Goal: Task Accomplishment & Management: Use online tool/utility

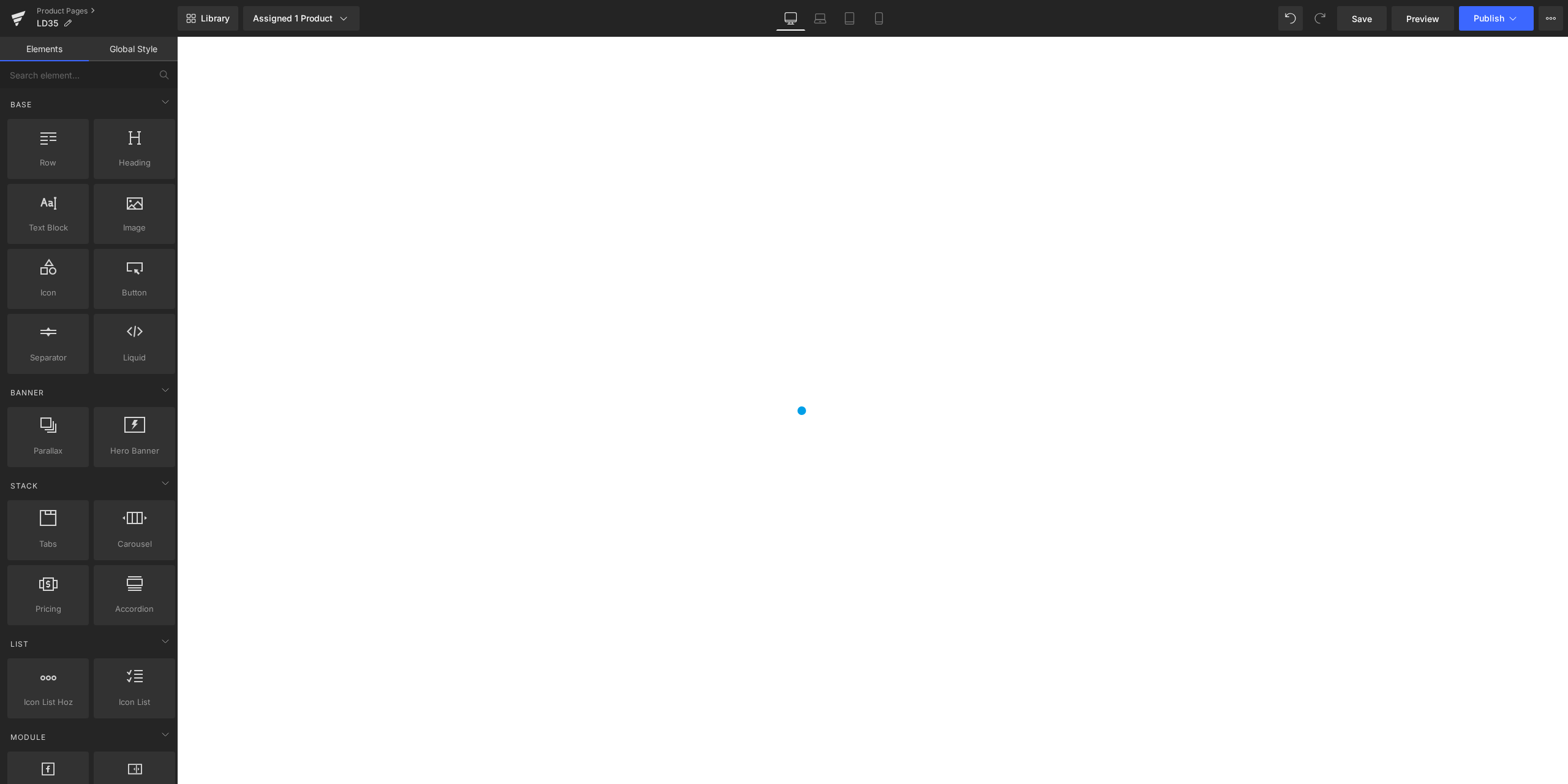
click at [177, 37] on span "(P) Price" at bounding box center [177, 37] width 0 height 0
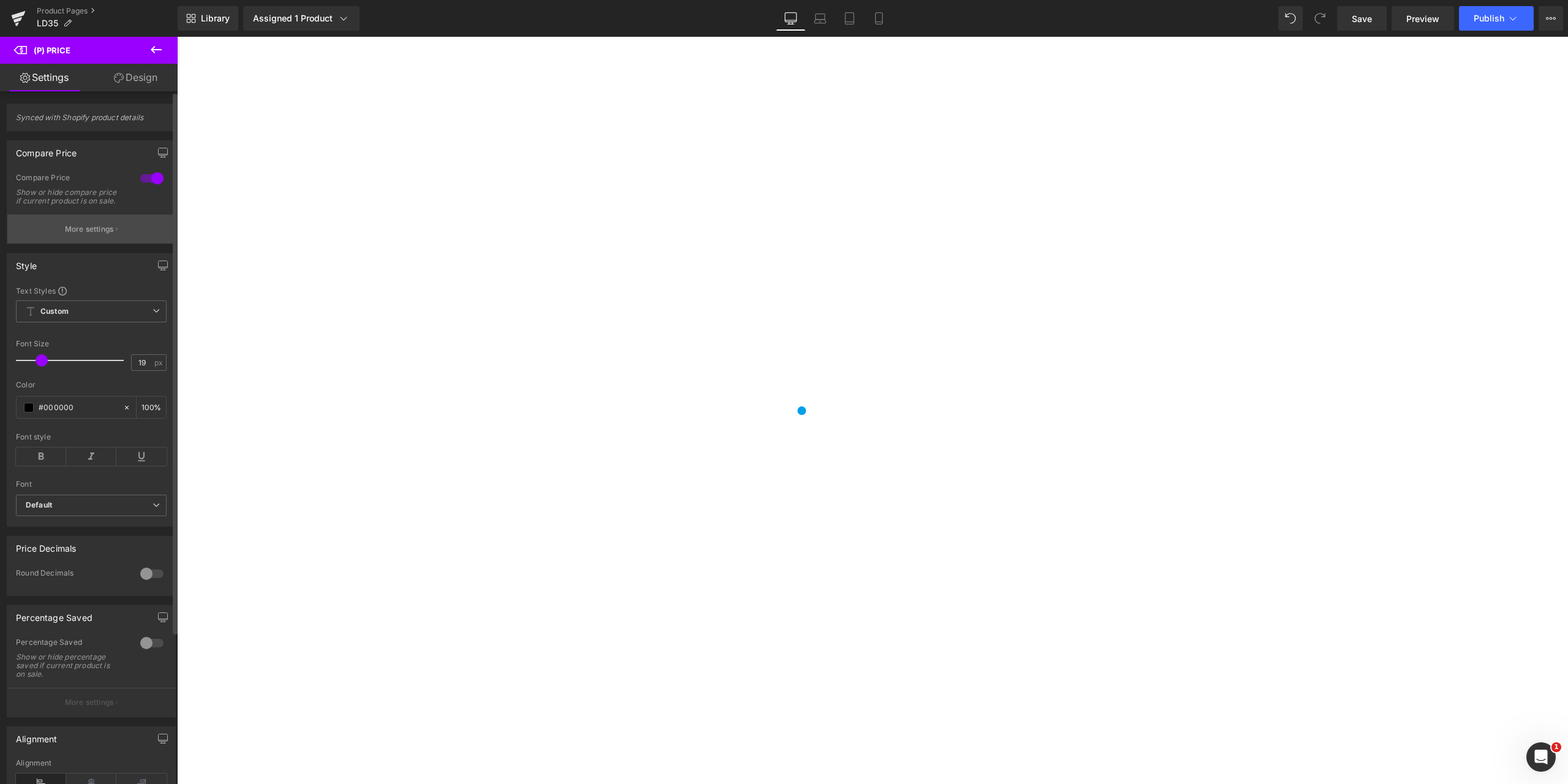
click at [106, 234] on p "More settings" at bounding box center [89, 229] width 49 height 11
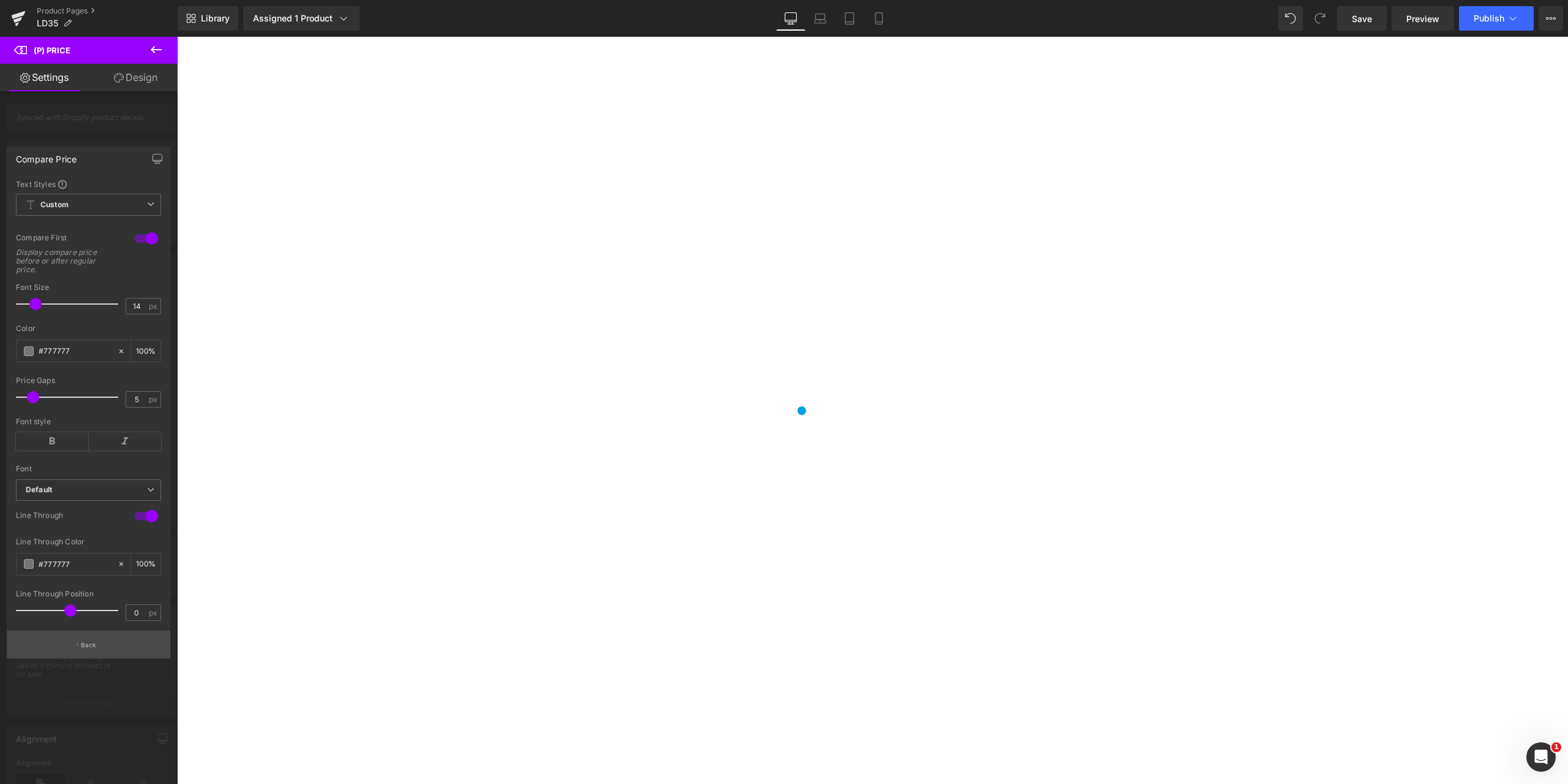
click at [87, 644] on p "Back" at bounding box center [88, 645] width 16 height 9
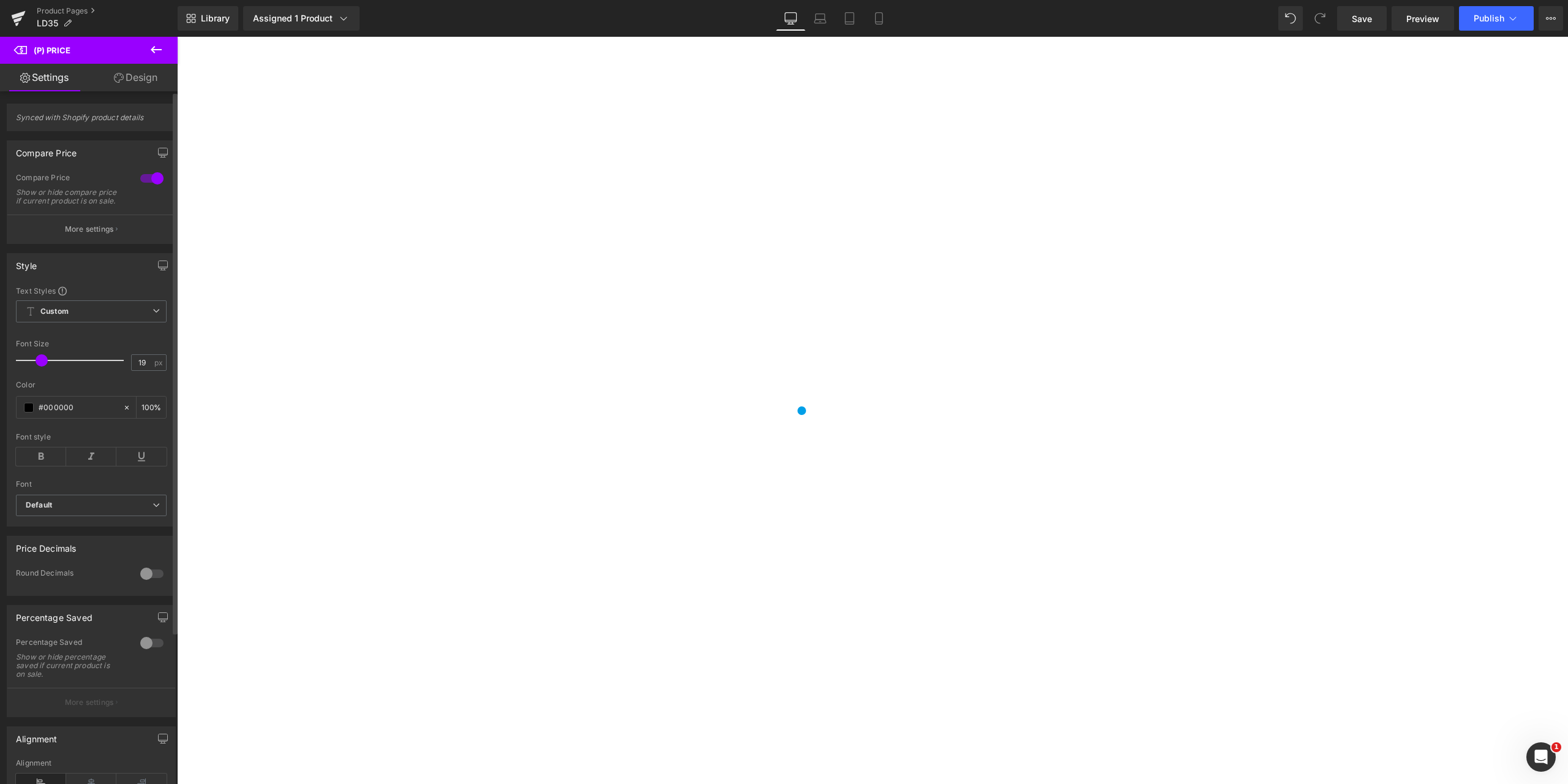
scroll to position [123, 0]
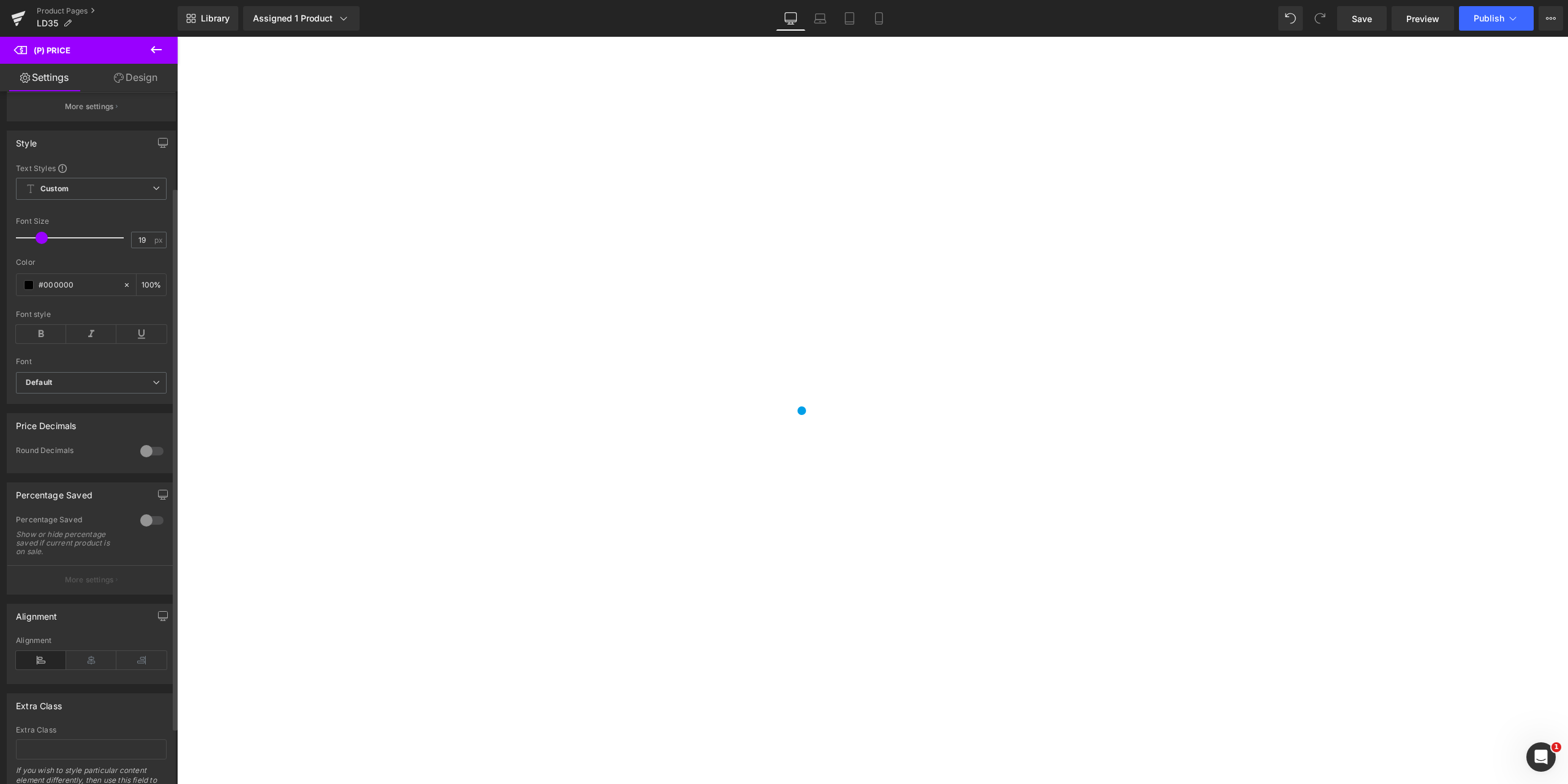
click at [155, 529] on div at bounding box center [151, 520] width 29 height 20
click at [103, 585] on p "More settings" at bounding box center [89, 580] width 49 height 11
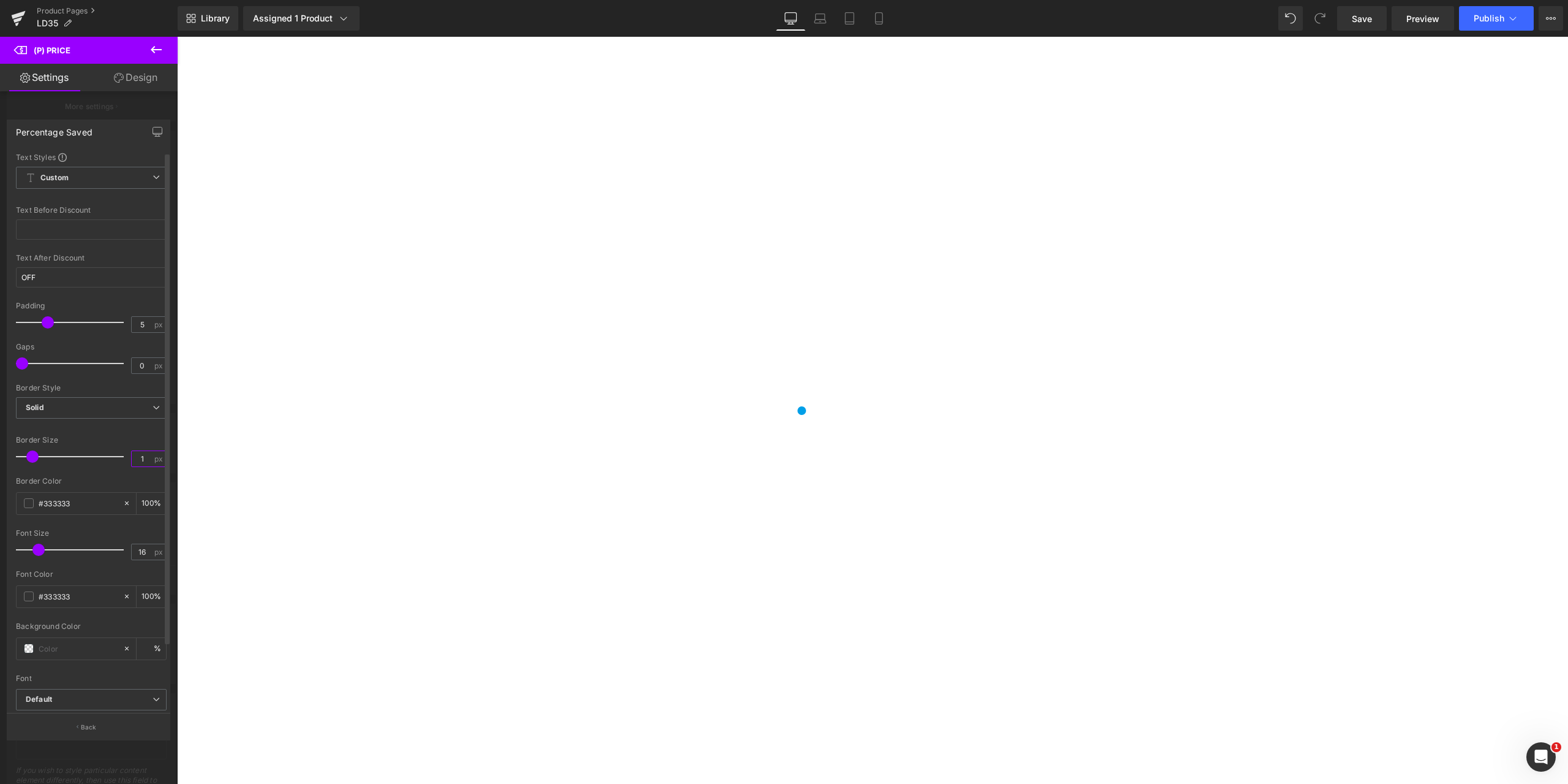
drag, startPoint x: 142, startPoint y: 459, endPoint x: 84, endPoint y: 450, distance: 58.7
click at [84, 450] on div "Border Size 1 px" at bounding box center [91, 457] width 151 height 41
type input "0"
click at [27, 596] on span at bounding box center [28, 596] width 9 height 9
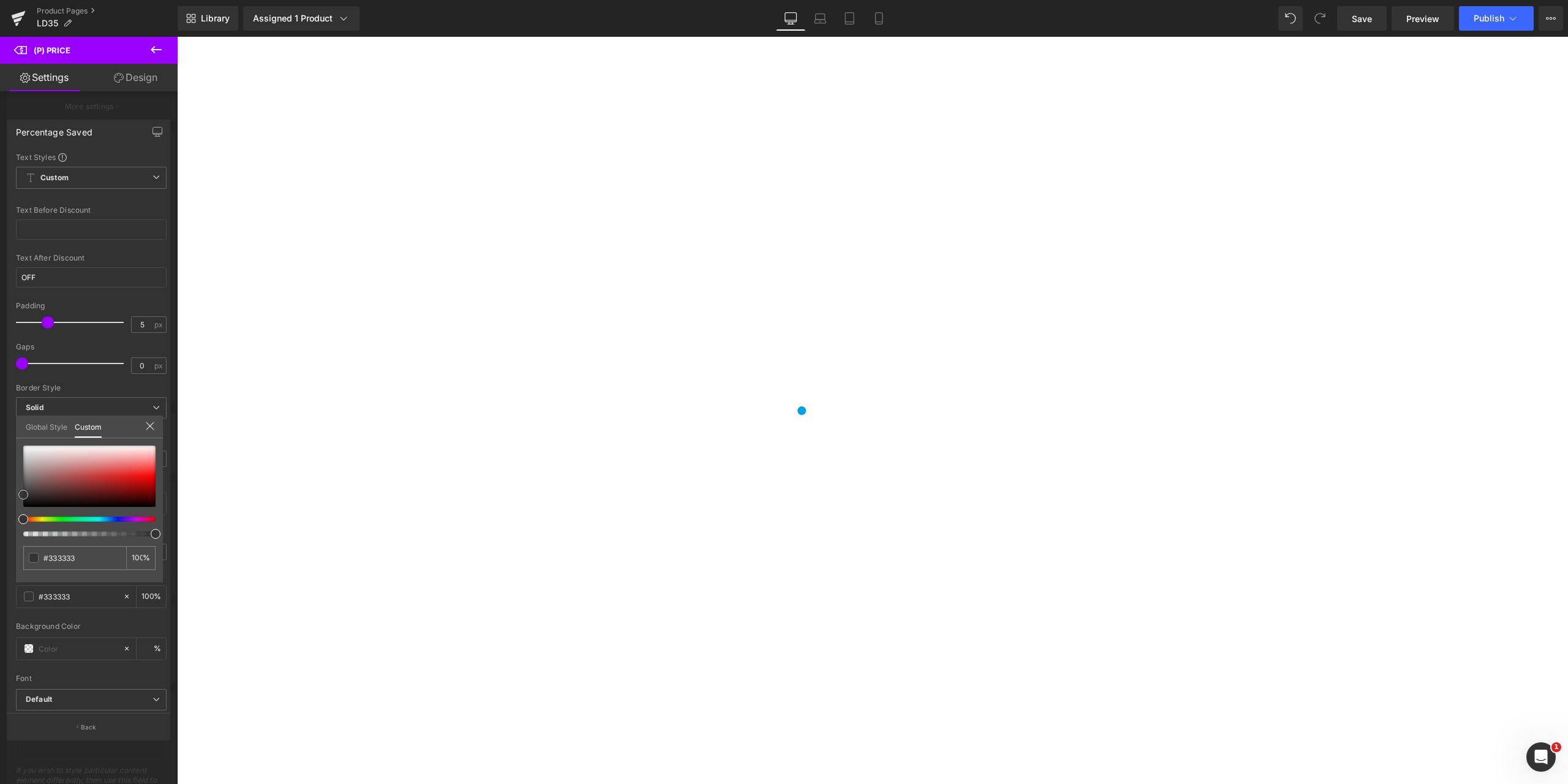
type input "#cc1414"
click at [131, 480] on div at bounding box center [89, 475] width 132 height 61
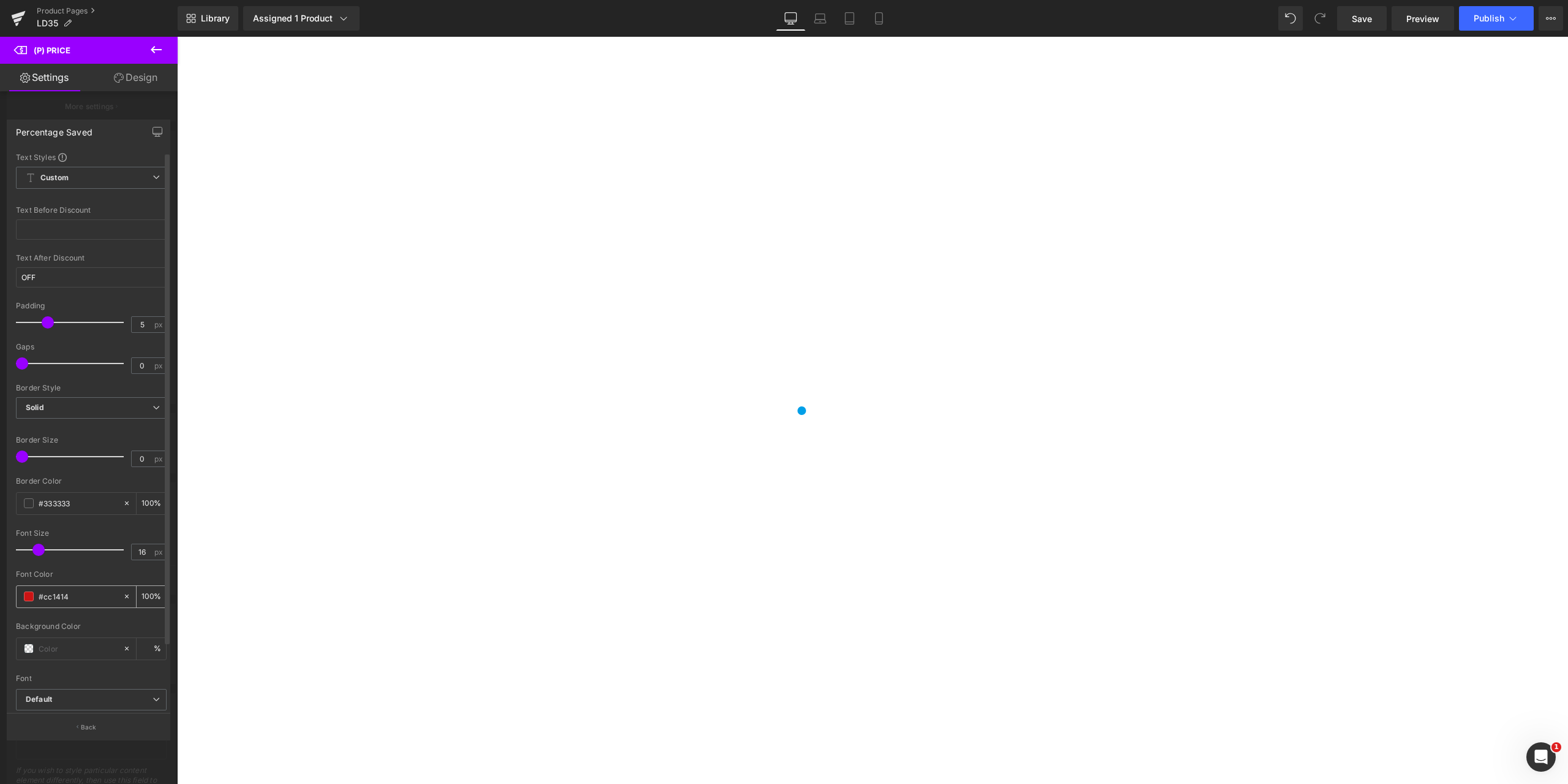
scroll to position [75, 0]
click at [41, 669] on icon at bounding box center [41, 678] width 51 height 19
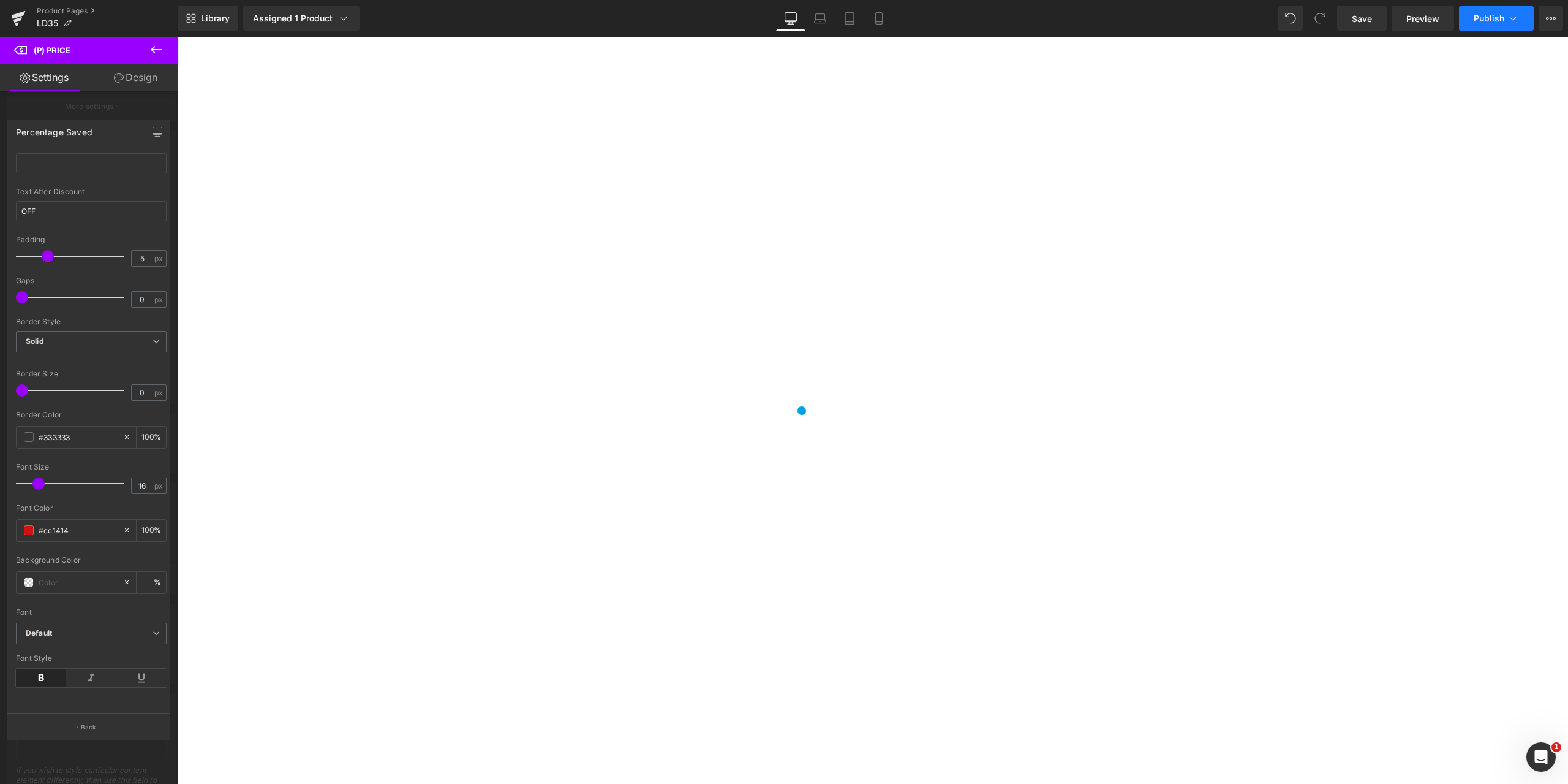
click at [1494, 23] on span "Publish" at bounding box center [1488, 18] width 31 height 9
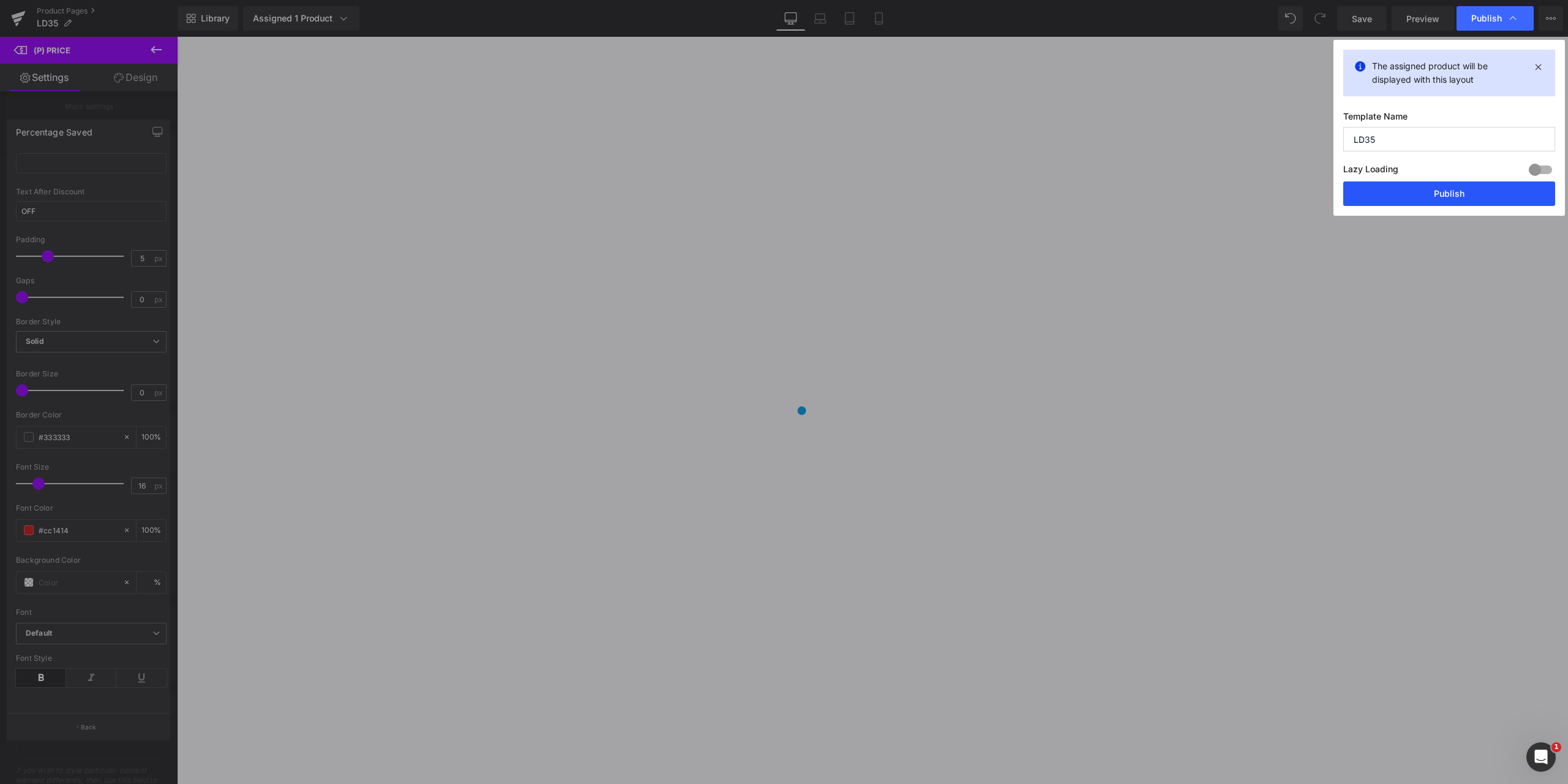
click at [1446, 187] on button "Publish" at bounding box center [1449, 193] width 212 height 24
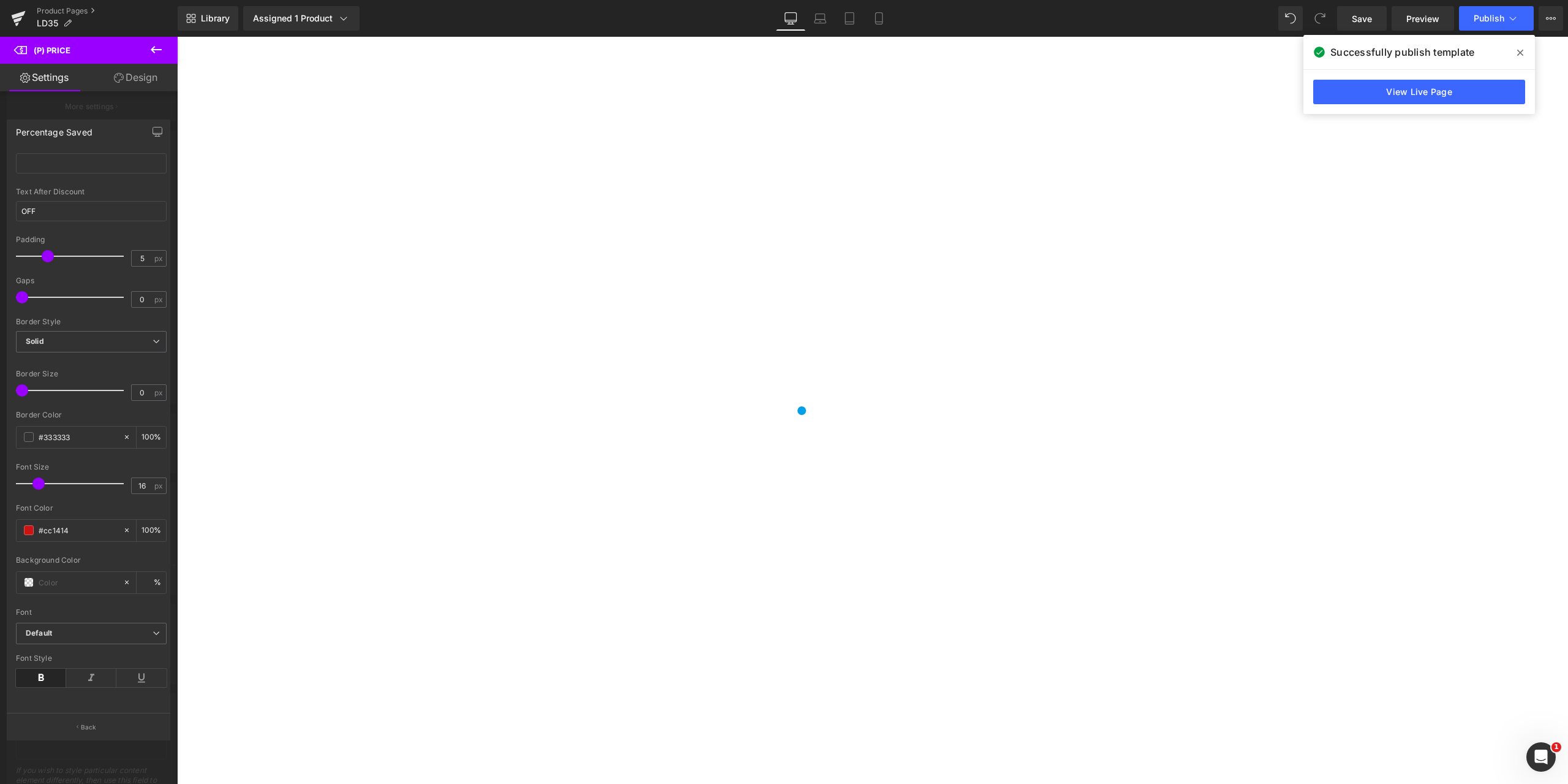
click at [151, 52] on icon at bounding box center [157, 50] width 15 height 15
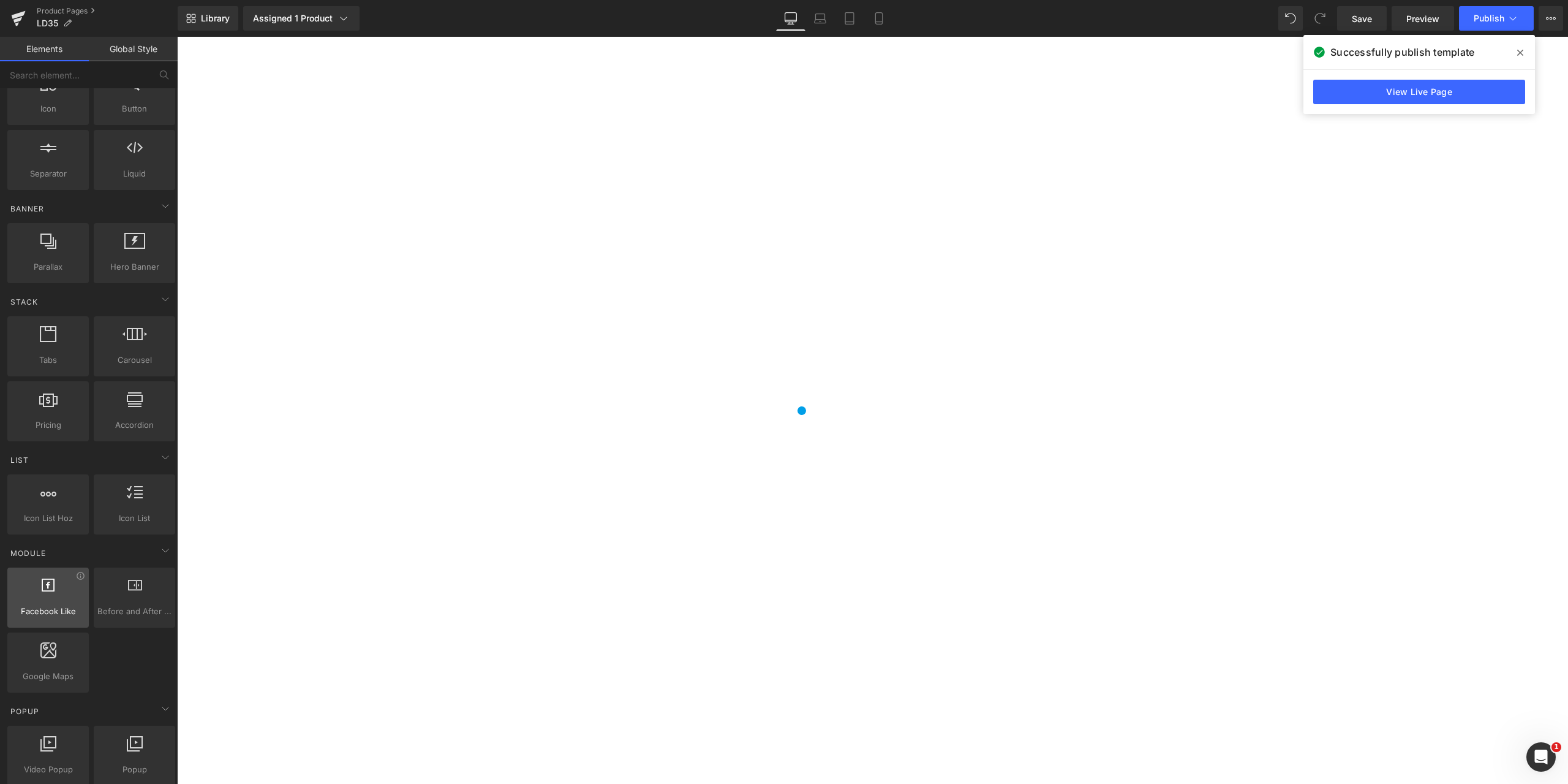
scroll to position [0, 0]
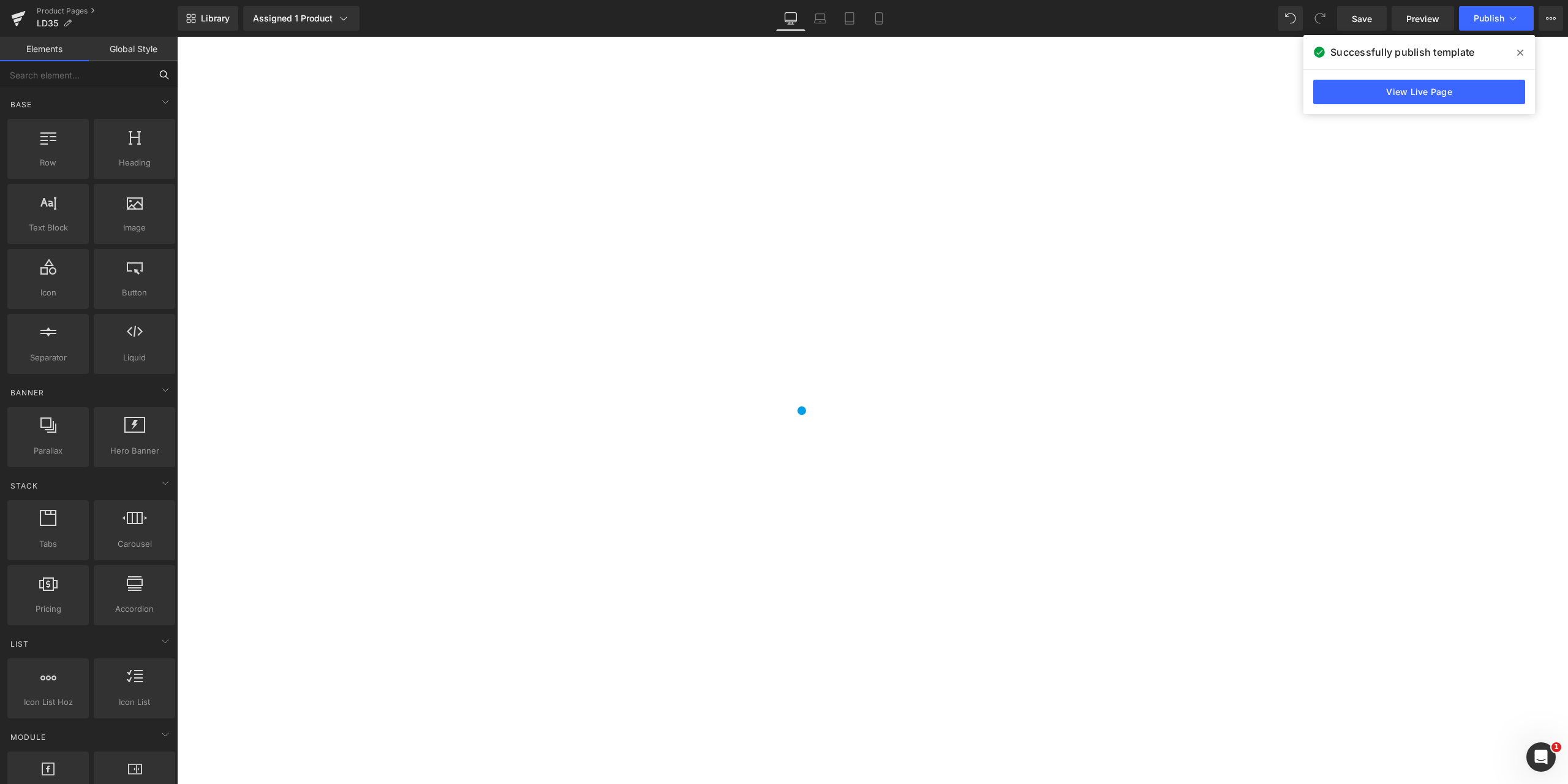
click at [85, 74] on input "text" at bounding box center [75, 74] width 151 height 27
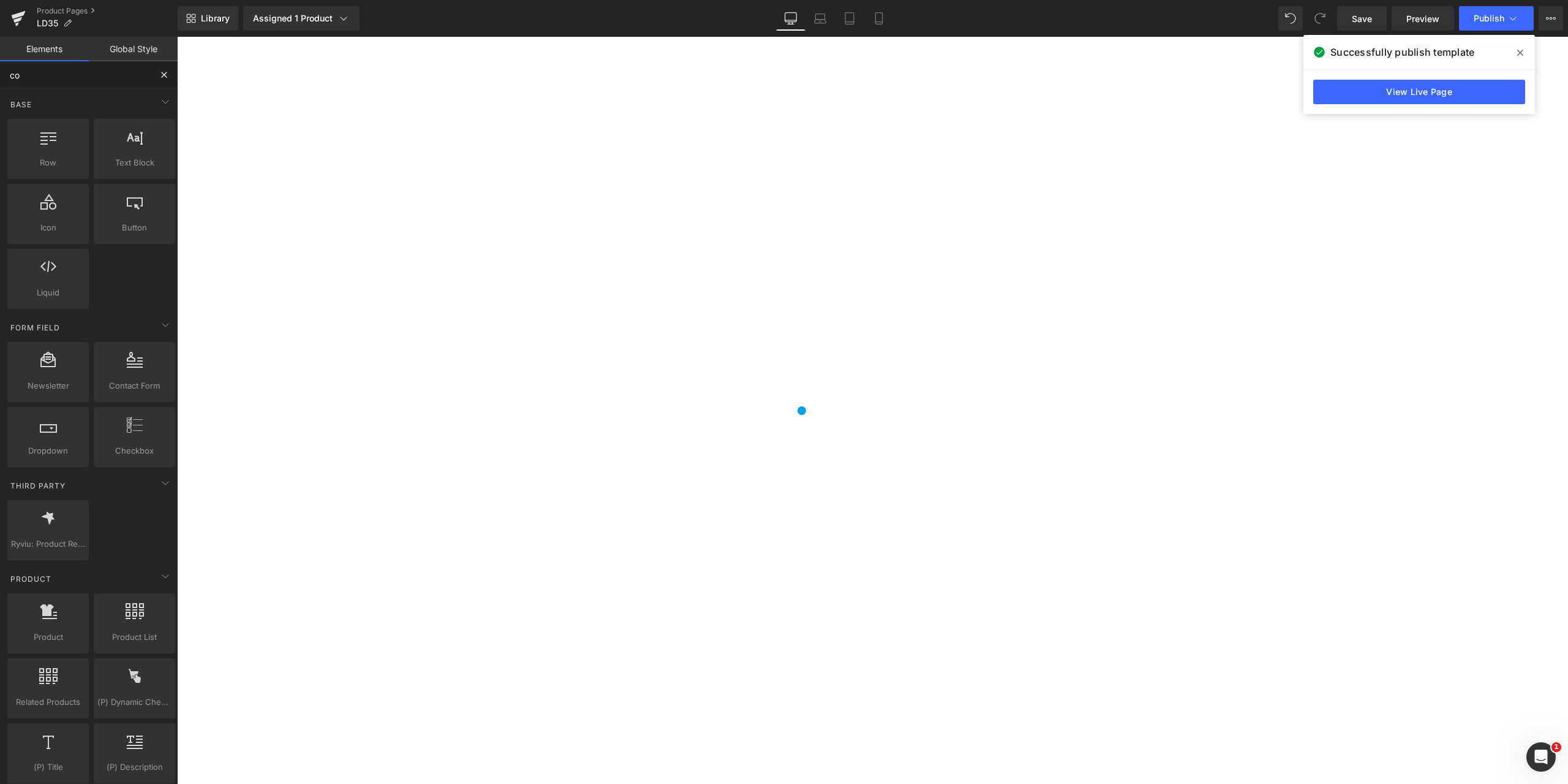
type input "cou"
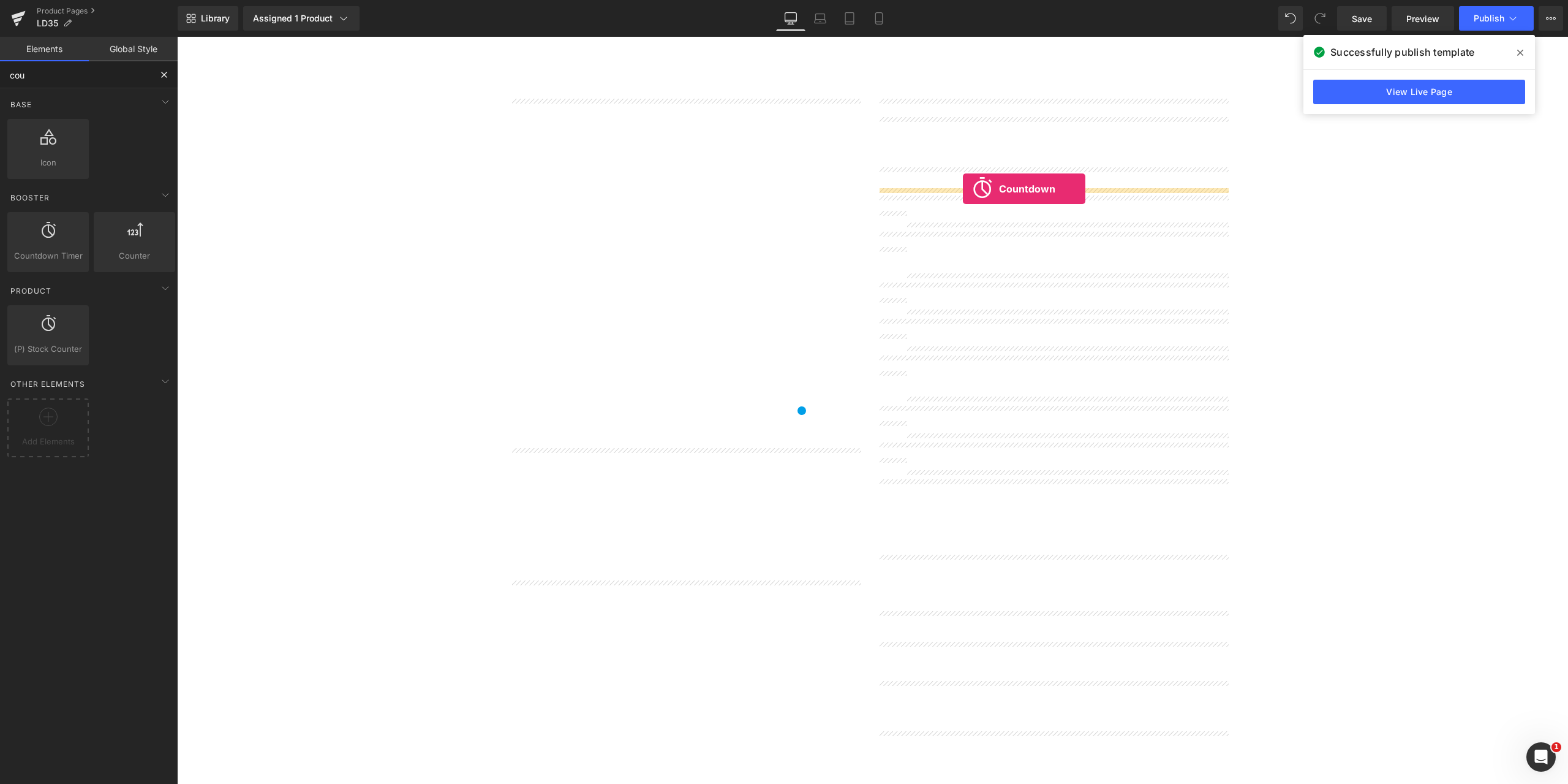
drag, startPoint x: 234, startPoint y: 280, endPoint x: 963, endPoint y: 188, distance: 734.8
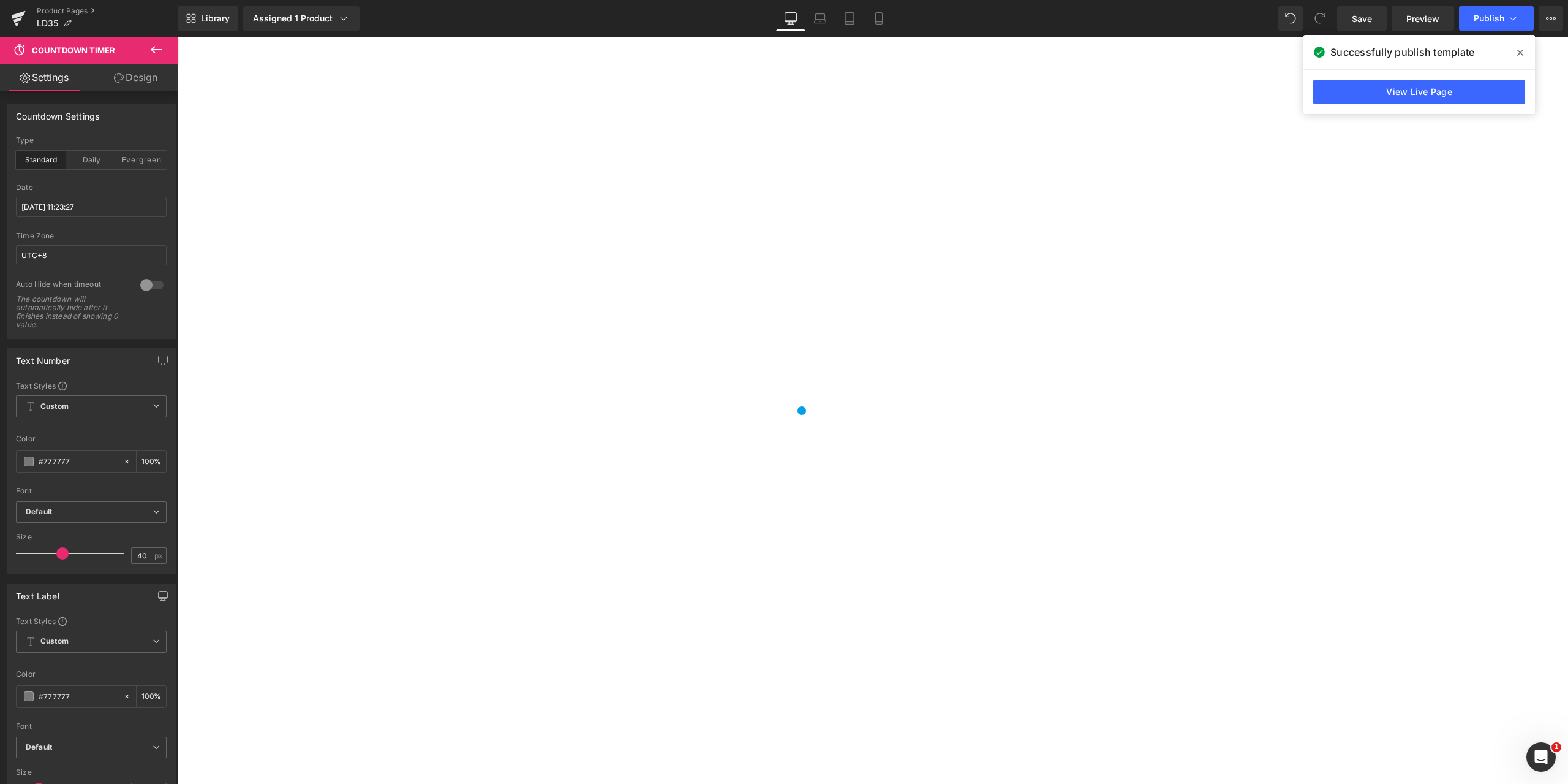
click at [177, 37] on span "Countdown Timer" at bounding box center [177, 37] width 0 height 0
click at [32, 208] on input "2025/10/18 11:23:27" at bounding box center [91, 207] width 151 height 21
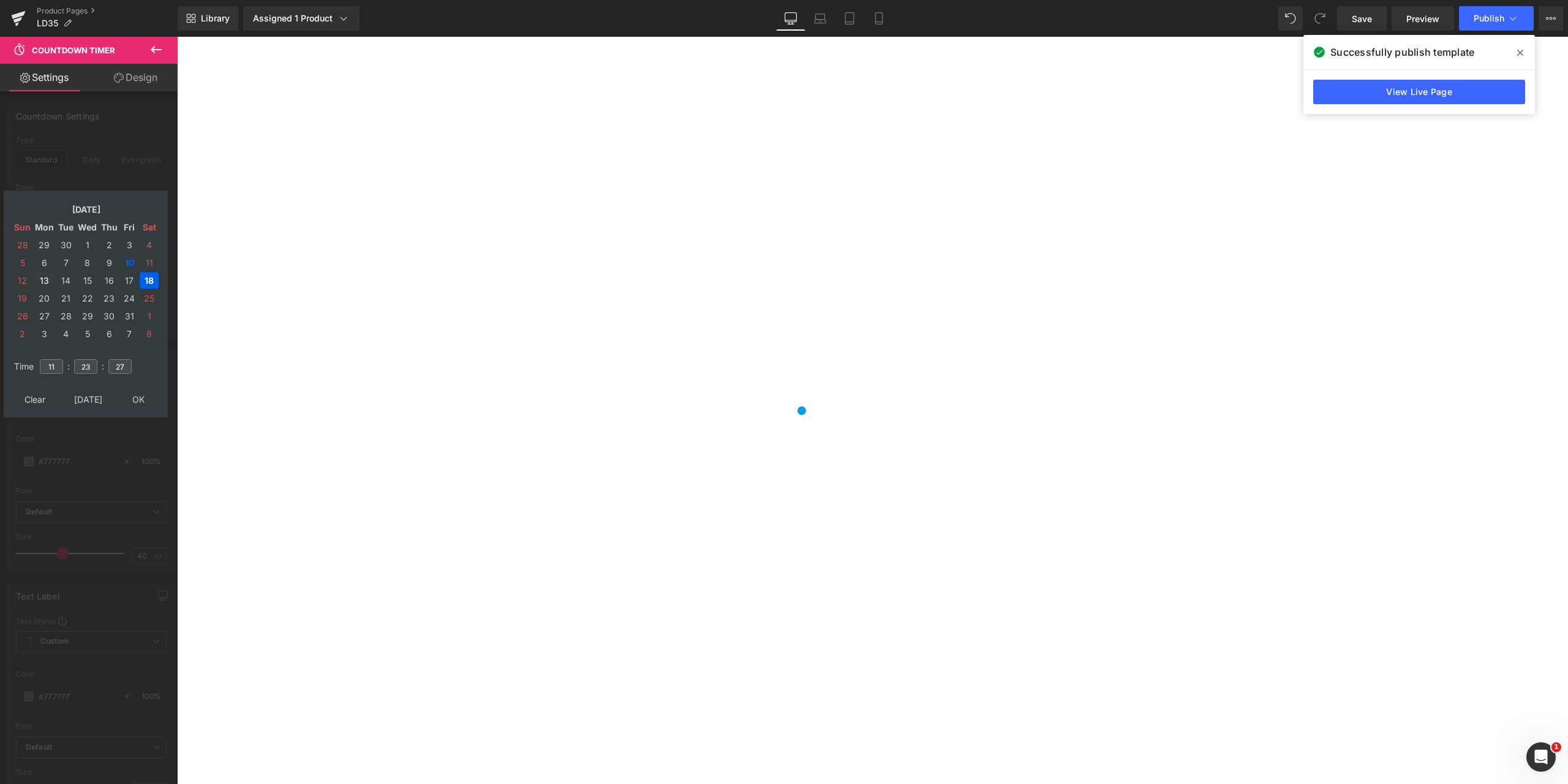
click at [40, 279] on td "13" at bounding box center [44, 280] width 22 height 17
type input "2025/10/13 11:23:27"
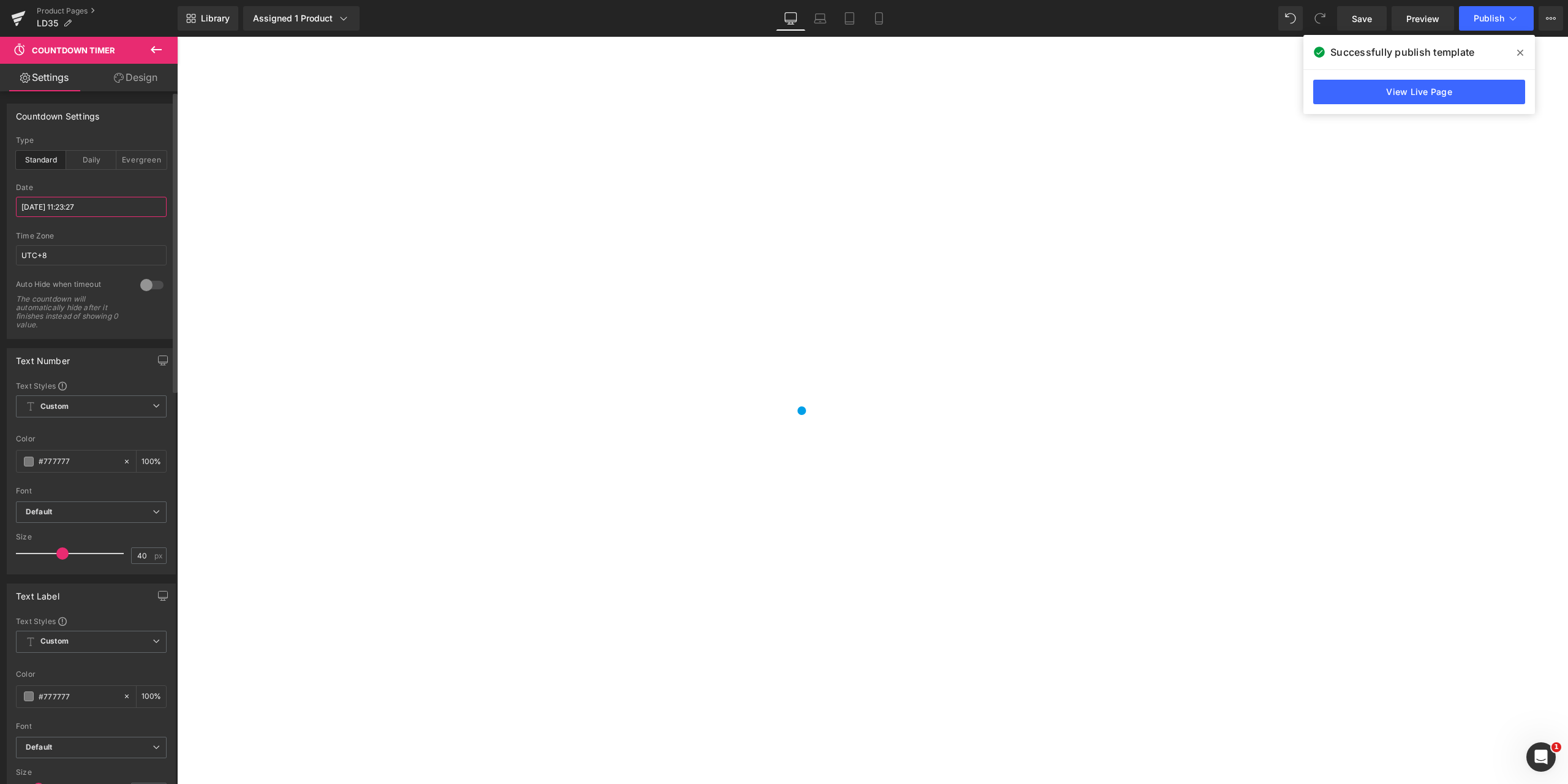
click at [66, 208] on input "2025/10/13 11:23:27" at bounding box center [91, 207] width 151 height 21
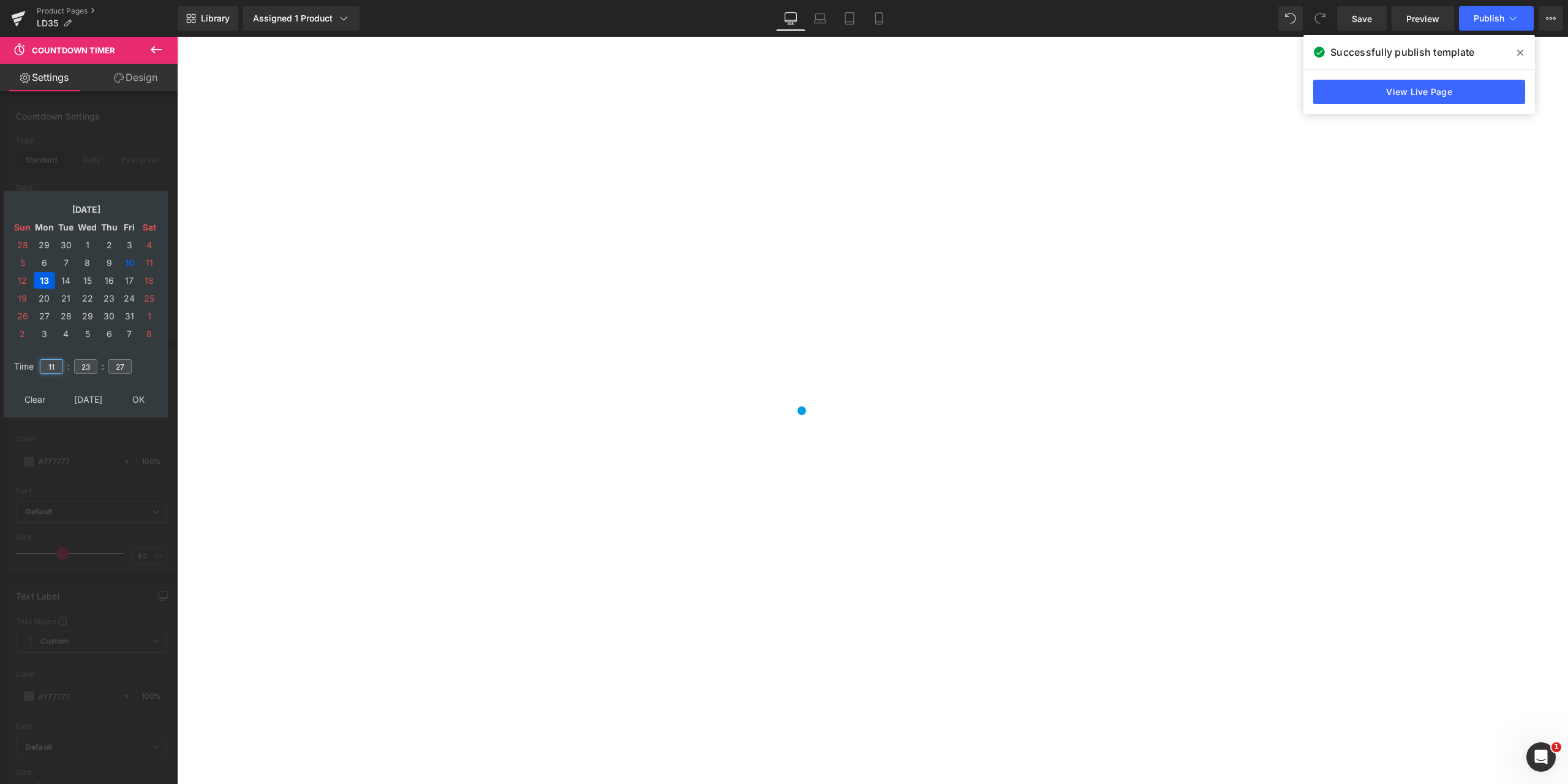
drag, startPoint x: 60, startPoint y: 365, endPoint x: 49, endPoint y: 365, distance: 11.0
click at [49, 365] on input "11" at bounding box center [51, 367] width 23 height 15
type input "18"
drag, startPoint x: 94, startPoint y: 367, endPoint x: 77, endPoint y: 367, distance: 17.0
click at [74, 367] on input "23" at bounding box center [85, 367] width 23 height 15
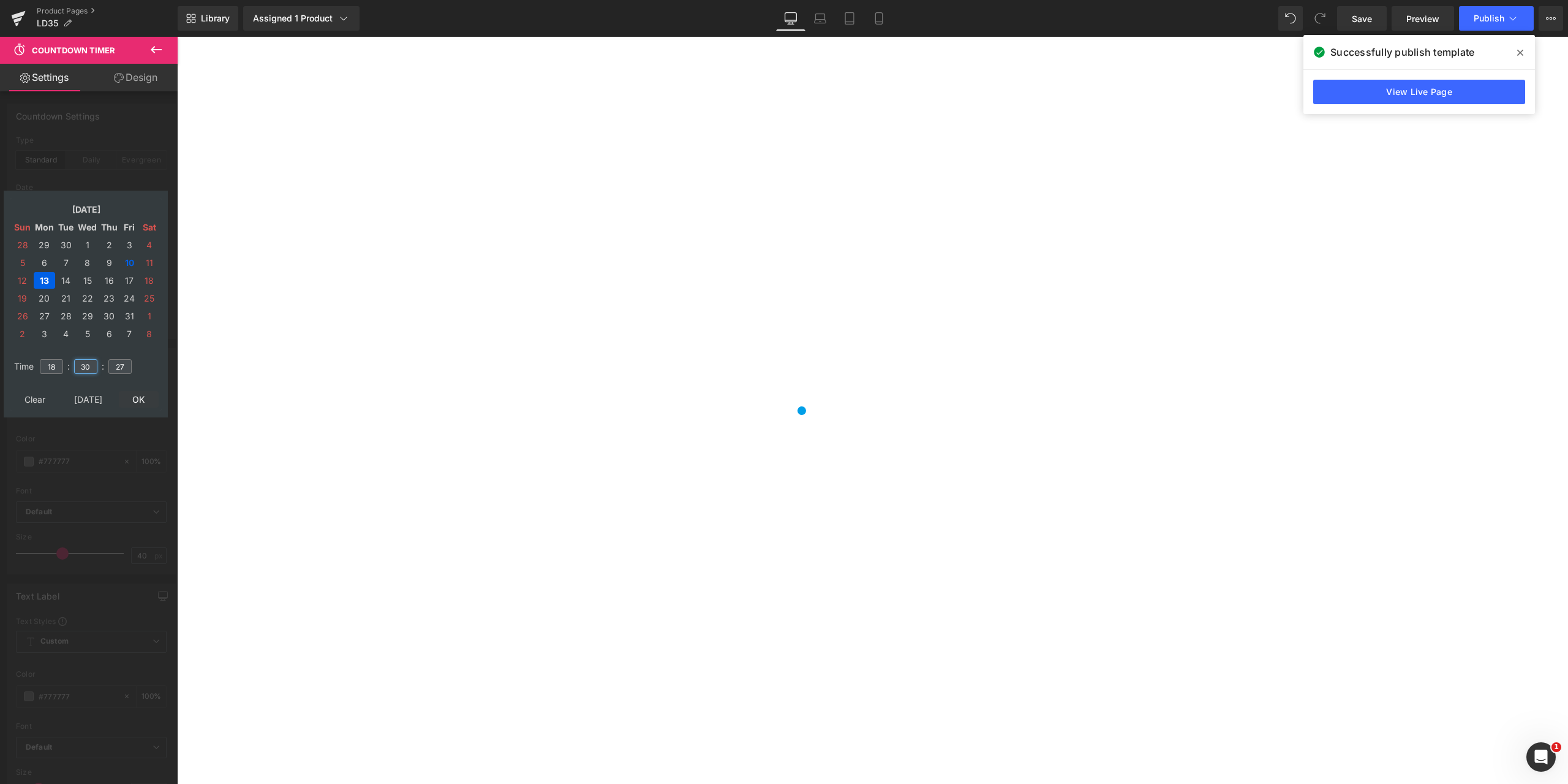
type input "30"
type input "[DATE] 18:30:27"
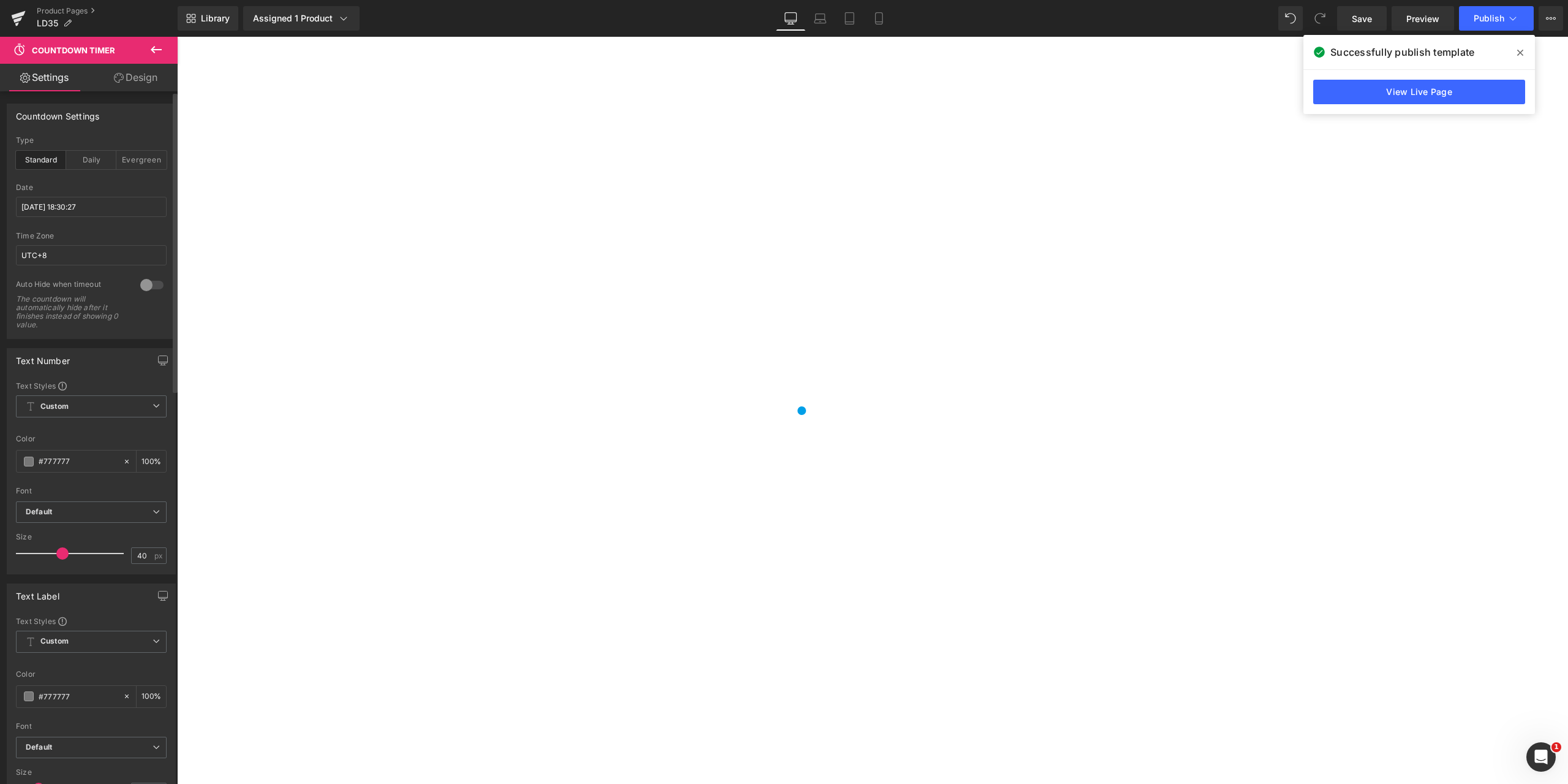
click at [82, 453] on div "#777777" at bounding box center [69, 460] width 106 height 22
drag, startPoint x: 82, startPoint y: 459, endPoint x: 0, endPoint y: 461, distance: 82.0
click at [0, 461] on div "Text Number Text Styles Custom Custom Setup Global Style Custom Setup Global St…" at bounding box center [91, 456] width 183 height 235
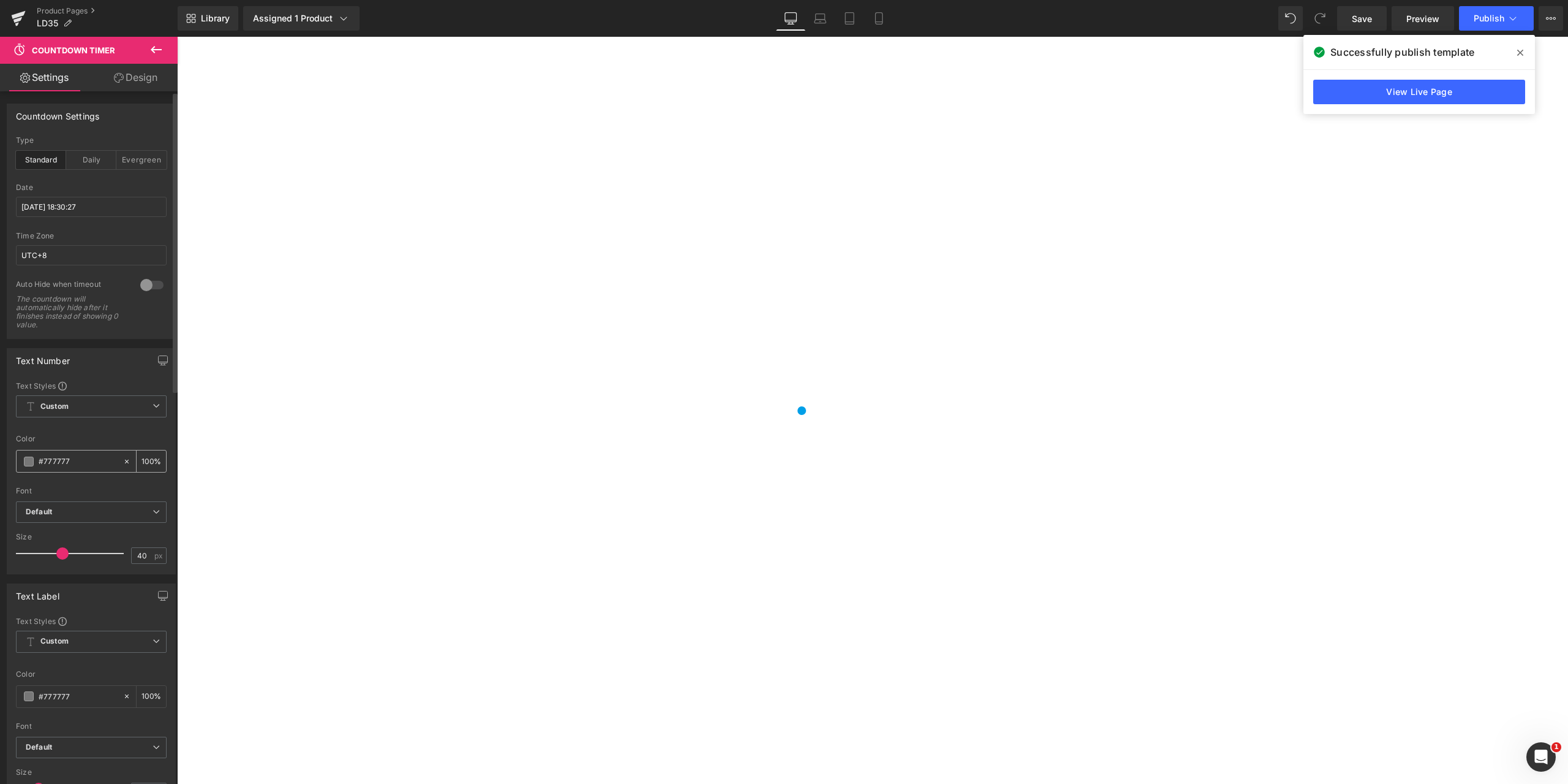
paste input "f5f4f4"
type input "#f5f4f4"
click at [141, 79] on link "Design" at bounding box center [135, 77] width 89 height 27
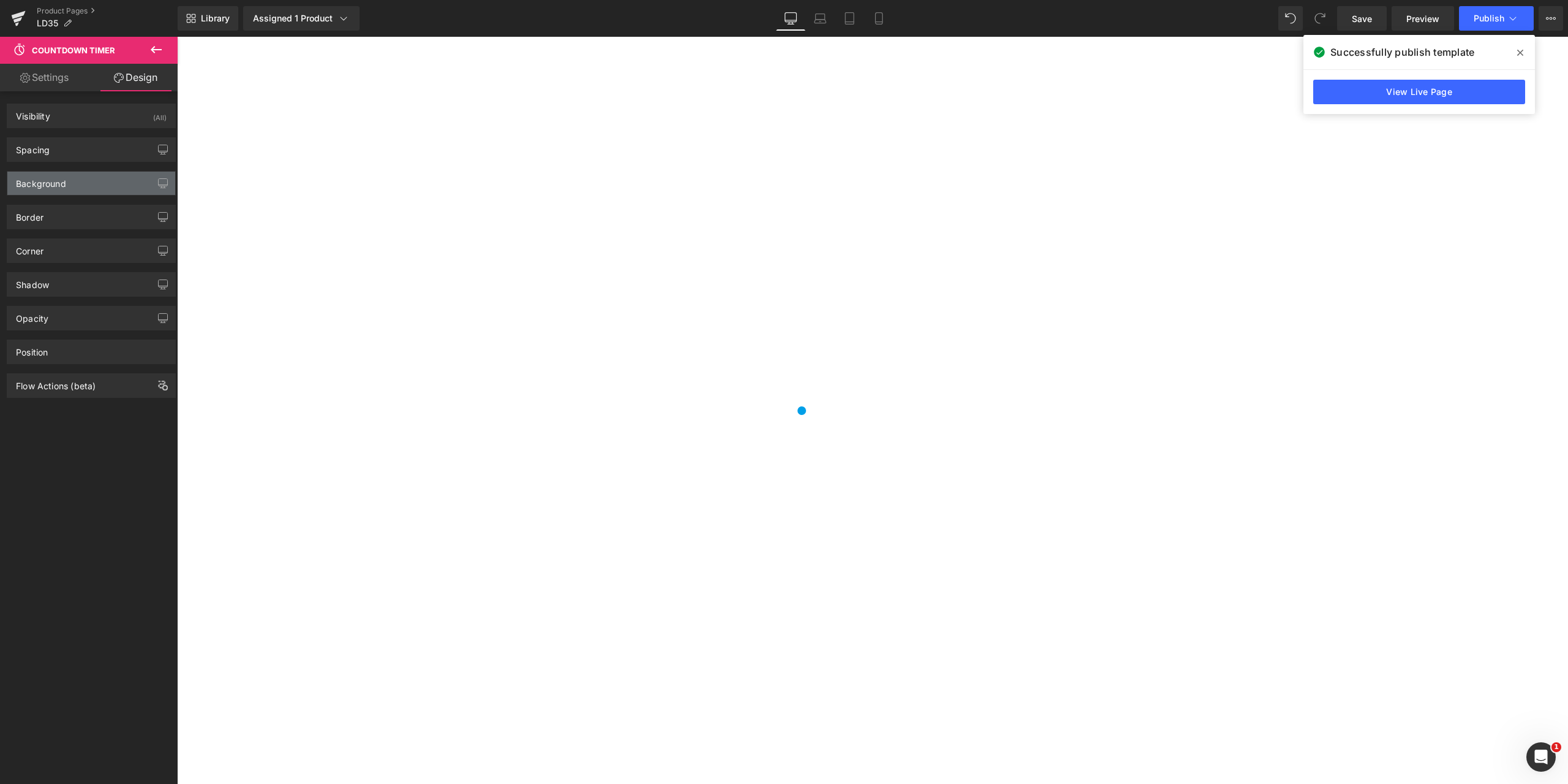
click at [71, 182] on div "Background" at bounding box center [91, 183] width 168 height 23
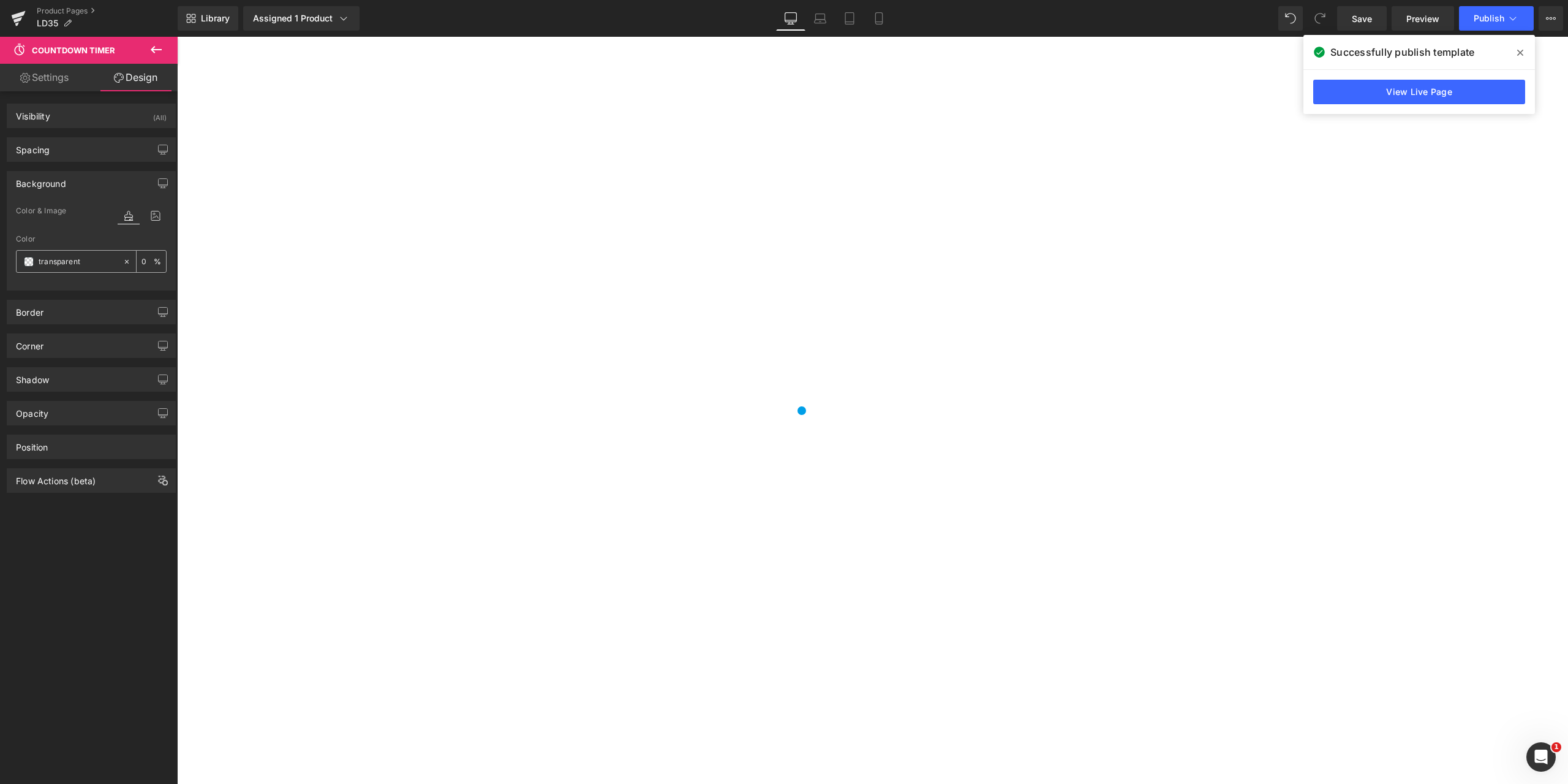
click at [94, 261] on input "transparent" at bounding box center [78, 262] width 79 height 13
paste input "#151212"
type input "#151212"
type input "100"
type input "#151212"
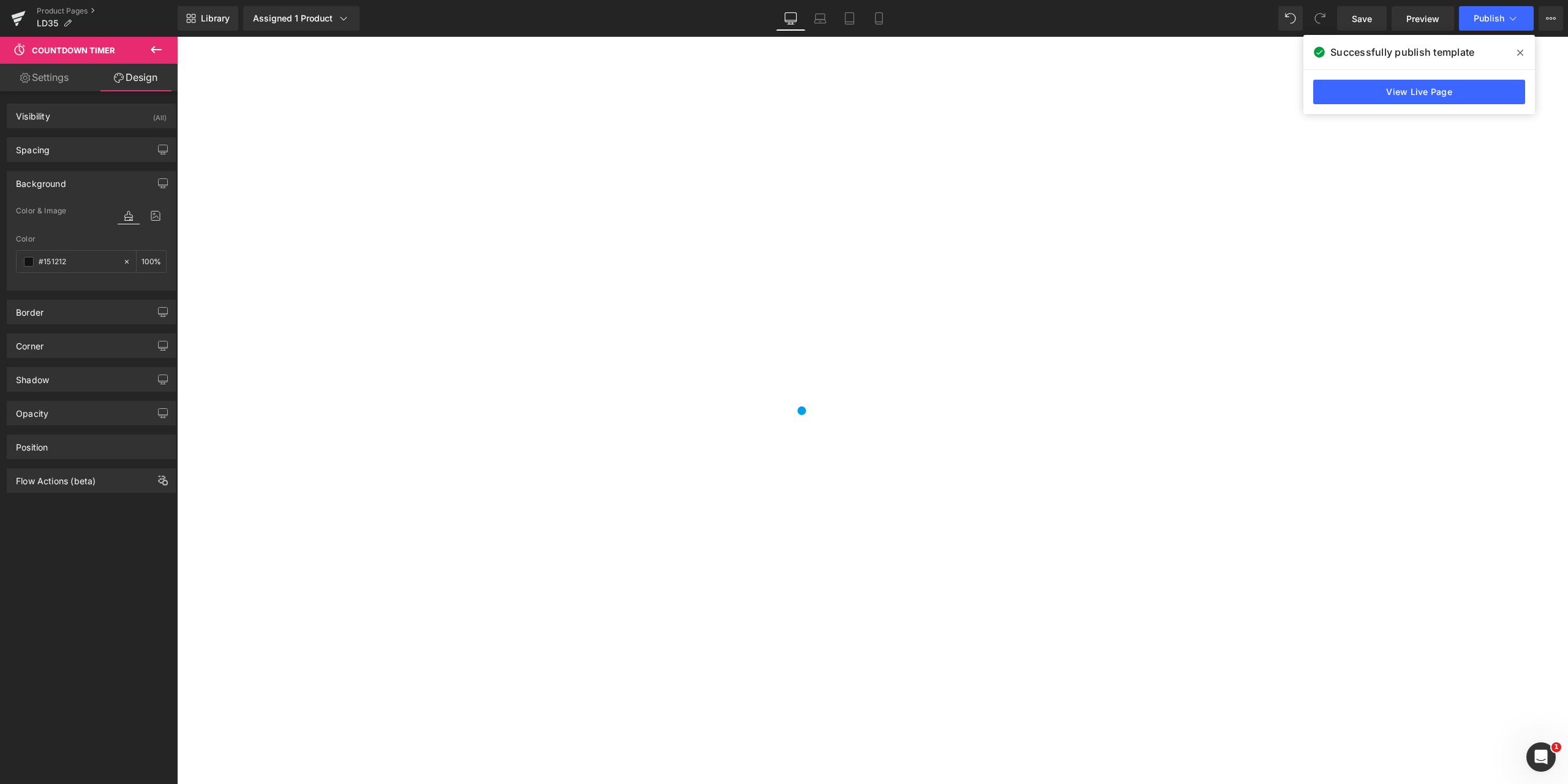
click at [95, 606] on div "Visibility (All) 0|0|0|0 1 Show on Desktop 1 Show on Laptop 1 Show on Tablet 1 …" at bounding box center [91, 440] width 183 height 698
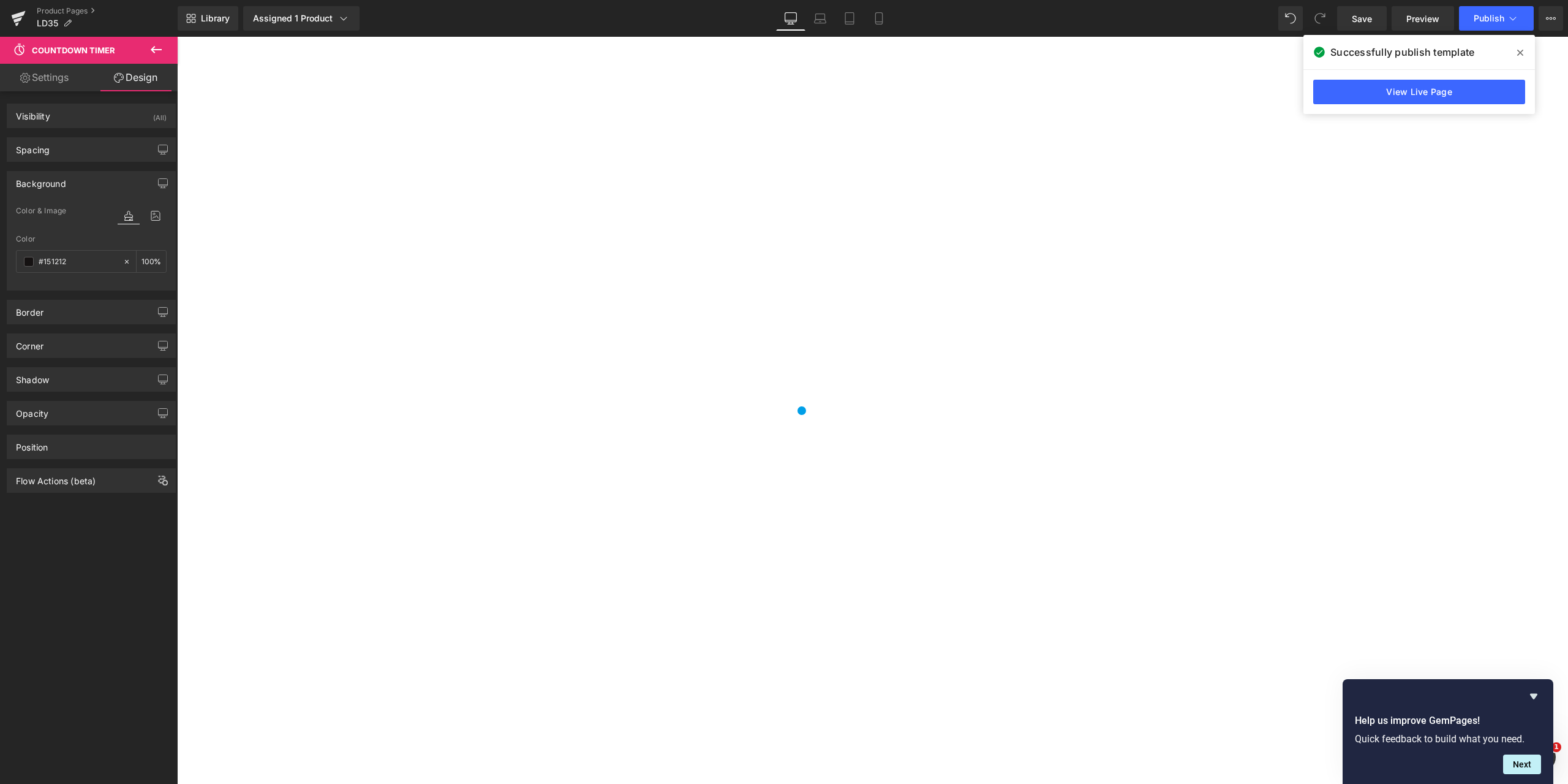
click at [53, 77] on link "Settings" at bounding box center [44, 77] width 89 height 27
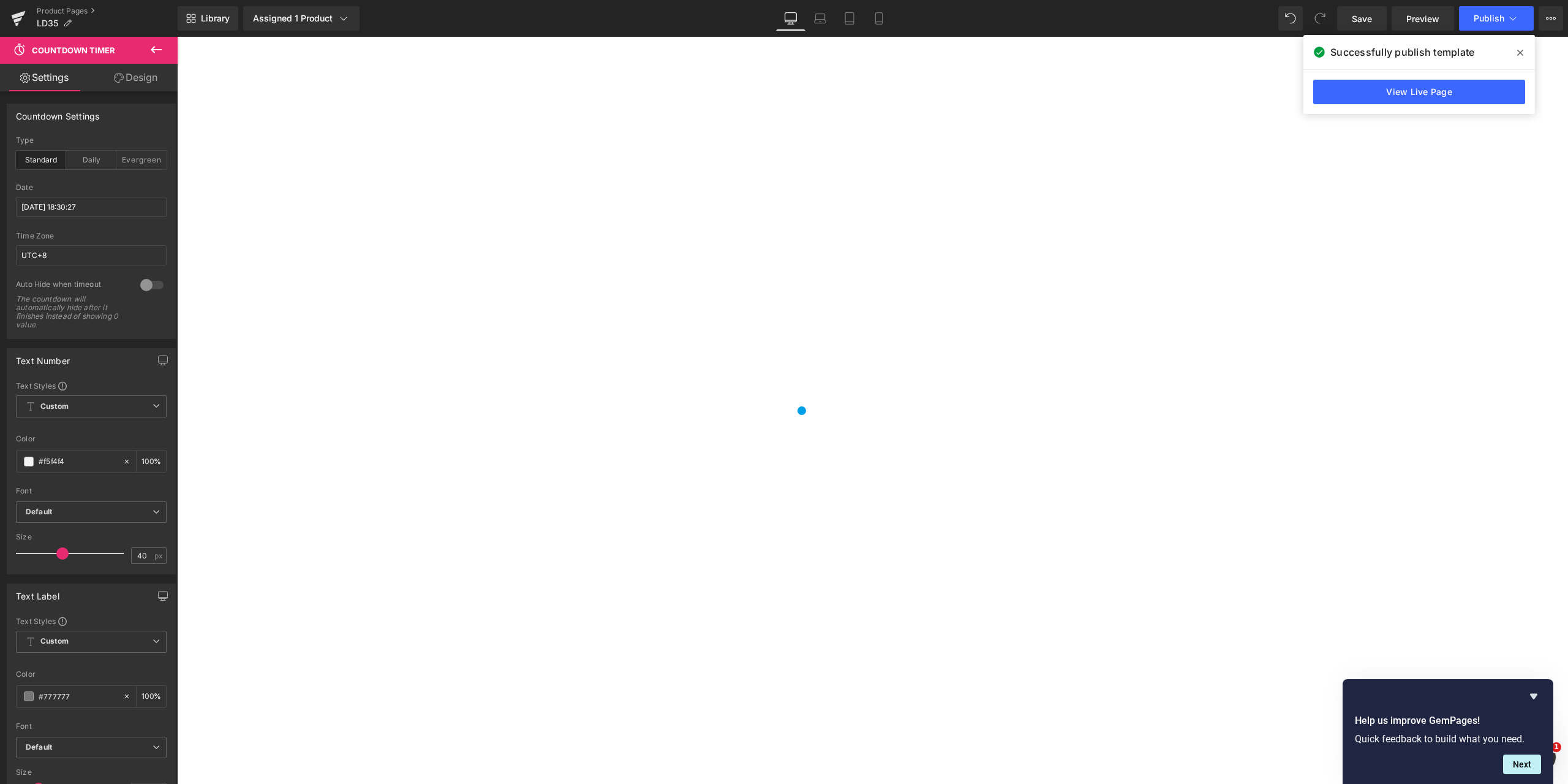
type input "100"
click at [127, 78] on link "Design" at bounding box center [135, 77] width 89 height 27
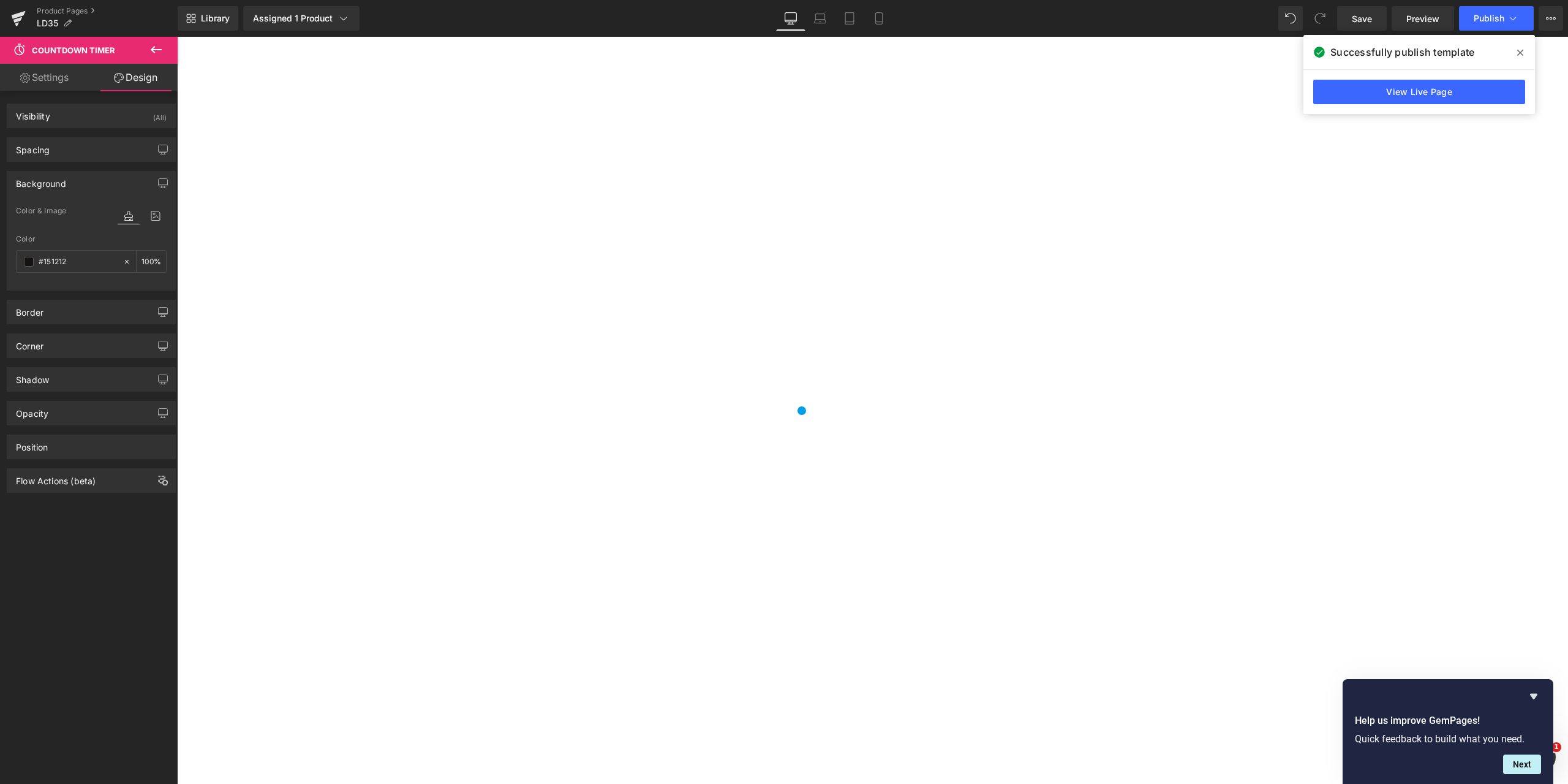
type input "100"
click at [159, 47] on icon at bounding box center [157, 50] width 15 height 15
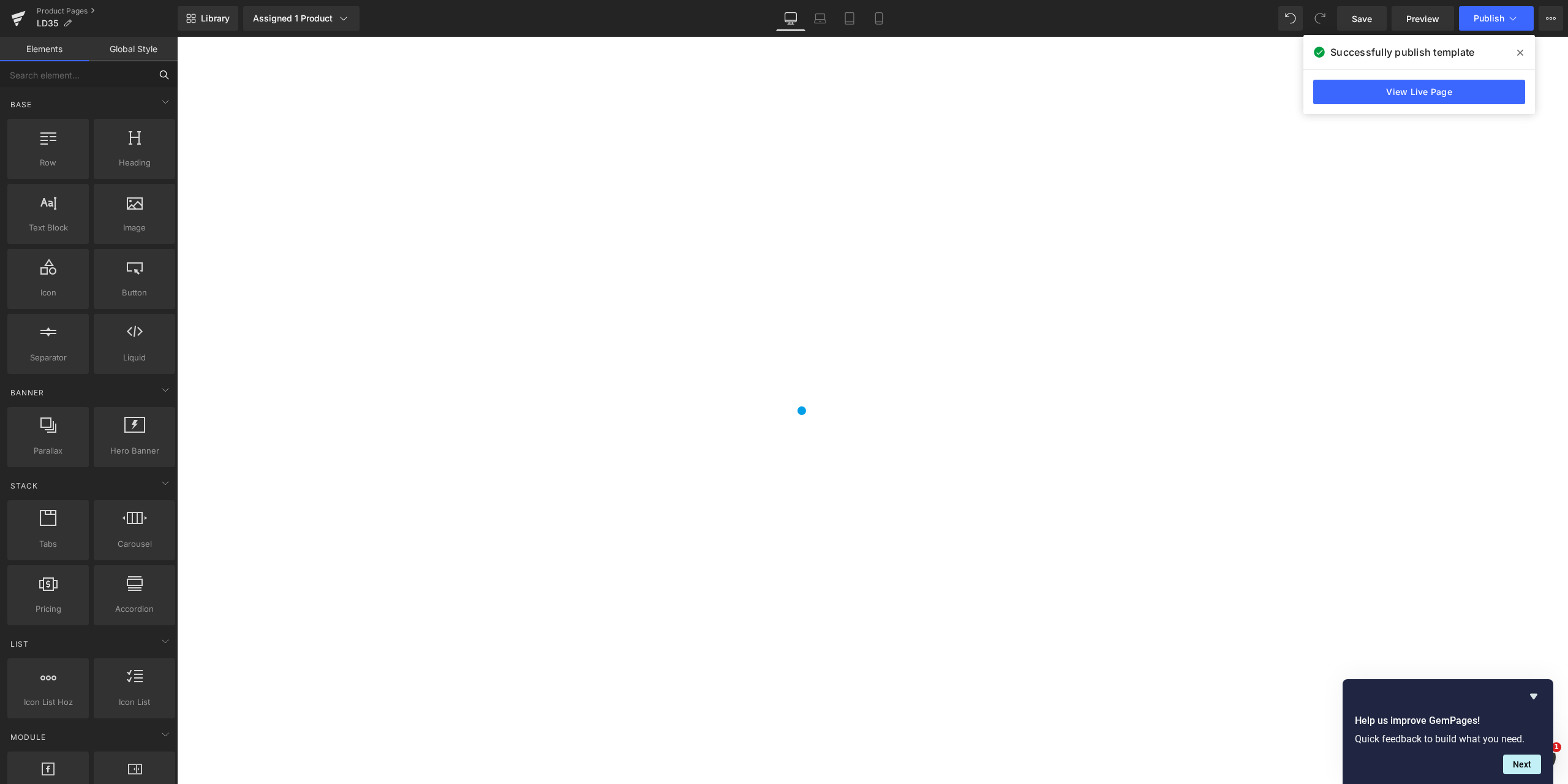
click at [61, 79] on input "text" at bounding box center [75, 74] width 151 height 27
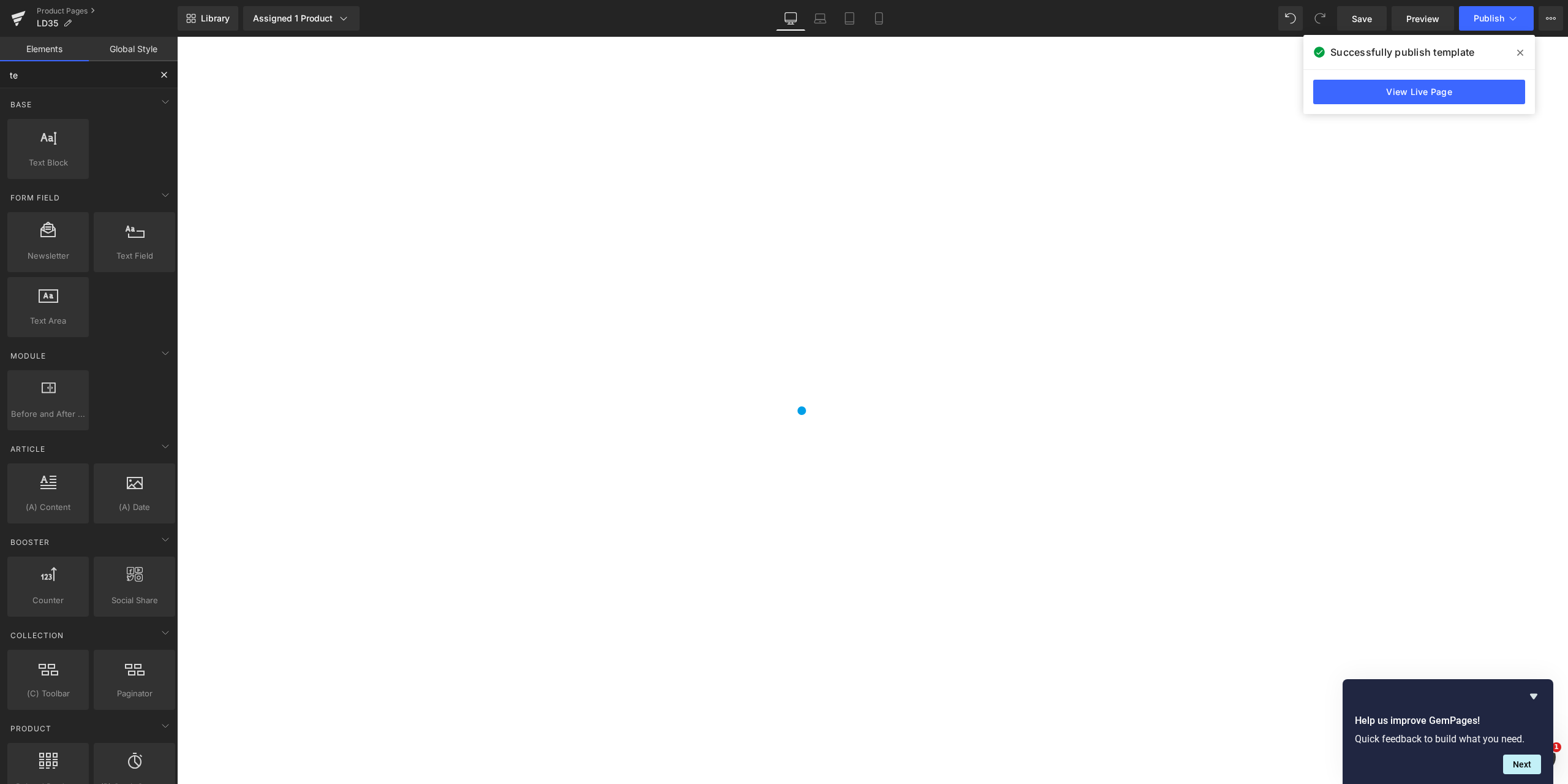
type input "tex"
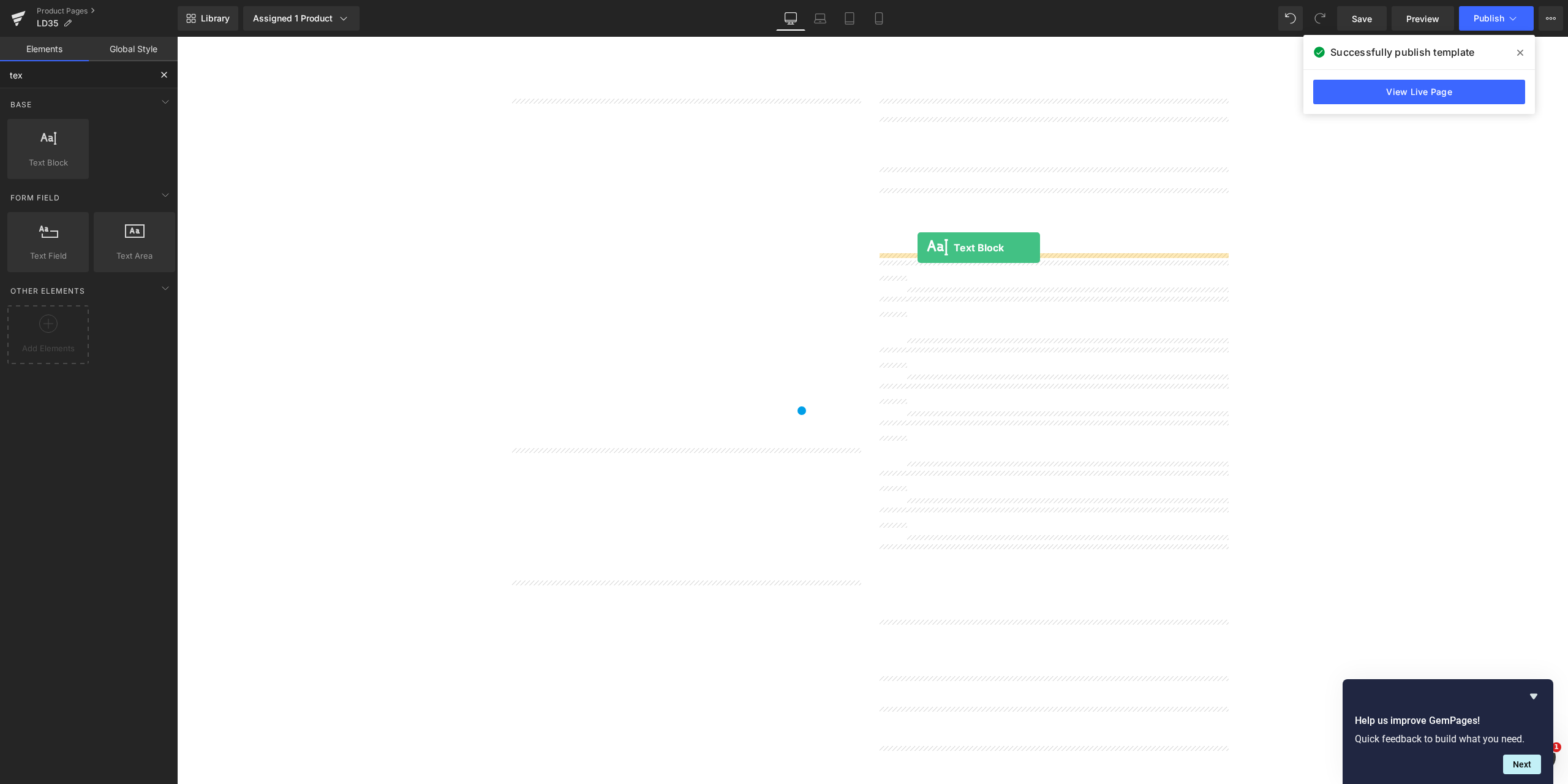
drag, startPoint x: 227, startPoint y: 188, endPoint x: 918, endPoint y: 248, distance: 693.6
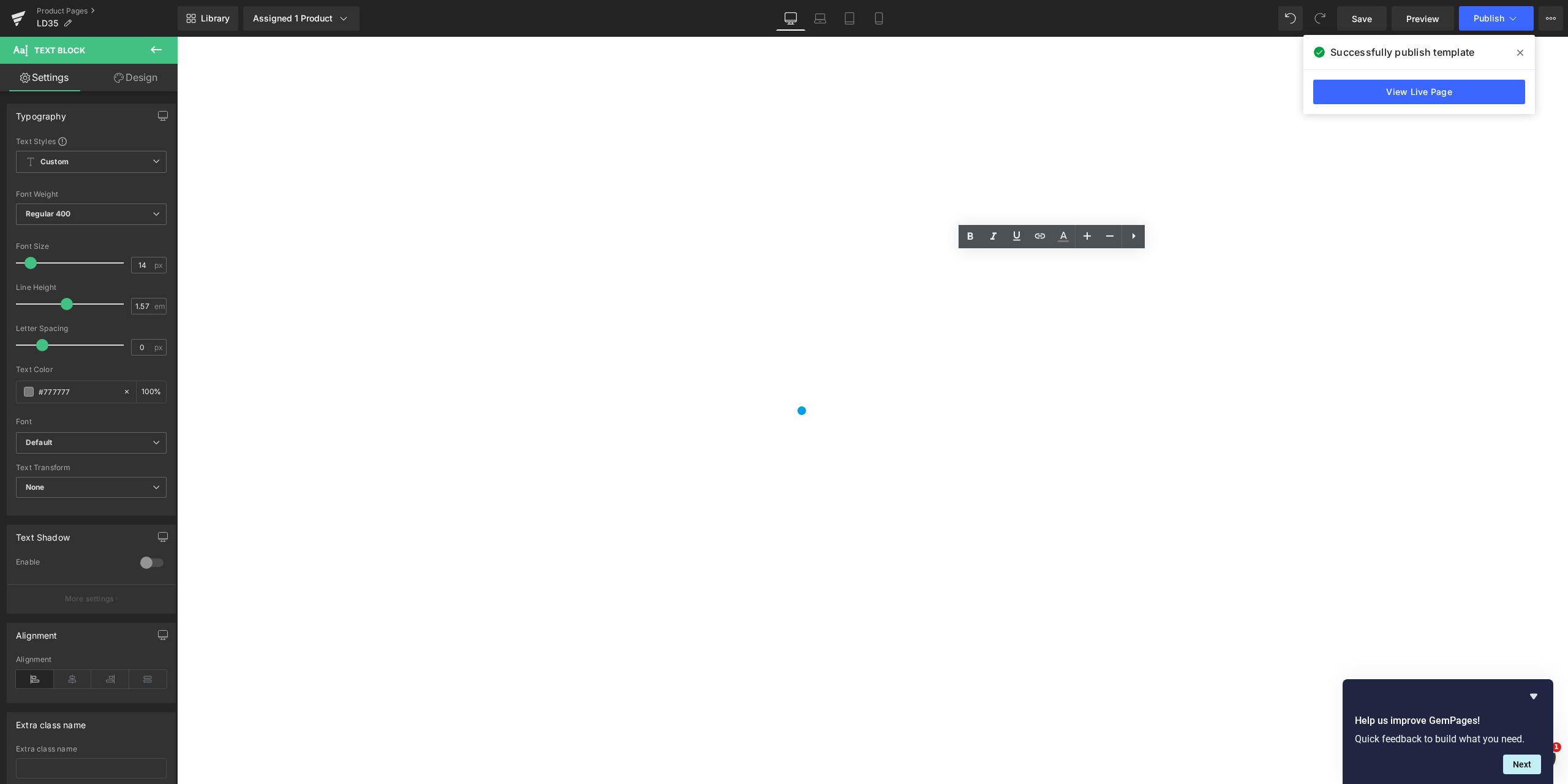
drag, startPoint x: 1130, startPoint y: 309, endPoint x: 872, endPoint y: 259, distance: 262.8
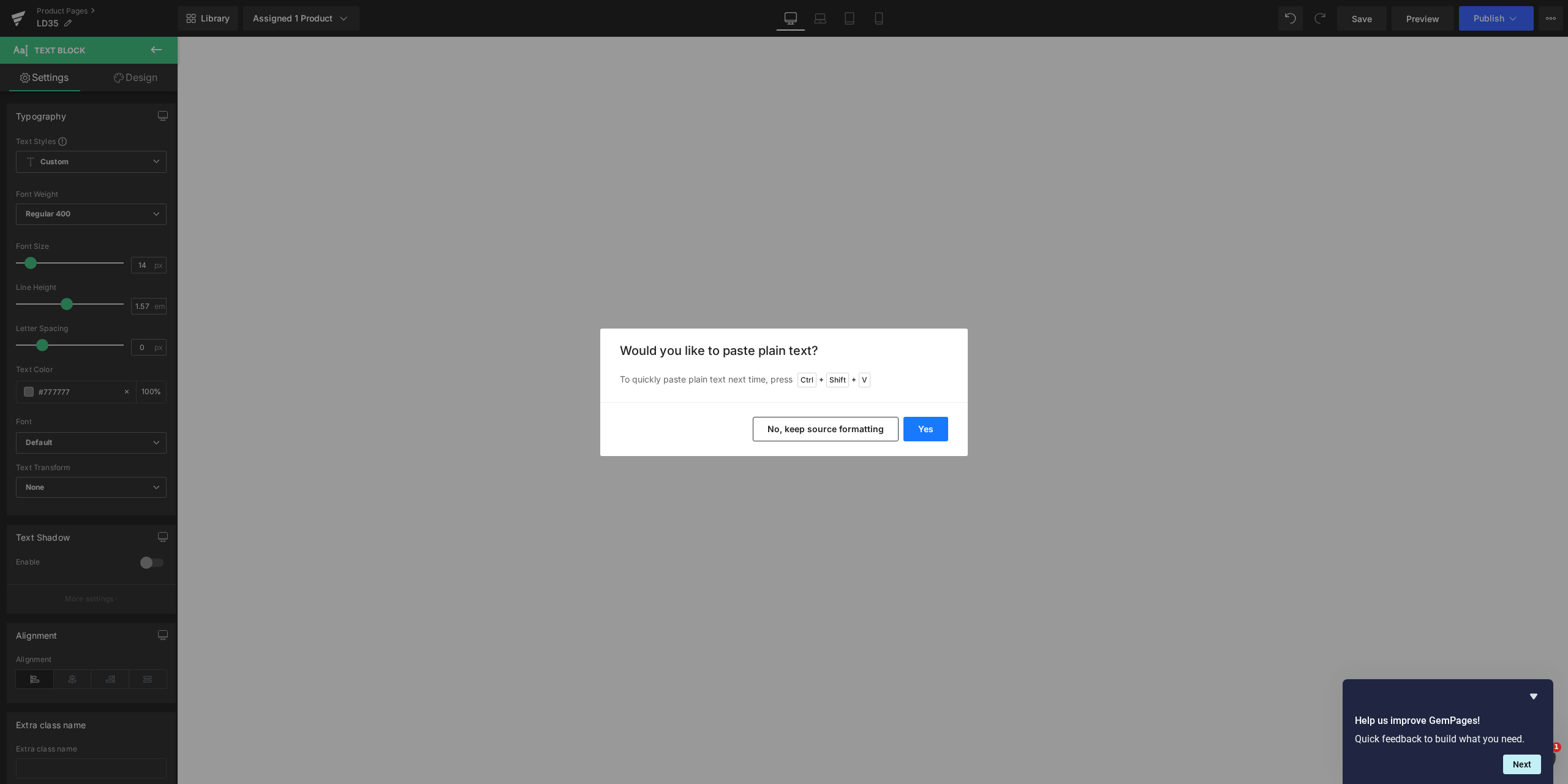
click at [924, 430] on button "Yes" at bounding box center [926, 429] width 45 height 24
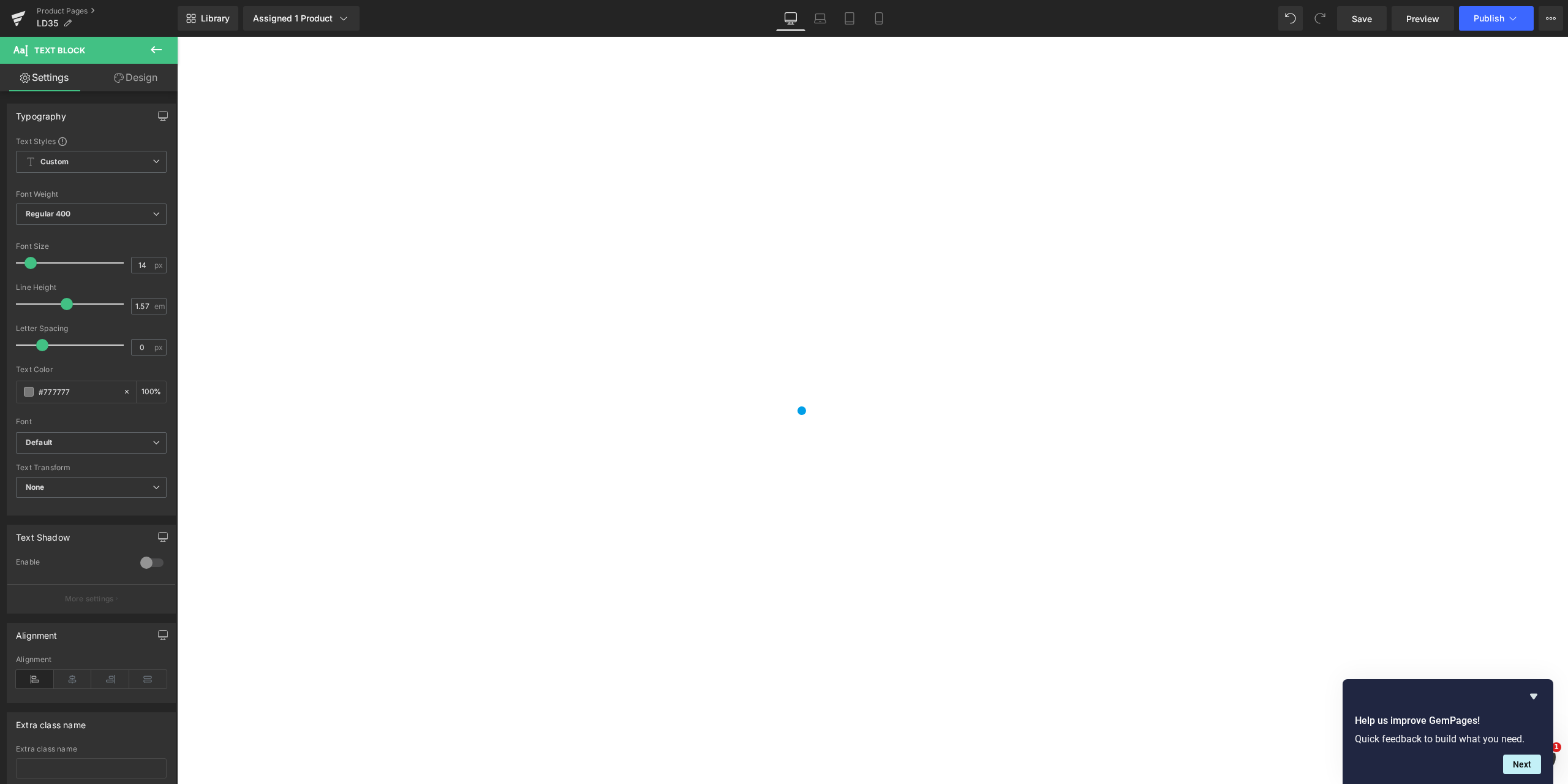
drag, startPoint x: 1113, startPoint y: 272, endPoint x: 1121, endPoint y: 271, distance: 8.1
drag, startPoint x: 1142, startPoint y: 271, endPoint x: 912, endPoint y: 262, distance: 230.2
click at [865, 250] on div "10% Off (P) Image ‹" at bounding box center [872, 682] width 1379 height 1193
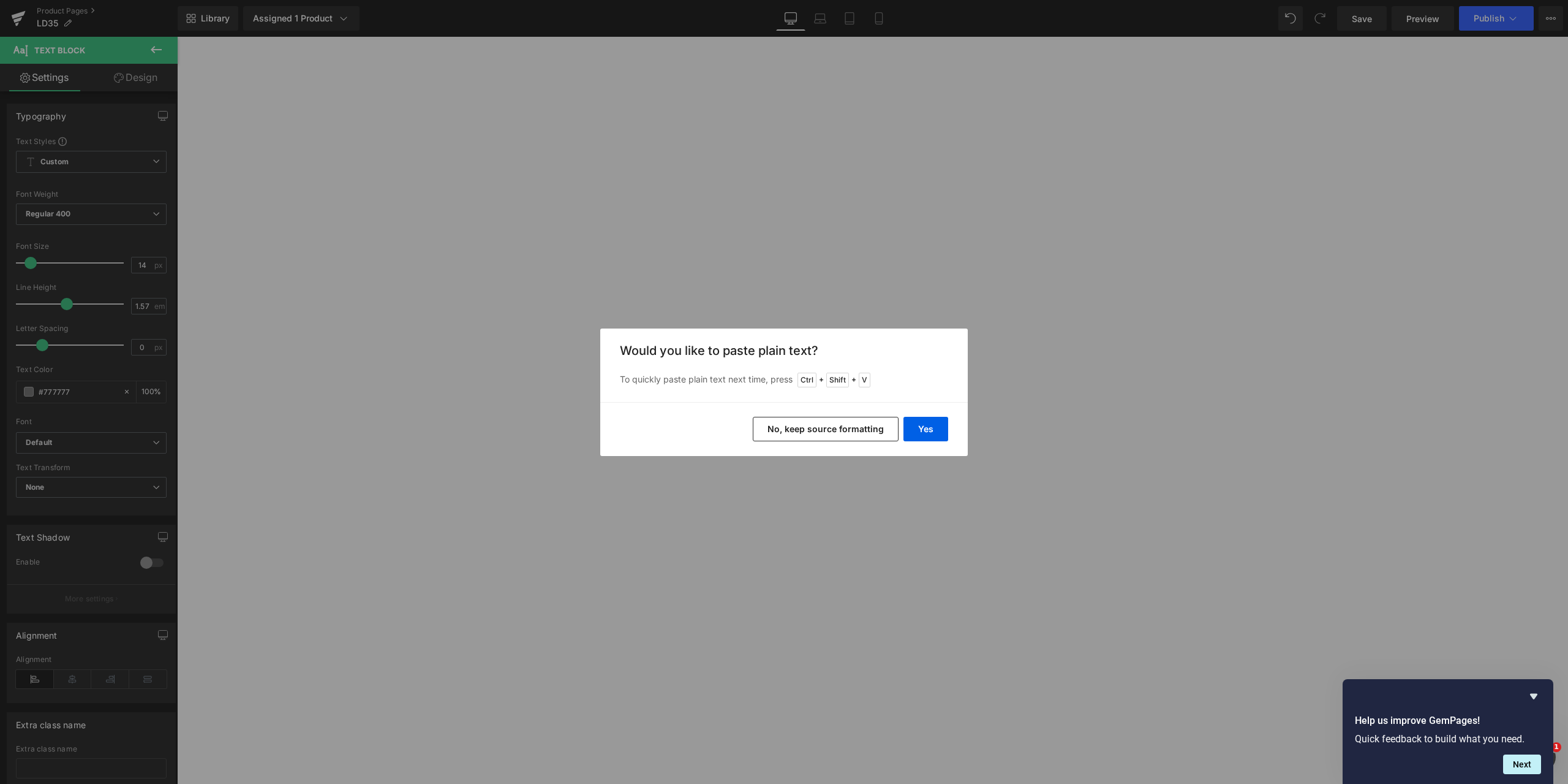
click at [844, 429] on button "No, keep source formatting" at bounding box center [826, 429] width 146 height 24
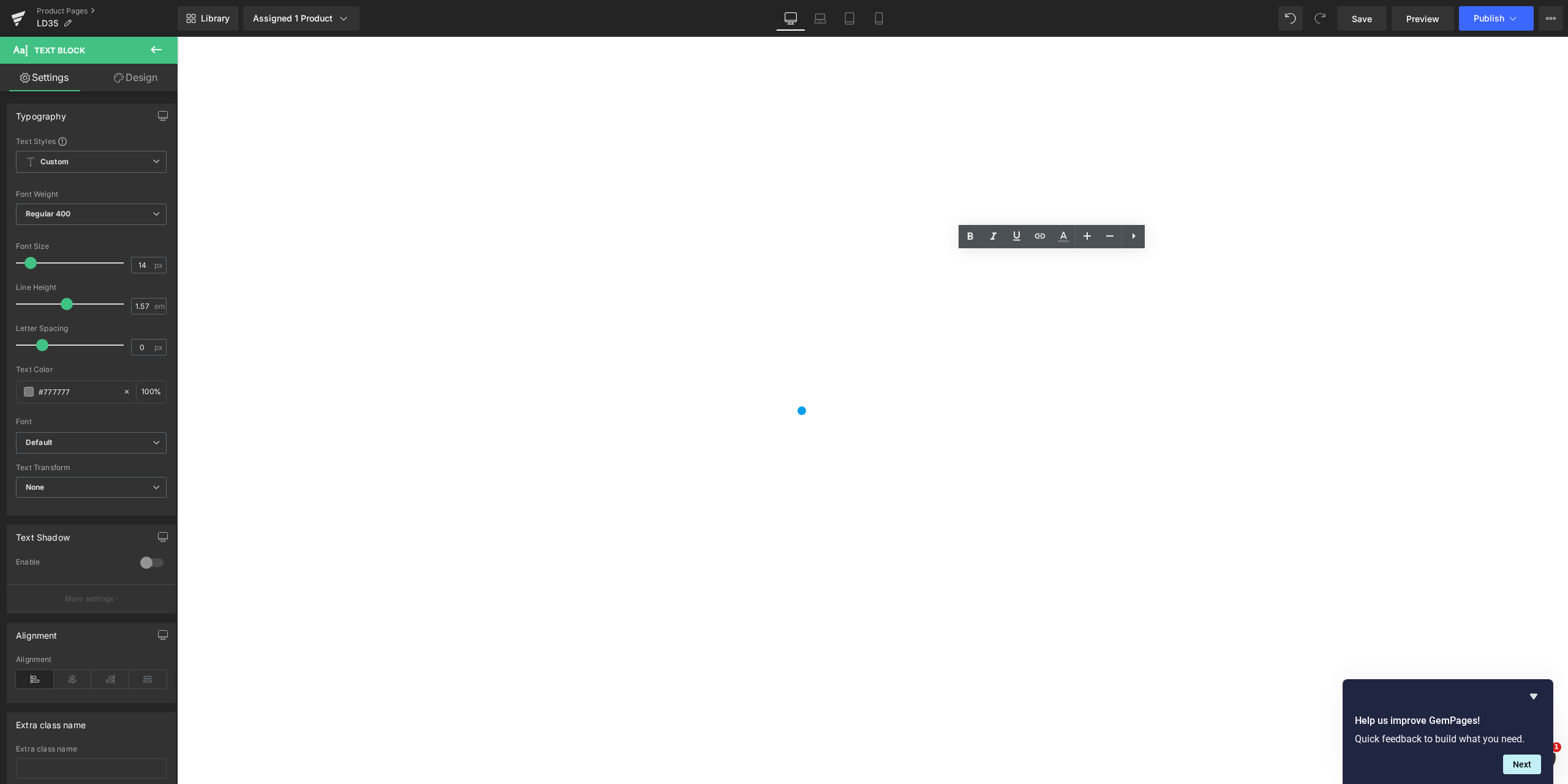
drag, startPoint x: 1202, startPoint y: 285, endPoint x: 867, endPoint y: 255, distance: 336.3
click at [867, 255] on div "10% Off (P) Image ‹" at bounding box center [872, 691] width 1379 height 1212
click at [1321, 309] on div "10% Off (P) Image ‹ ›" at bounding box center [872, 725] width 1379 height 1279
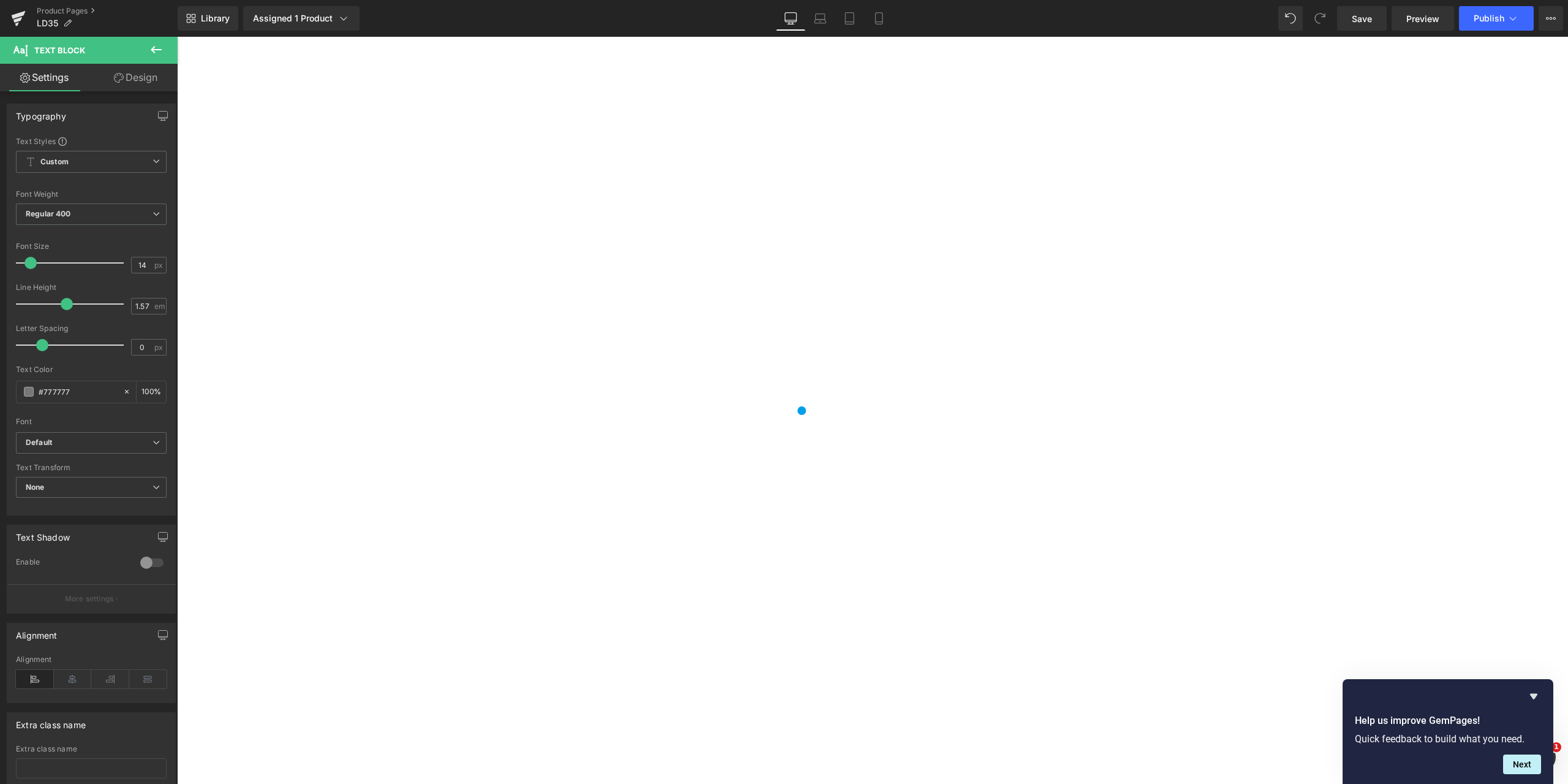
click at [139, 73] on link "Design" at bounding box center [135, 77] width 89 height 27
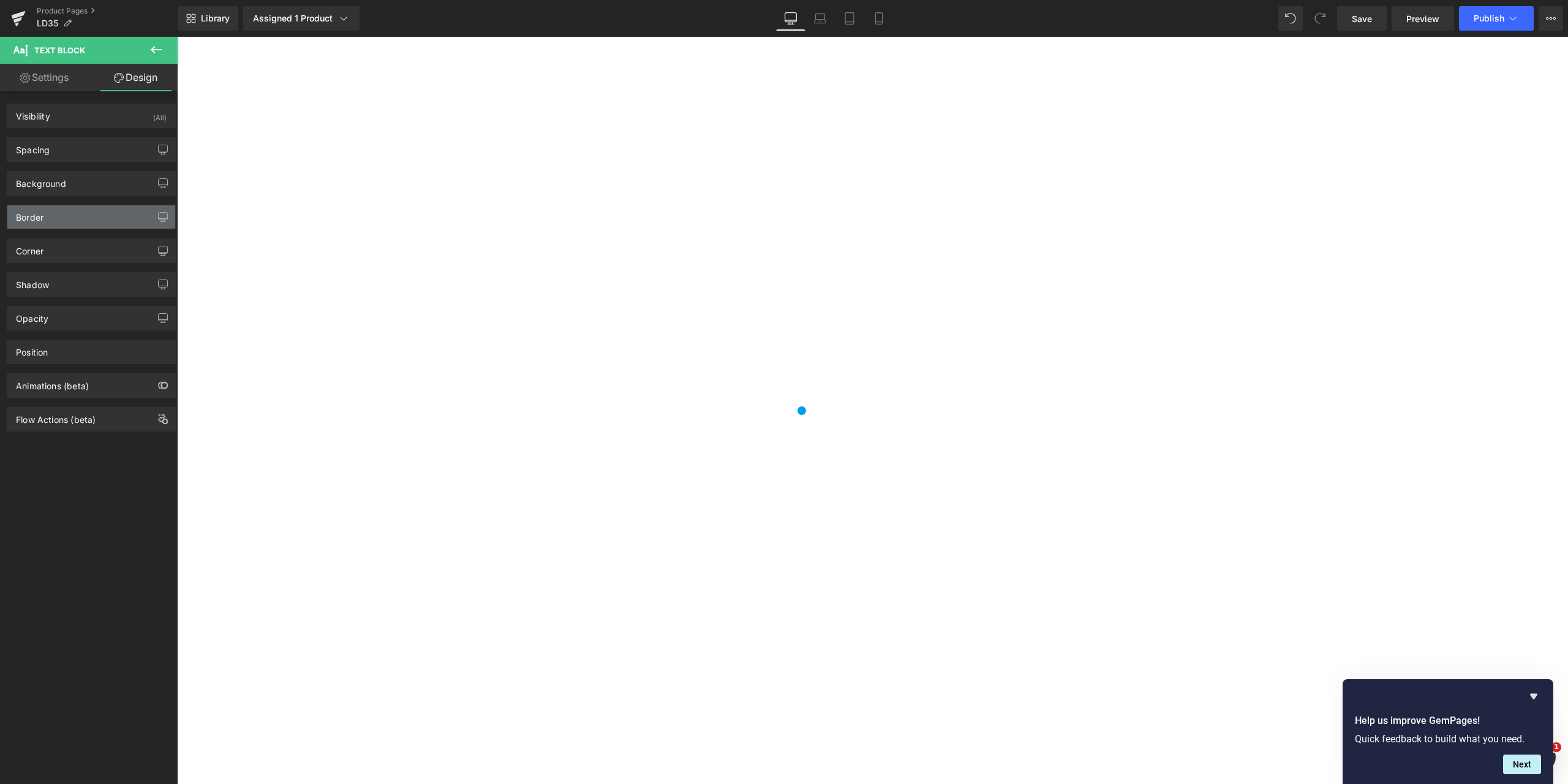
click at [91, 213] on div "Border" at bounding box center [91, 217] width 168 height 23
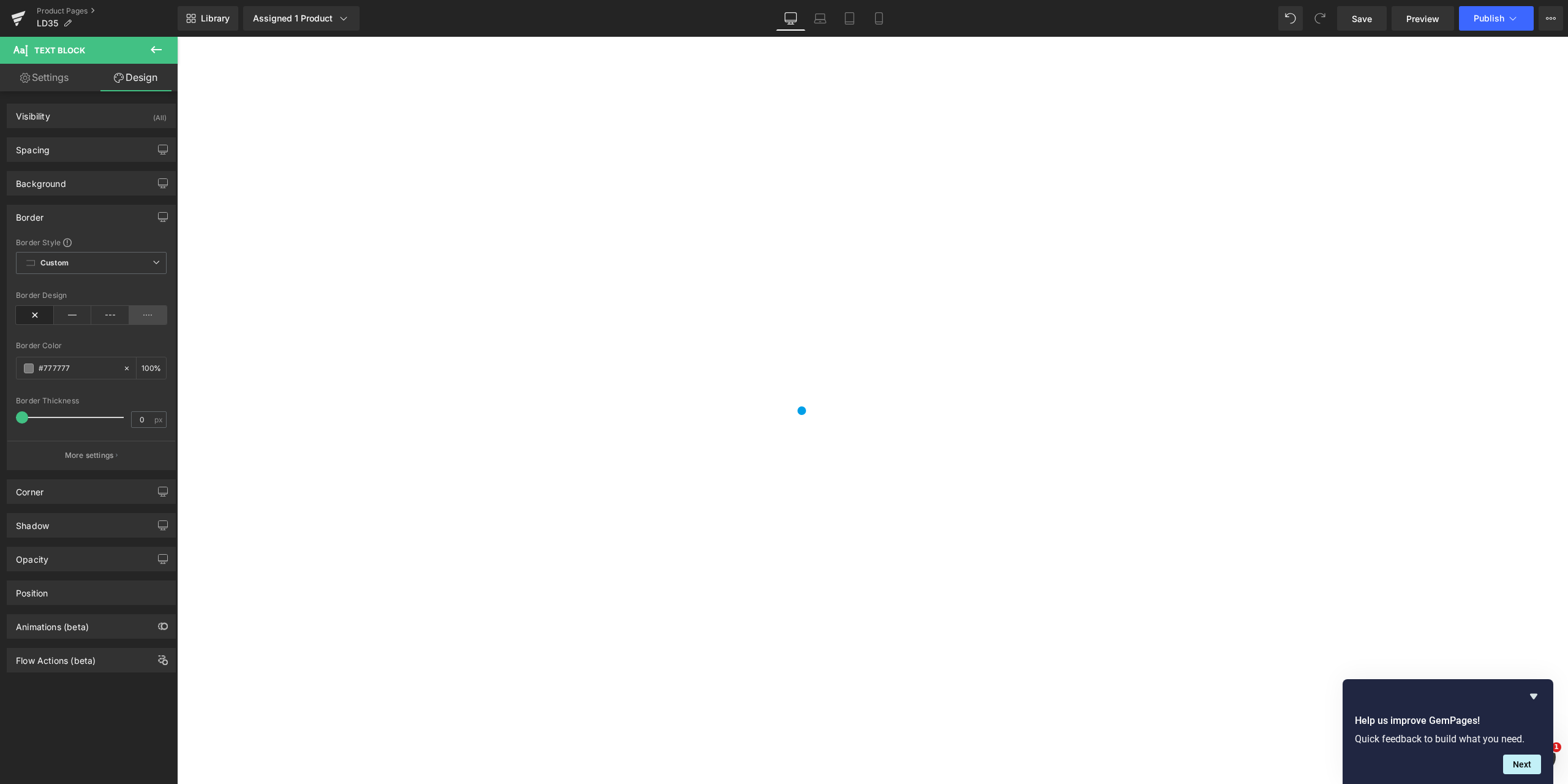
click at [145, 314] on icon at bounding box center [148, 315] width 38 height 19
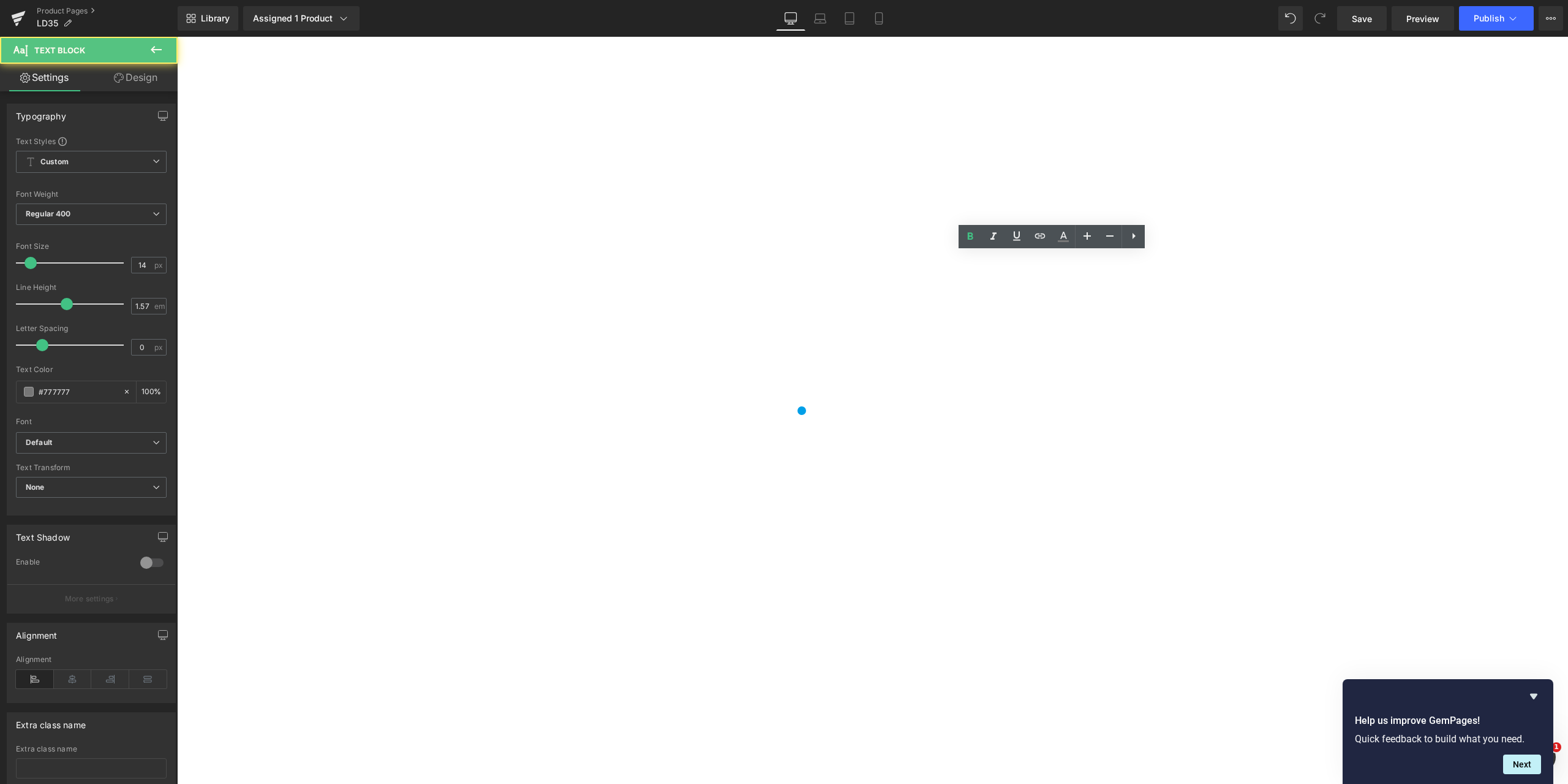
drag, startPoint x: 1089, startPoint y: 261, endPoint x: 883, endPoint y: 260, distance: 206.0
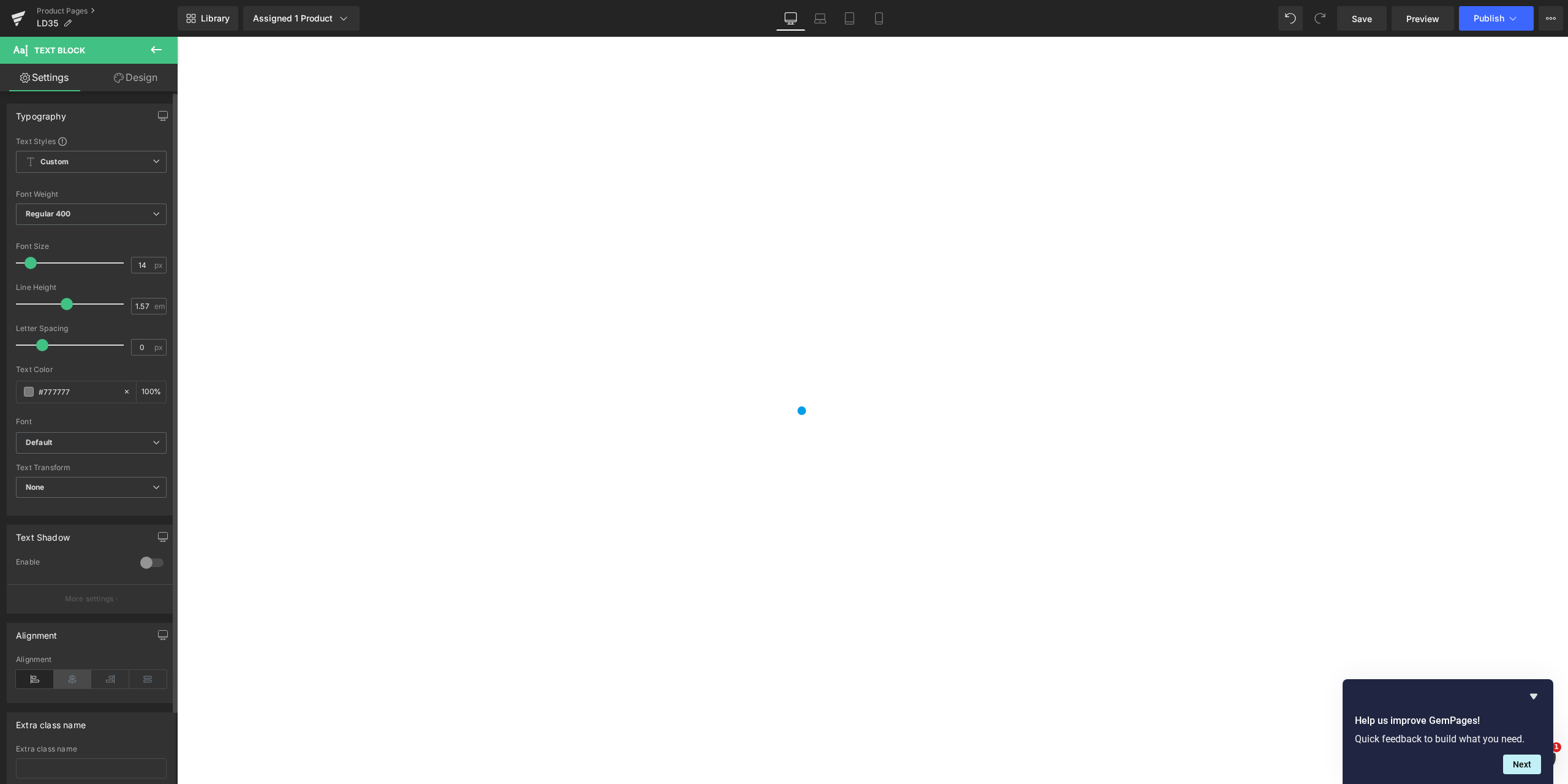
click at [71, 679] on icon at bounding box center [73, 679] width 38 height 19
click at [147, 680] on icon at bounding box center [148, 679] width 38 height 19
click at [37, 680] on icon at bounding box center [35, 679] width 38 height 19
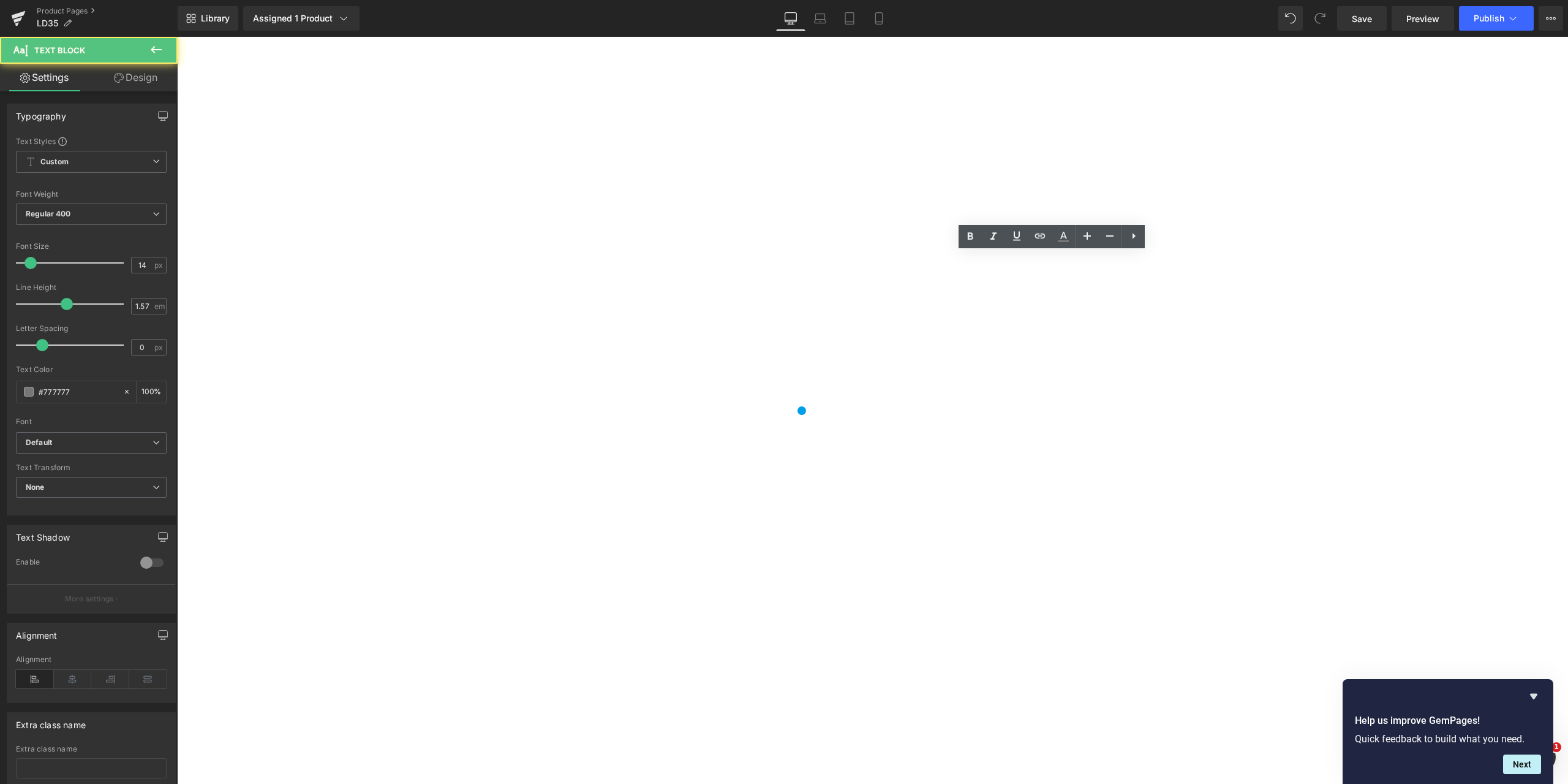
drag, startPoint x: 985, startPoint y: 262, endPoint x: 1093, endPoint y: 261, distance: 108.0
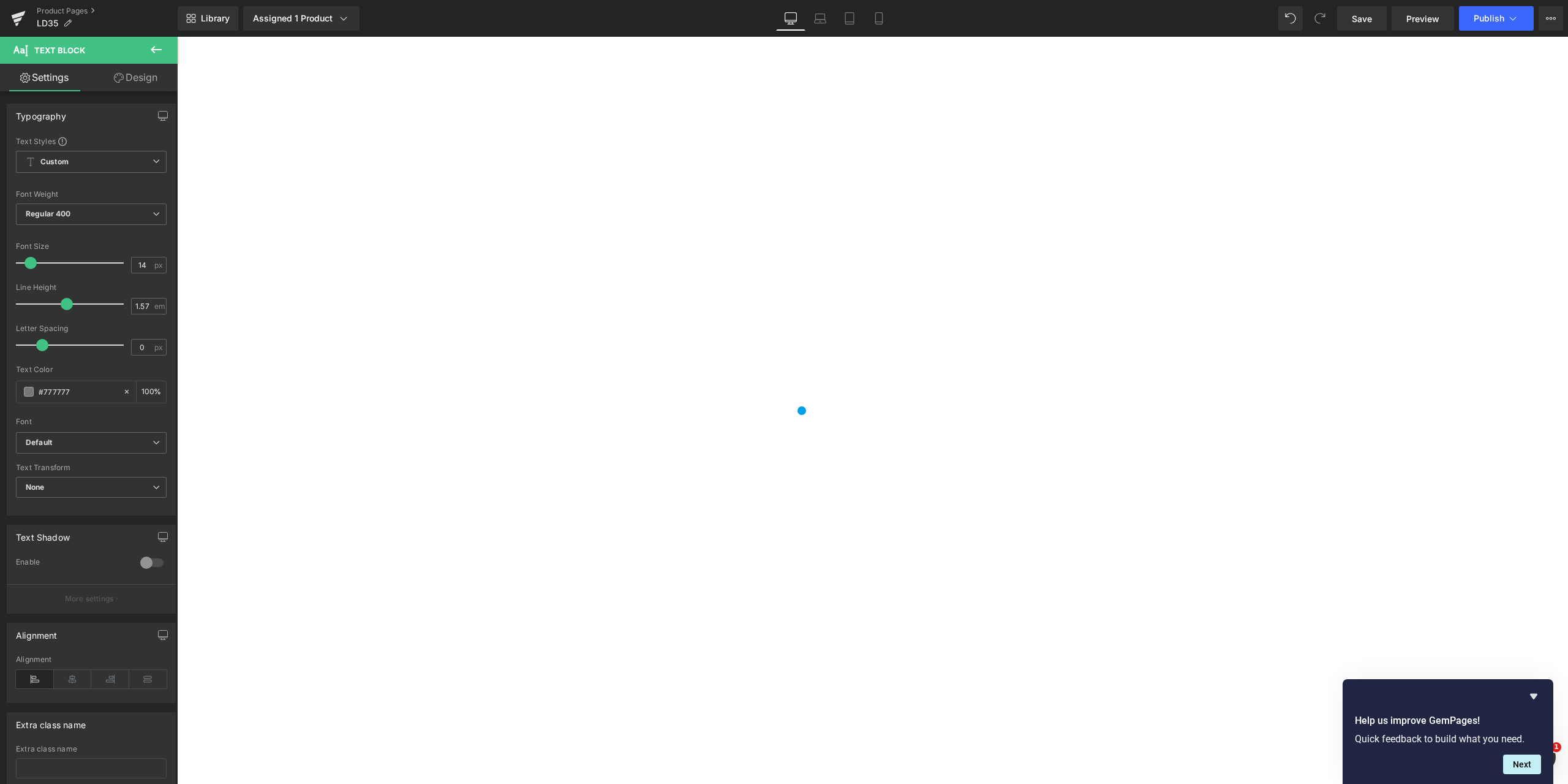
click at [1522, 17] on button "Publish" at bounding box center [1496, 19] width 75 height 24
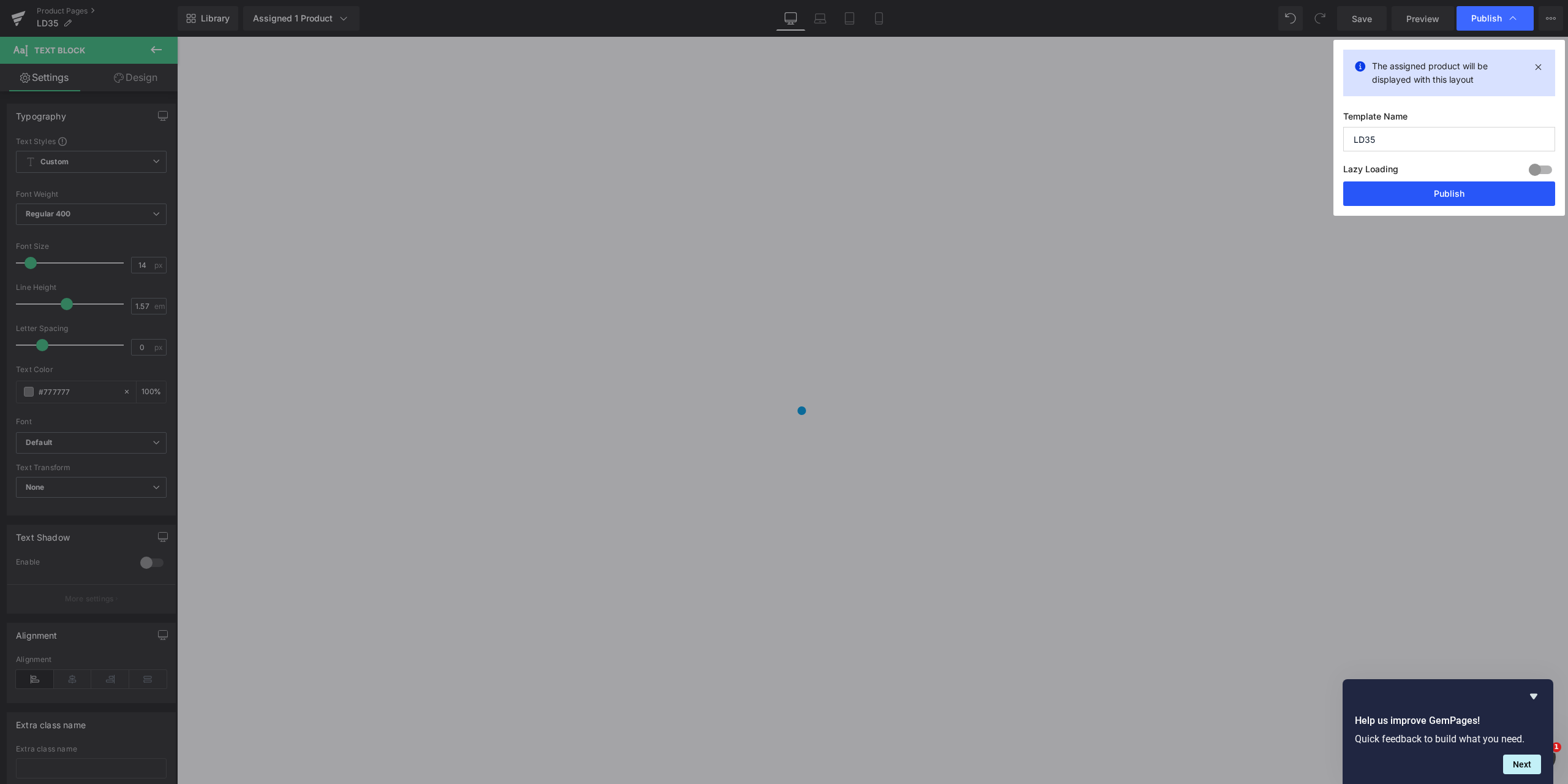
click at [1457, 193] on button "Publish" at bounding box center [1449, 193] width 212 height 24
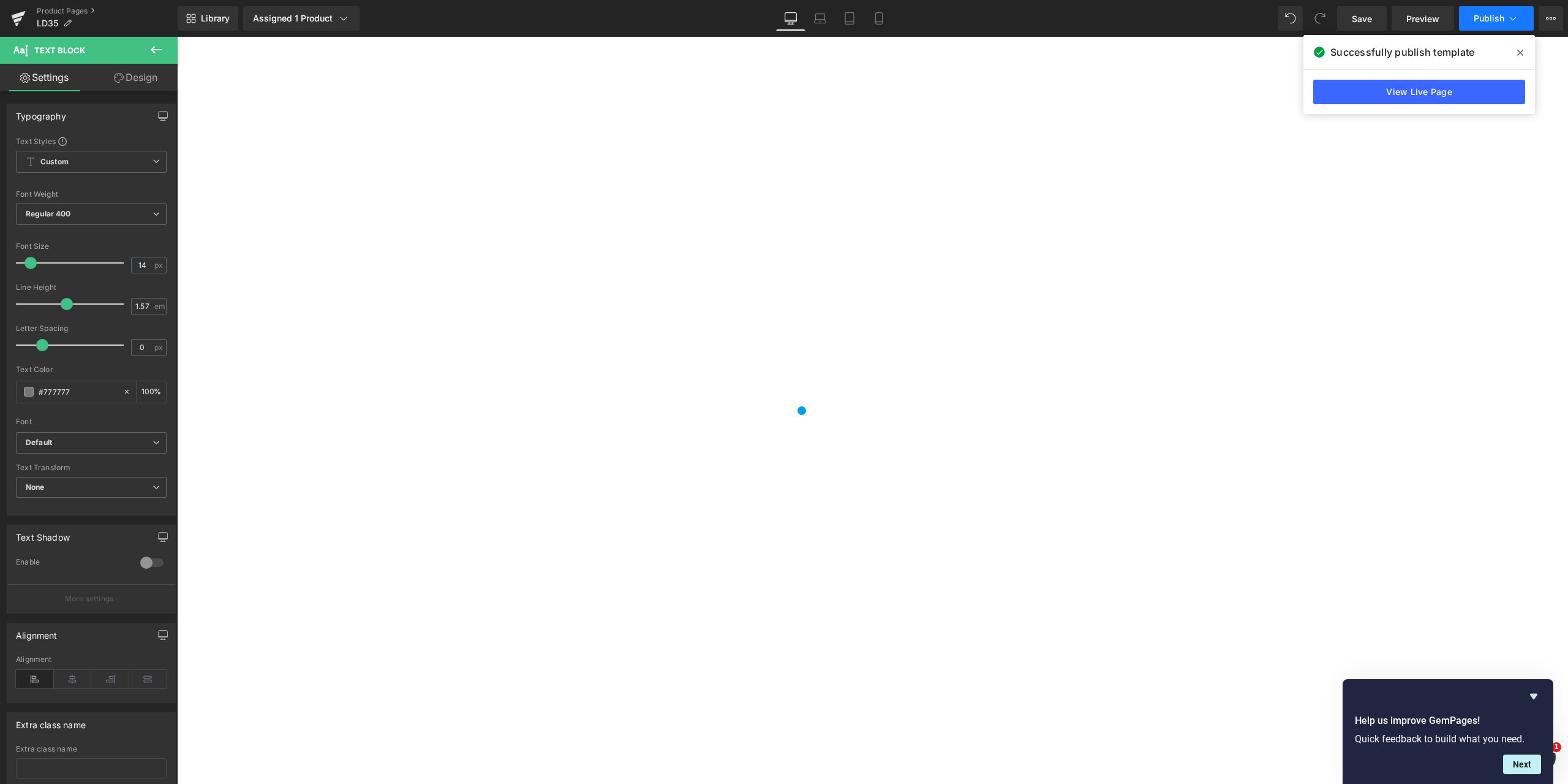
click at [1506, 19] on button "Publish" at bounding box center [1496, 19] width 75 height 24
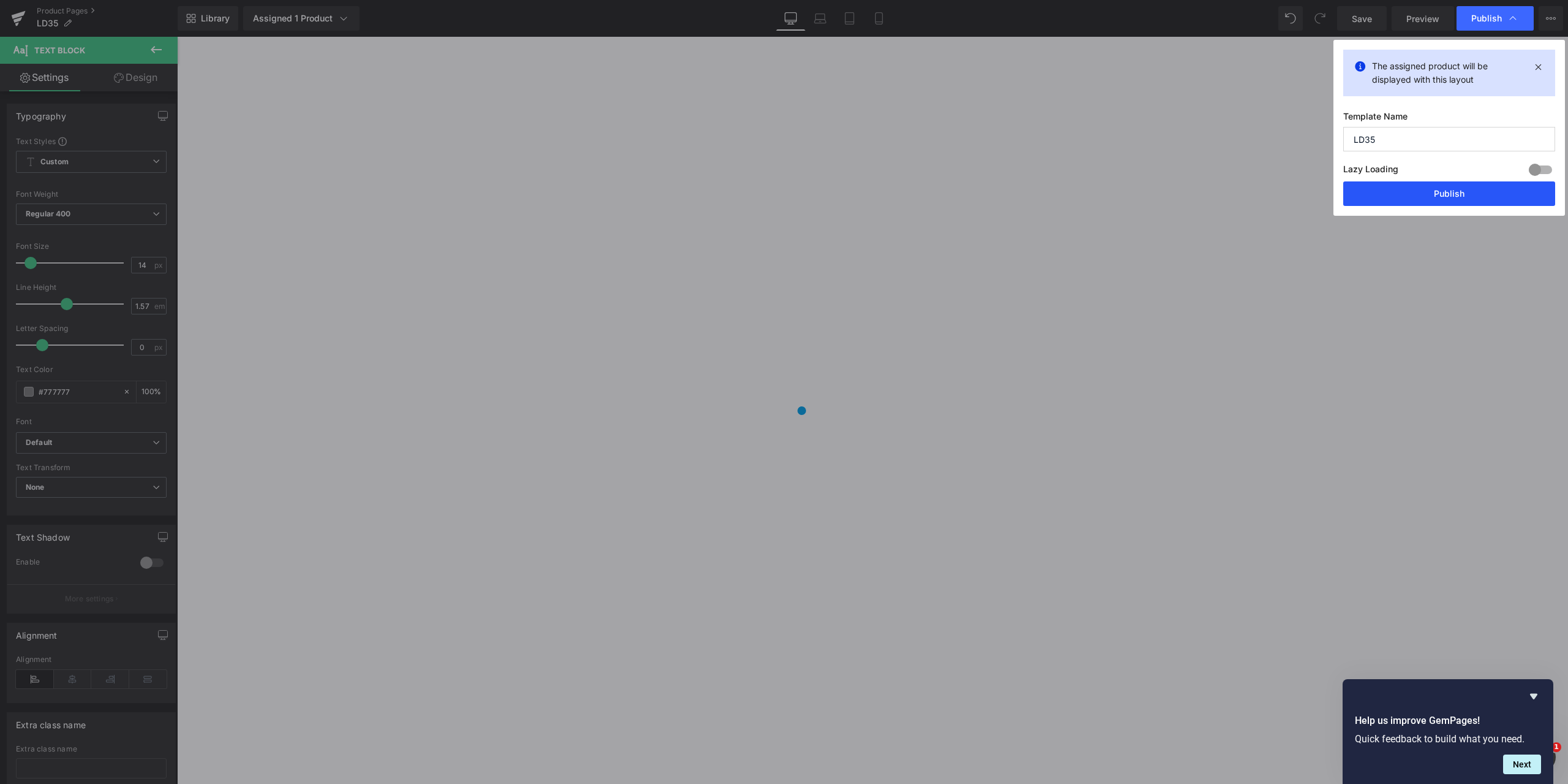
click at [1456, 188] on button "Publish" at bounding box center [1449, 193] width 212 height 24
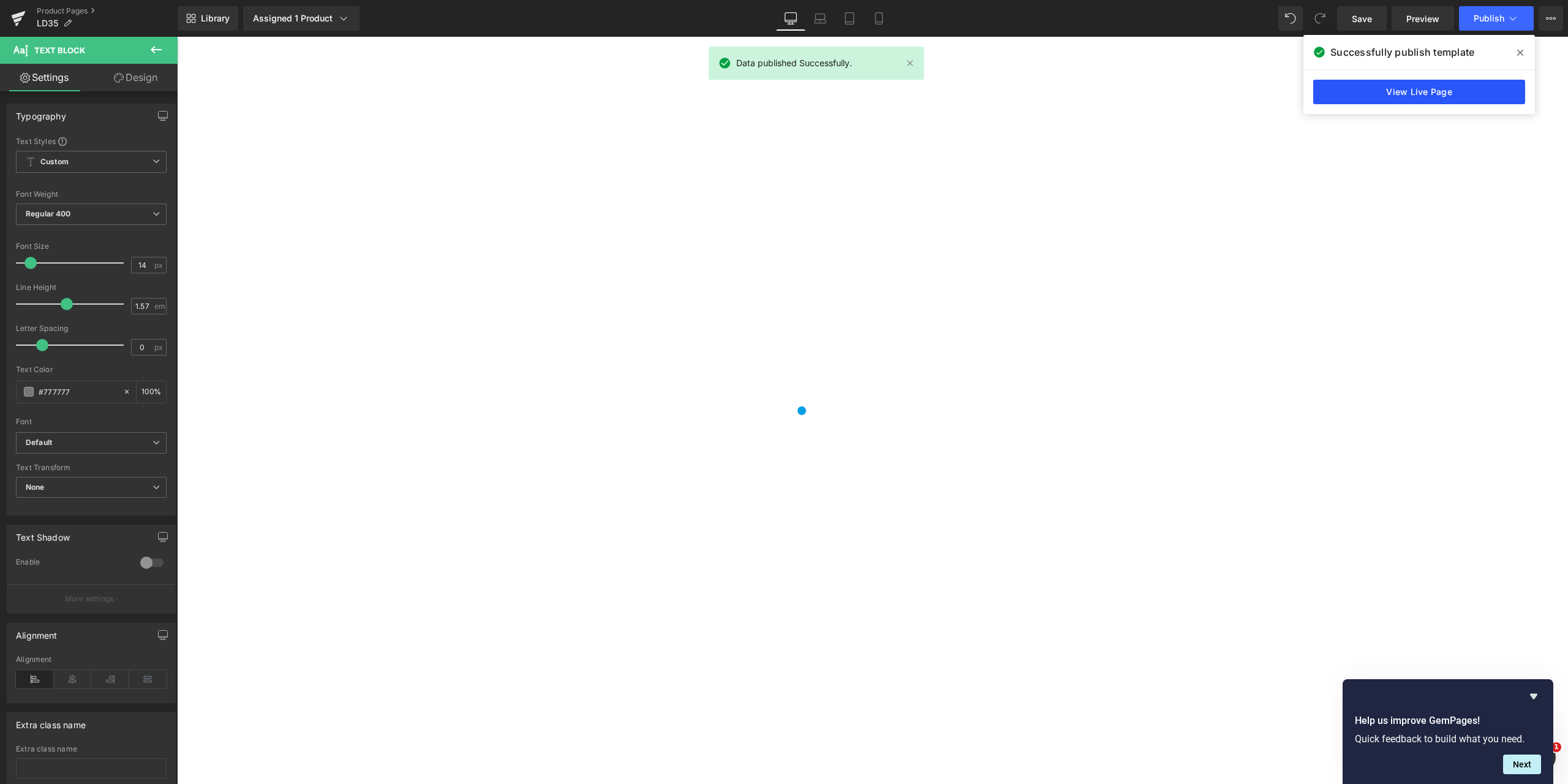
click at [1430, 91] on link "View Live Page" at bounding box center [1419, 92] width 212 height 24
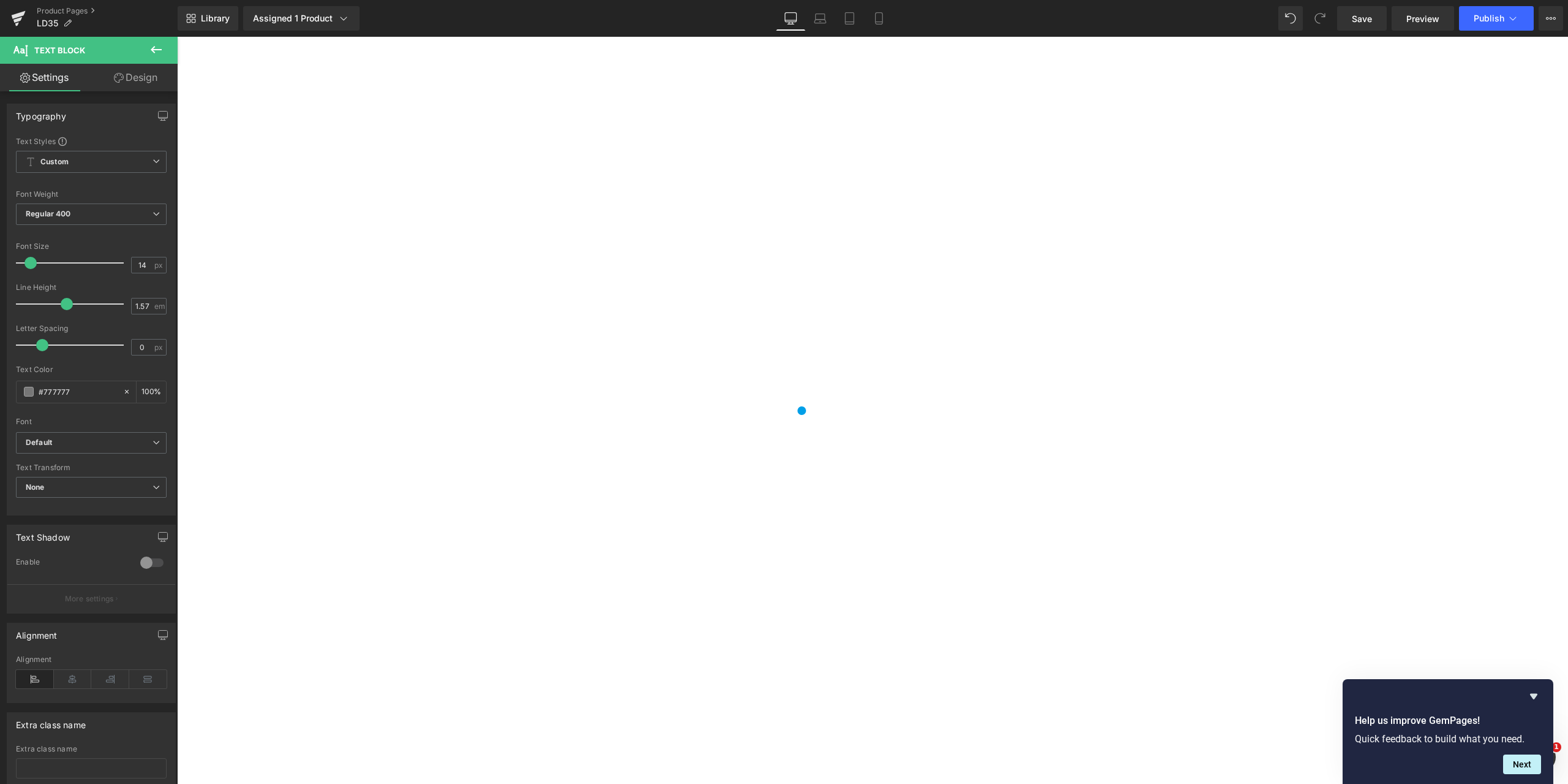
click at [1516, 20] on icon at bounding box center [1512, 18] width 12 height 12
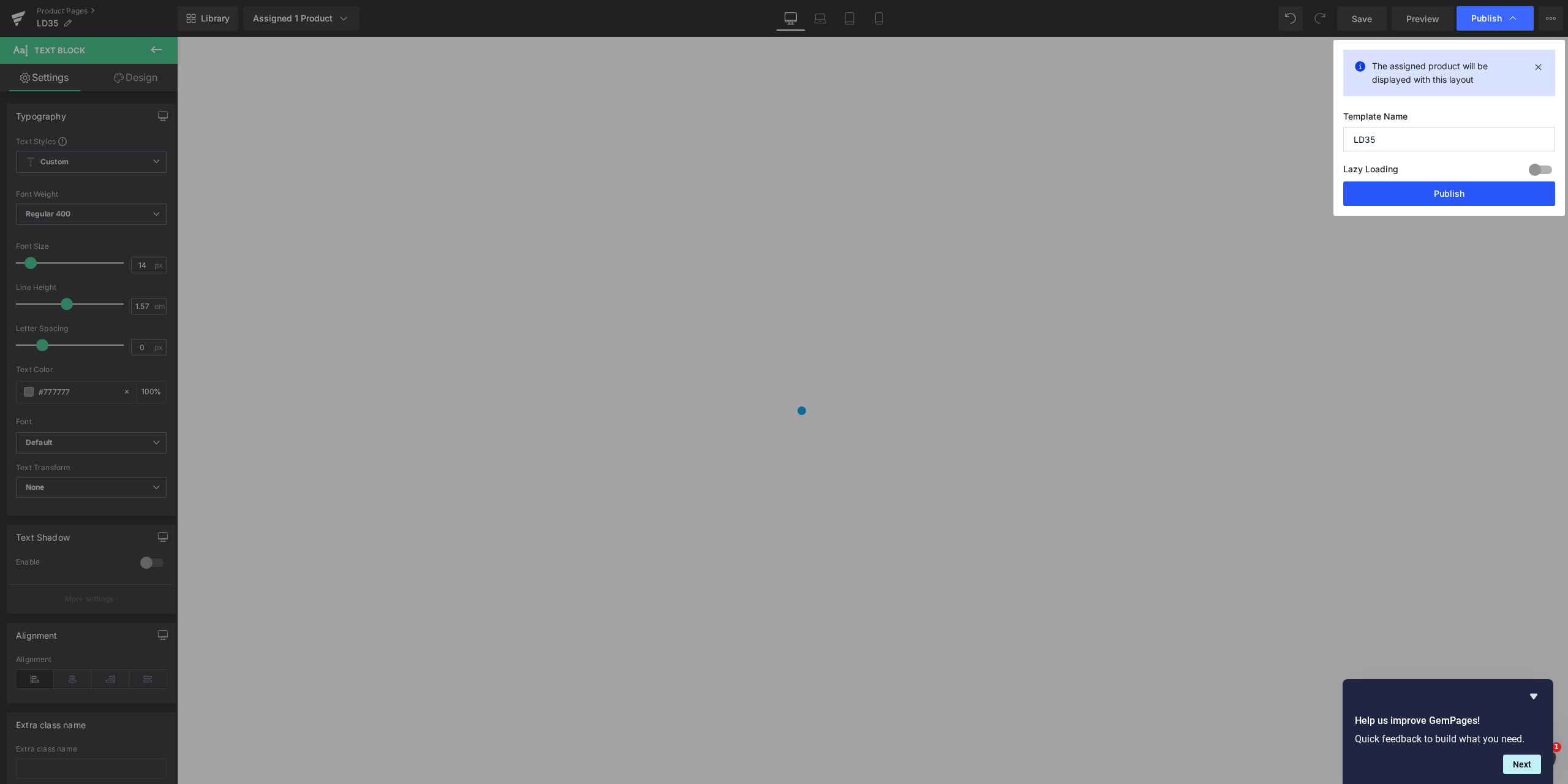
click at [1452, 192] on button "Publish" at bounding box center [1449, 193] width 212 height 24
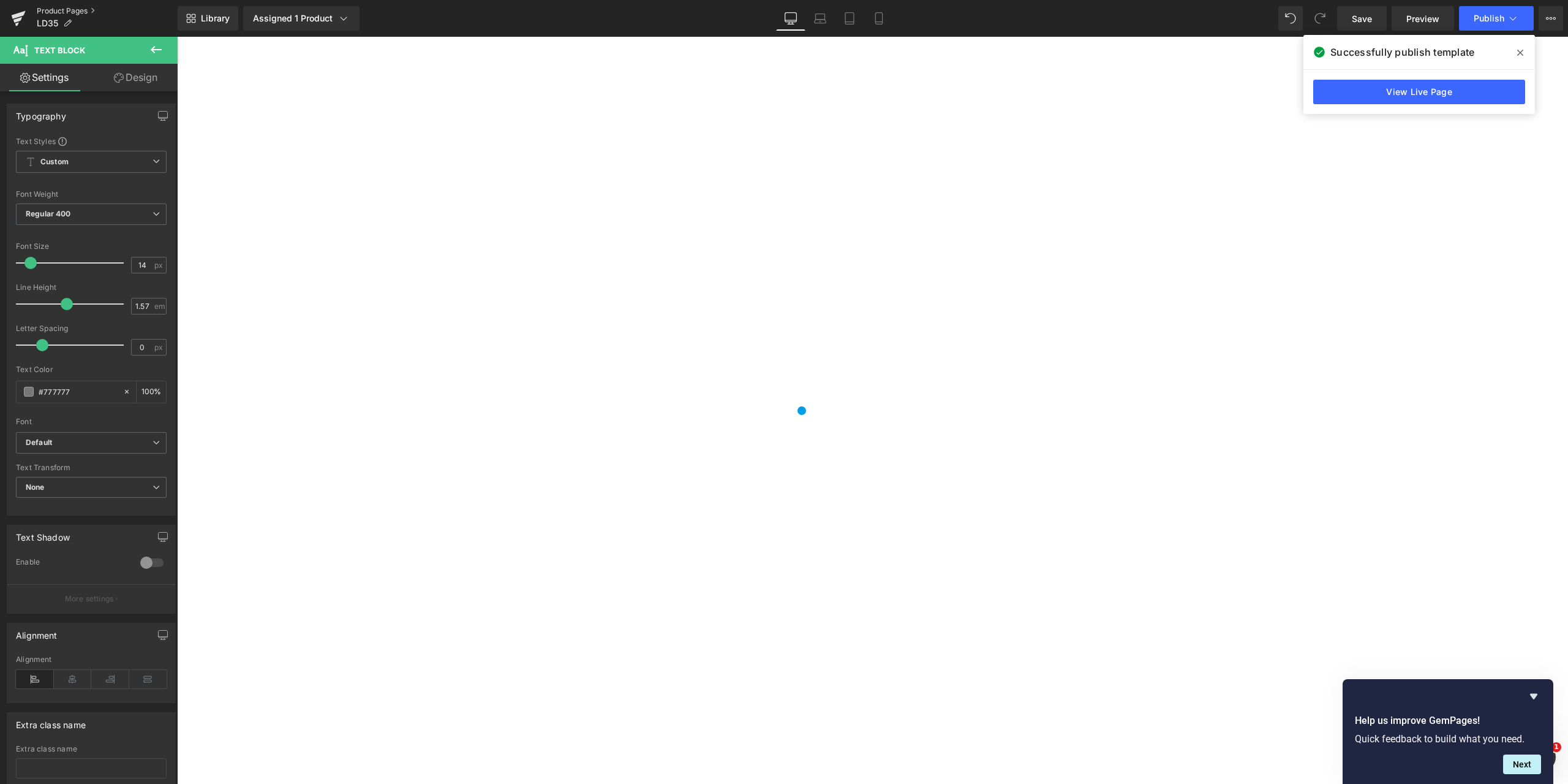
click at [61, 8] on link "Product Pages" at bounding box center [107, 11] width 141 height 9
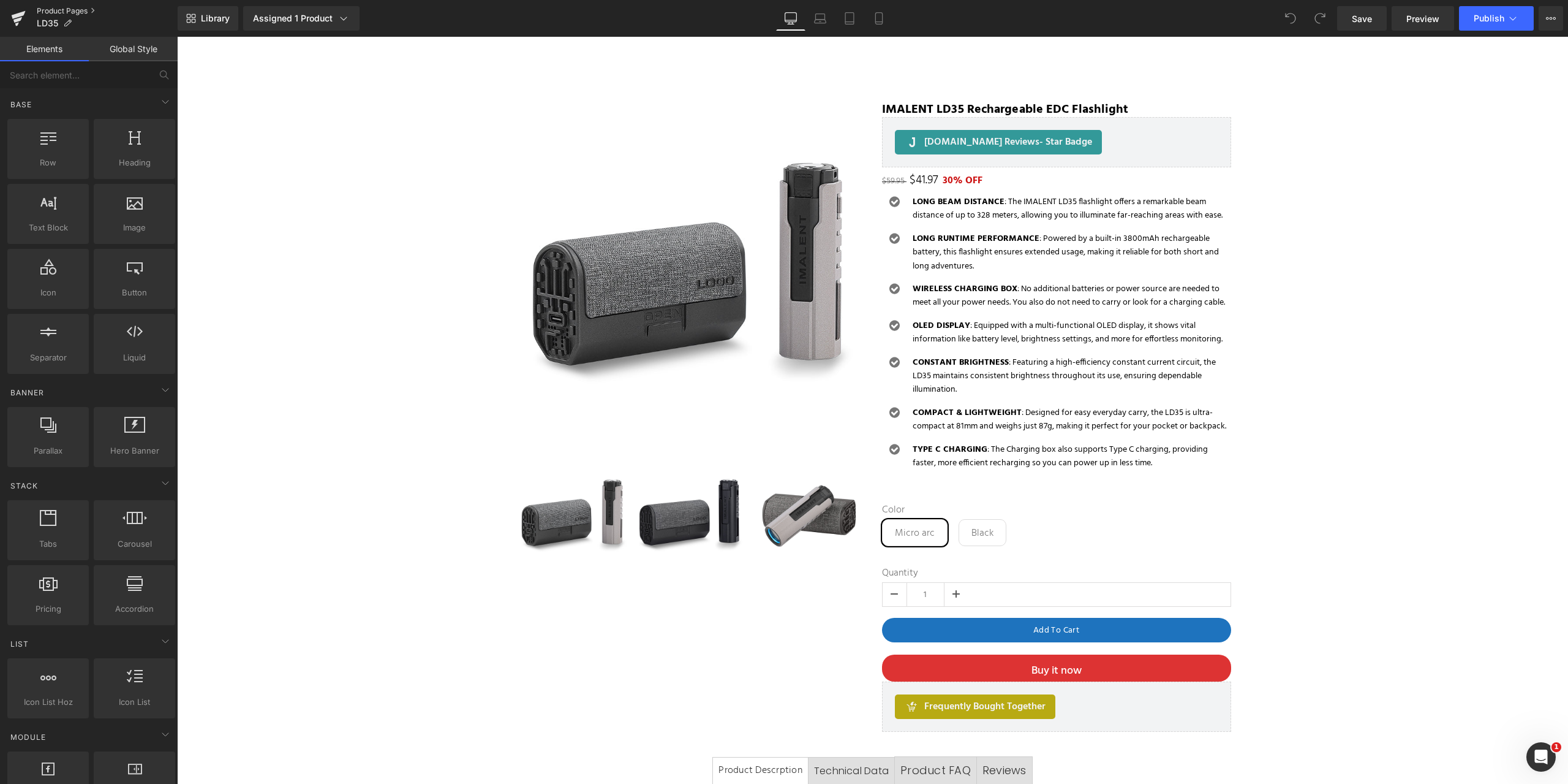
click at [62, 8] on link "Product Pages" at bounding box center [107, 11] width 141 height 9
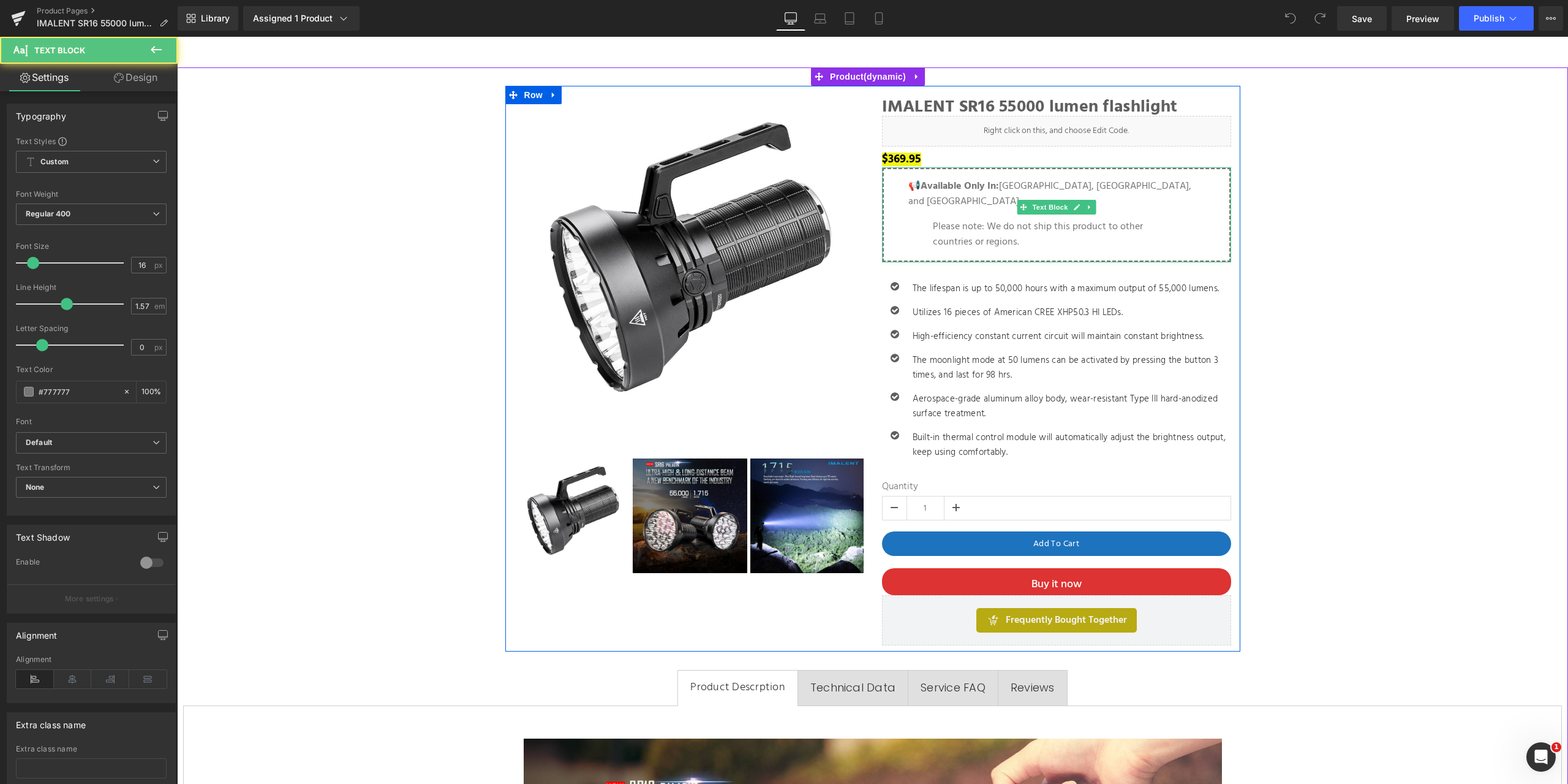
click at [1011, 226] on p "Please note: We do not ship this product to other countries or regions." at bounding box center [1056, 234] width 247 height 31
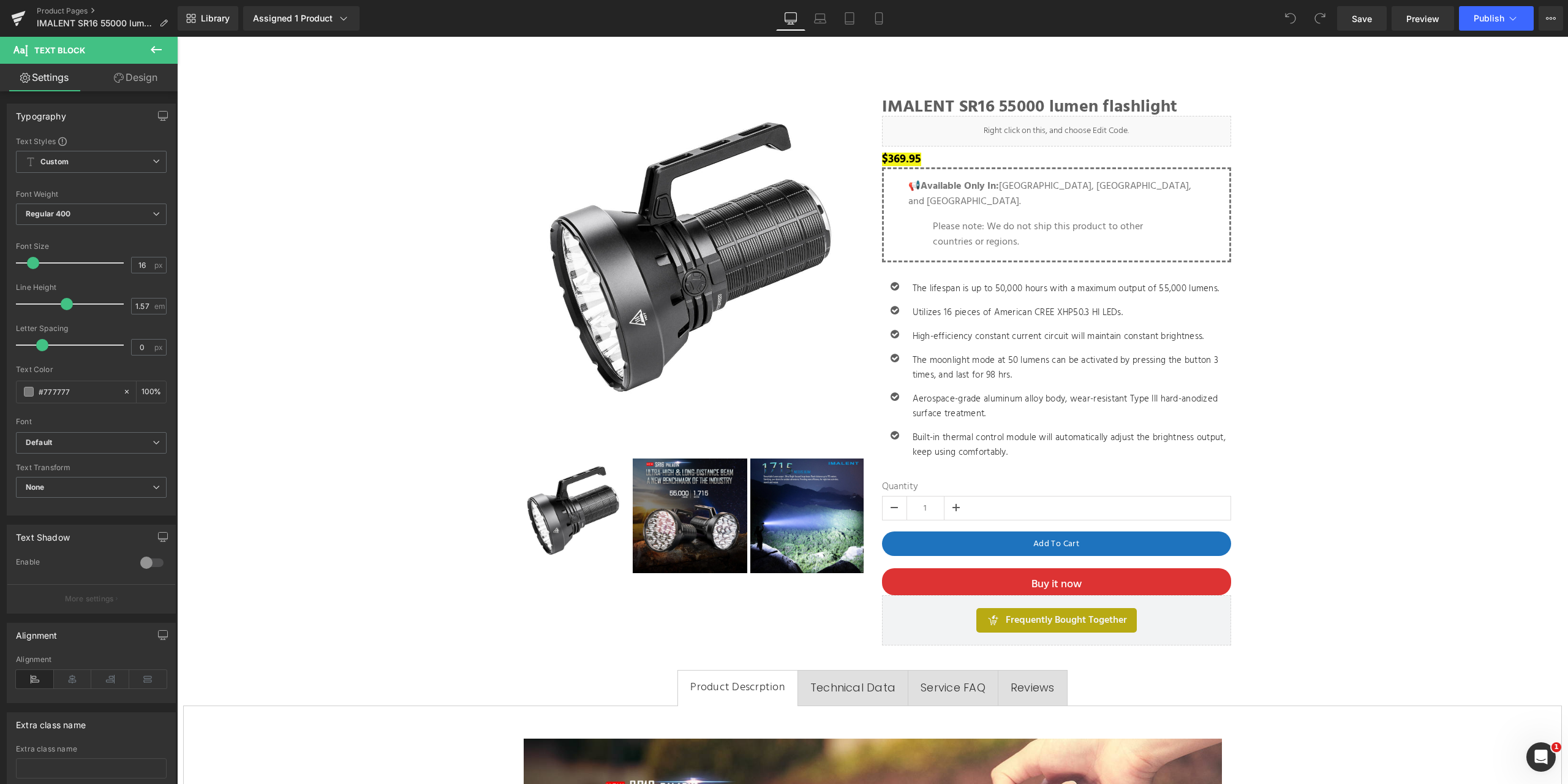
click at [158, 47] on icon at bounding box center [157, 50] width 15 height 15
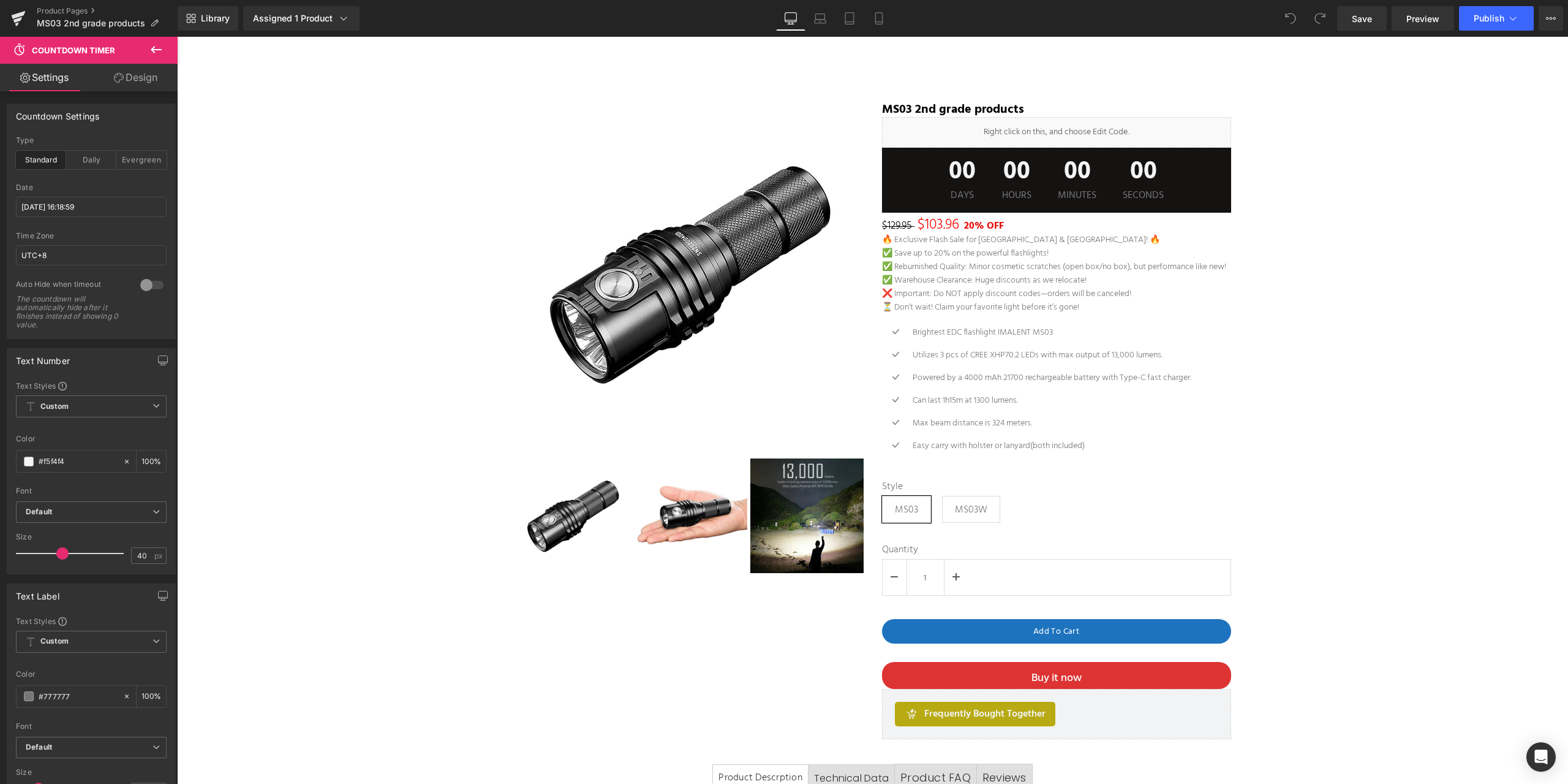
scroll to position [184, 0]
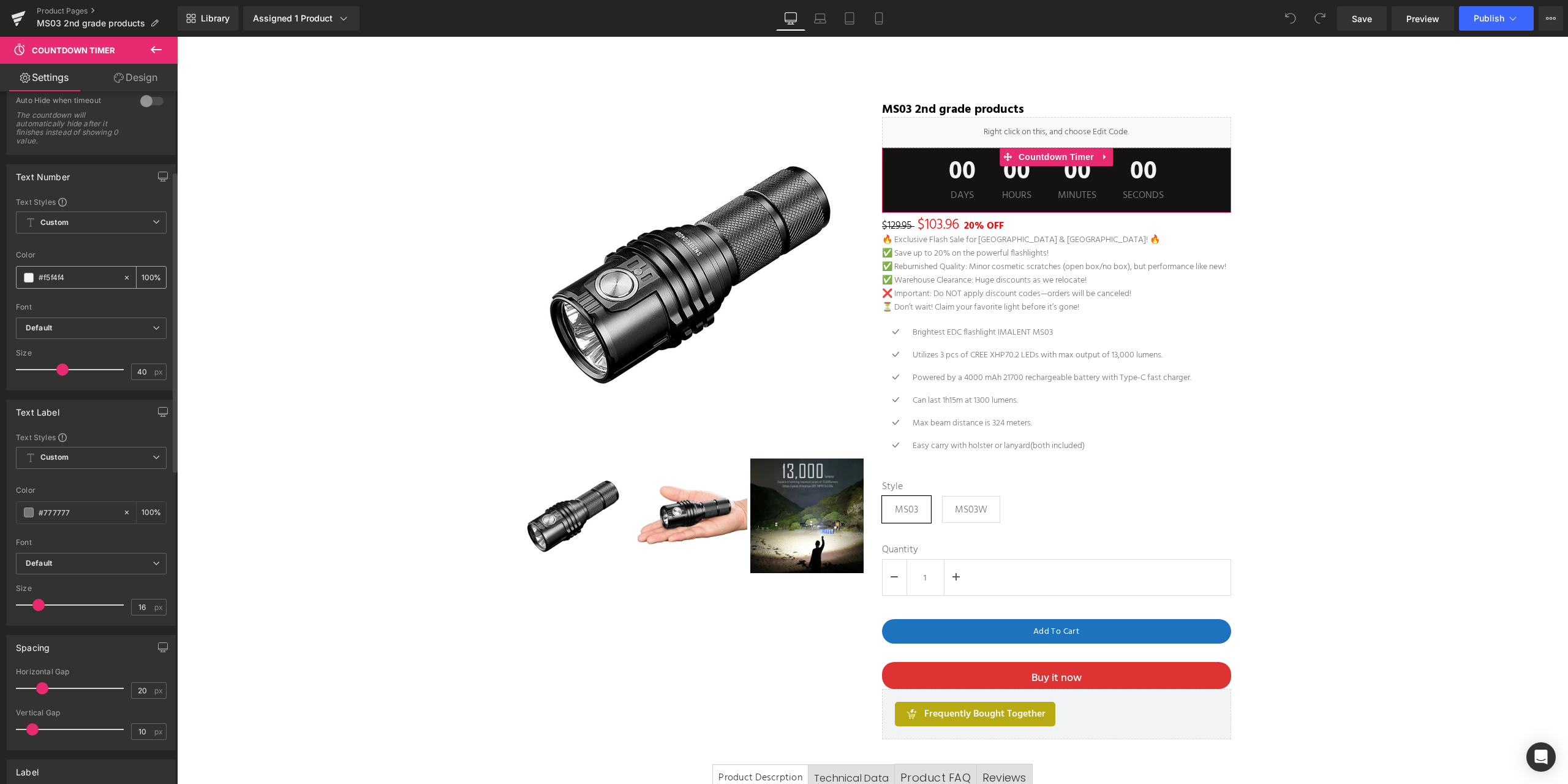
click at [85, 280] on input "#f5f4f4" at bounding box center [78, 278] width 79 height 13
drag, startPoint x: 82, startPoint y: 279, endPoint x: 70, endPoint y: 275, distance: 12.6
click at [37, 276] on div "#f5f4f4" at bounding box center [69, 277] width 106 height 22
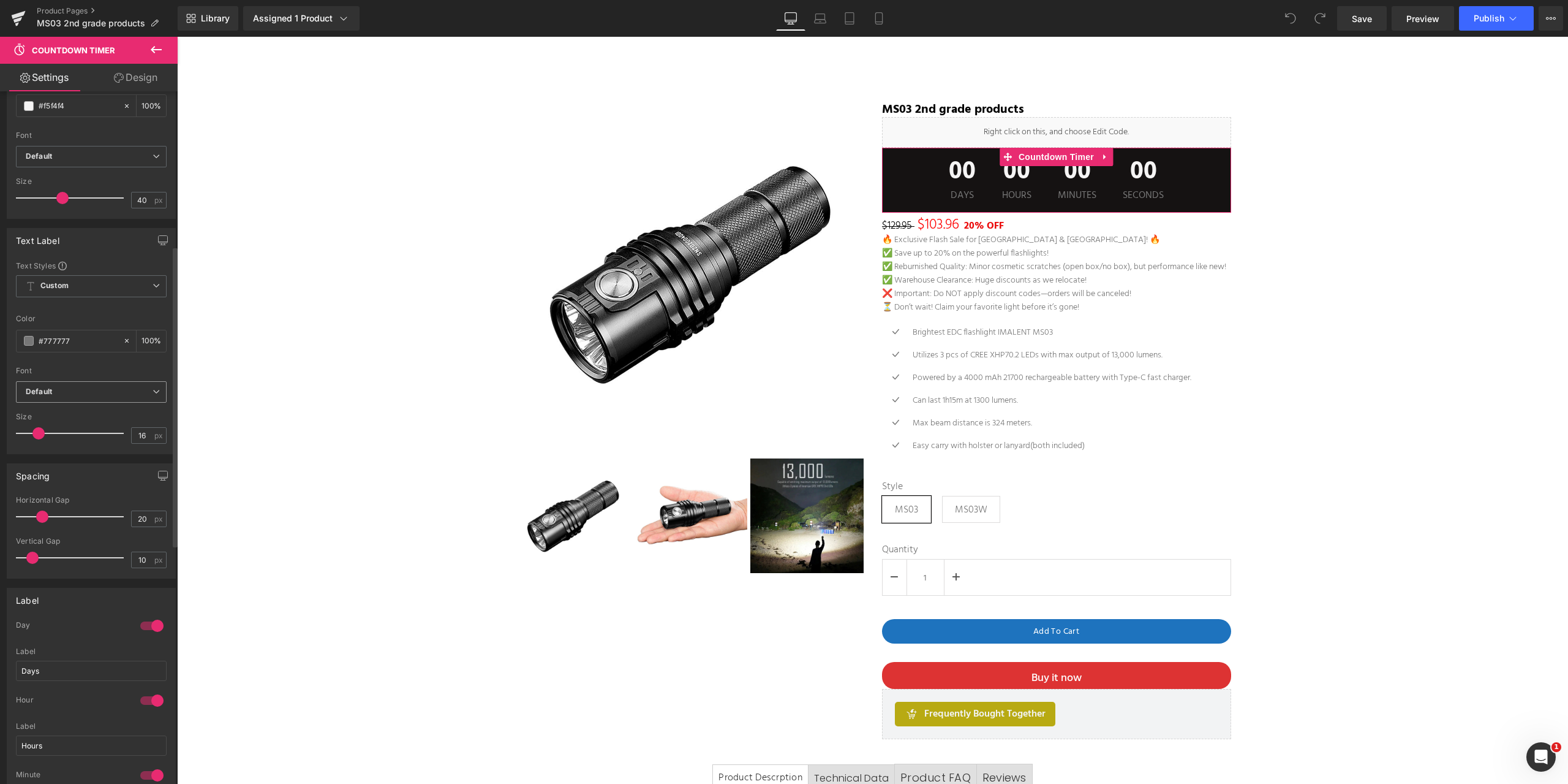
scroll to position [111, 0]
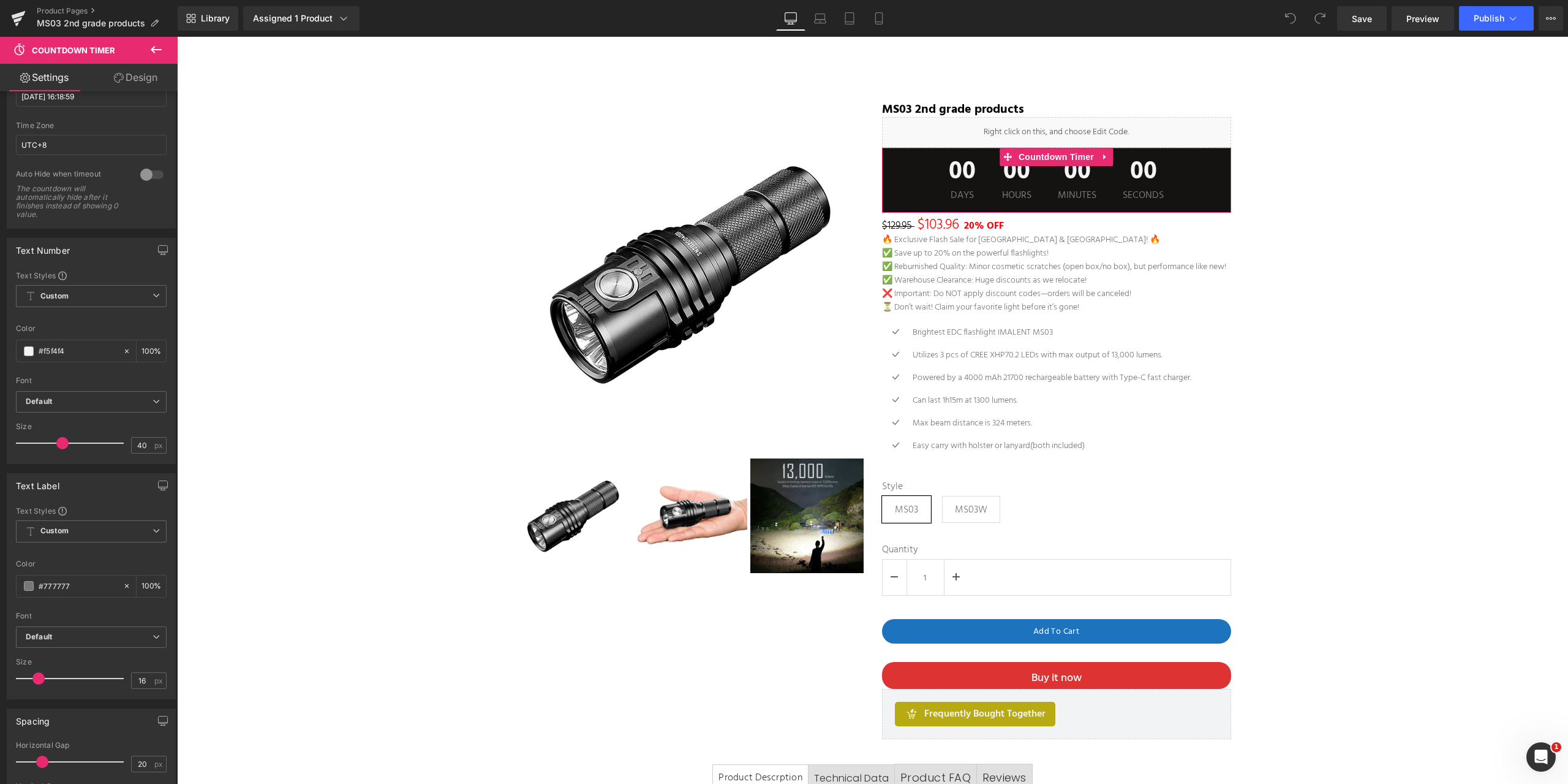
drag, startPoint x: 131, startPoint y: 70, endPoint x: 134, endPoint y: 77, distance: 7.6
click at [131, 70] on link "Design" at bounding box center [135, 77] width 89 height 27
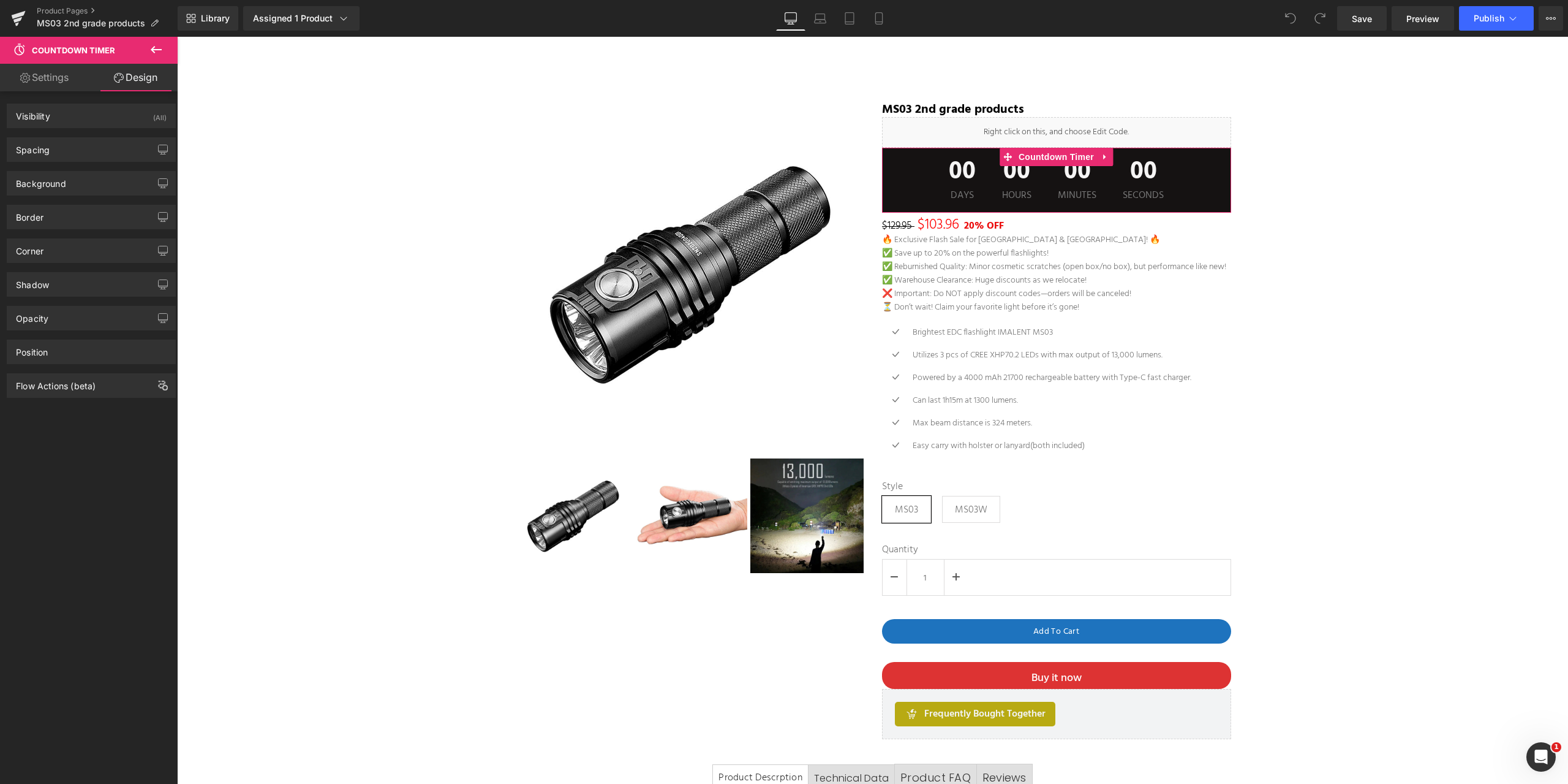
type input "#151212"
type input "100"
click at [95, 176] on div "Background" at bounding box center [91, 183] width 168 height 23
click at [74, 266] on input "#151212" at bounding box center [78, 262] width 79 height 13
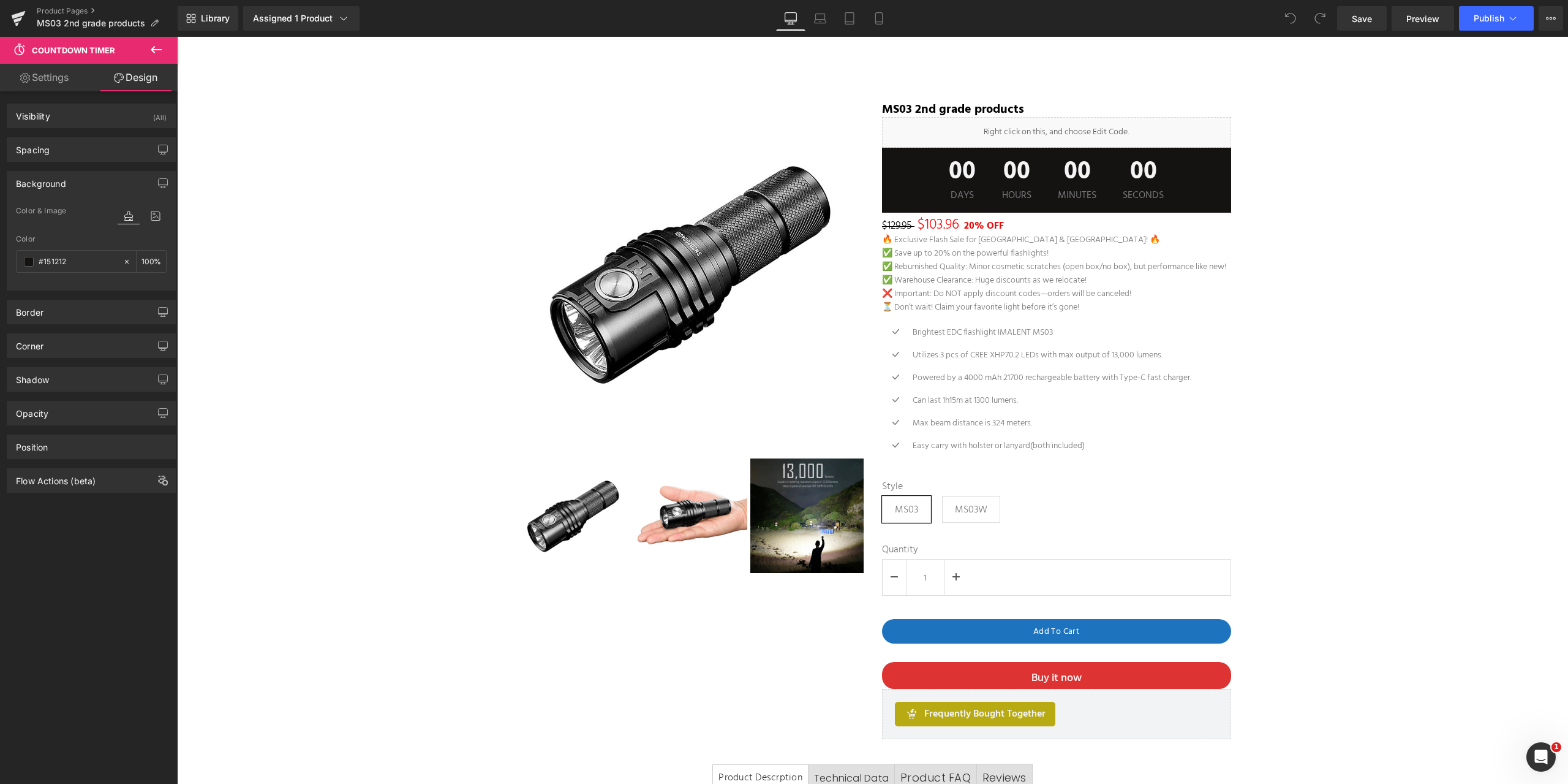
click at [148, 52] on button at bounding box center [157, 50] width 43 height 27
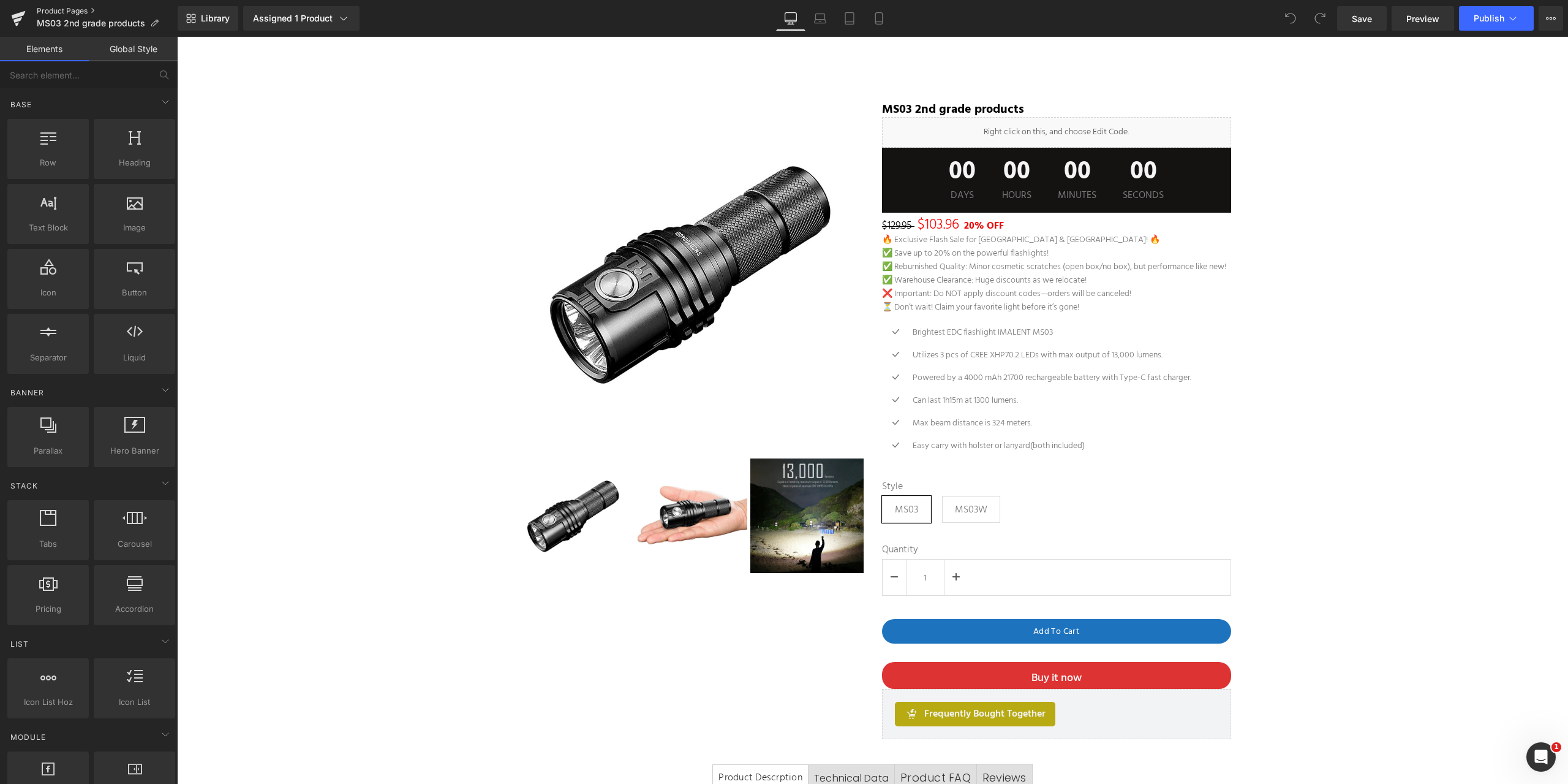
click at [55, 9] on link "Product Pages" at bounding box center [107, 11] width 141 height 9
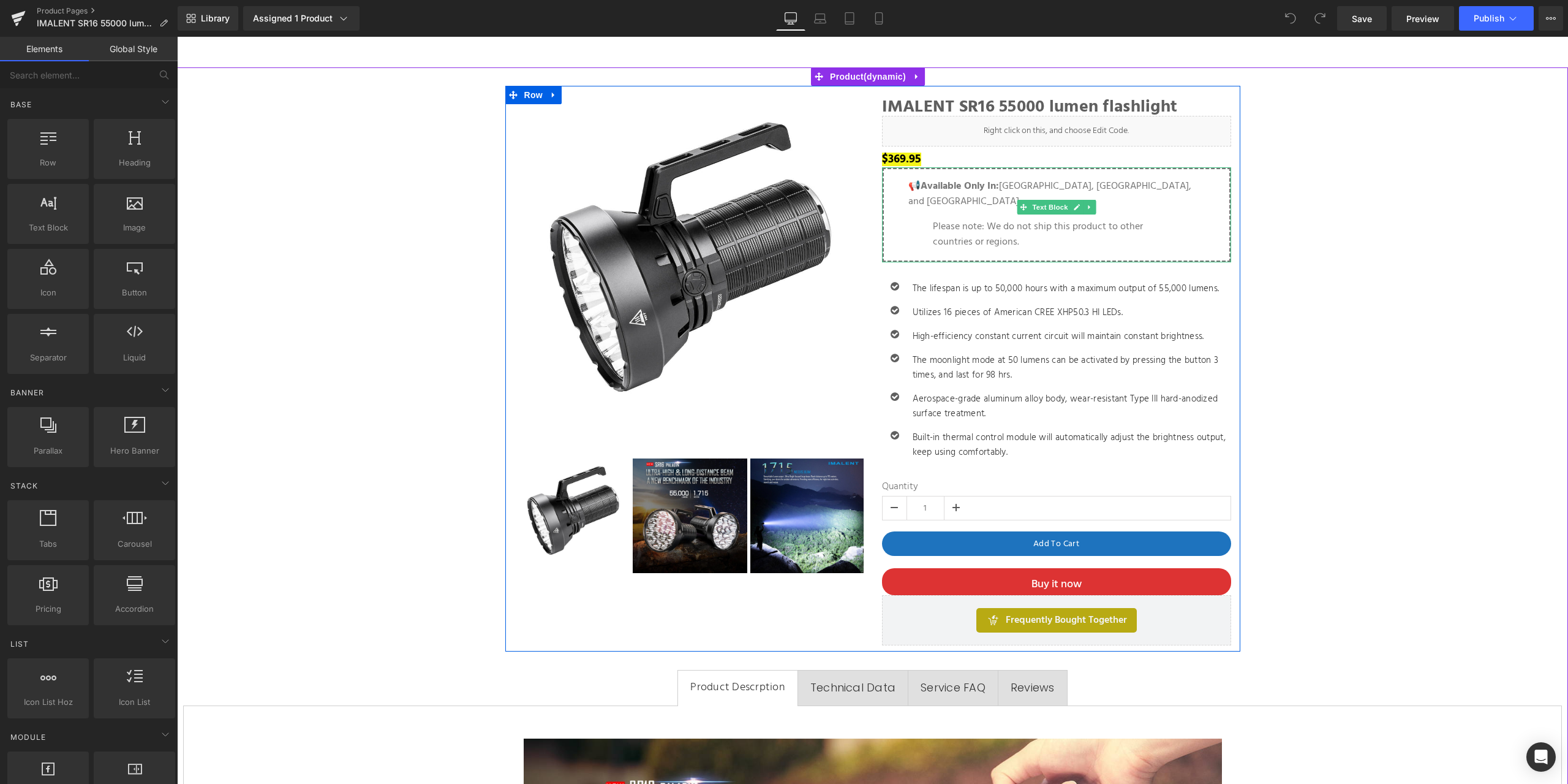
click at [1019, 231] on p "Please note: We do not ship this product to other countries or regions." at bounding box center [1056, 234] width 247 height 31
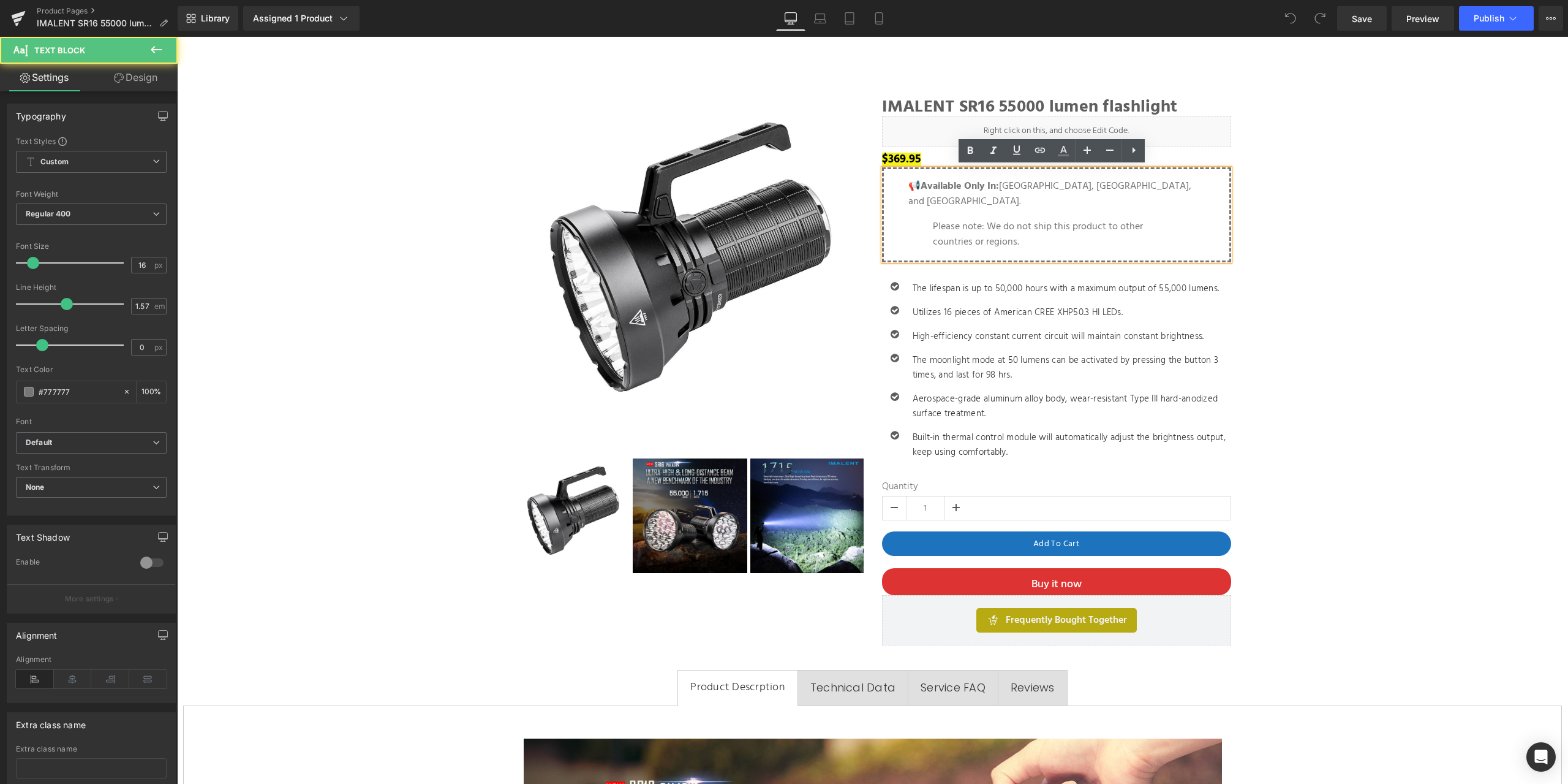
click at [1017, 225] on p "Please note: We do not ship this product to other countries or regions." at bounding box center [1056, 234] width 247 height 31
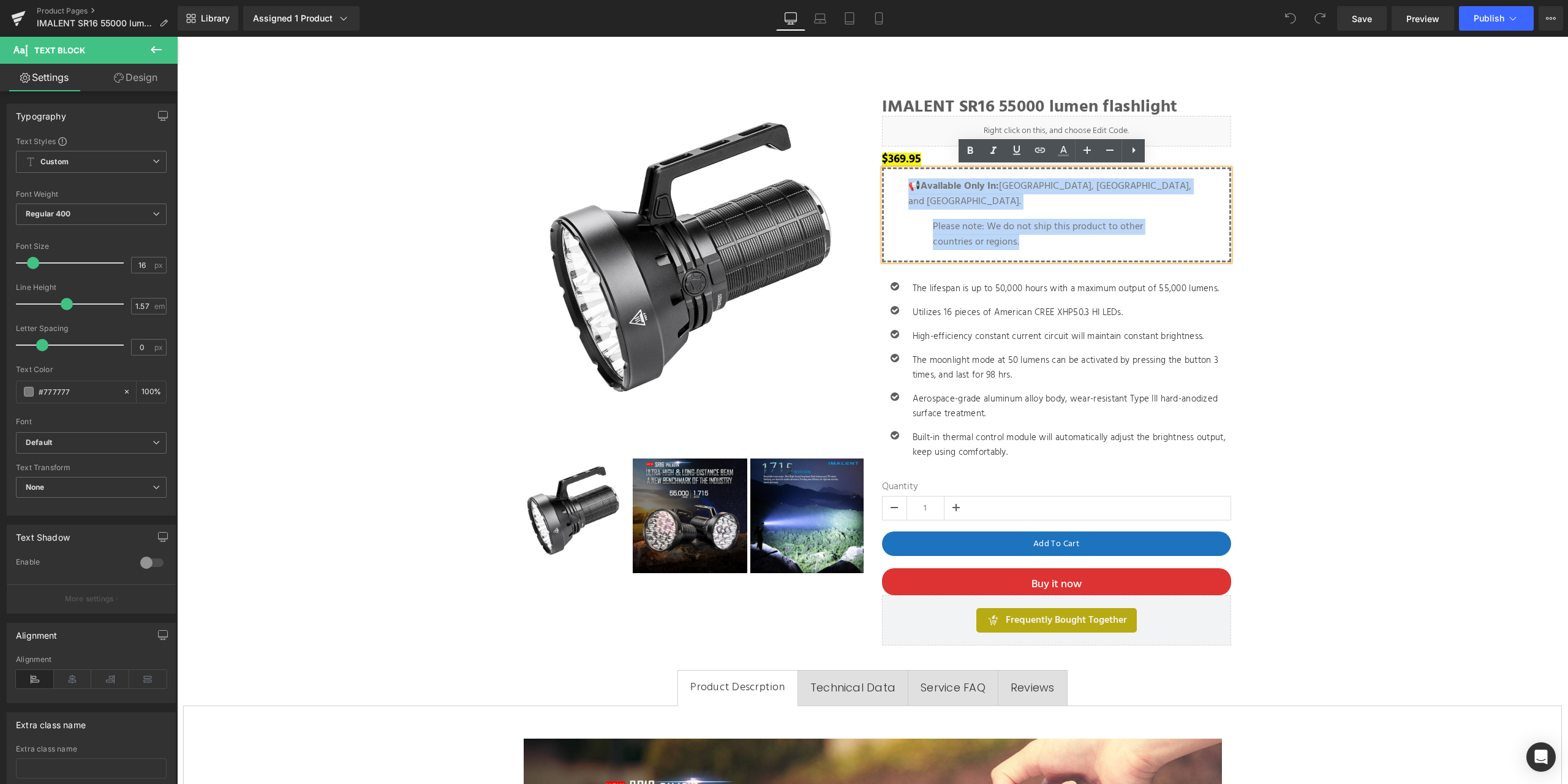
drag, startPoint x: 1021, startPoint y: 225, endPoint x: 903, endPoint y: 180, distance: 126.3
click at [903, 180] on div "📢 Available Only In: Canada, Australia, and the UK. Please note: We do not ship…" at bounding box center [1056, 214] width 349 height 95
copy blockquote "📢 Available Only In: Canada, Australia, and the UK. Please note: We do not ship…"
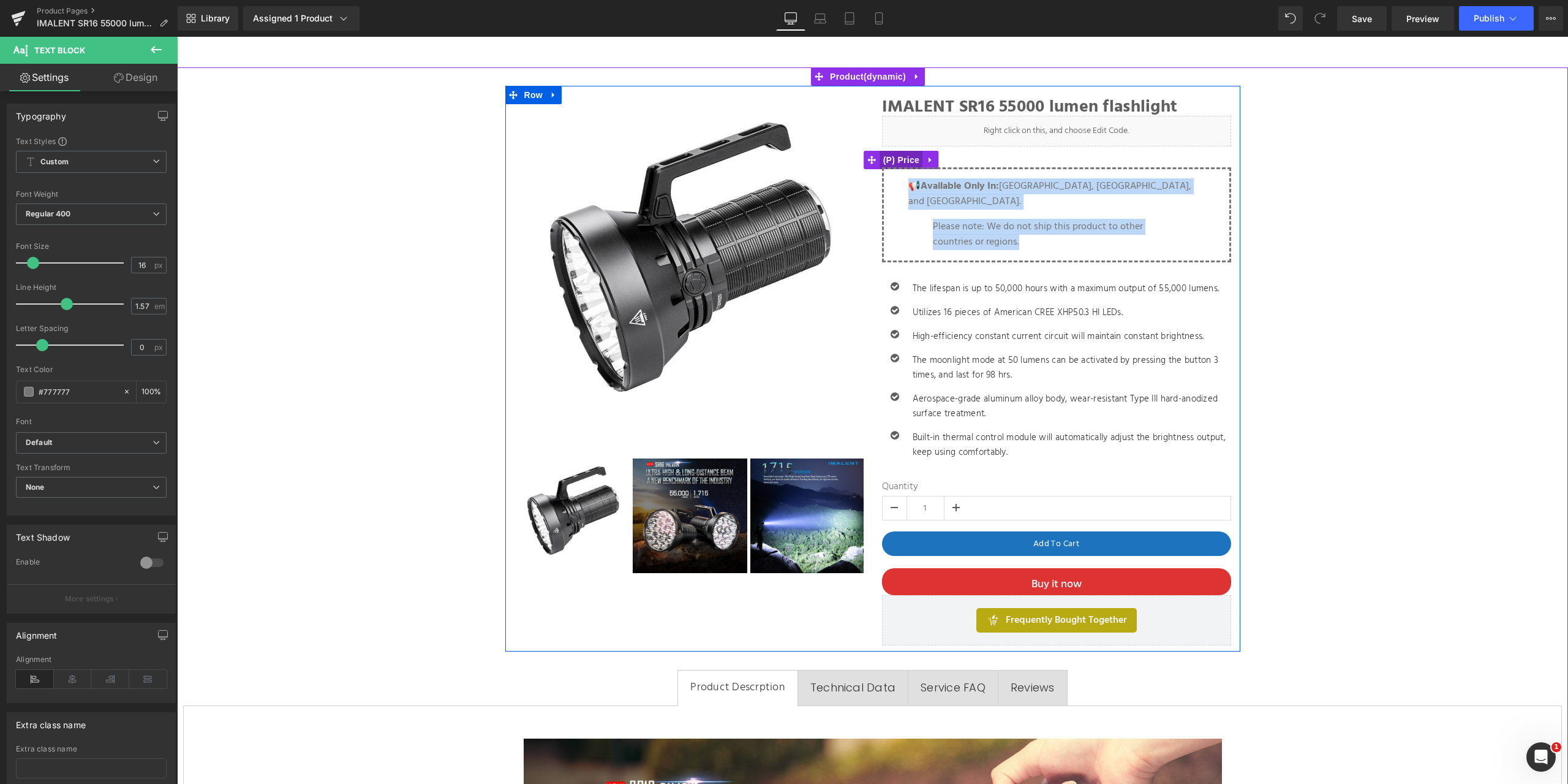
click at [891, 155] on span "(P) Price" at bounding box center [902, 160] width 43 height 19
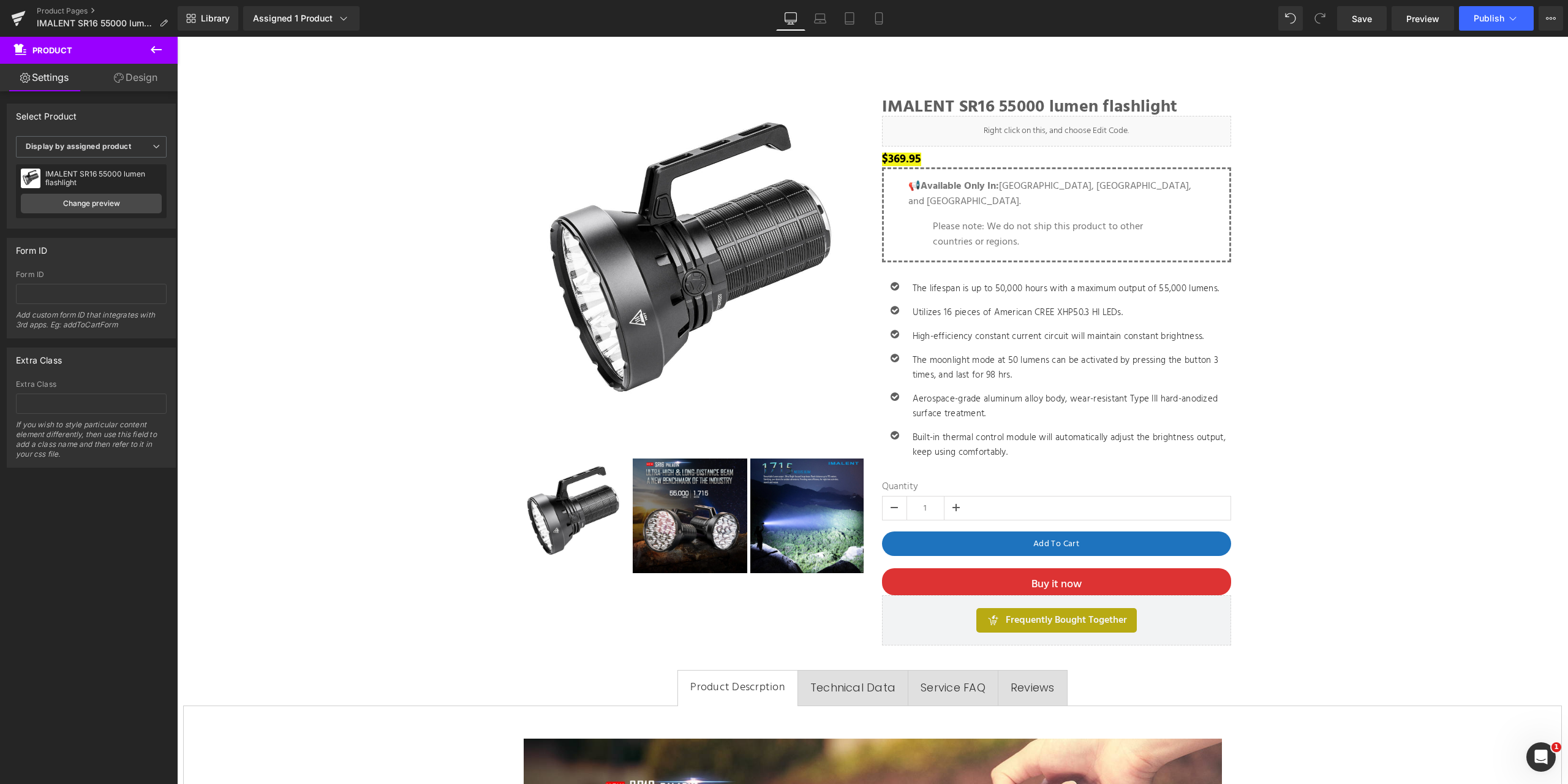
click at [151, 48] on icon at bounding box center [157, 50] width 15 height 15
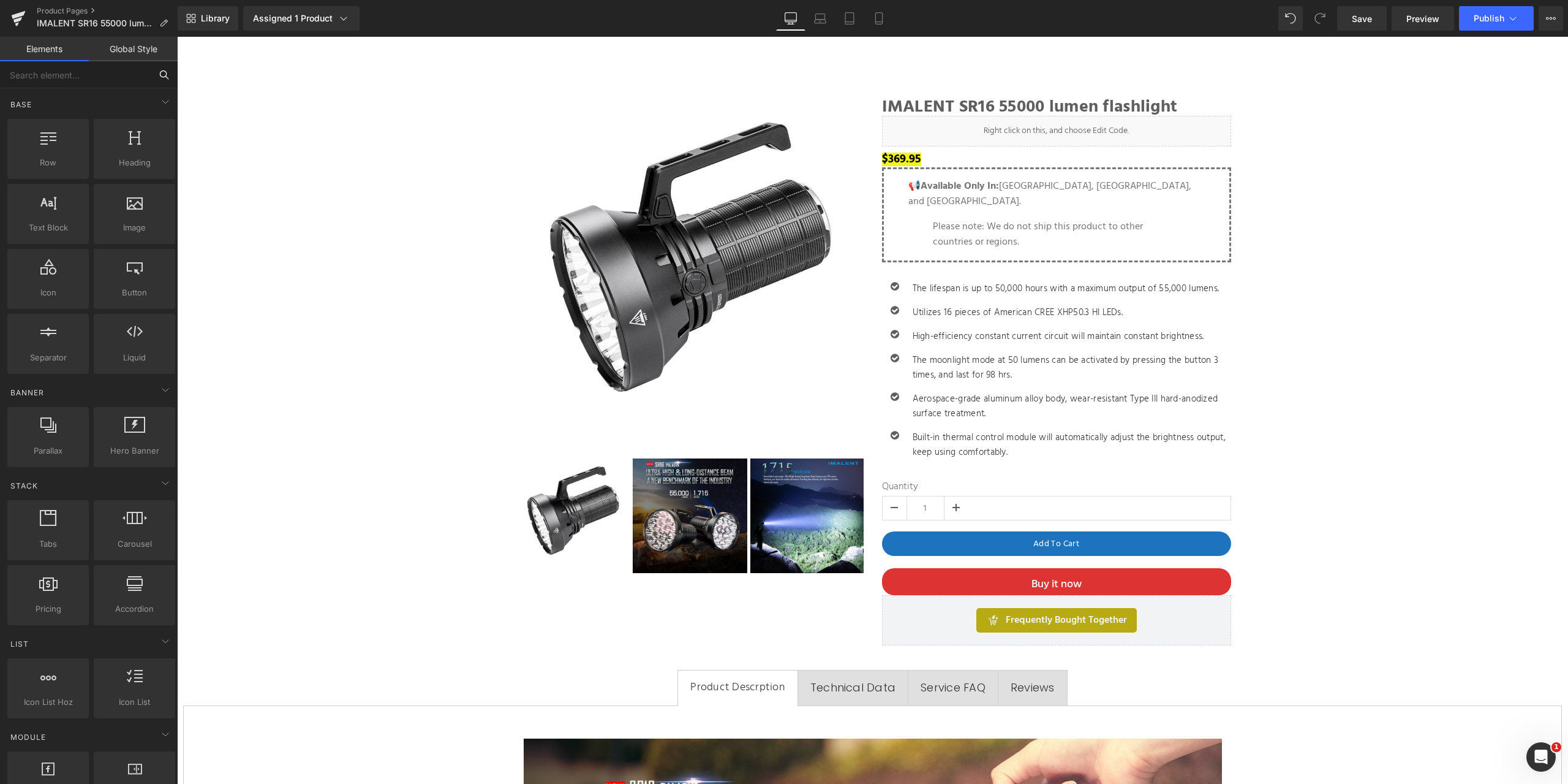
click at [66, 75] on input "text" at bounding box center [75, 74] width 151 height 27
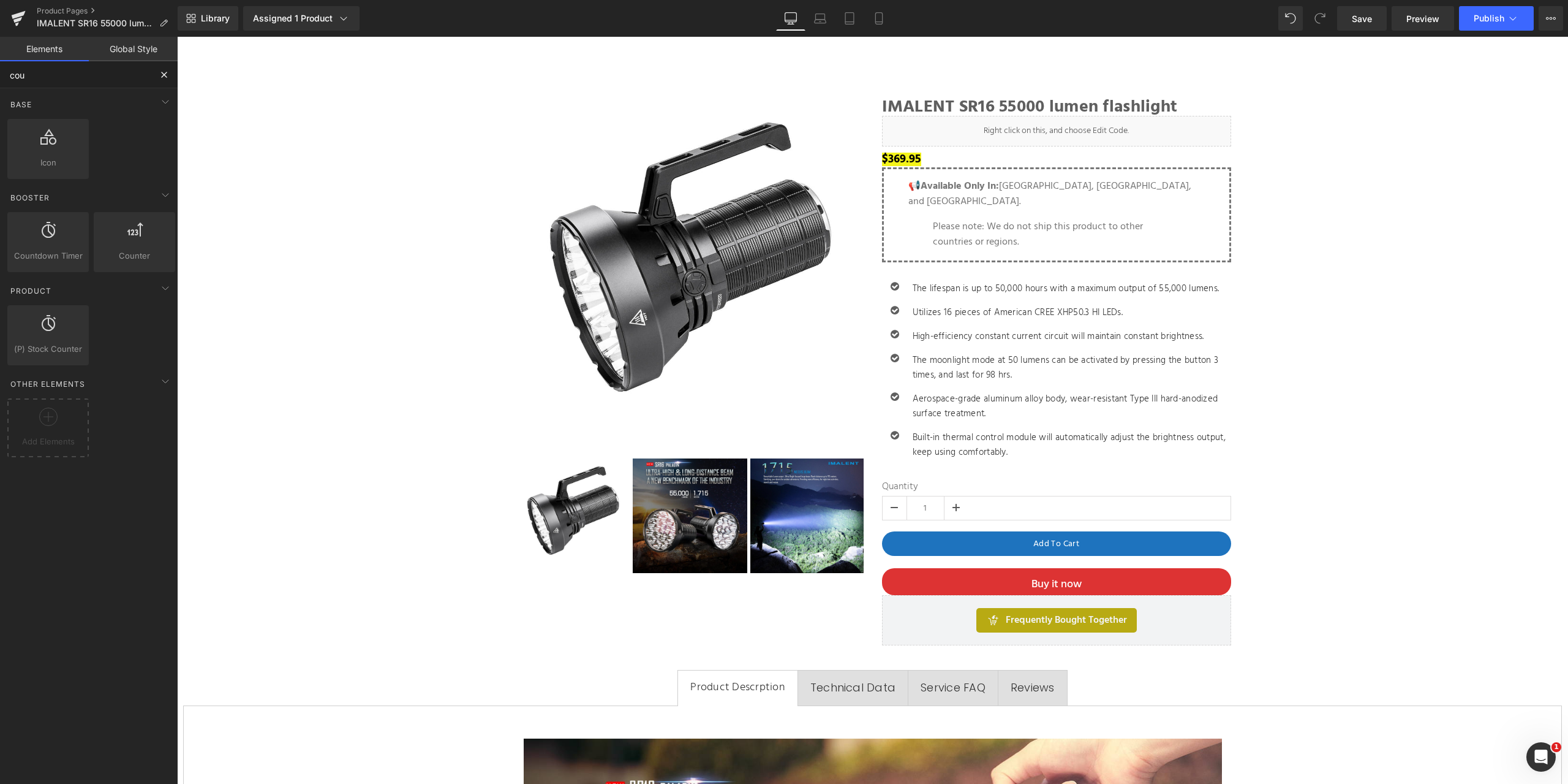
type input "coun"
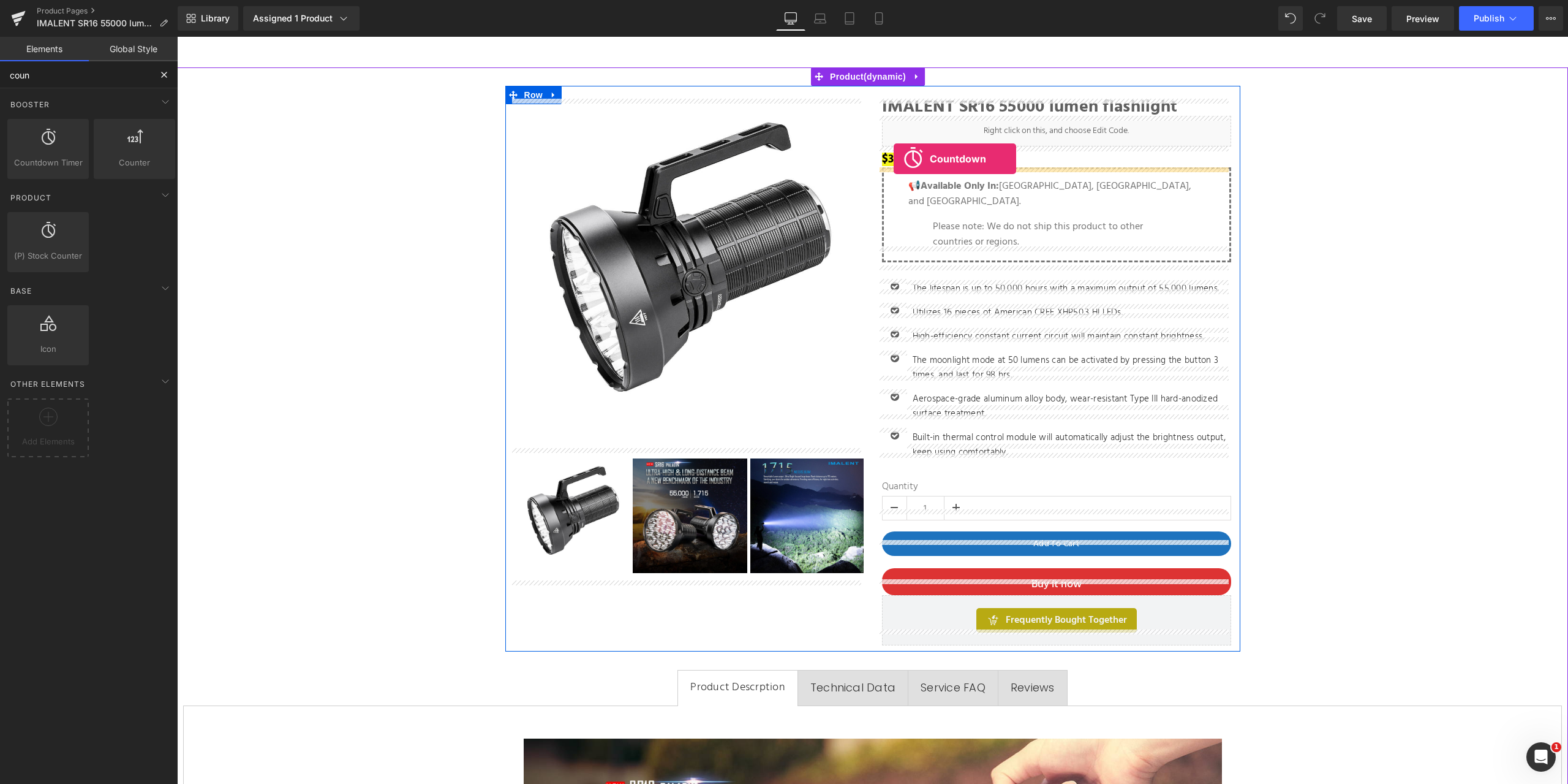
drag, startPoint x: 225, startPoint y: 188, endPoint x: 893, endPoint y: 158, distance: 668.7
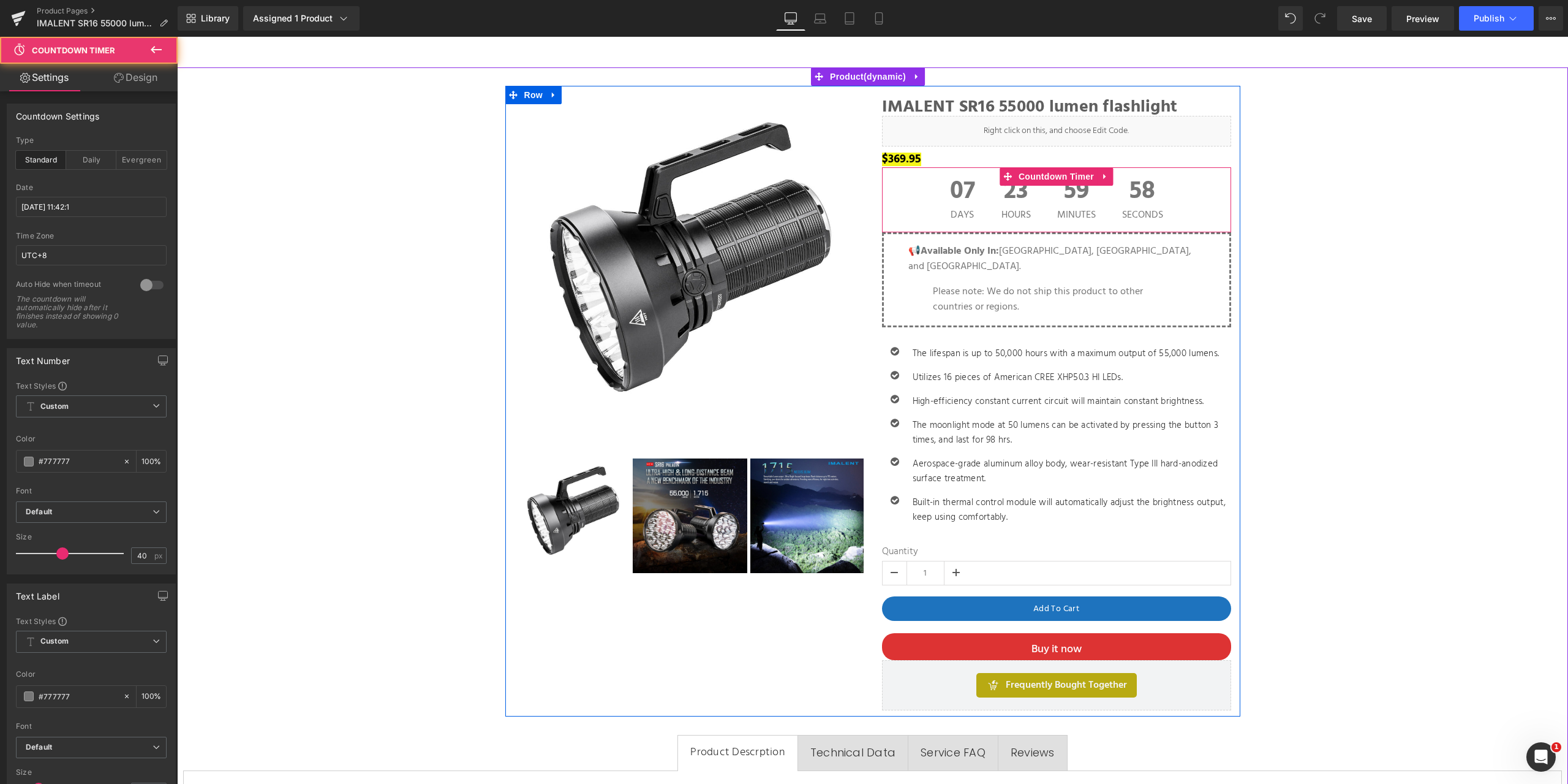
click at [937, 198] on div "07 Days" at bounding box center [962, 199] width 50 height 65
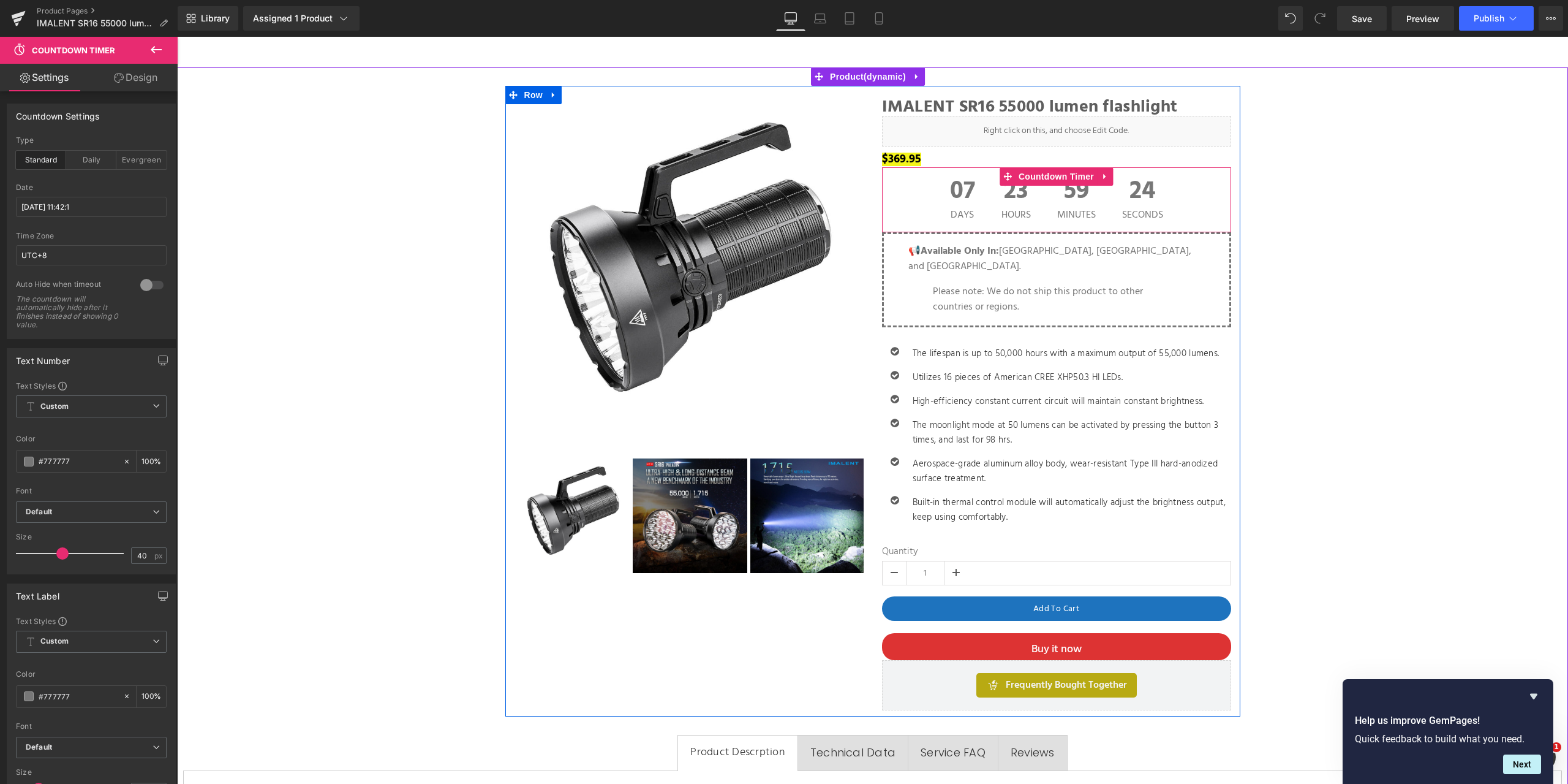
click at [926, 203] on div "07 Days 23 Hours 59 Minutes 24 Seconds" at bounding box center [1056, 199] width 349 height 65
click at [79, 204] on input "2025/10/18 11:42:1" at bounding box center [91, 207] width 151 height 21
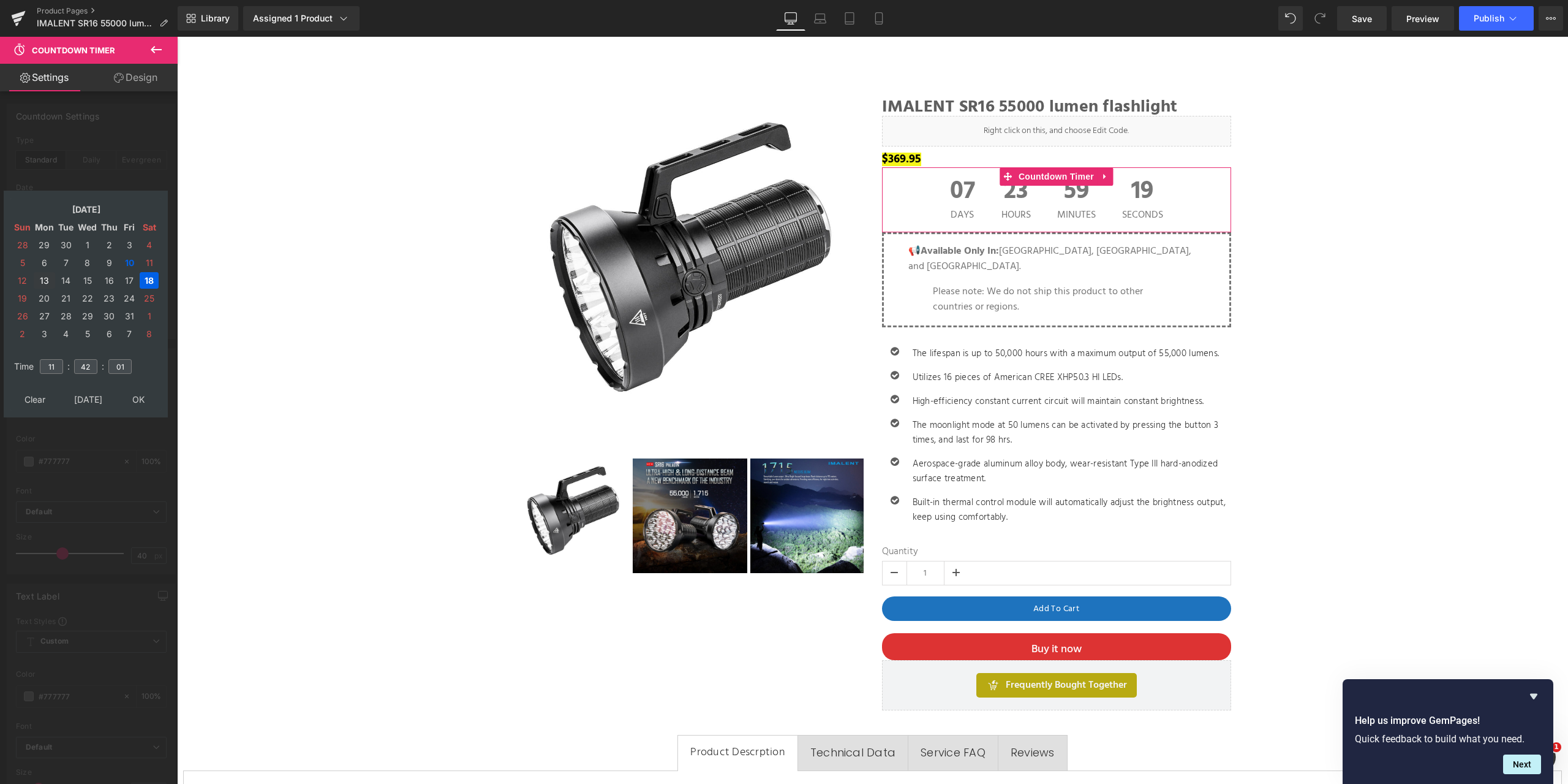
click at [45, 280] on td "13" at bounding box center [44, 280] width 22 height 17
drag, startPoint x: 59, startPoint y: 368, endPoint x: 51, endPoint y: 367, distance: 8.1
click at [51, 367] on input "11" at bounding box center [51, 367] width 23 height 15
type input "18"
drag, startPoint x: 91, startPoint y: 366, endPoint x: 79, endPoint y: 365, distance: 12.0
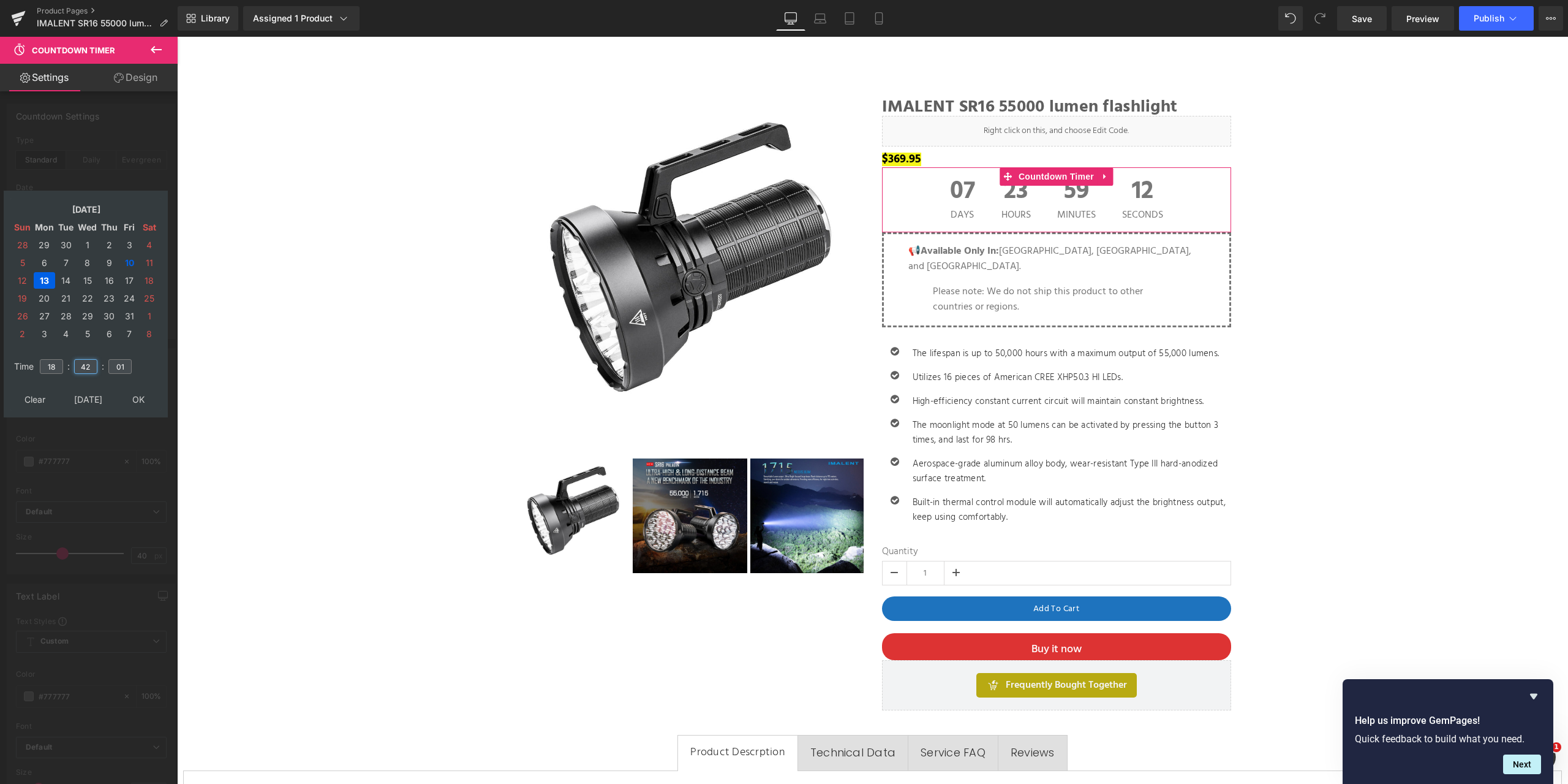
click at [79, 365] on input "42" at bounding box center [85, 367] width 23 height 15
type input "30"
type input "2025/10/13 18:30:01"
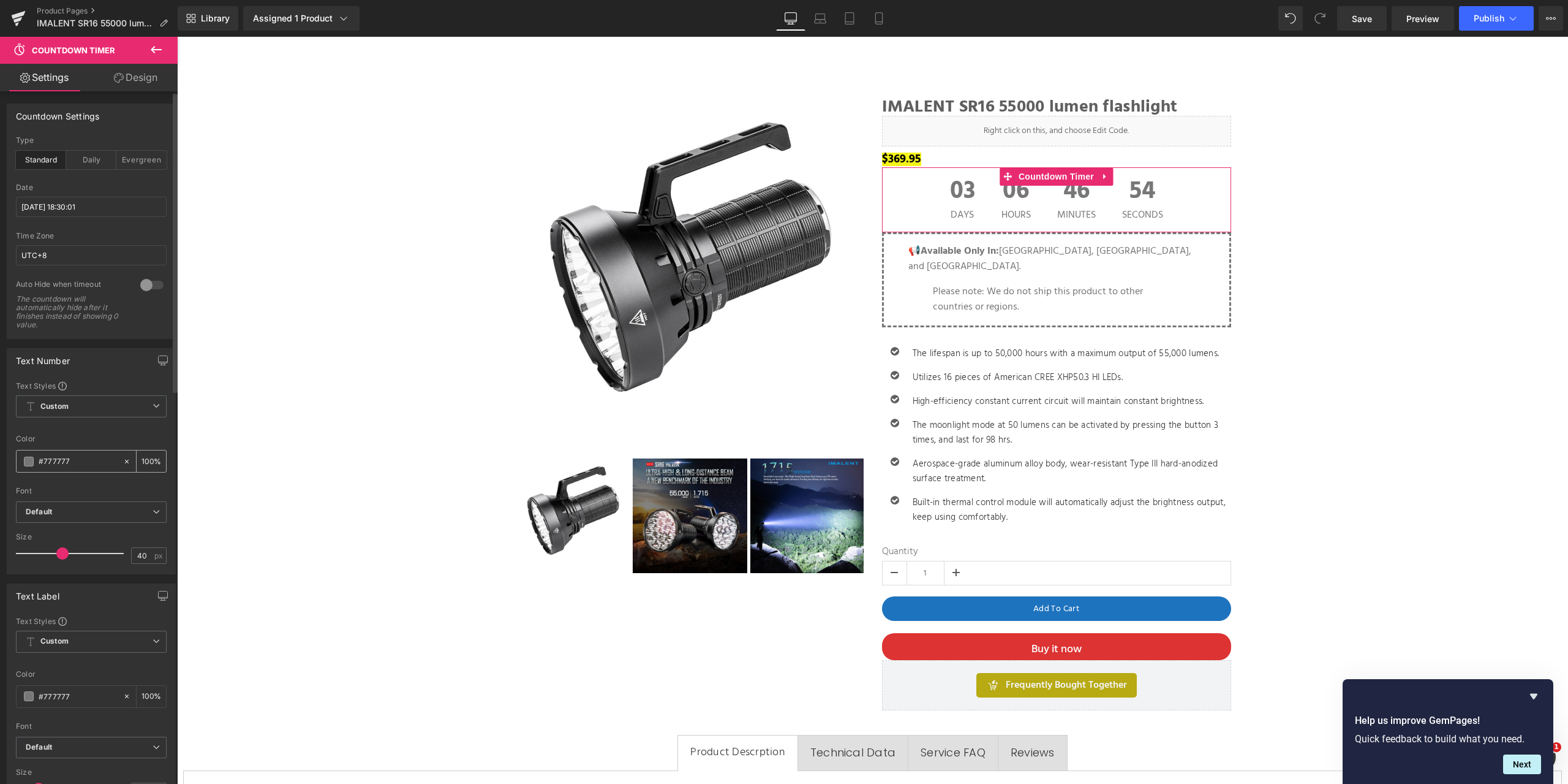
click at [90, 458] on input "#777777" at bounding box center [78, 461] width 79 height 13
drag, startPoint x: 97, startPoint y: 460, endPoint x: 0, endPoint y: 458, distance: 97.0
click at [0, 458] on div "Text Number Text Styles Custom Custom Setup Global Style Custom Setup Global St…" at bounding box center [91, 456] width 183 height 235
paste input "f5f4f4"
type input "#f5f4f4"
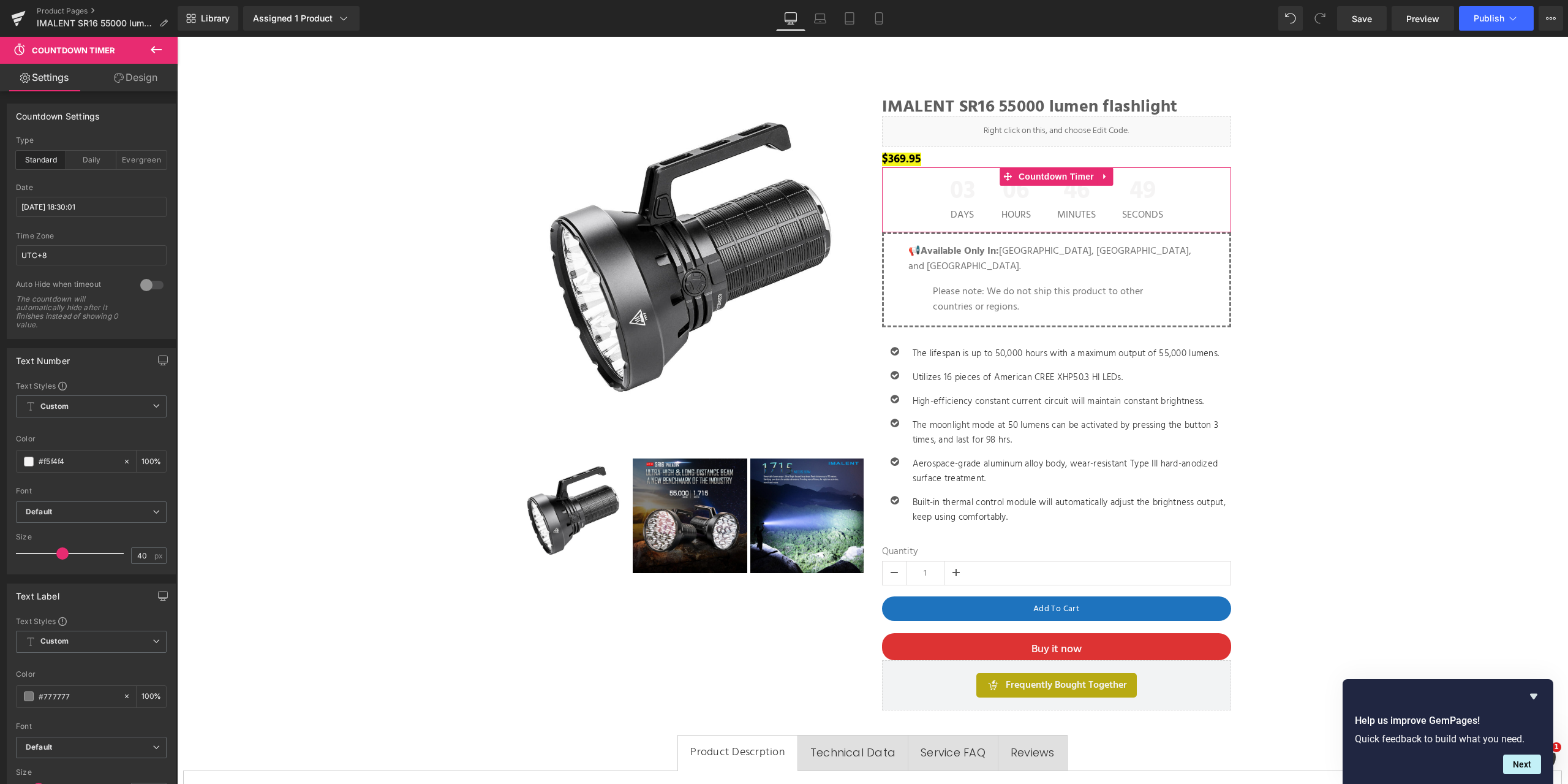
click at [143, 77] on link "Design" at bounding box center [135, 77] width 89 height 27
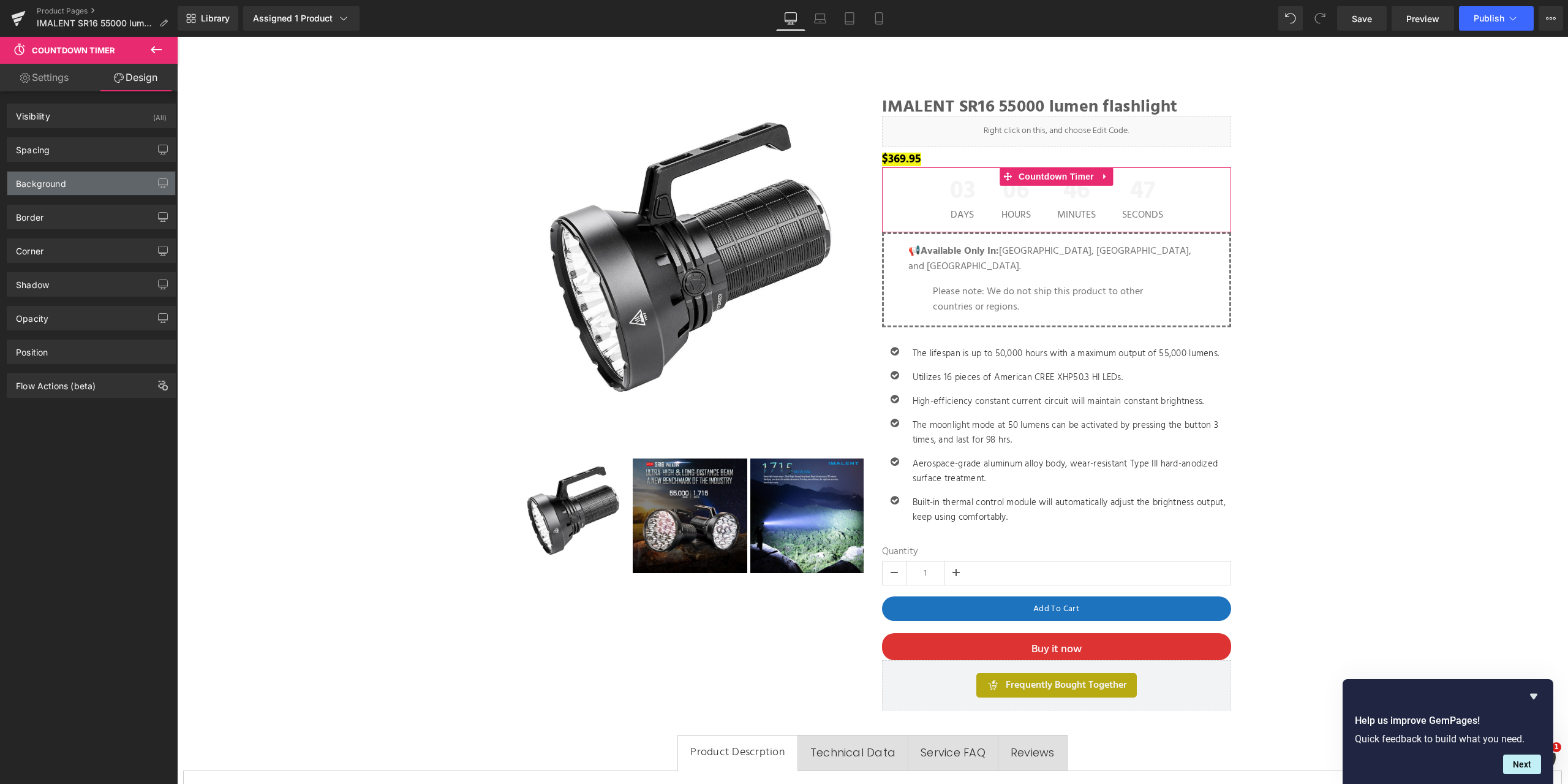
click at [98, 186] on div "Background" at bounding box center [91, 183] width 168 height 23
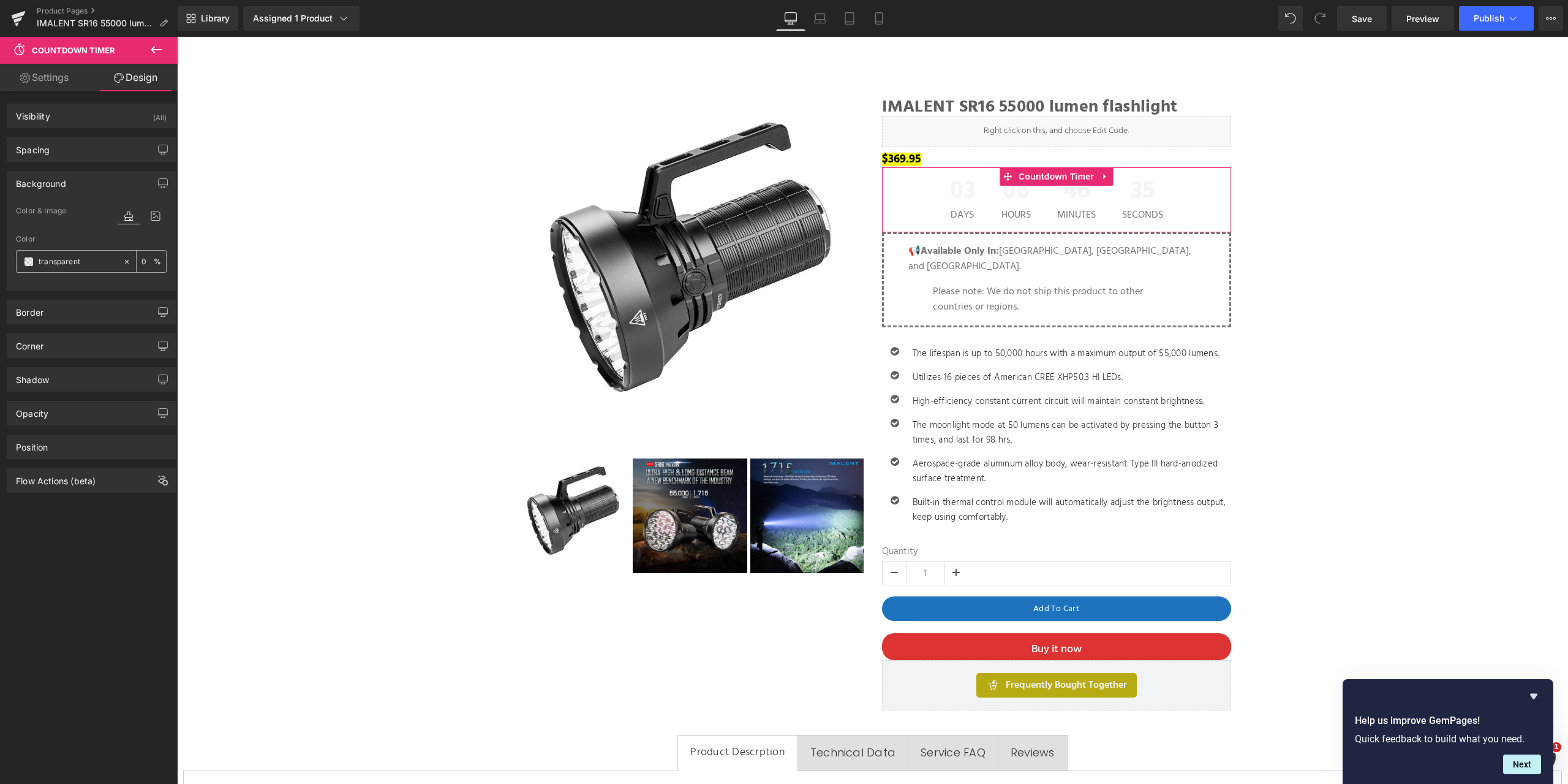
click at [87, 263] on input "transparent" at bounding box center [78, 262] width 79 height 13
paste input "#151212"
type input "#151212"
type input "100"
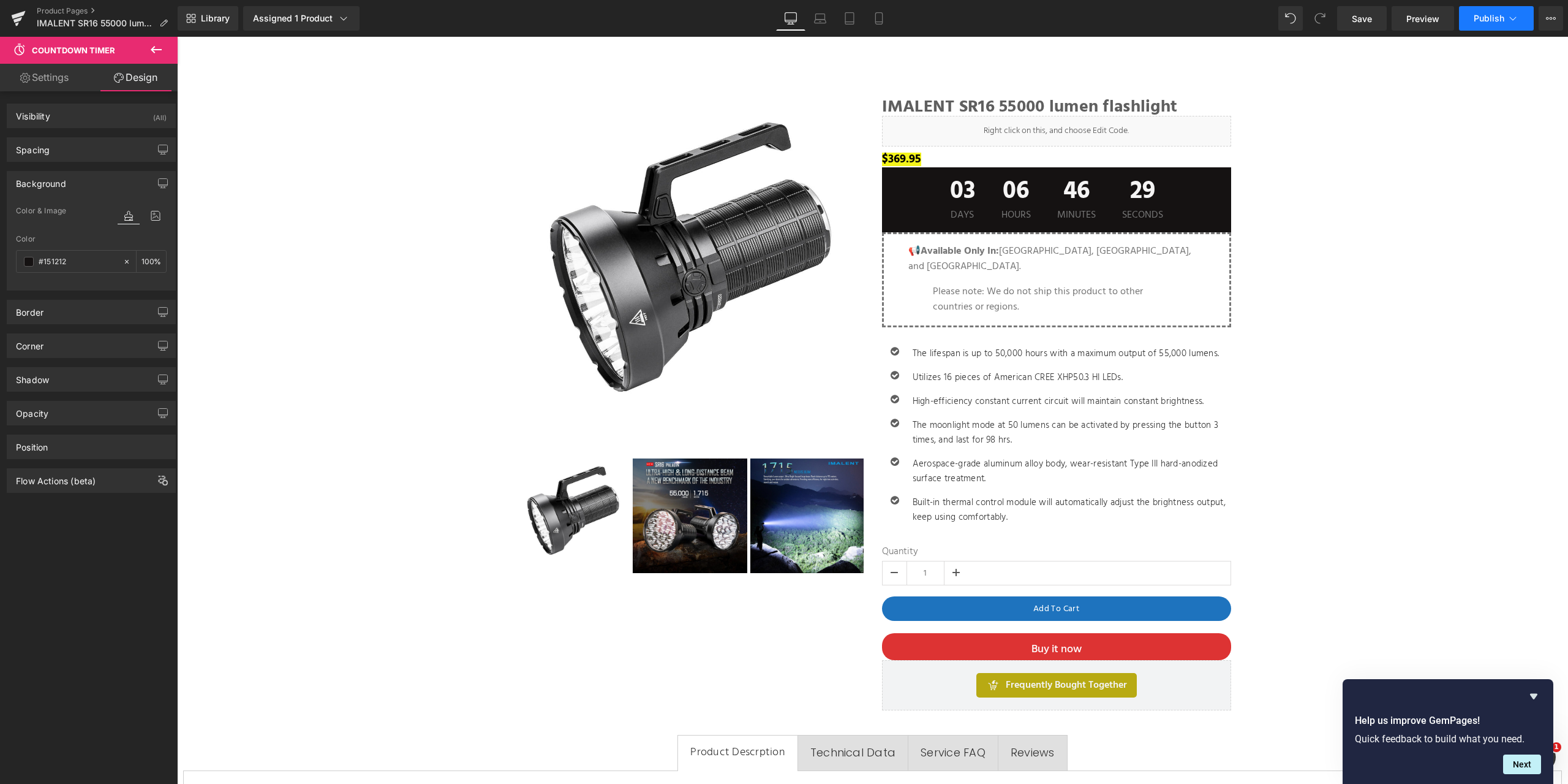
type input "#151212"
click at [1516, 17] on icon at bounding box center [1512, 18] width 12 height 12
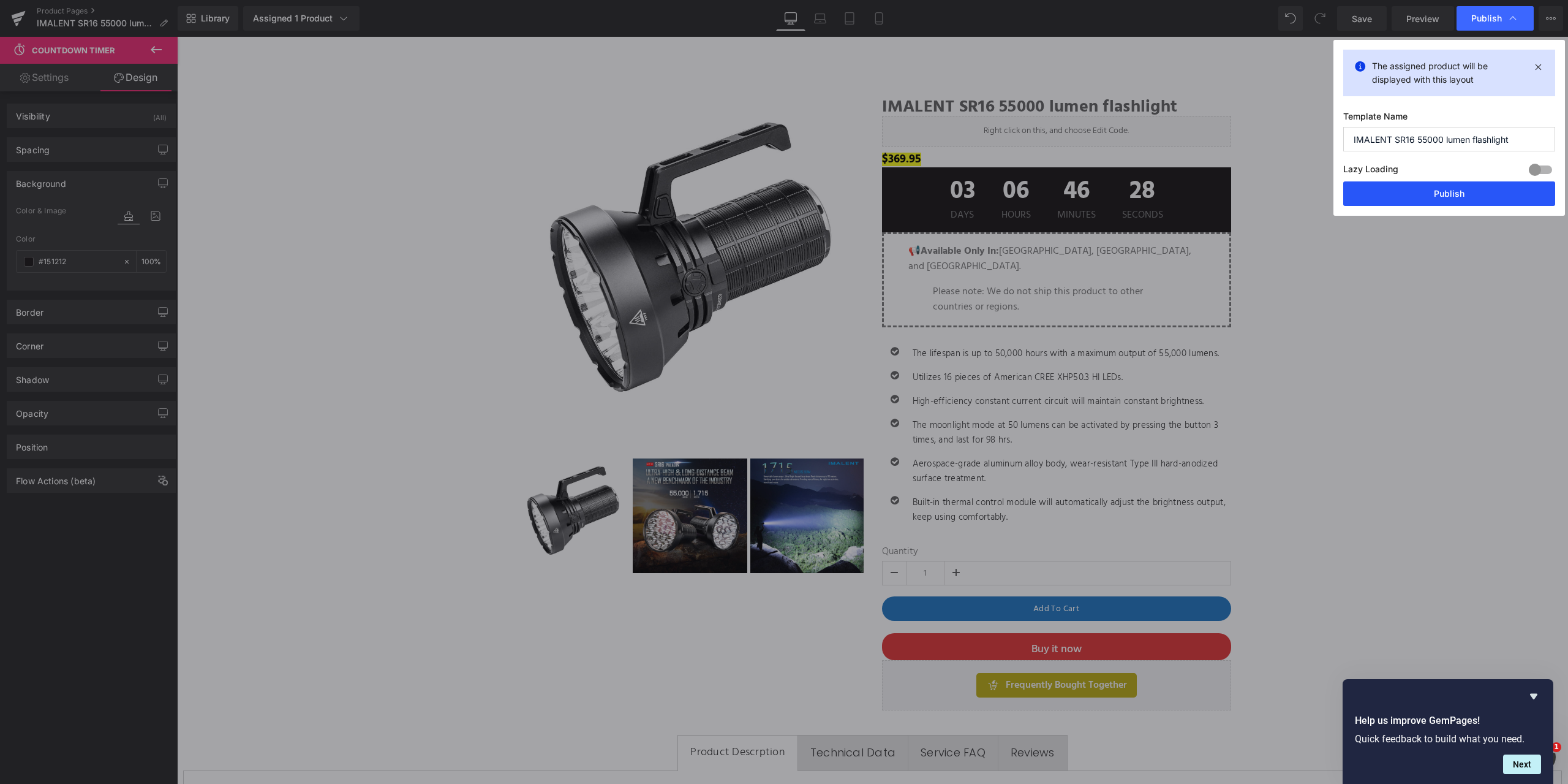
drag, startPoint x: 1456, startPoint y: 193, endPoint x: 1281, endPoint y: 152, distance: 179.7
click at [1456, 193] on button "Publish" at bounding box center [1449, 193] width 212 height 24
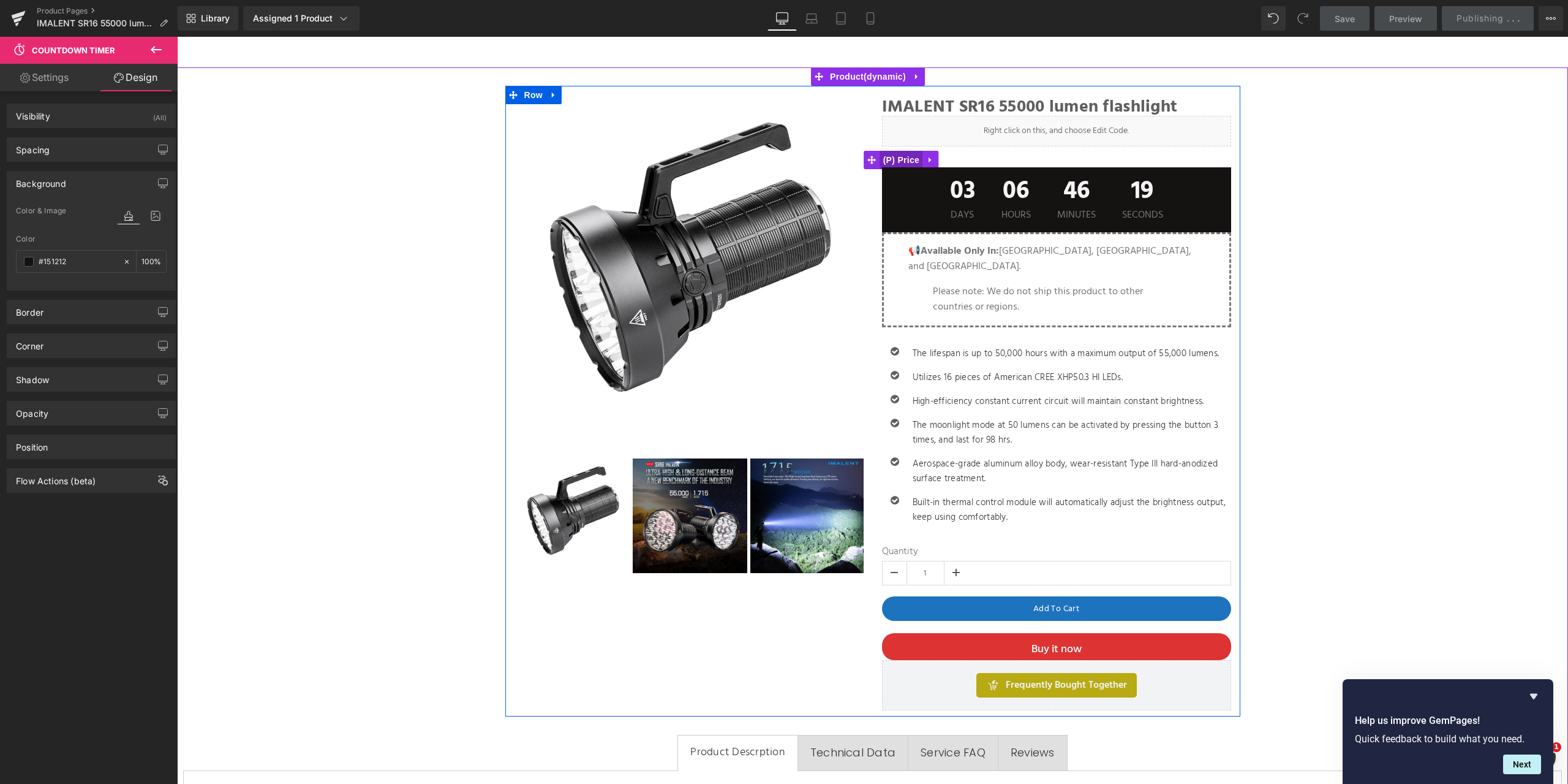
click at [901, 158] on span "(P) Price" at bounding box center [902, 160] width 43 height 19
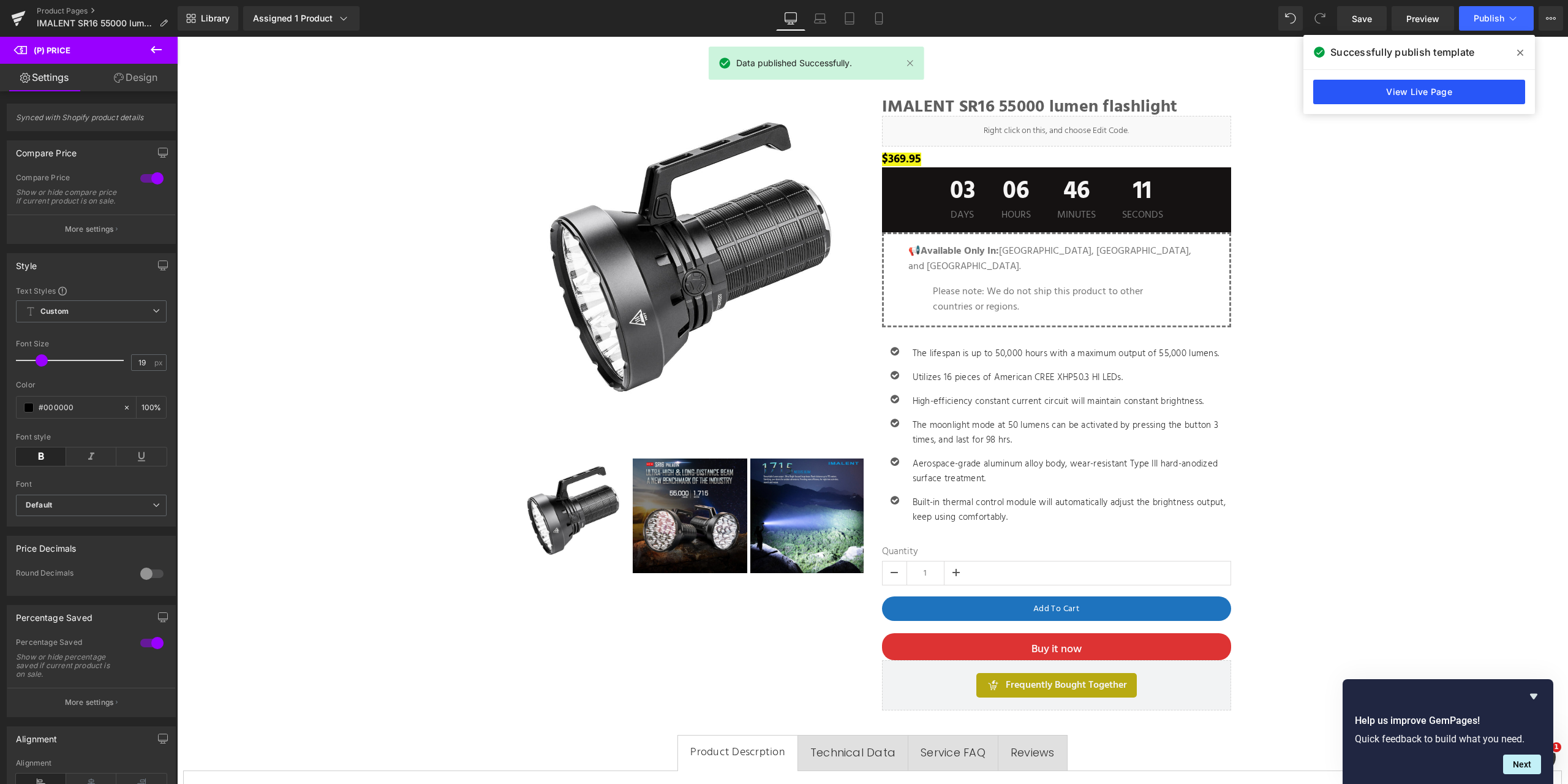
click at [1450, 83] on link "View Live Page" at bounding box center [1419, 92] width 212 height 24
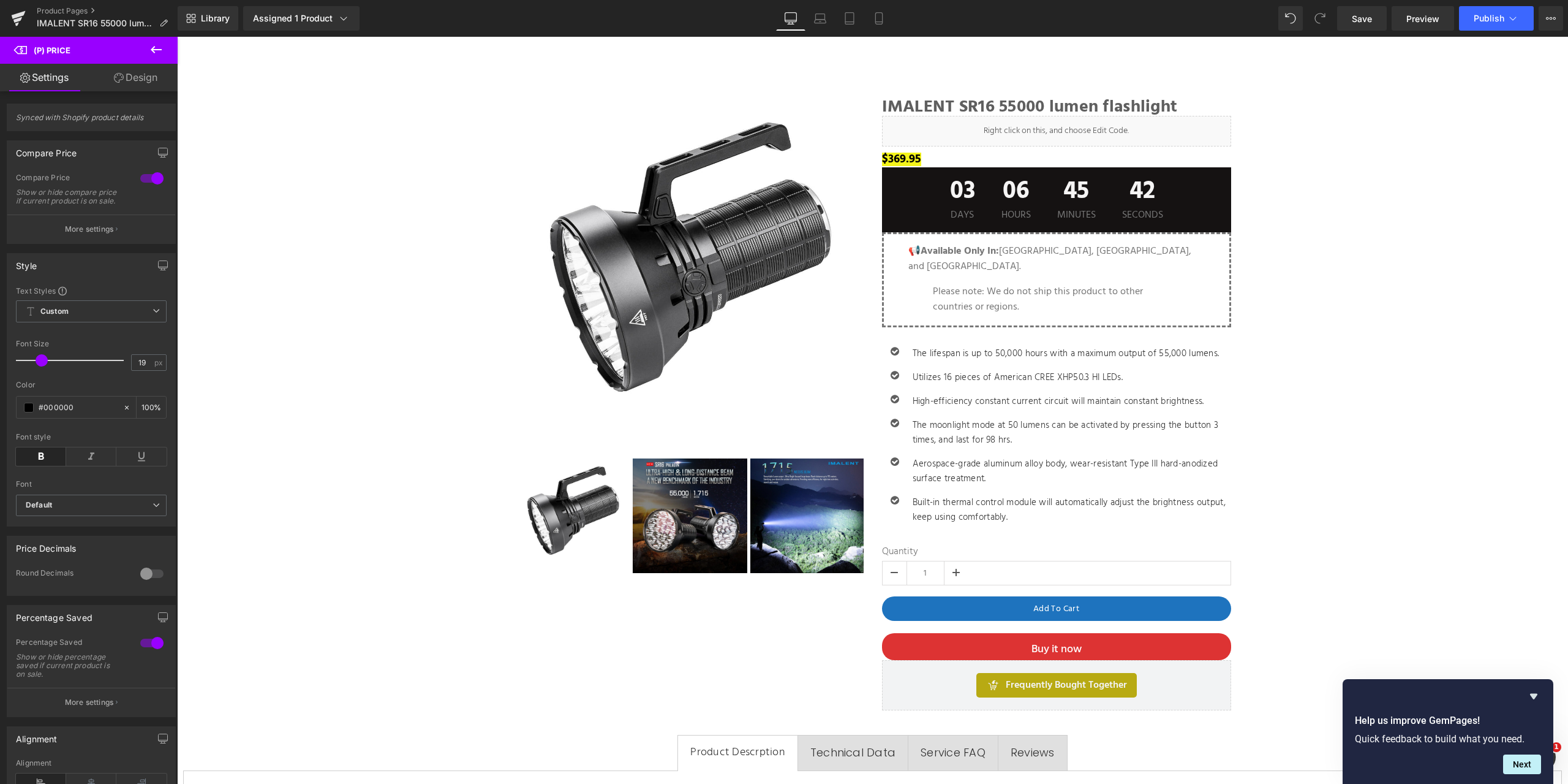
click at [154, 49] on icon at bounding box center [157, 50] width 11 height 8
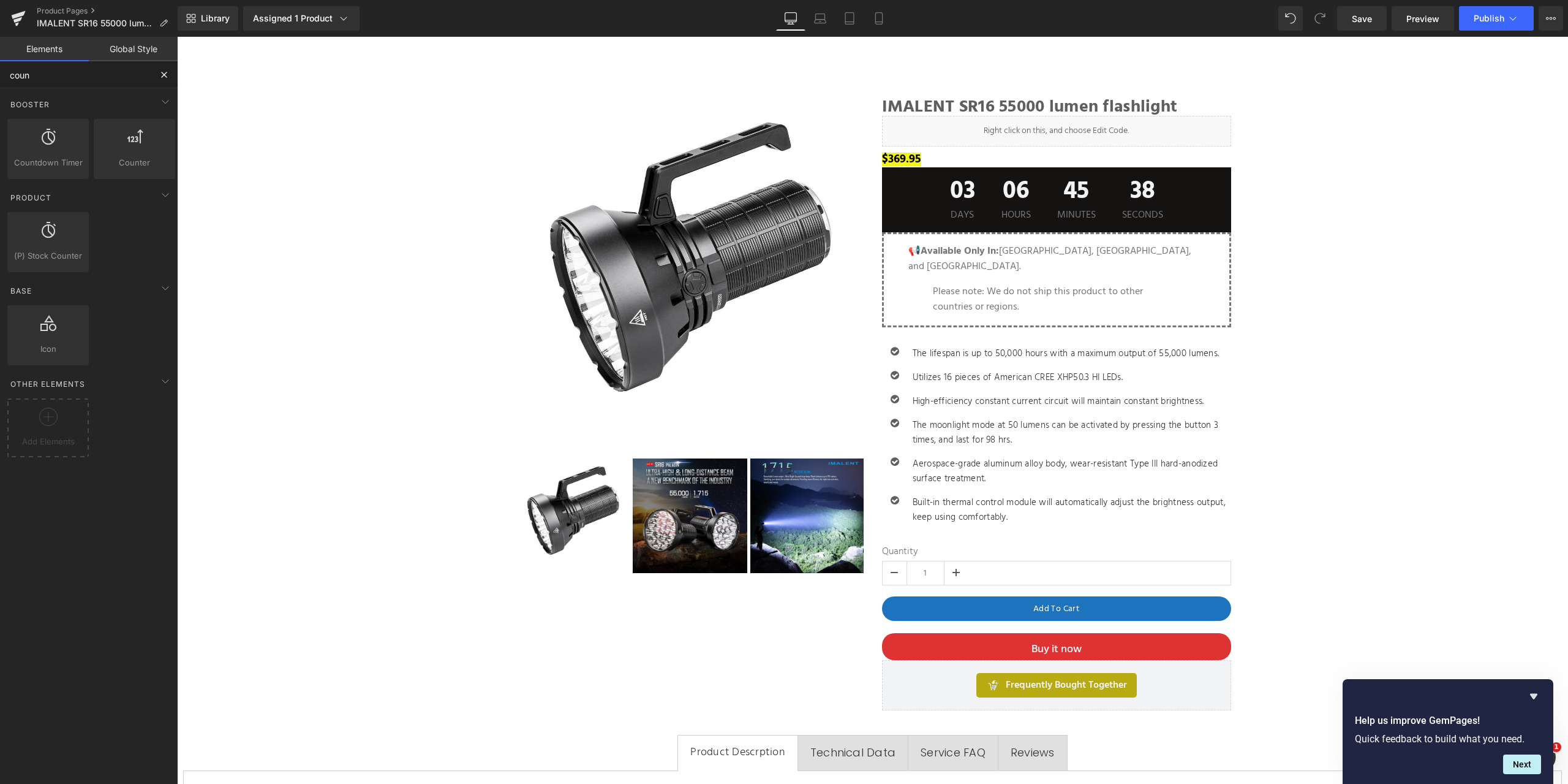
click at [56, 75] on input "coun" at bounding box center [75, 74] width 151 height 27
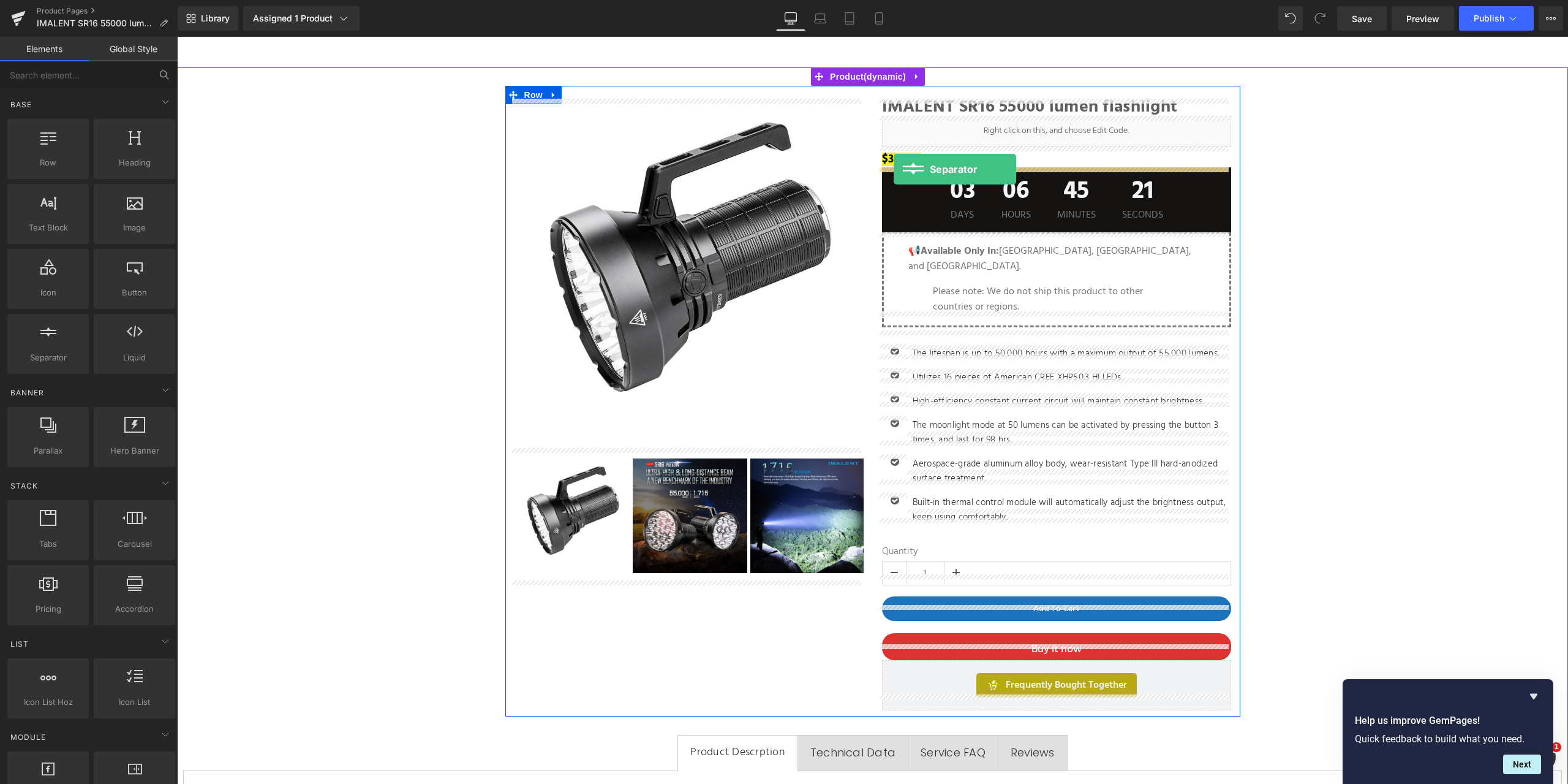
drag, startPoint x: 232, startPoint y: 371, endPoint x: 893, endPoint y: 169, distance: 691.2
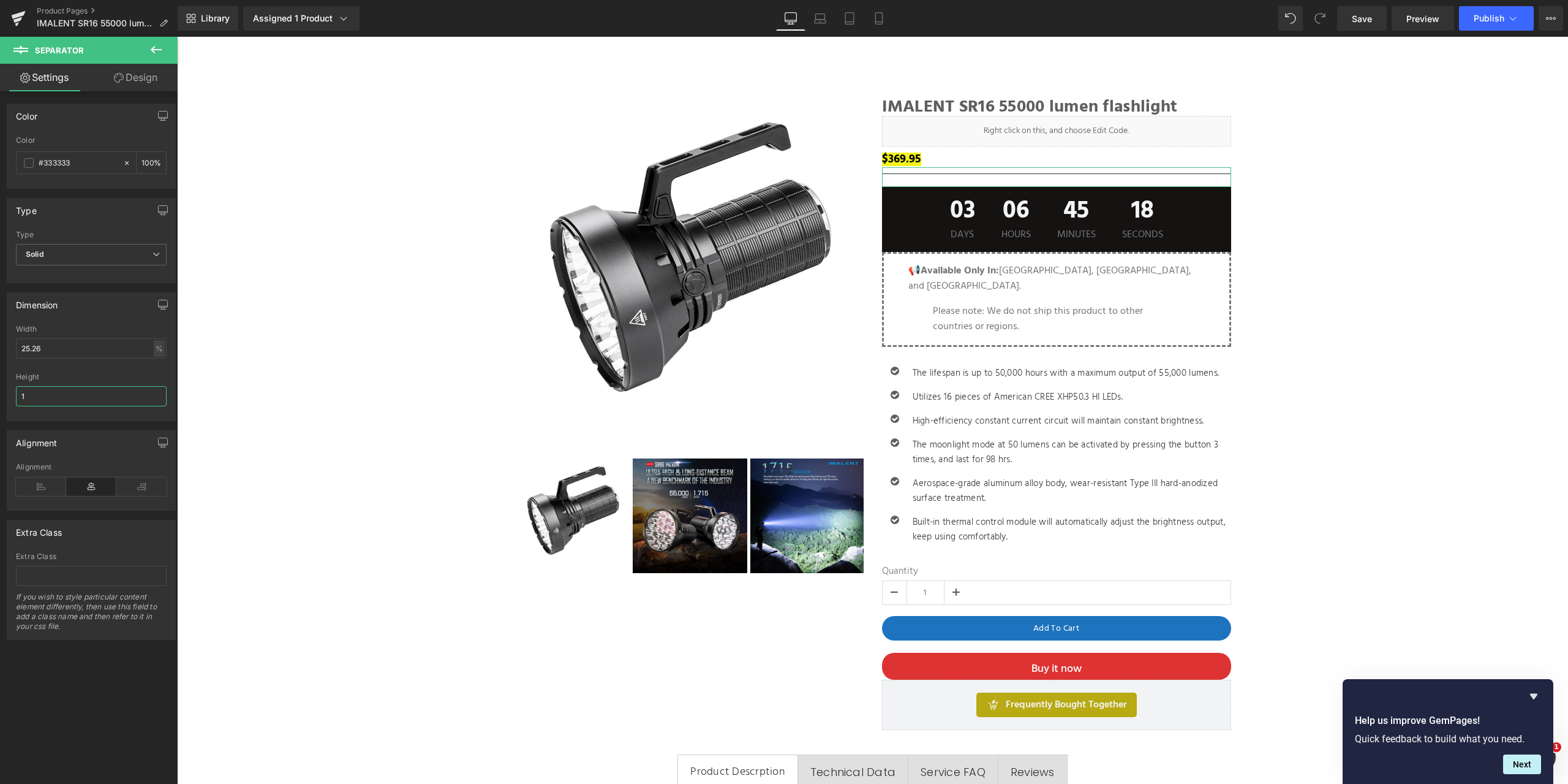
click at [57, 391] on input "1" at bounding box center [91, 397] width 151 height 21
click at [920, 175] on hr at bounding box center [1056, 176] width 349 height 7
click at [52, 394] on input "1" at bounding box center [91, 397] width 151 height 21
click at [63, 347] on input "25.26" at bounding box center [91, 349] width 151 height 21
click at [128, 76] on link "Design" at bounding box center [135, 77] width 89 height 27
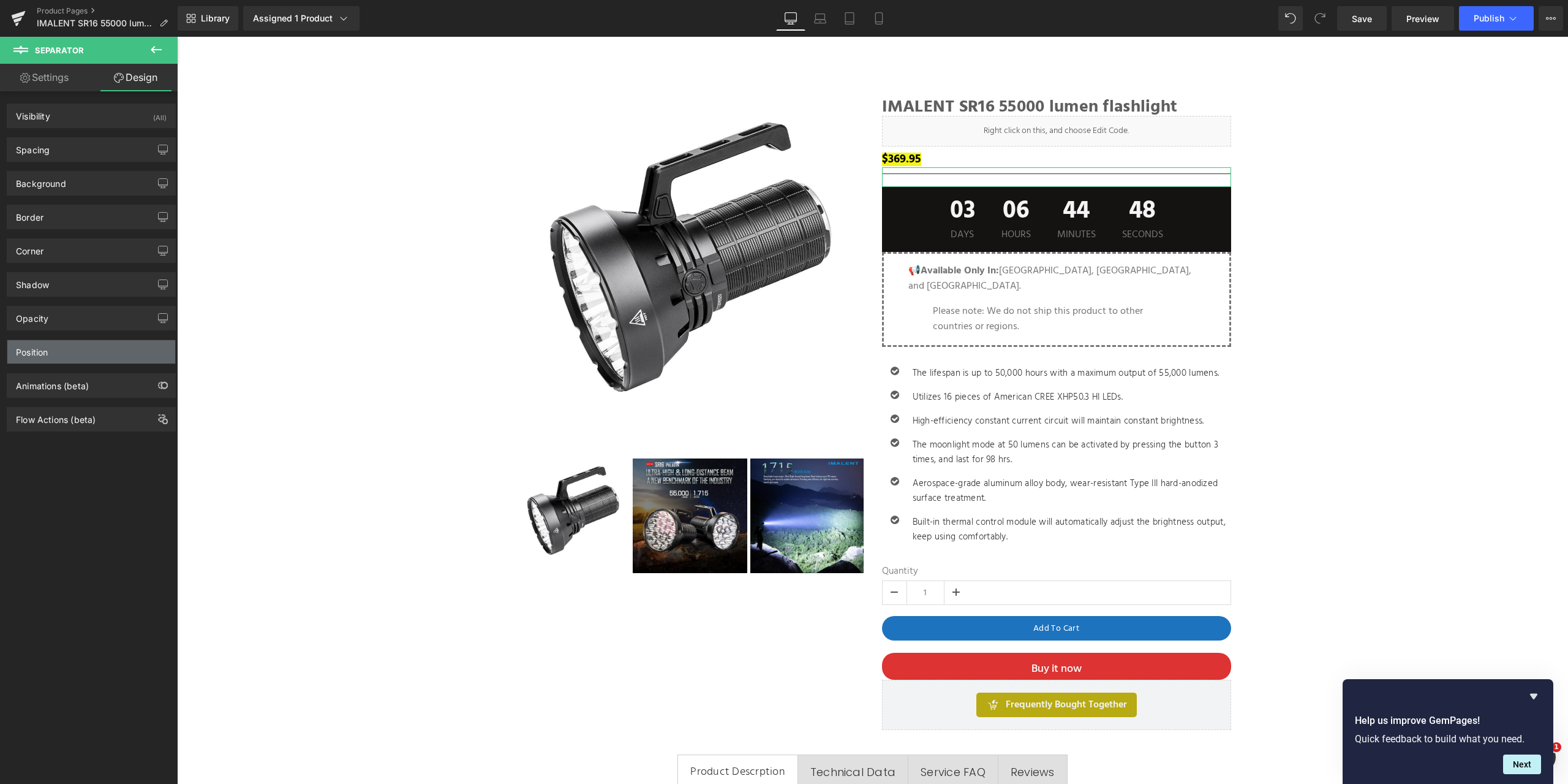
click at [85, 350] on div "Position" at bounding box center [91, 352] width 168 height 23
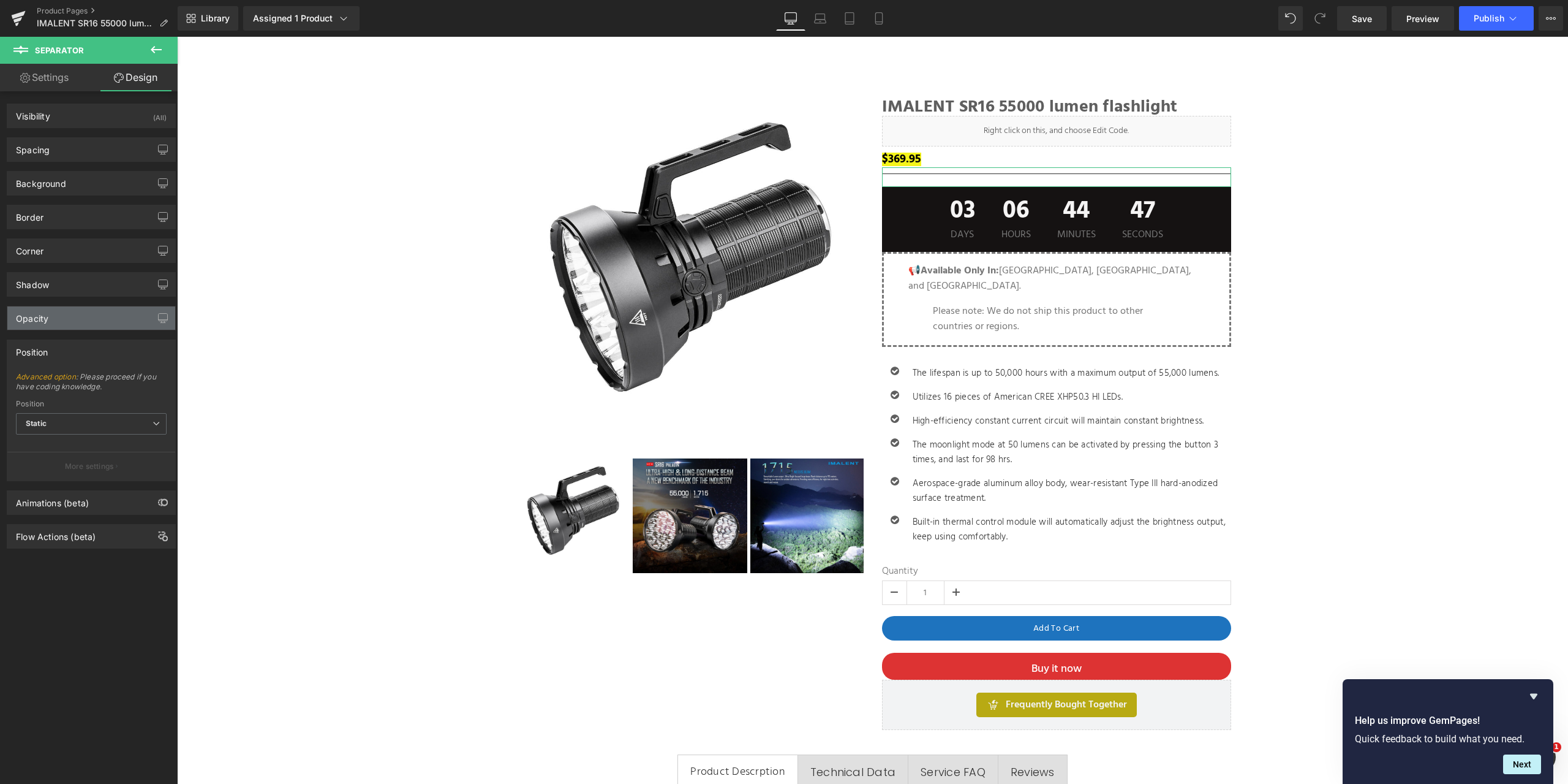
click at [89, 317] on div "Opacity" at bounding box center [91, 318] width 168 height 23
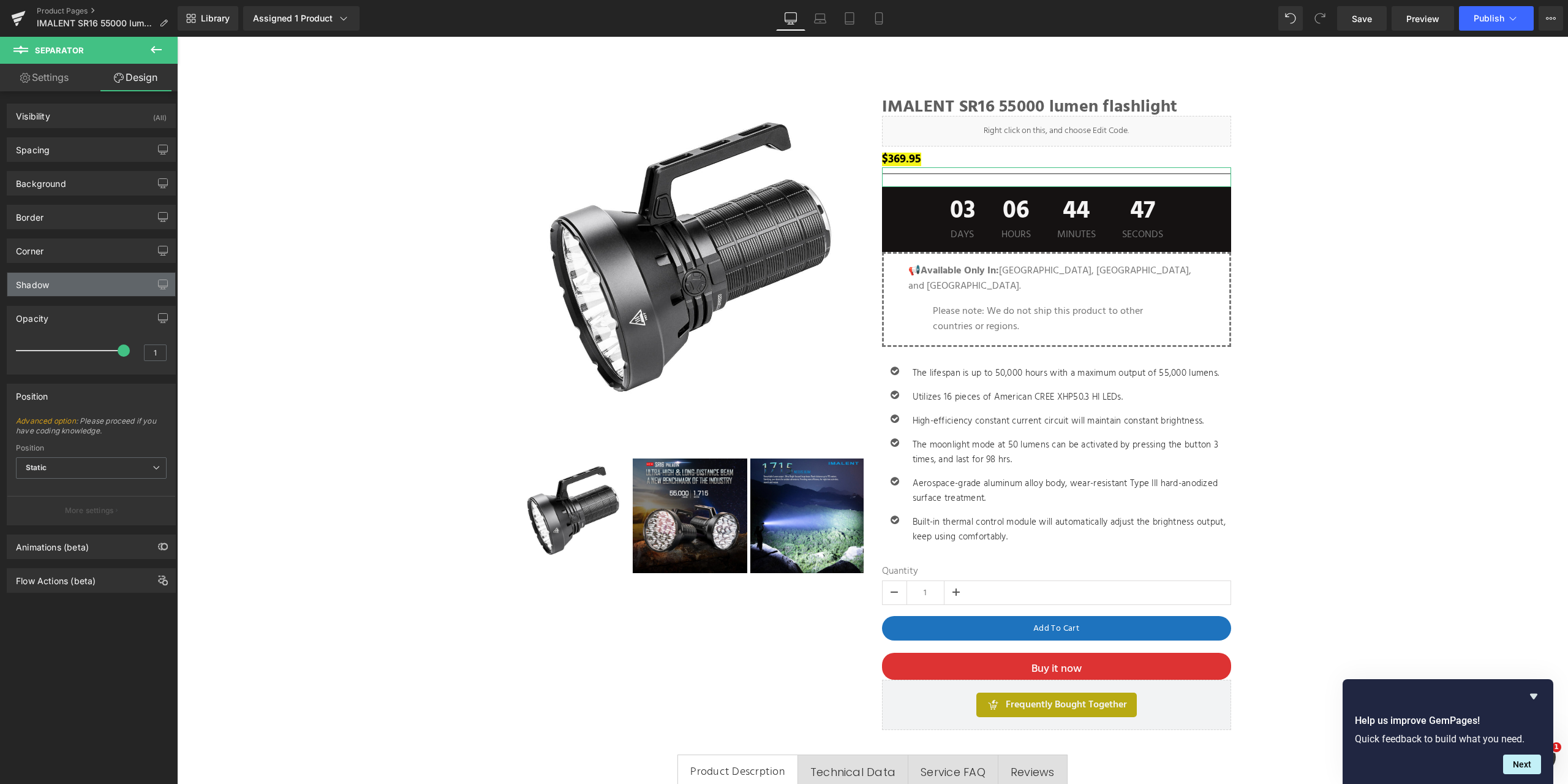
click at [91, 286] on div "Shadow" at bounding box center [91, 284] width 168 height 23
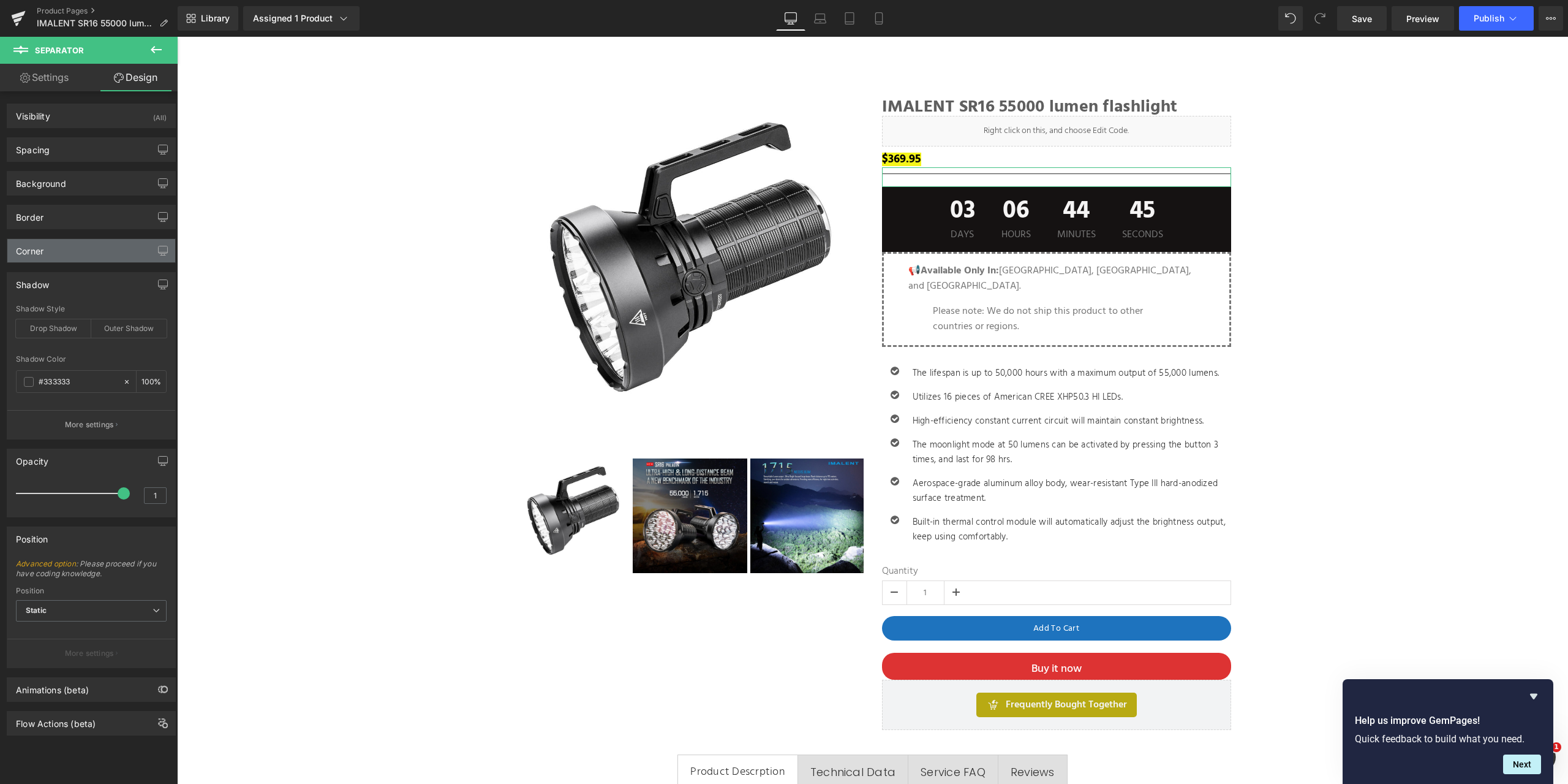
click at [85, 254] on div "Corner" at bounding box center [91, 250] width 168 height 23
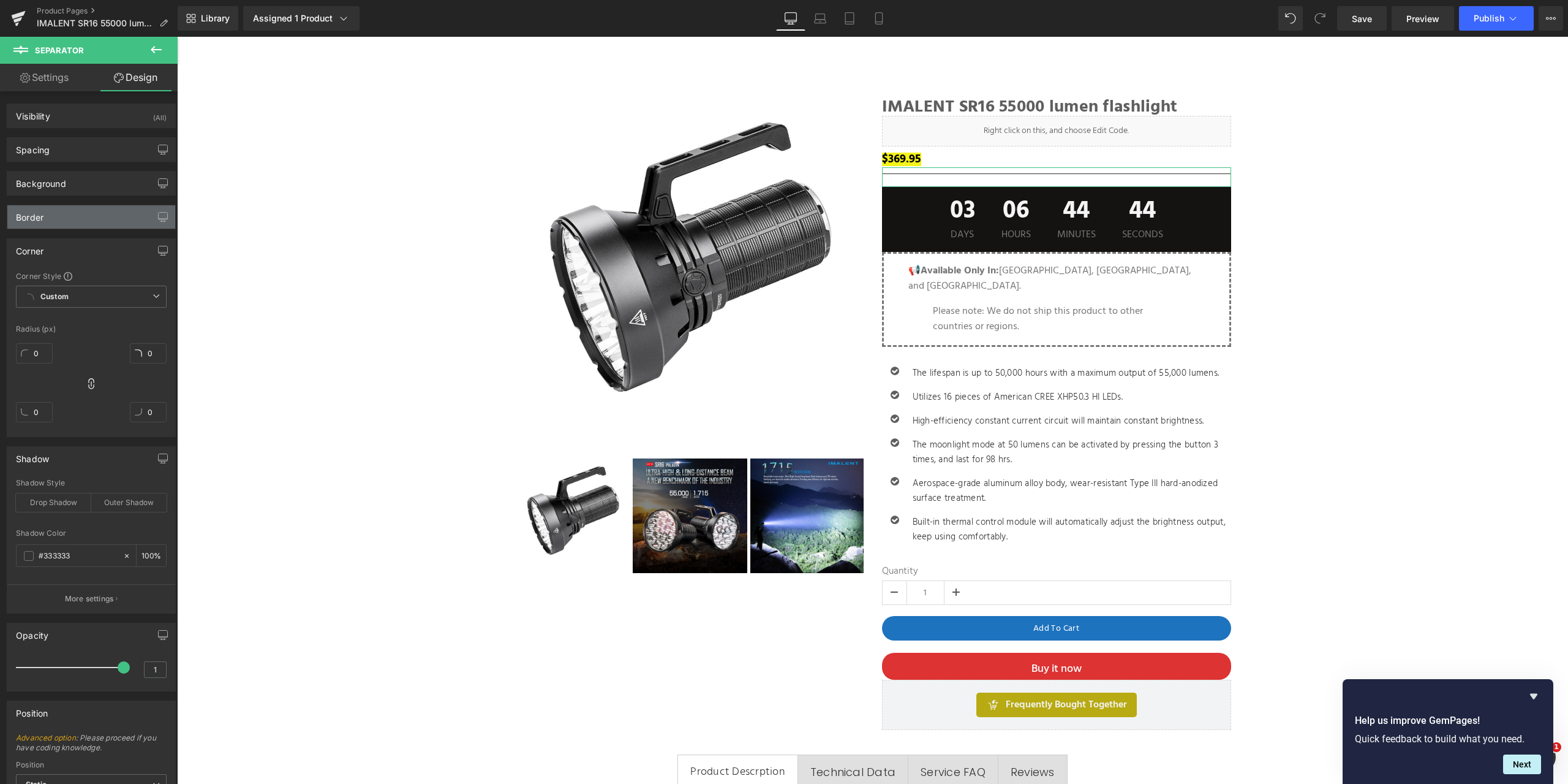
click at [97, 215] on div "Border" at bounding box center [91, 217] width 168 height 23
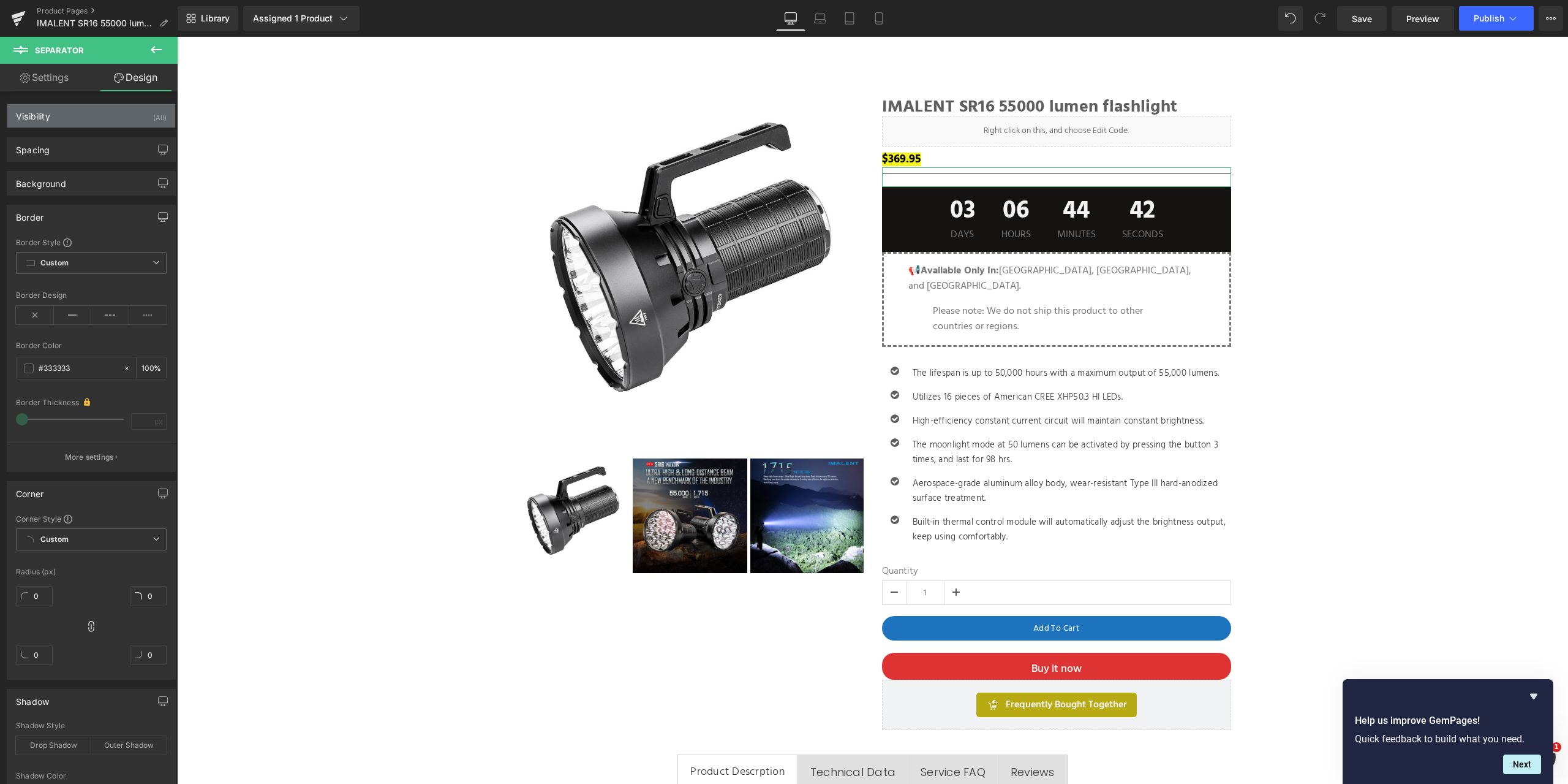
click at [93, 113] on div "Visibility (All)" at bounding box center [91, 115] width 168 height 23
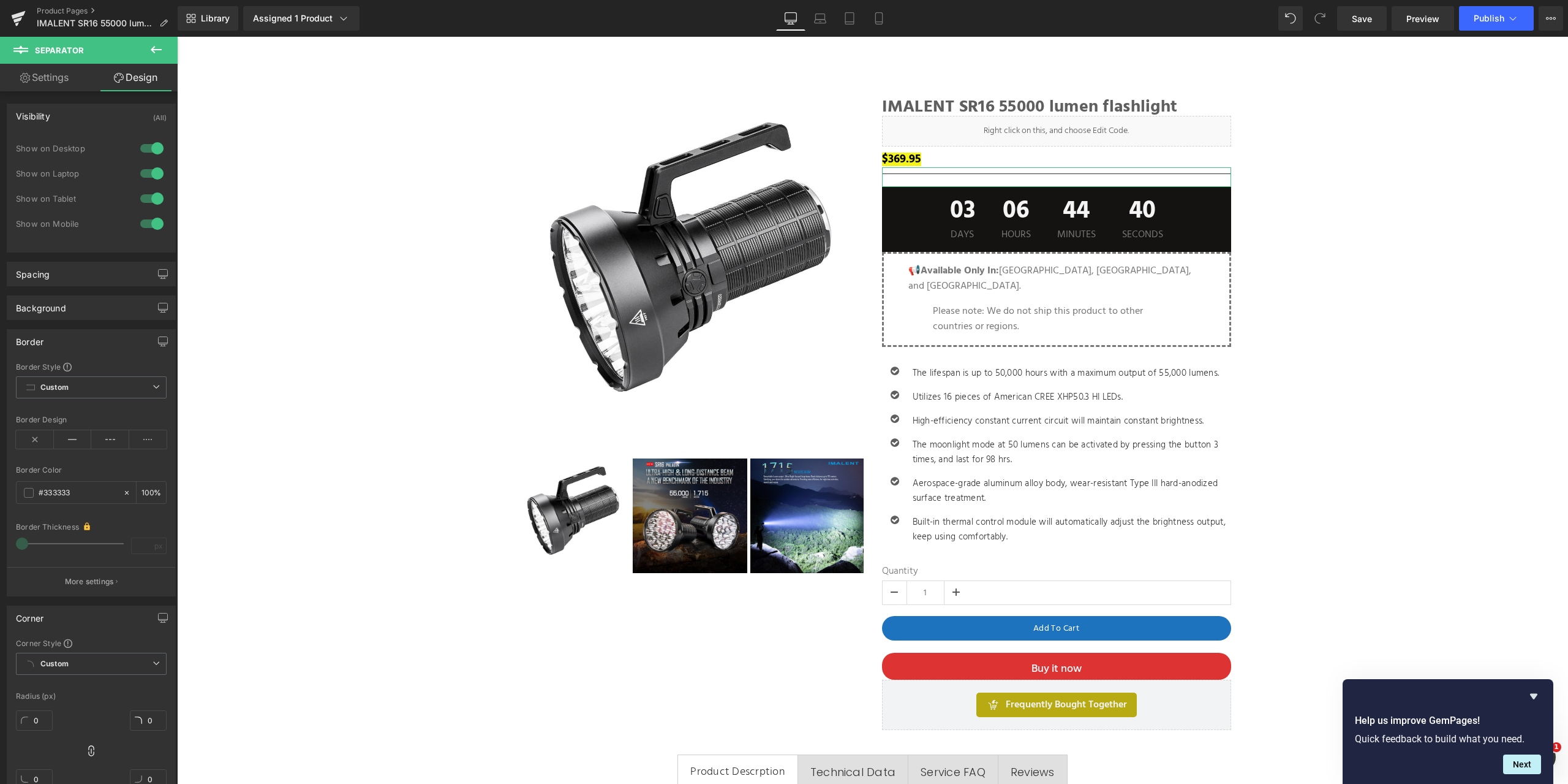
click at [93, 116] on div "Visibility (All)" at bounding box center [91, 115] width 168 height 23
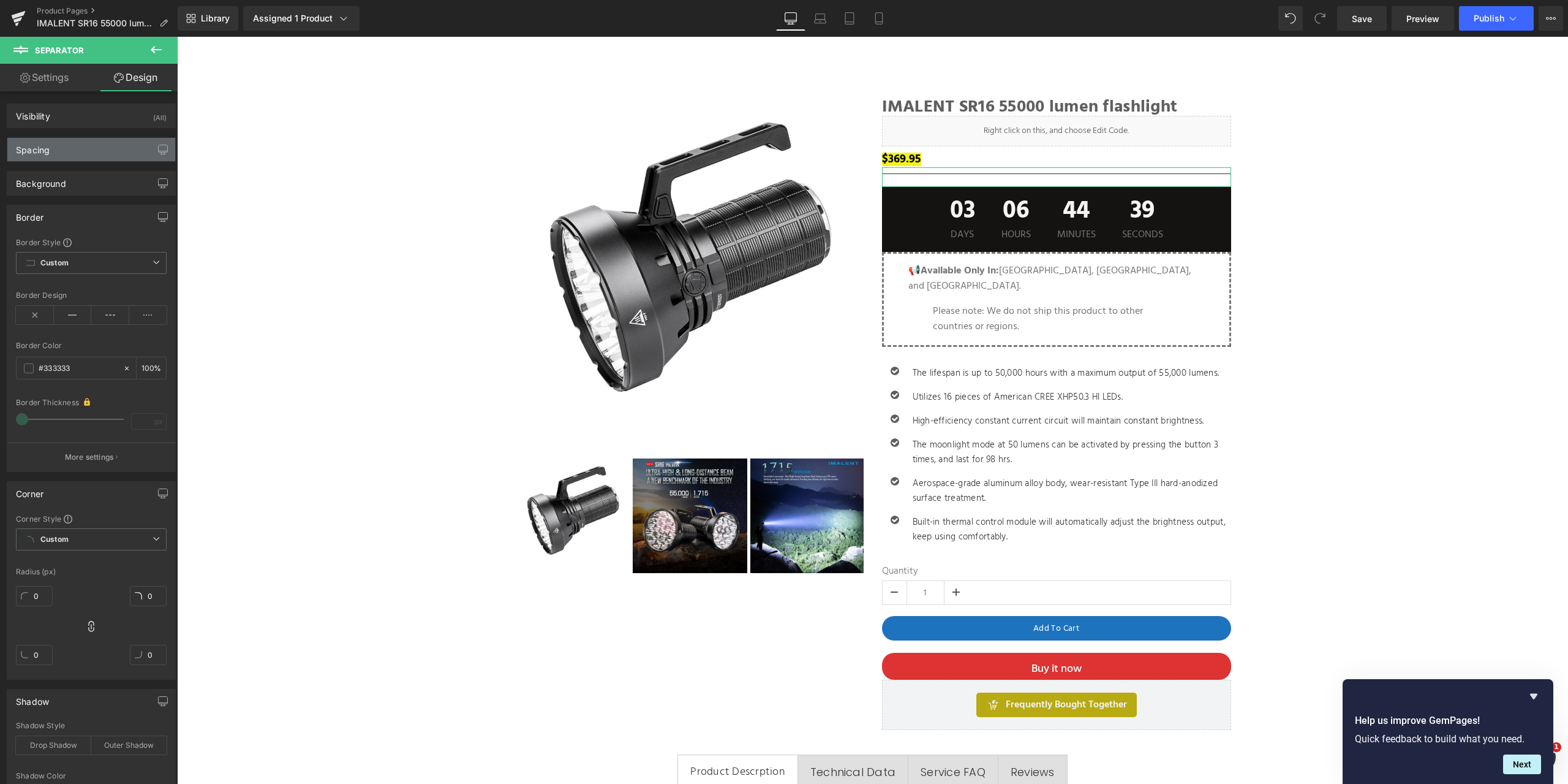
click at [82, 151] on div "Spacing" at bounding box center [91, 149] width 168 height 23
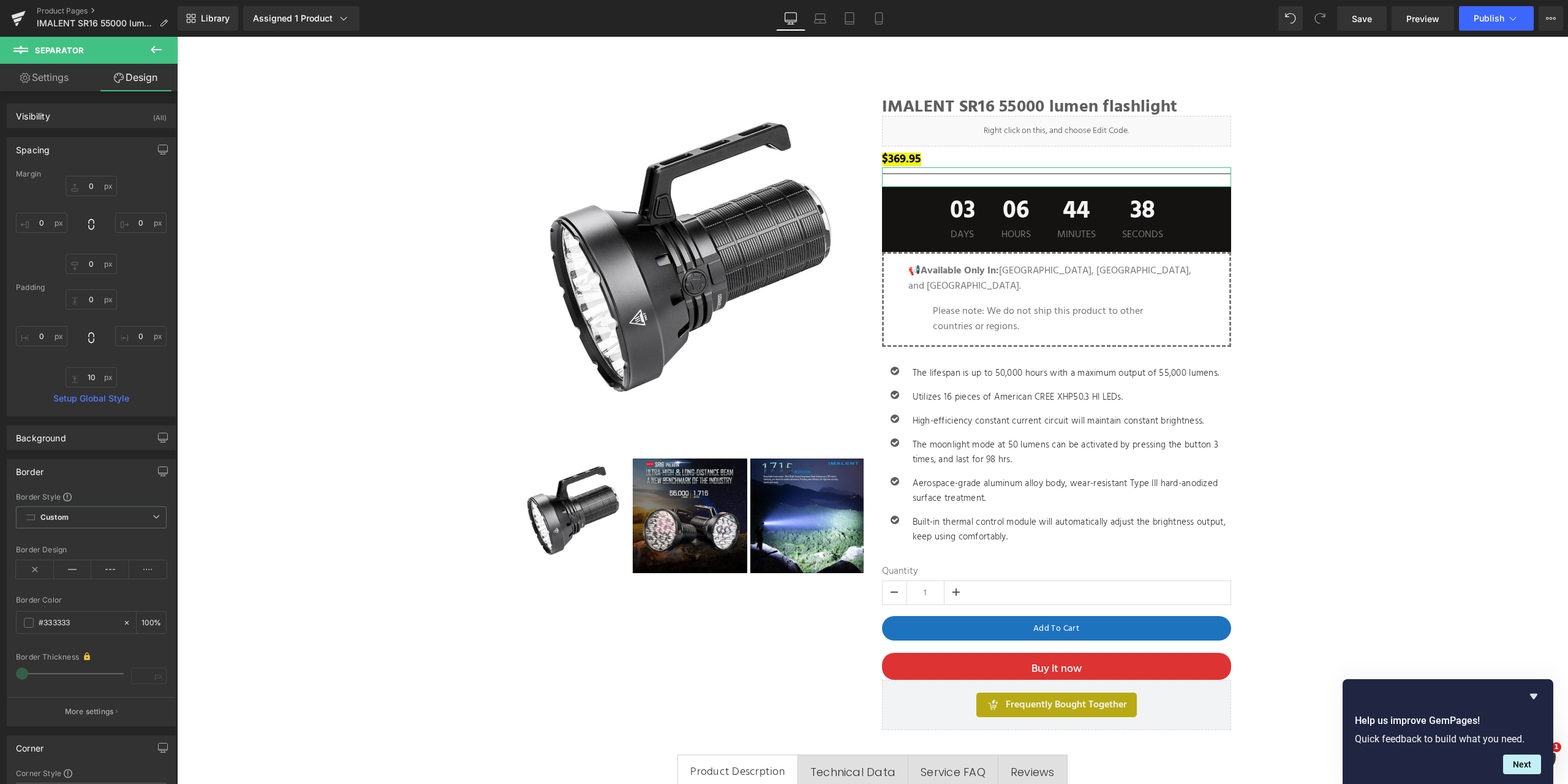
click at [82, 151] on div "Spacing" at bounding box center [91, 149] width 168 height 23
click at [75, 219] on div "Border" at bounding box center [91, 217] width 168 height 23
click at [58, 250] on div "Corner" at bounding box center [91, 250] width 168 height 23
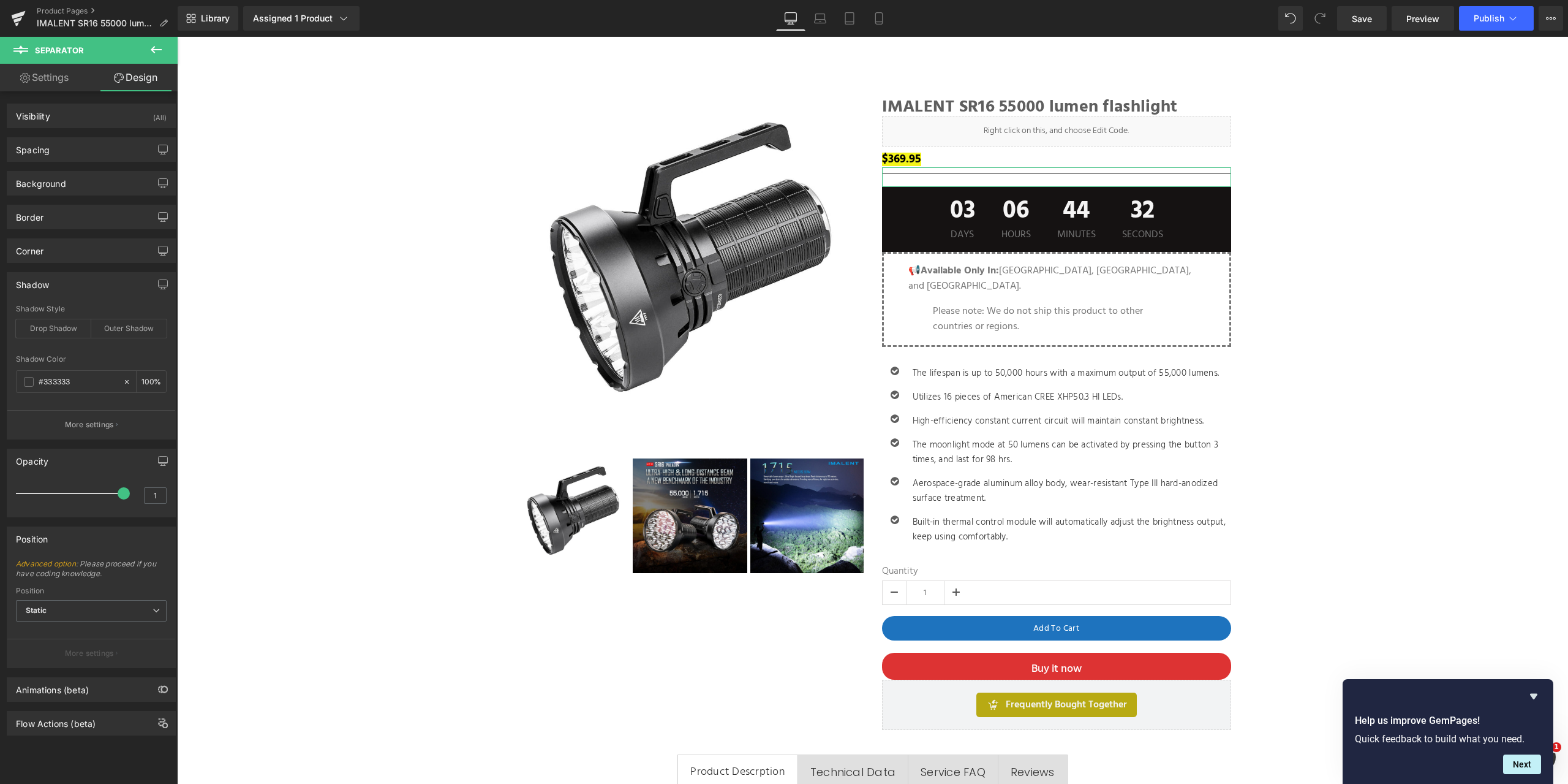
click at [76, 279] on div "Shadow" at bounding box center [91, 284] width 168 height 23
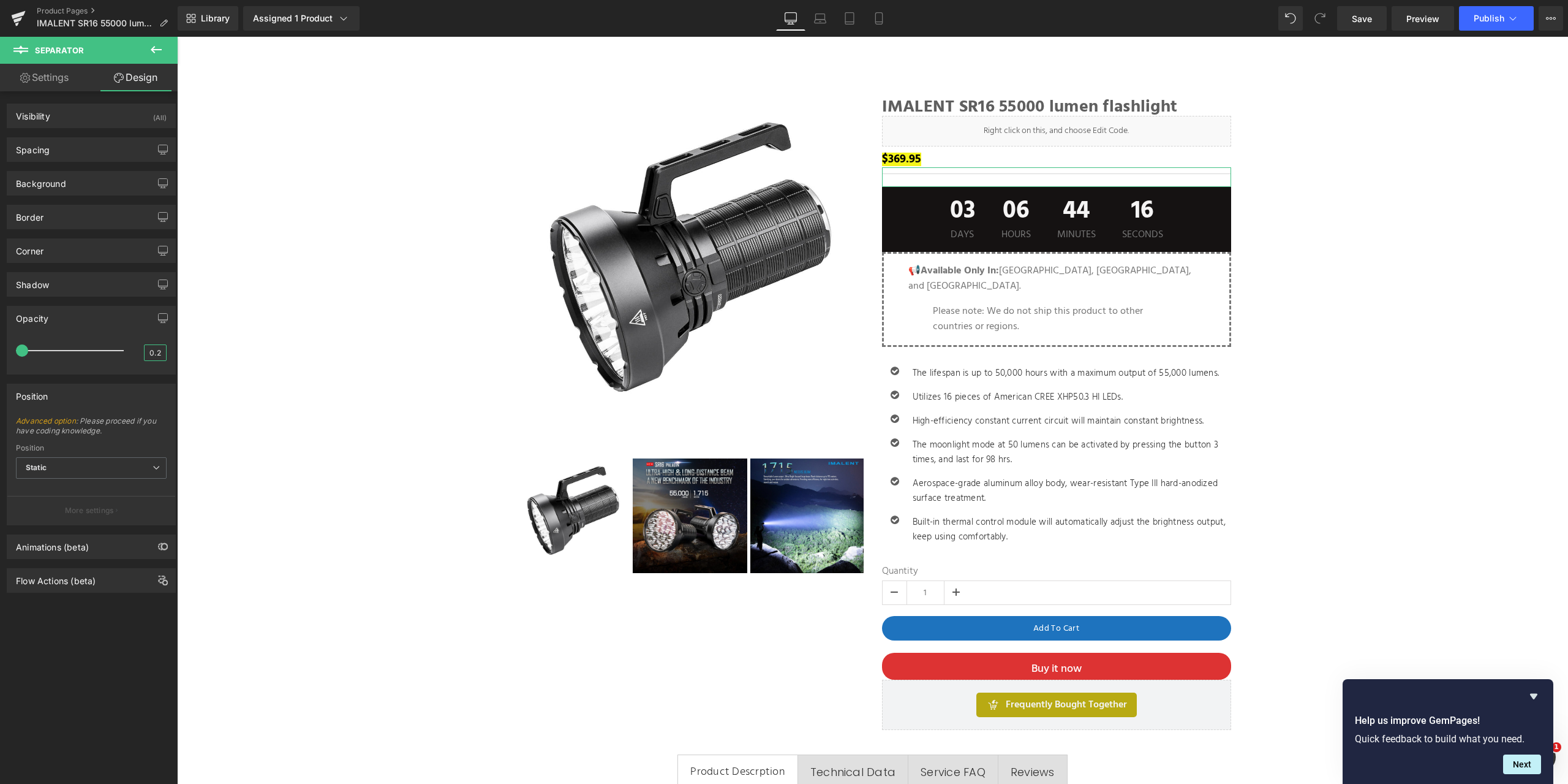
drag, startPoint x: 156, startPoint y: 352, endPoint x: 125, endPoint y: 351, distance: 31.0
click at [125, 351] on div "0.2" at bounding box center [91, 354] width 151 height 33
click at [0, 393] on div "Position Advanced option : Please proceed if you have coding knowledge. Relativ…" at bounding box center [91, 449] width 183 height 151
type input "1"
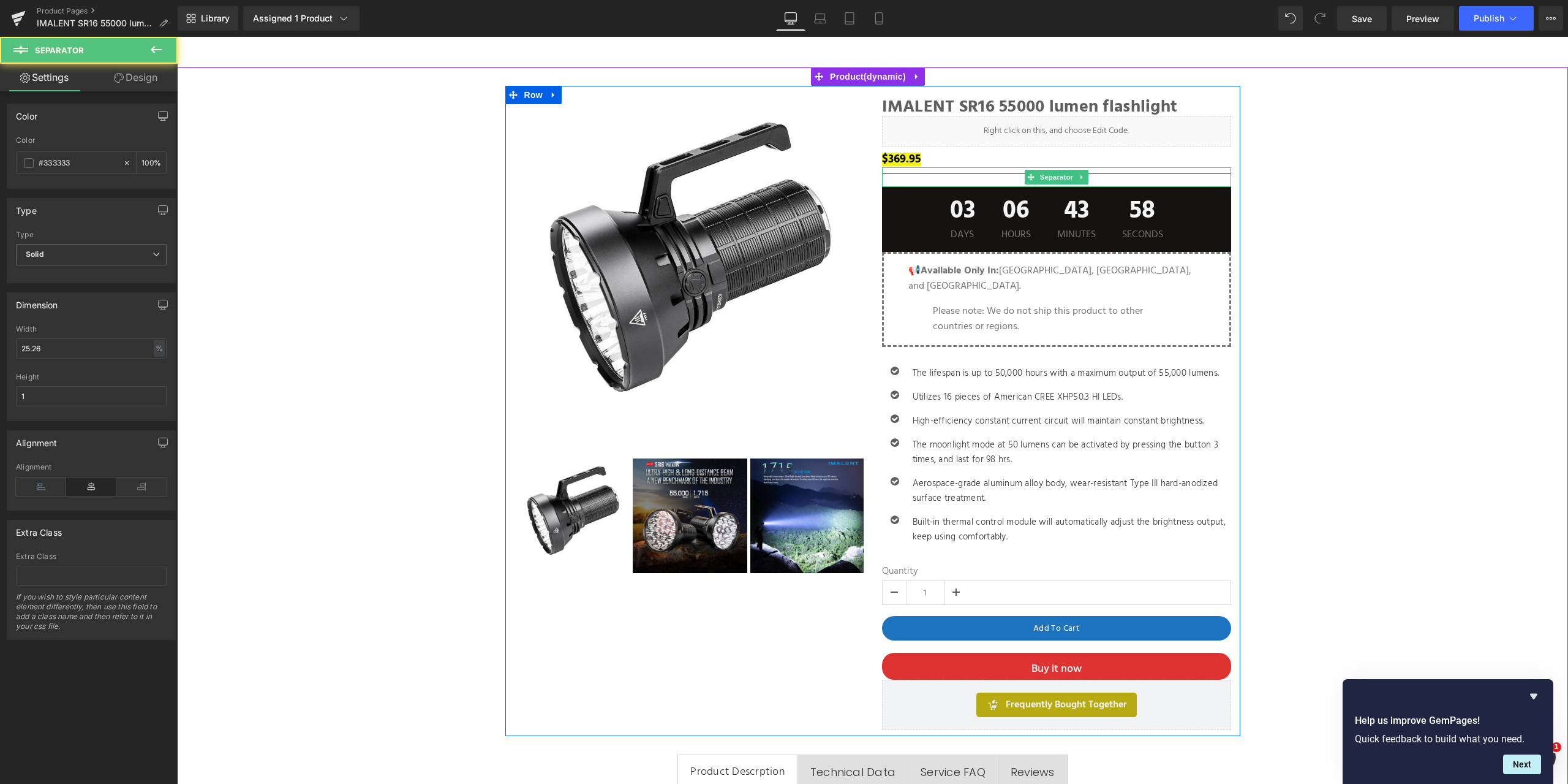
click at [945, 176] on hr at bounding box center [1056, 176] width 349 height 7
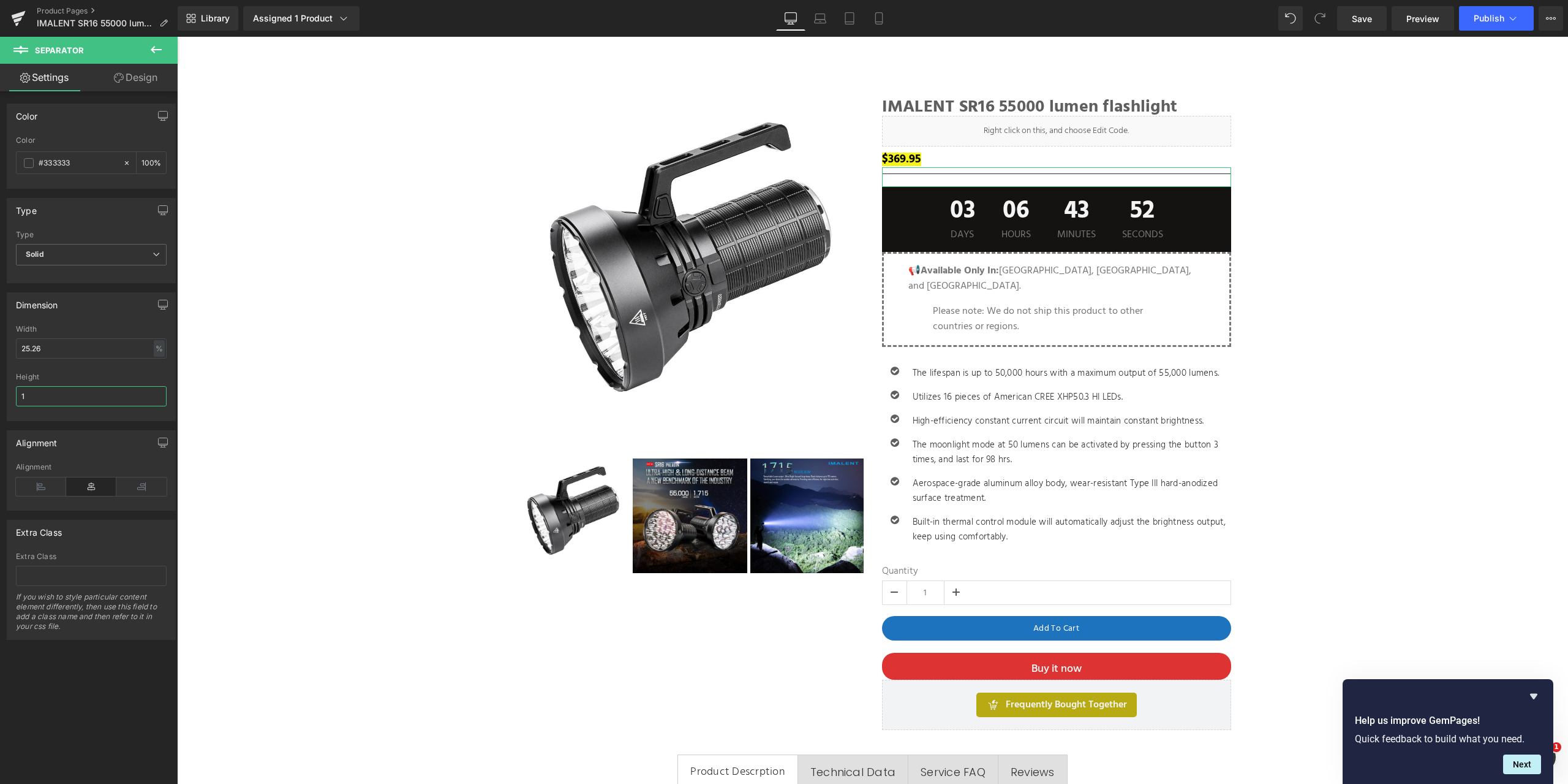
click at [62, 397] on input "1" at bounding box center [91, 397] width 151 height 21
drag, startPoint x: 76, startPoint y: 398, endPoint x: 0, endPoint y: 393, distance: 76.2
click at [0, 393] on div "Dimension 25.26% Width 25.26 % % px 1px Height 1" at bounding box center [91, 352] width 183 height 138
type input "0"
click at [63, 670] on div "Color rgb(51, 51, 51) Color #333333 100 % Type Solid Dashed Dotted Type Solid S…" at bounding box center [91, 440] width 183 height 698
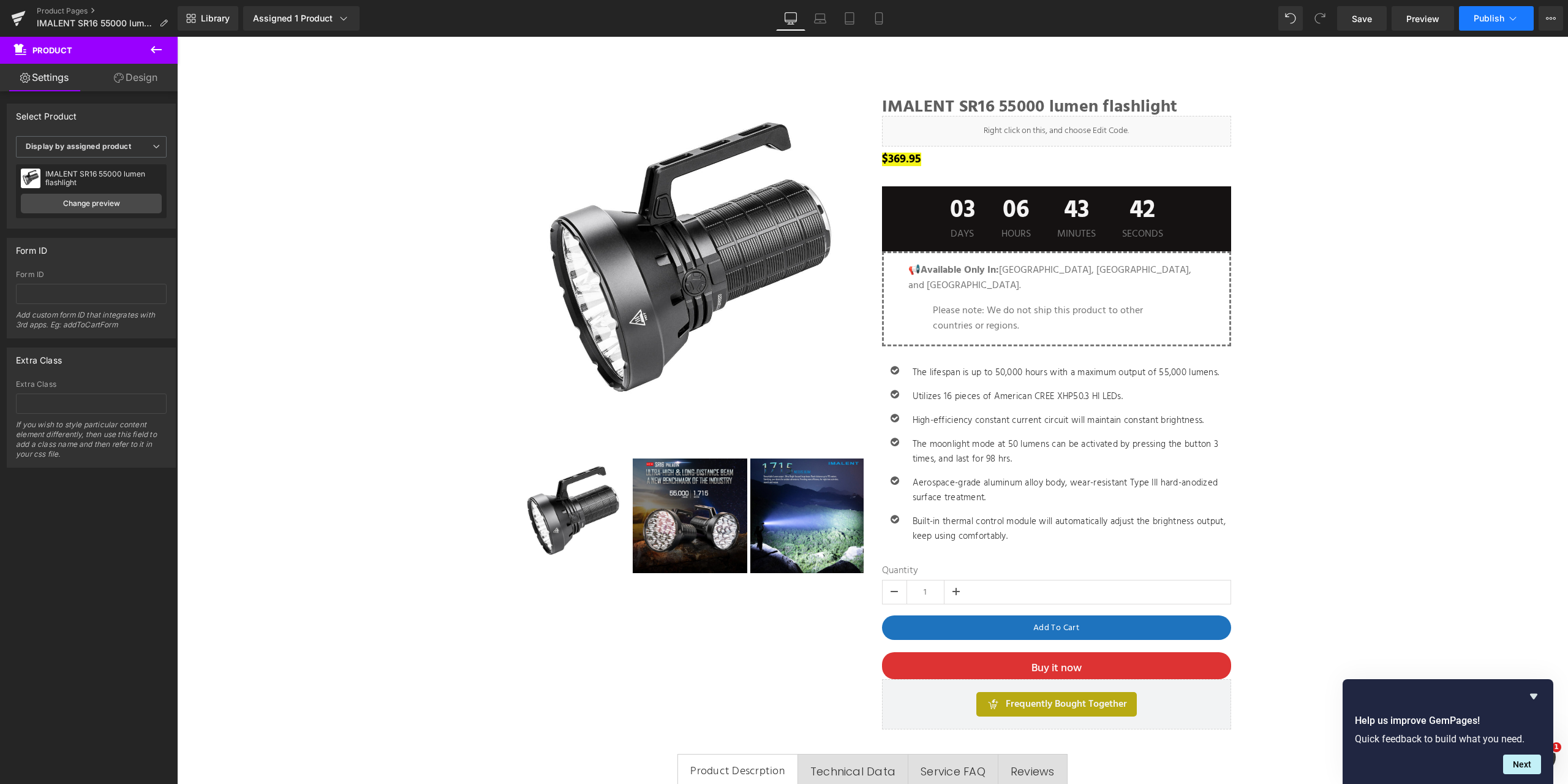
click at [1521, 17] on button "Publish" at bounding box center [1496, 19] width 75 height 24
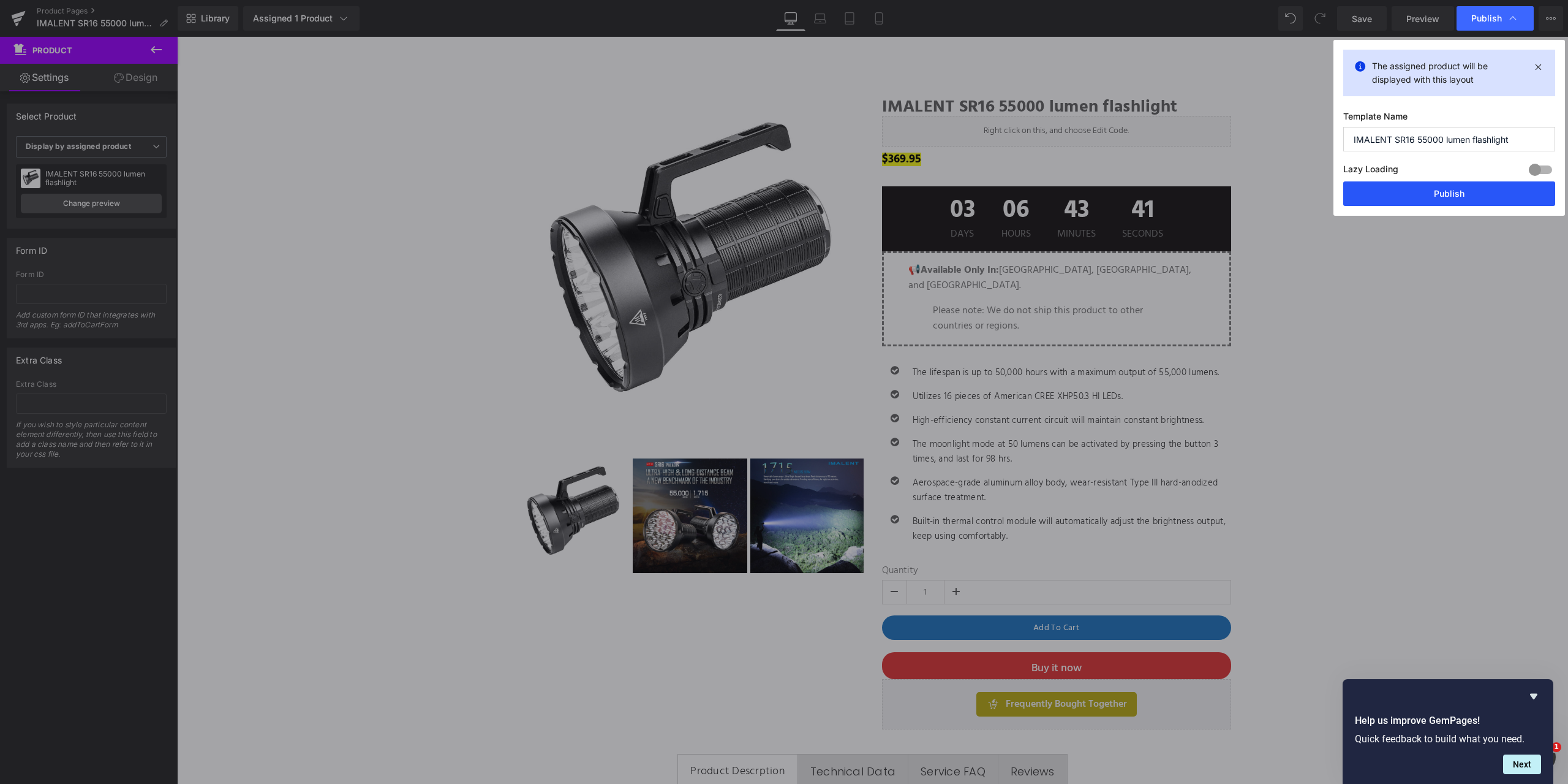
drag, startPoint x: 1456, startPoint y: 191, endPoint x: 1277, endPoint y: 148, distance: 184.1
click at [1456, 191] on button "Publish" at bounding box center [1449, 193] width 212 height 24
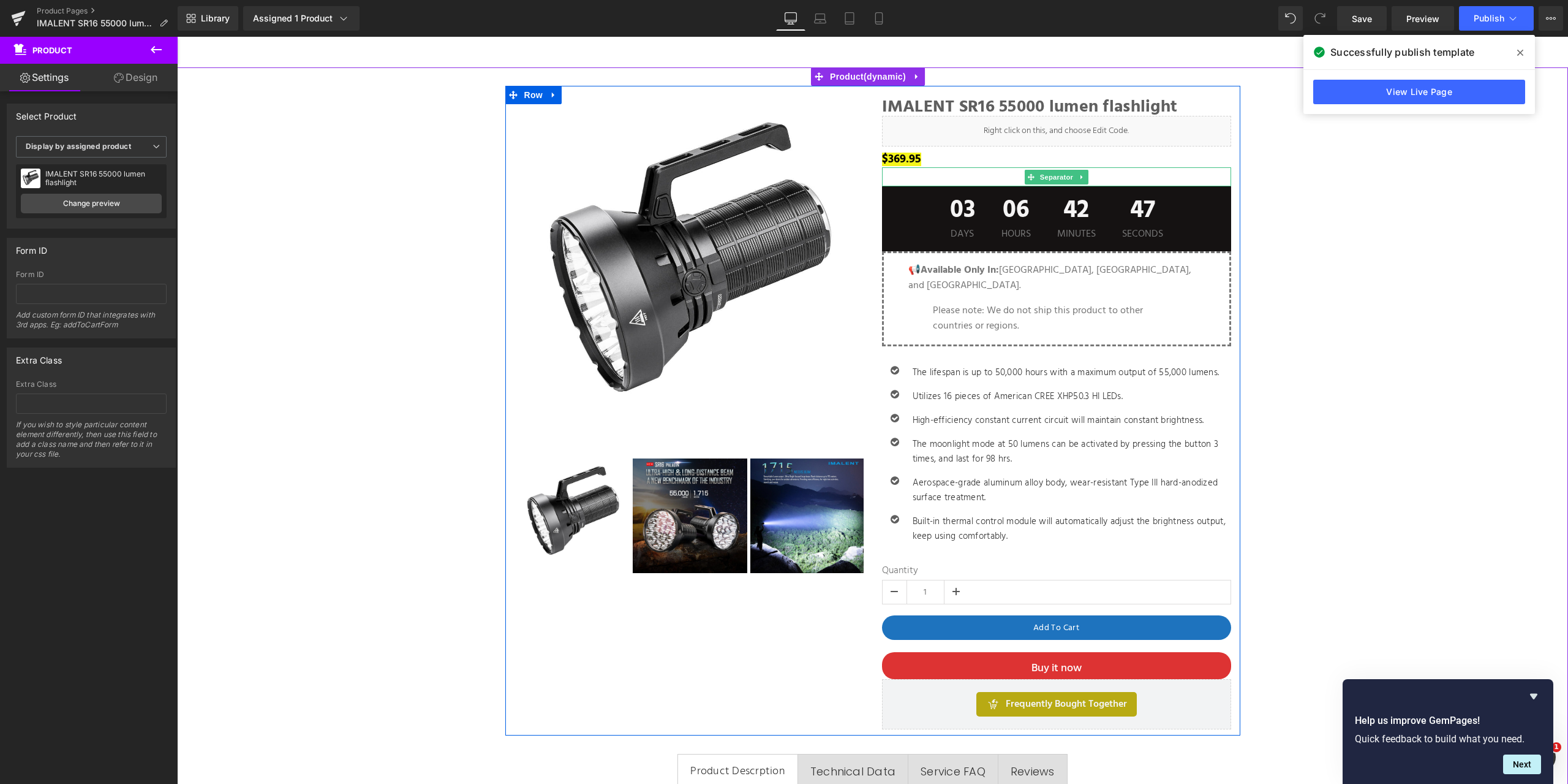
click at [973, 172] on div at bounding box center [1056, 176] width 349 height 19
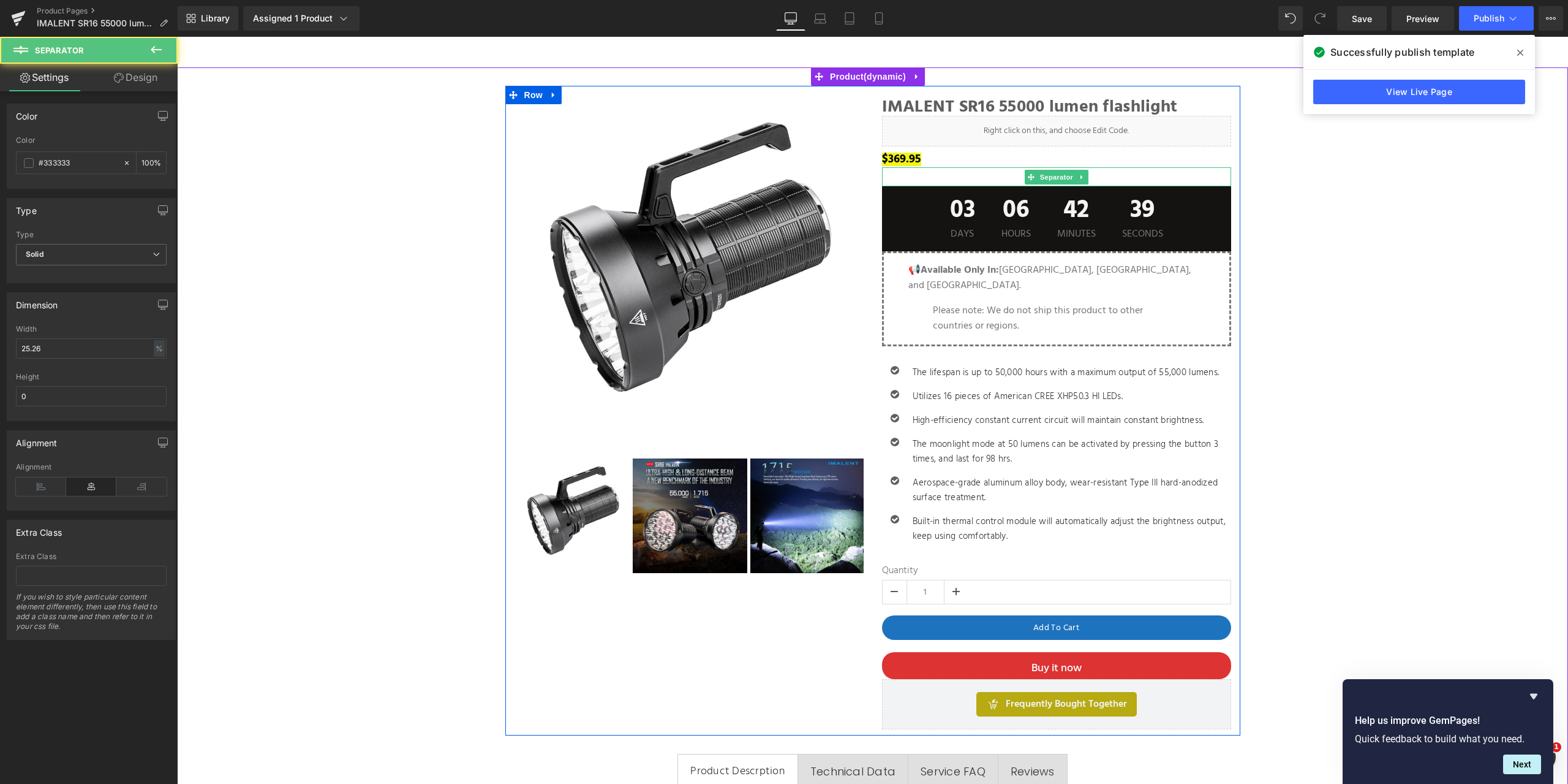
click at [964, 174] on div at bounding box center [1056, 176] width 349 height 19
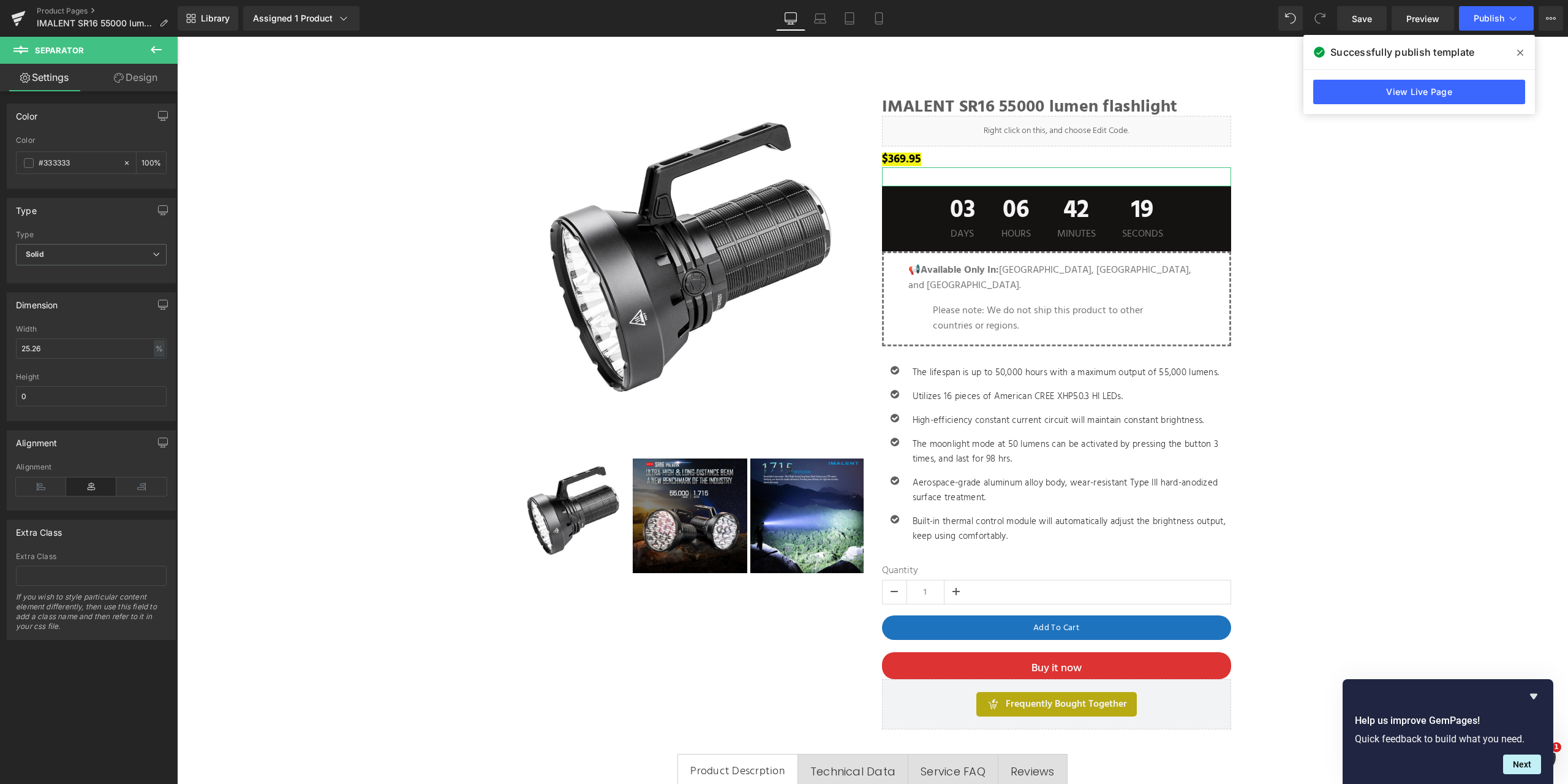
click at [142, 82] on link "Design" at bounding box center [135, 77] width 89 height 27
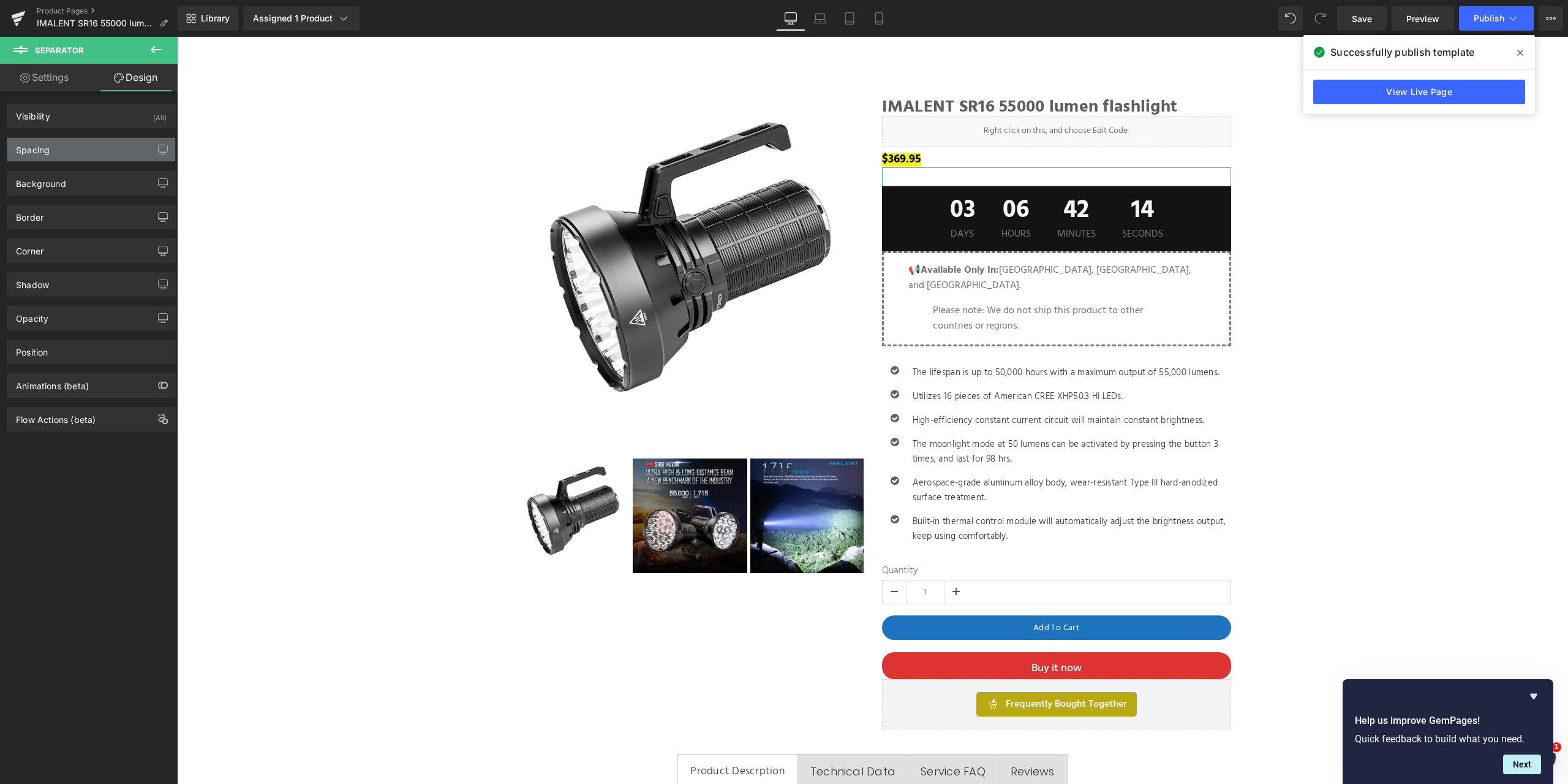
click at [85, 149] on div "Spacing" at bounding box center [91, 149] width 168 height 23
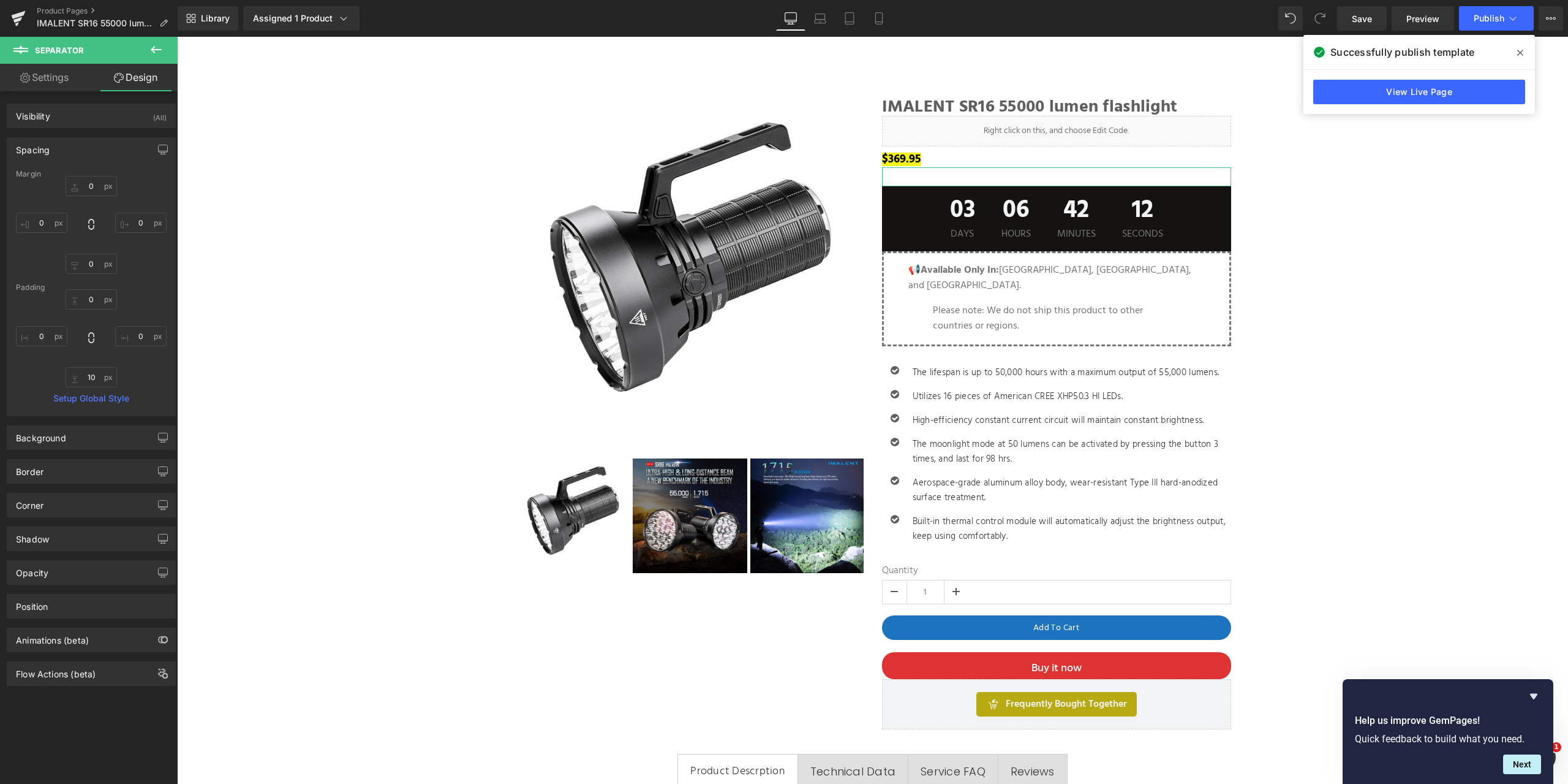
click at [85, 149] on div "Spacing" at bounding box center [91, 149] width 168 height 23
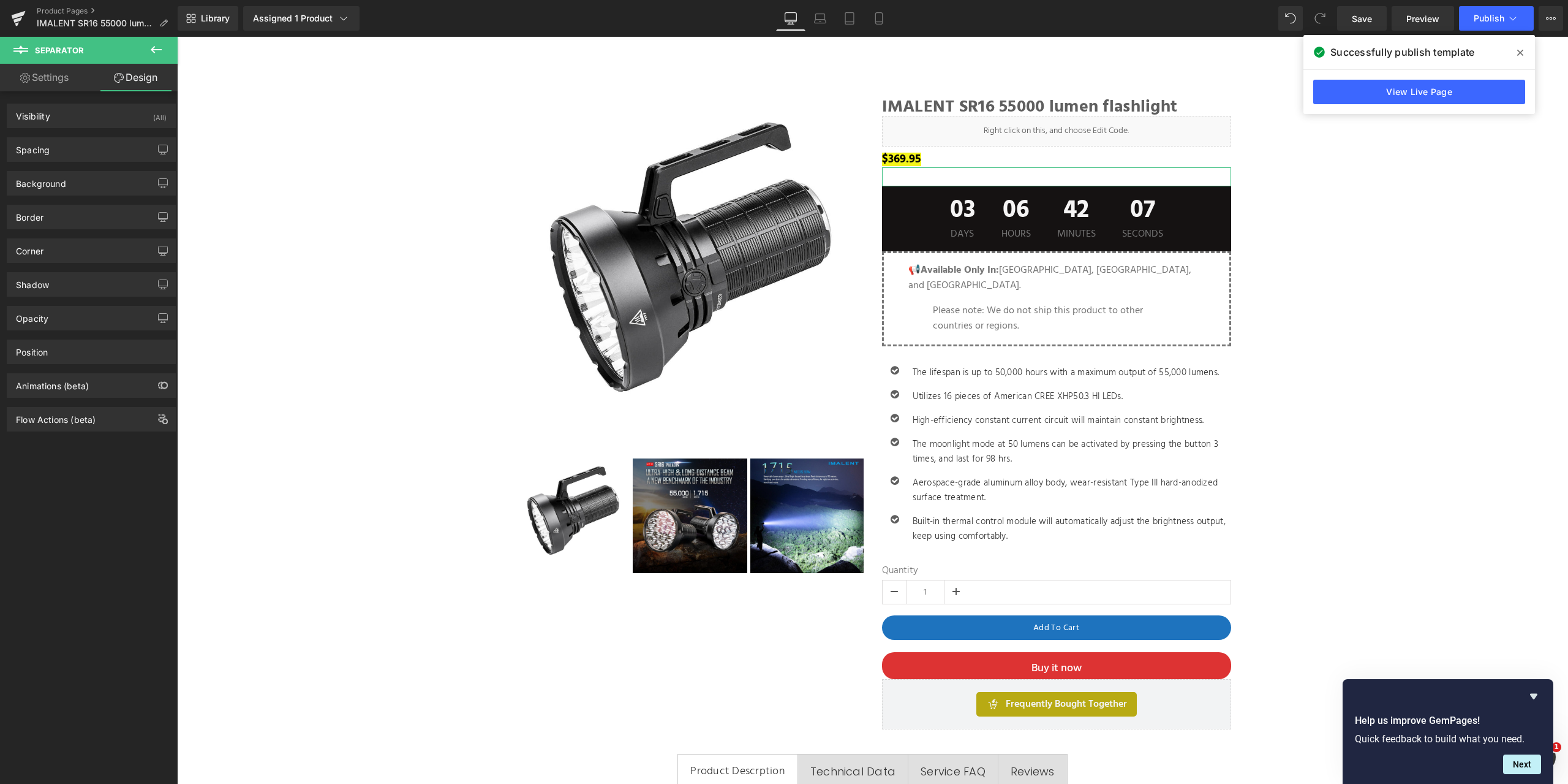
click at [62, 80] on link "Settings" at bounding box center [44, 77] width 89 height 27
type input "100"
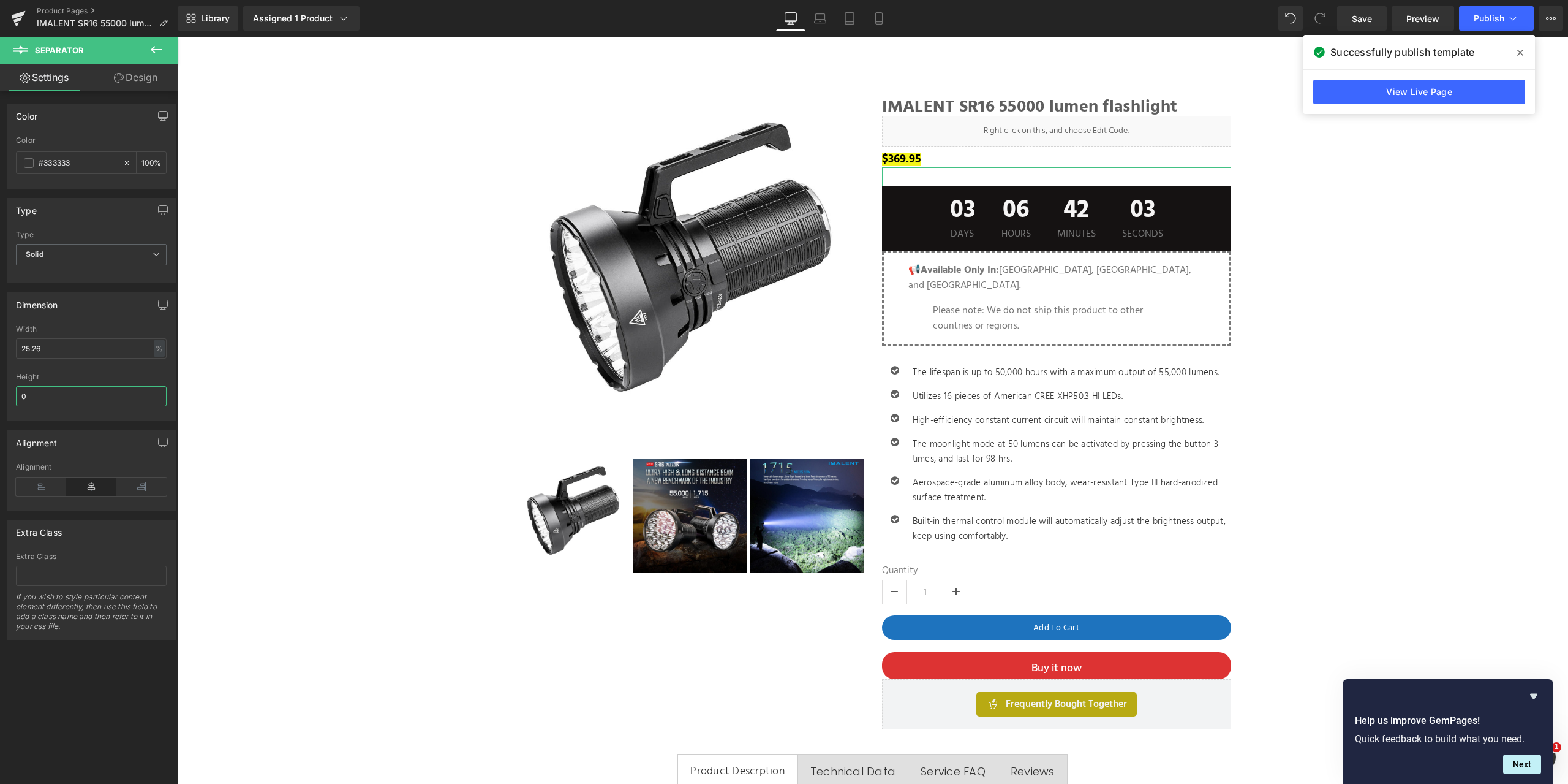
click at [71, 394] on input "0" at bounding box center [91, 397] width 151 height 21
click at [139, 81] on link "Design" at bounding box center [135, 77] width 89 height 27
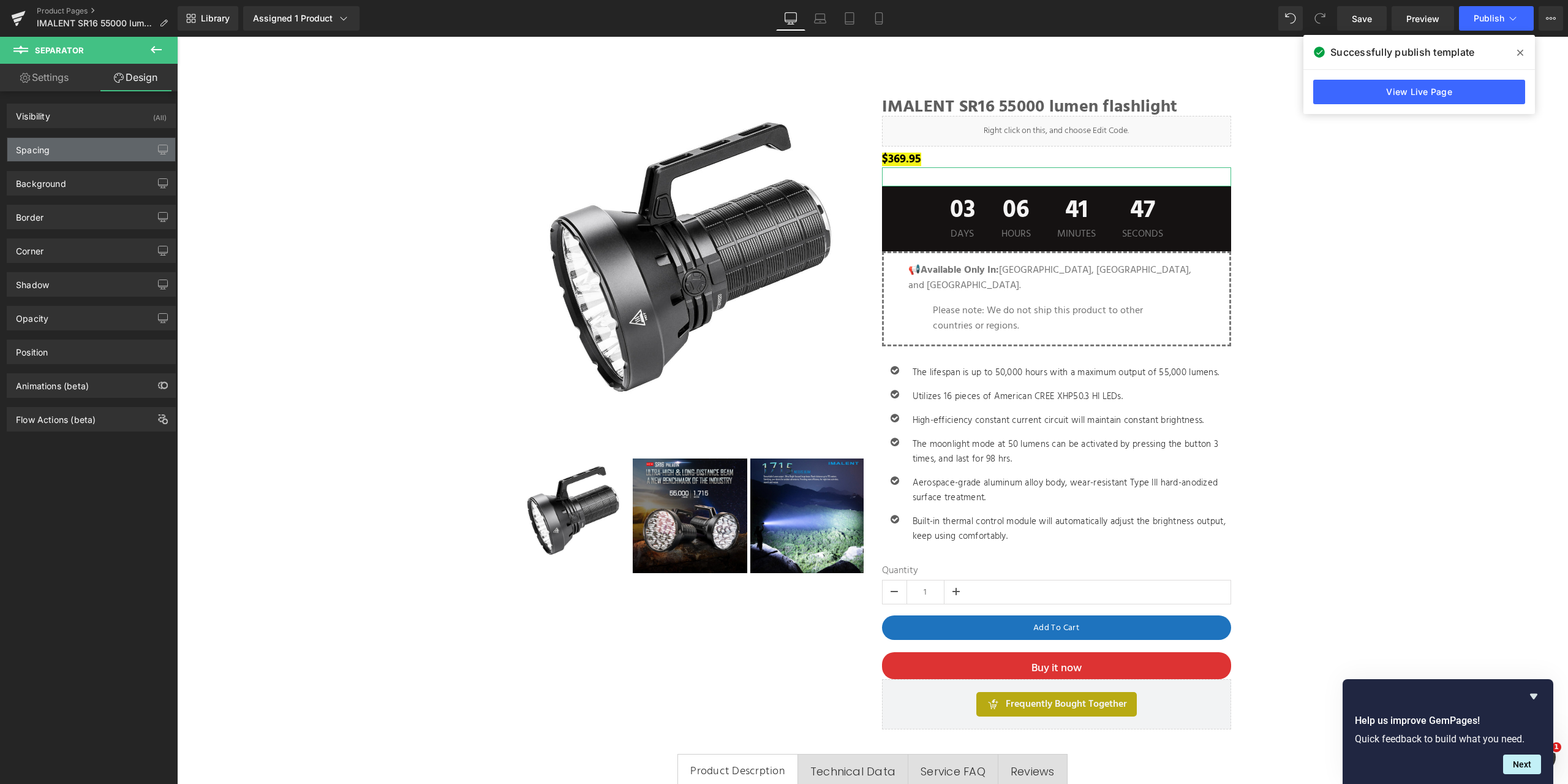
click at [105, 143] on div "Spacing" at bounding box center [91, 149] width 168 height 23
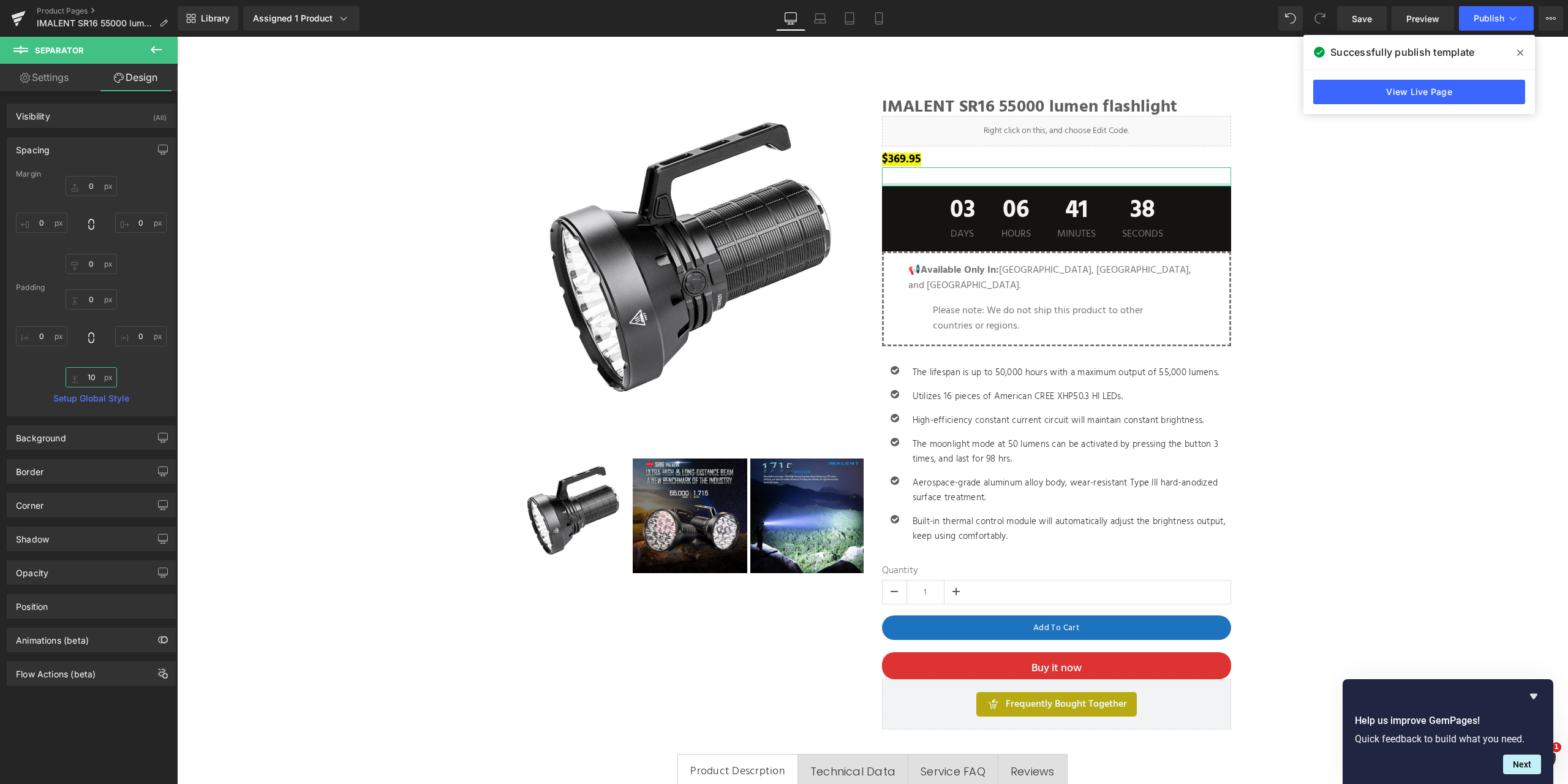
click at [97, 382] on input "10" at bounding box center [91, 377] width 52 height 21
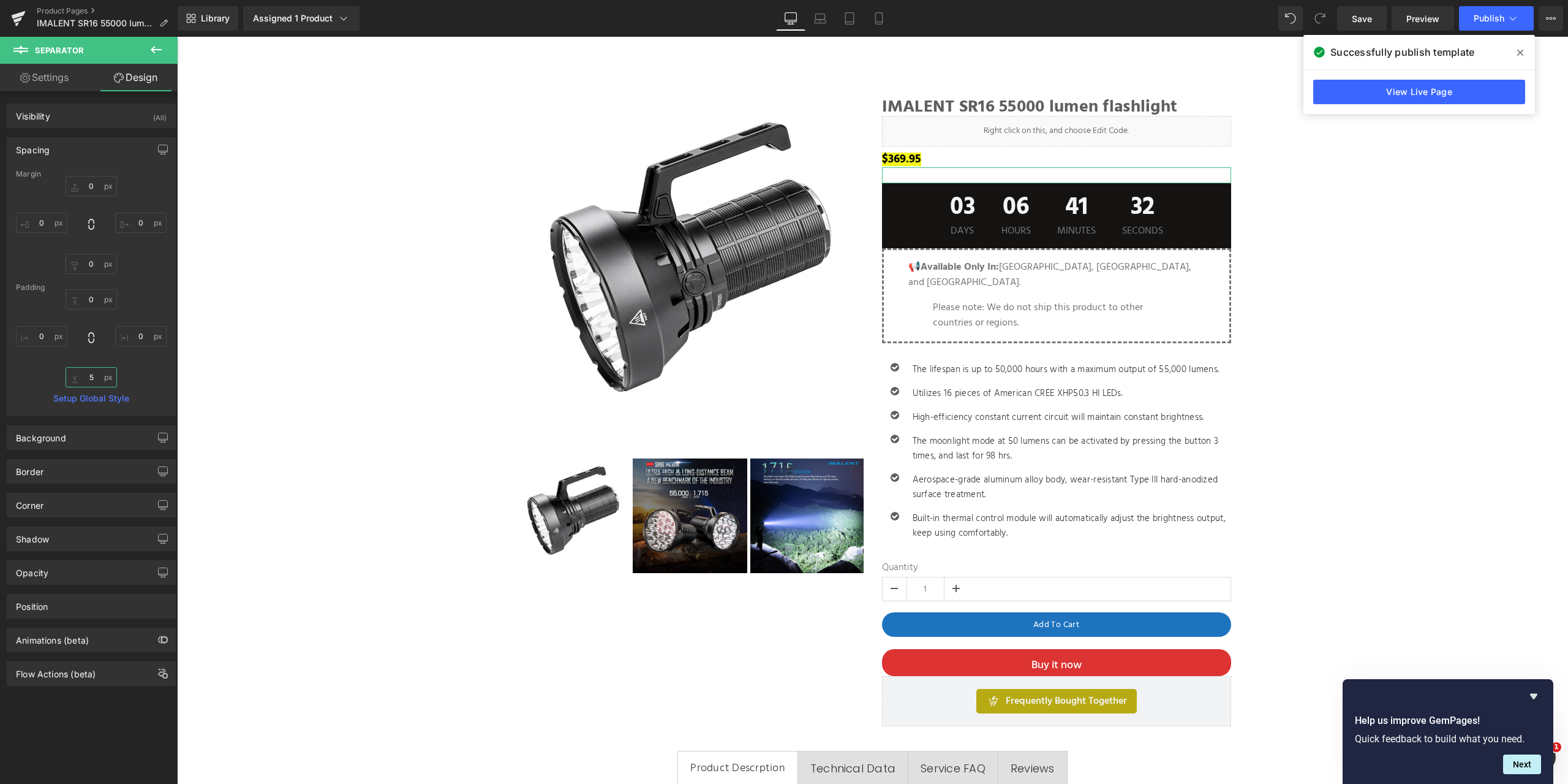
type input "5"
click at [15, 369] on div "Margin 0px 0 0px 0 0px 0 0px 0 Padding 0px 0 0px 0 5 5 0px 0 Setup Global Style" at bounding box center [91, 293] width 168 height 246
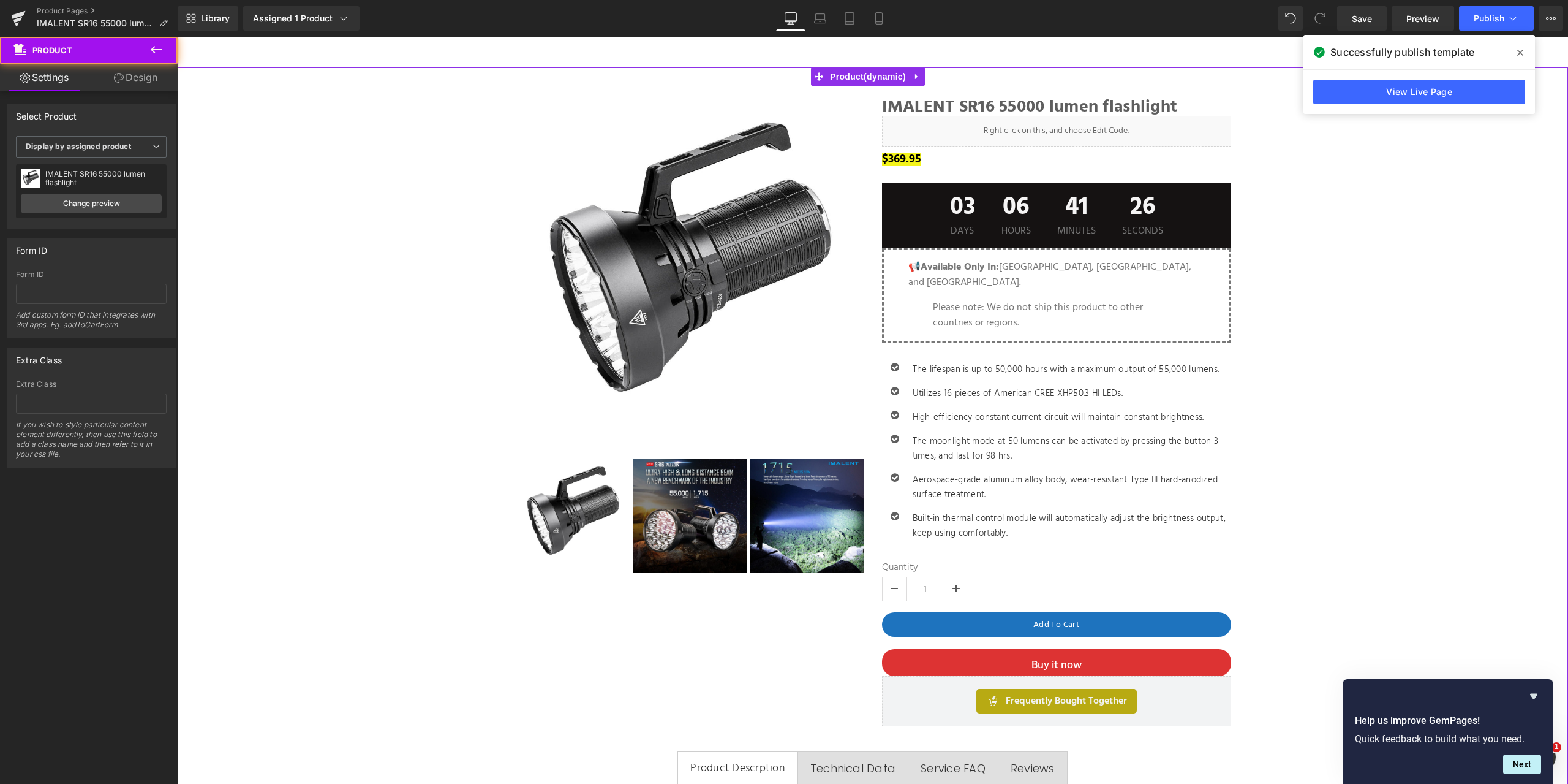
click at [1501, 19] on span "Publish" at bounding box center [1488, 18] width 31 height 9
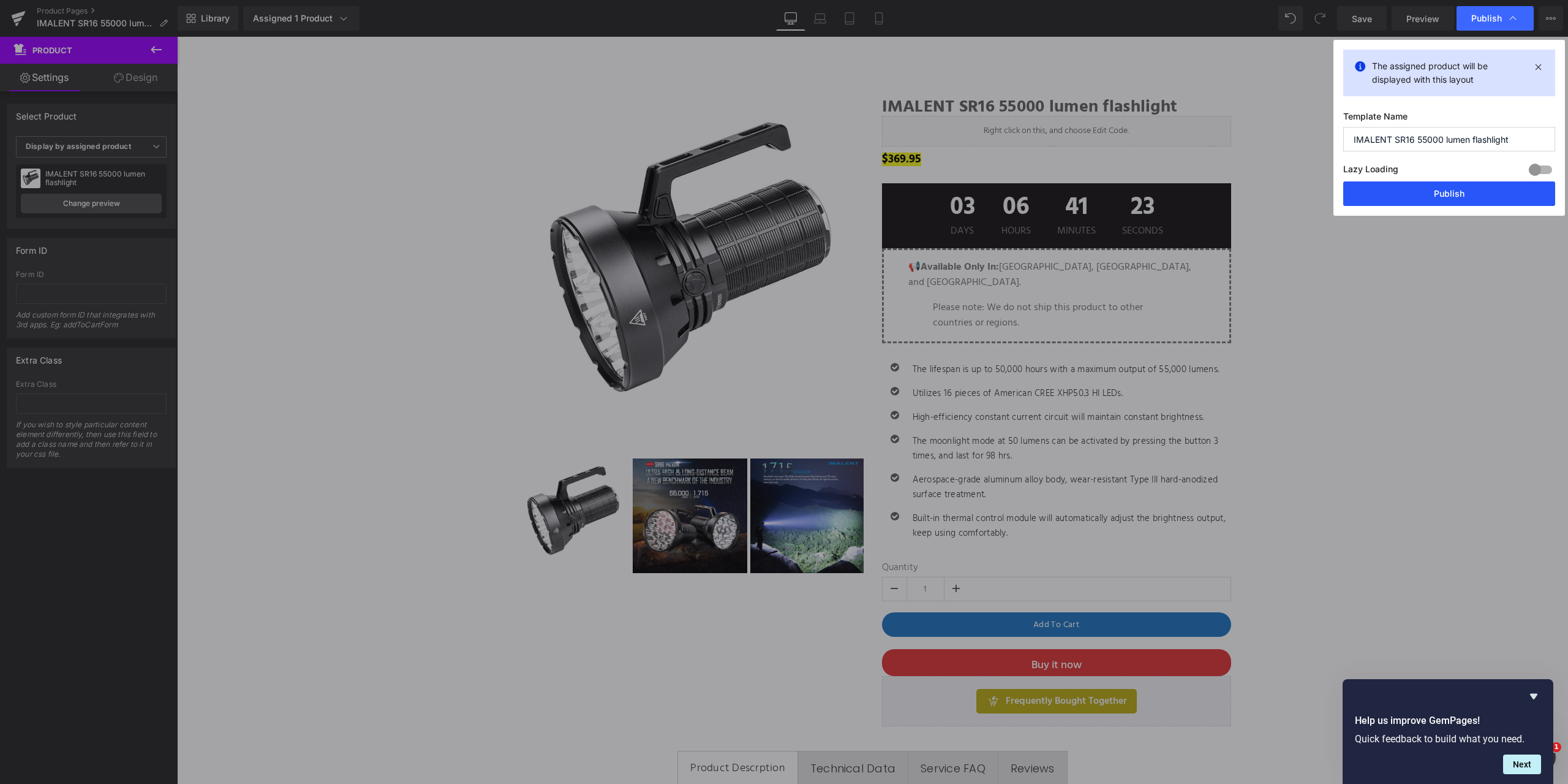
click at [1456, 185] on button "Publish" at bounding box center [1449, 193] width 212 height 24
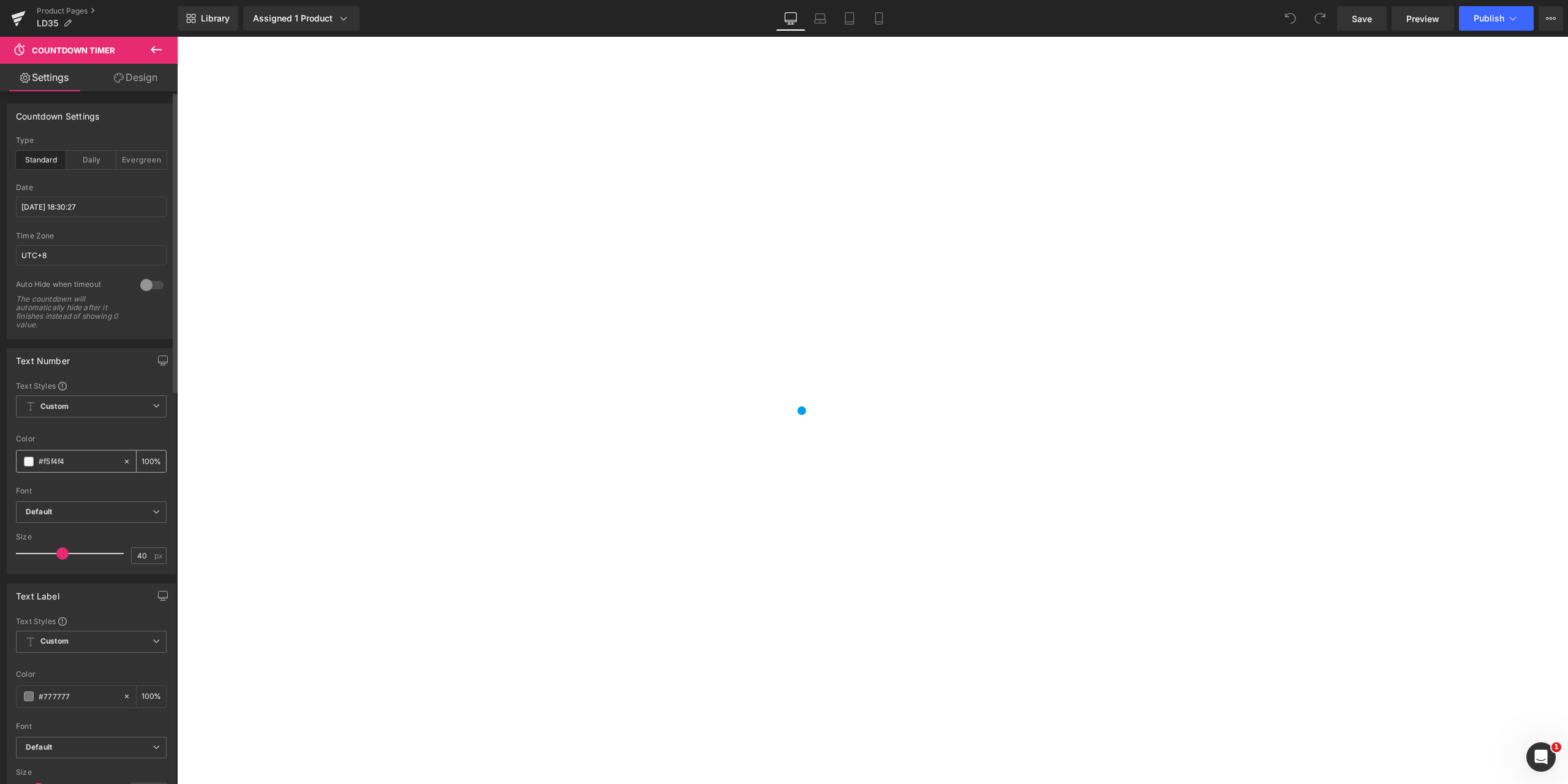
drag, startPoint x: 73, startPoint y: 462, endPoint x: 27, endPoint y: 457, distance: 46.3
click at [27, 457] on div "#f5f4f4" at bounding box center [69, 460] width 106 height 22
click at [137, 78] on link "Design" at bounding box center [135, 77] width 89 height 27
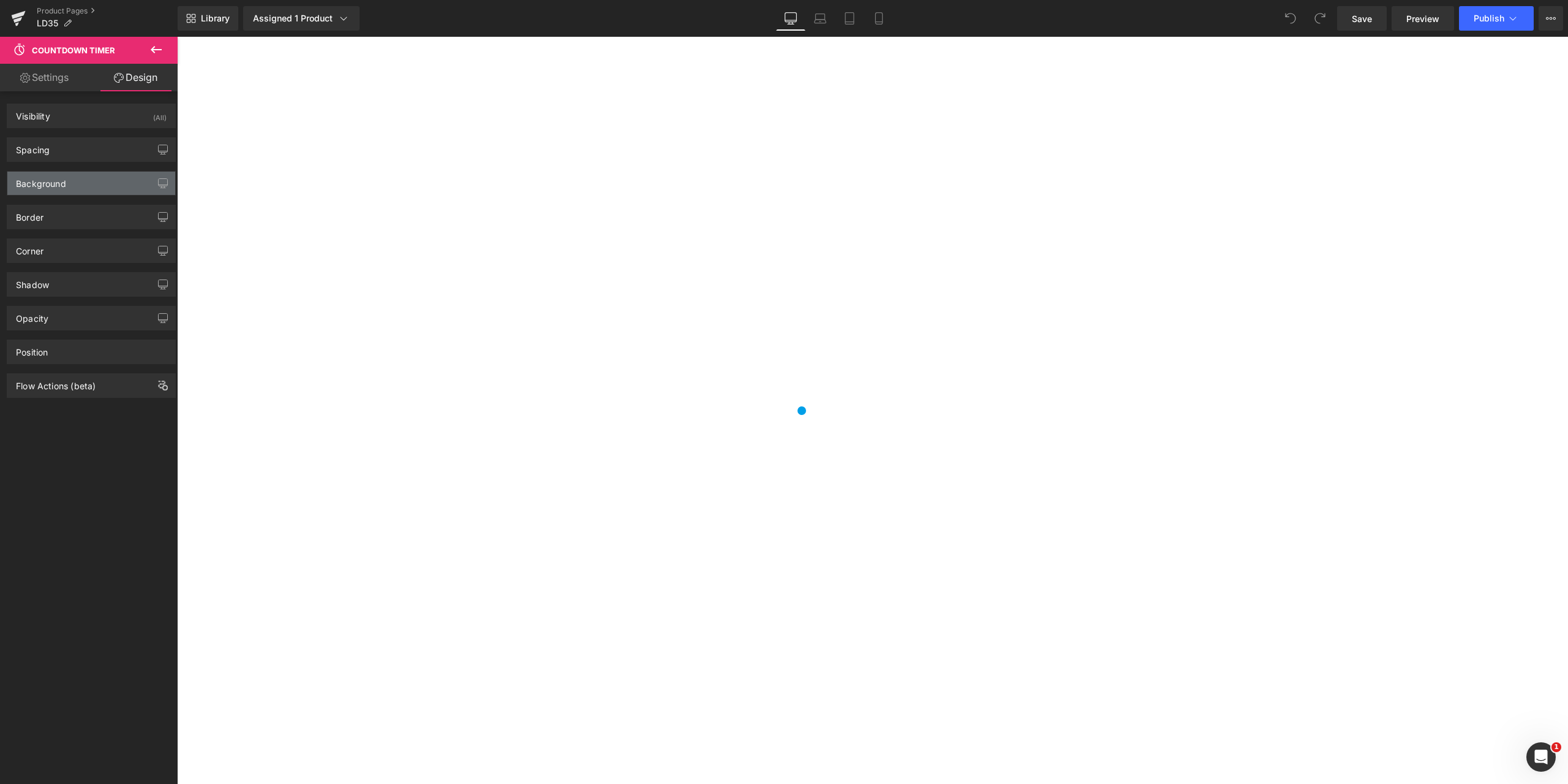
click at [75, 177] on div "Background" at bounding box center [91, 183] width 168 height 23
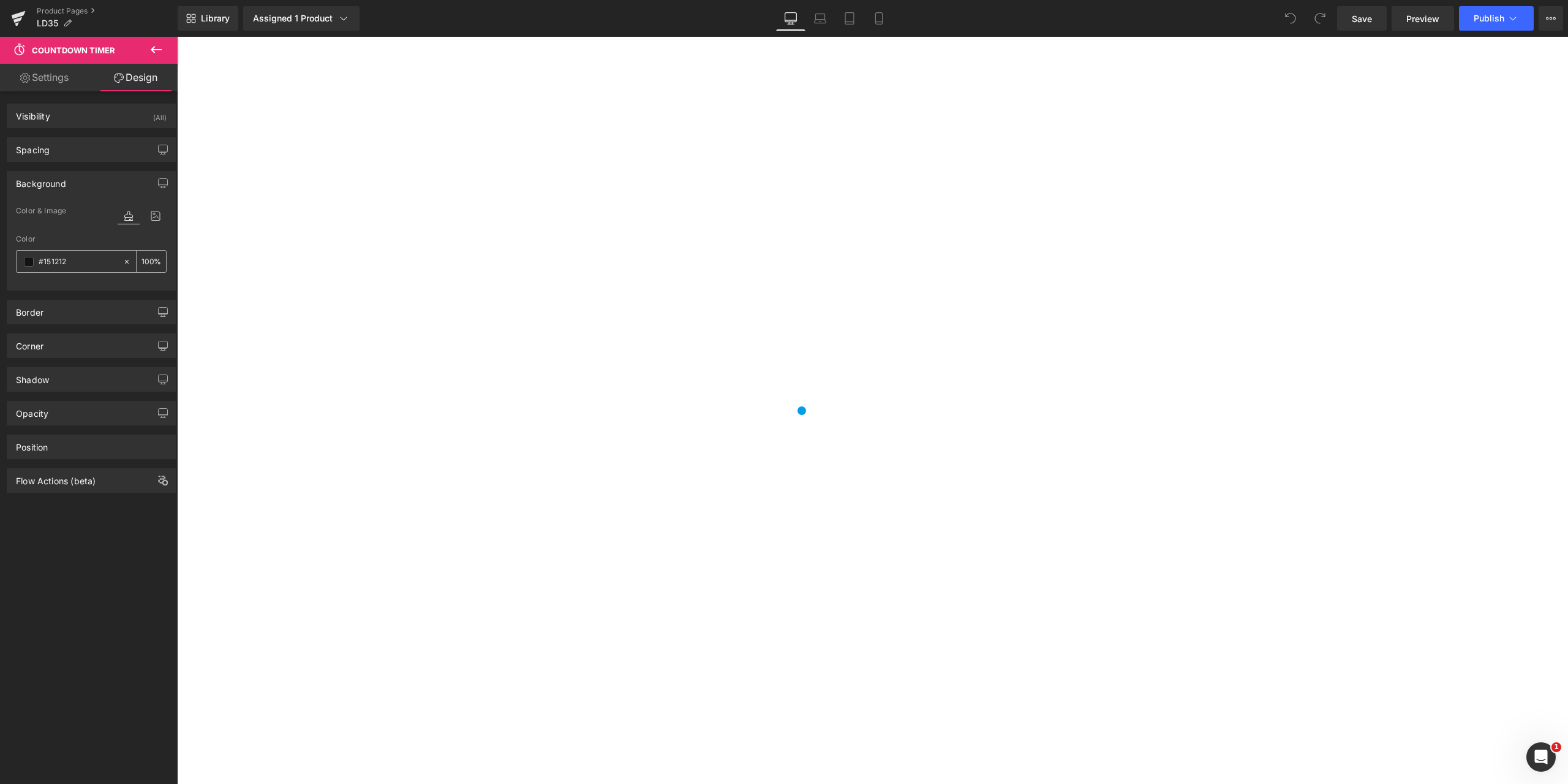
click at [80, 259] on input "#151212" at bounding box center [78, 262] width 79 height 13
drag, startPoint x: 80, startPoint y: 259, endPoint x: 95, endPoint y: 266, distance: 16.6
click at [5, 254] on div "Background Color & Image color #151212 Color #151212 100 % Image Replace Image …" at bounding box center [91, 226] width 183 height 128
click at [156, 50] on icon at bounding box center [157, 50] width 11 height 8
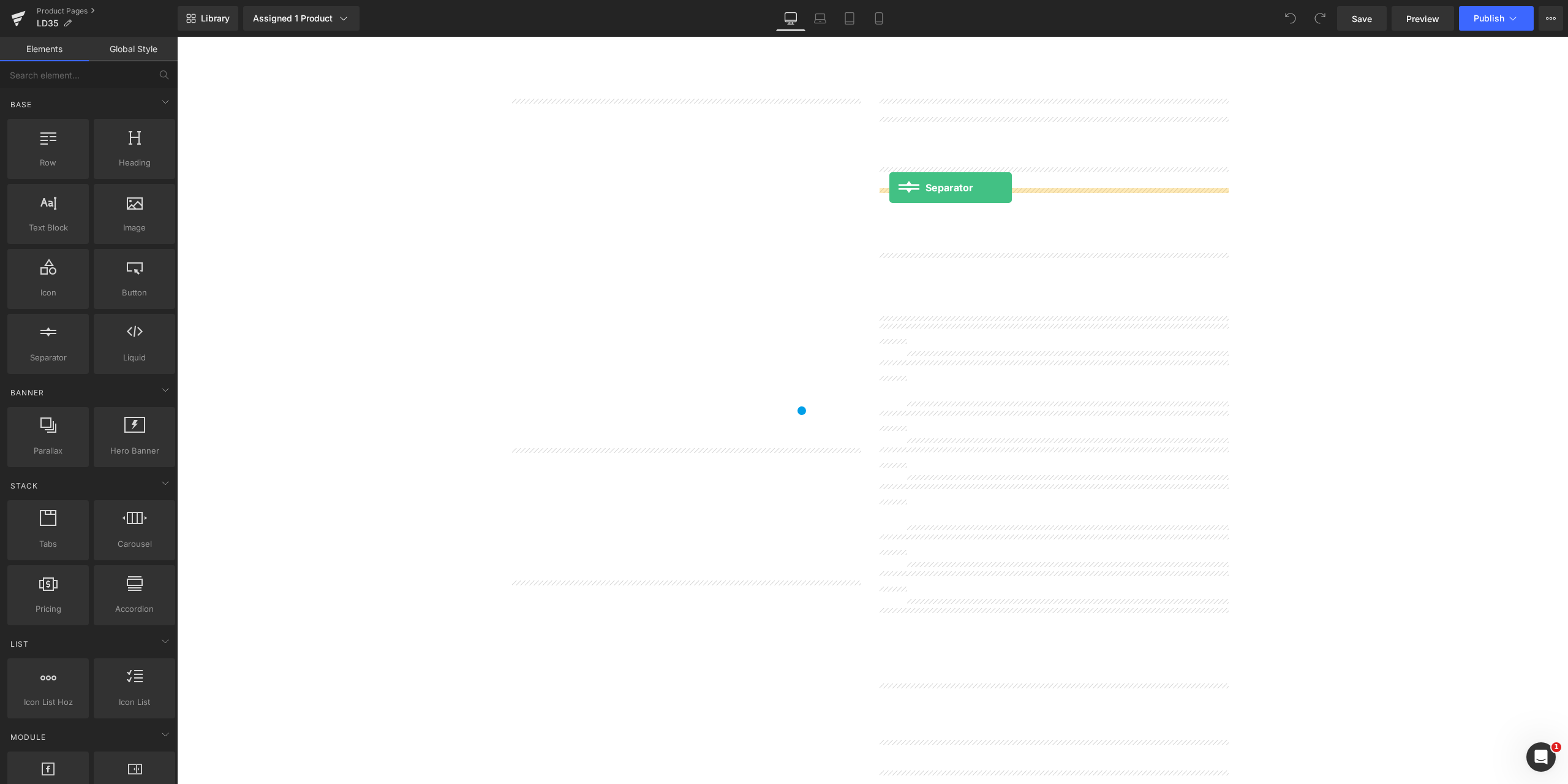
drag, startPoint x: 226, startPoint y: 386, endPoint x: 889, endPoint y: 188, distance: 691.9
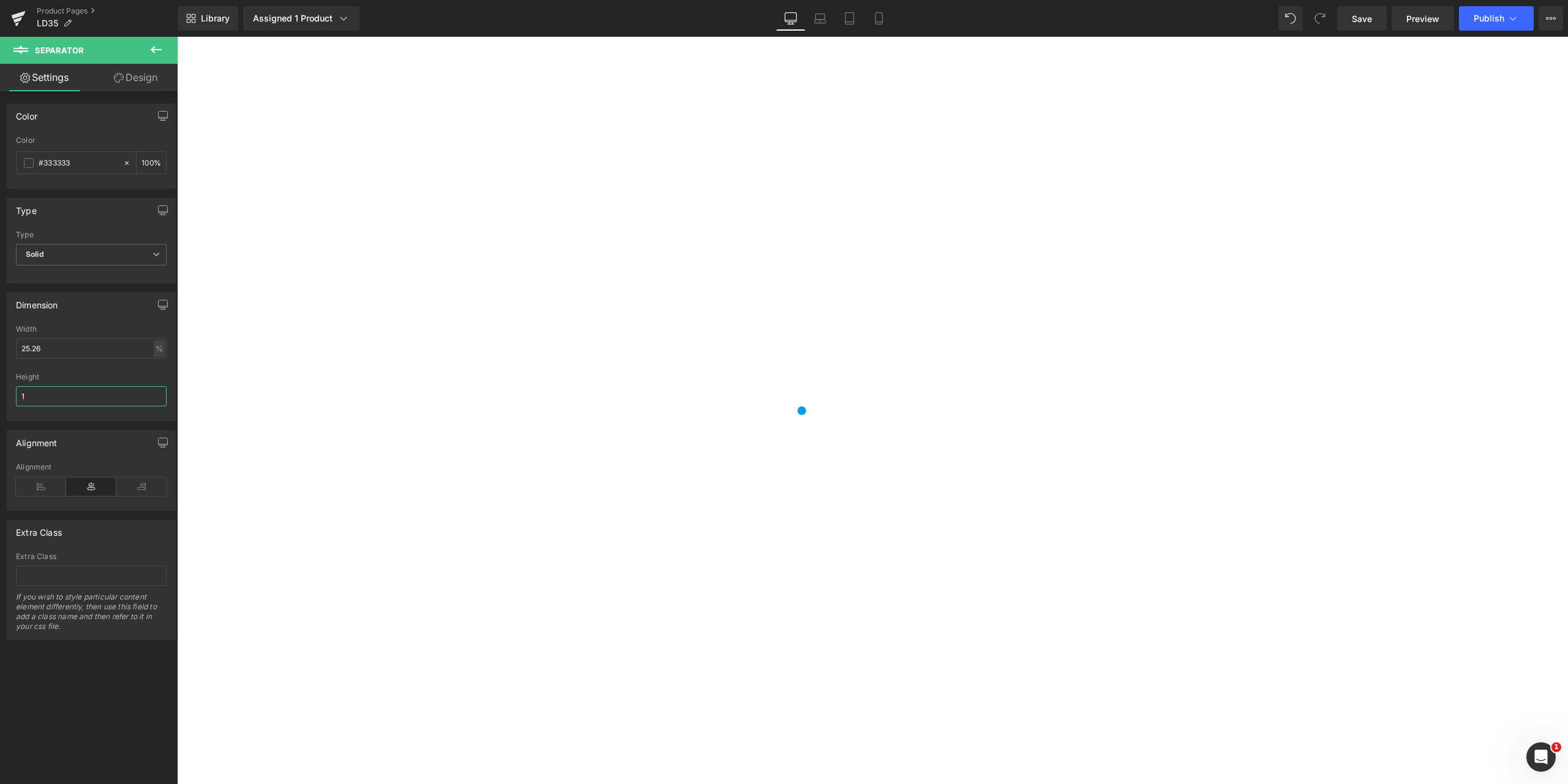
drag, startPoint x: 49, startPoint y: 404, endPoint x: 5, endPoint y: 396, distance: 44.7
click at [5, 396] on div "Dimension 25.26% Width 25.26 % % px 1px Height 1" at bounding box center [91, 352] width 183 height 138
type input "0"
click at [128, 83] on link "Design" at bounding box center [135, 77] width 89 height 27
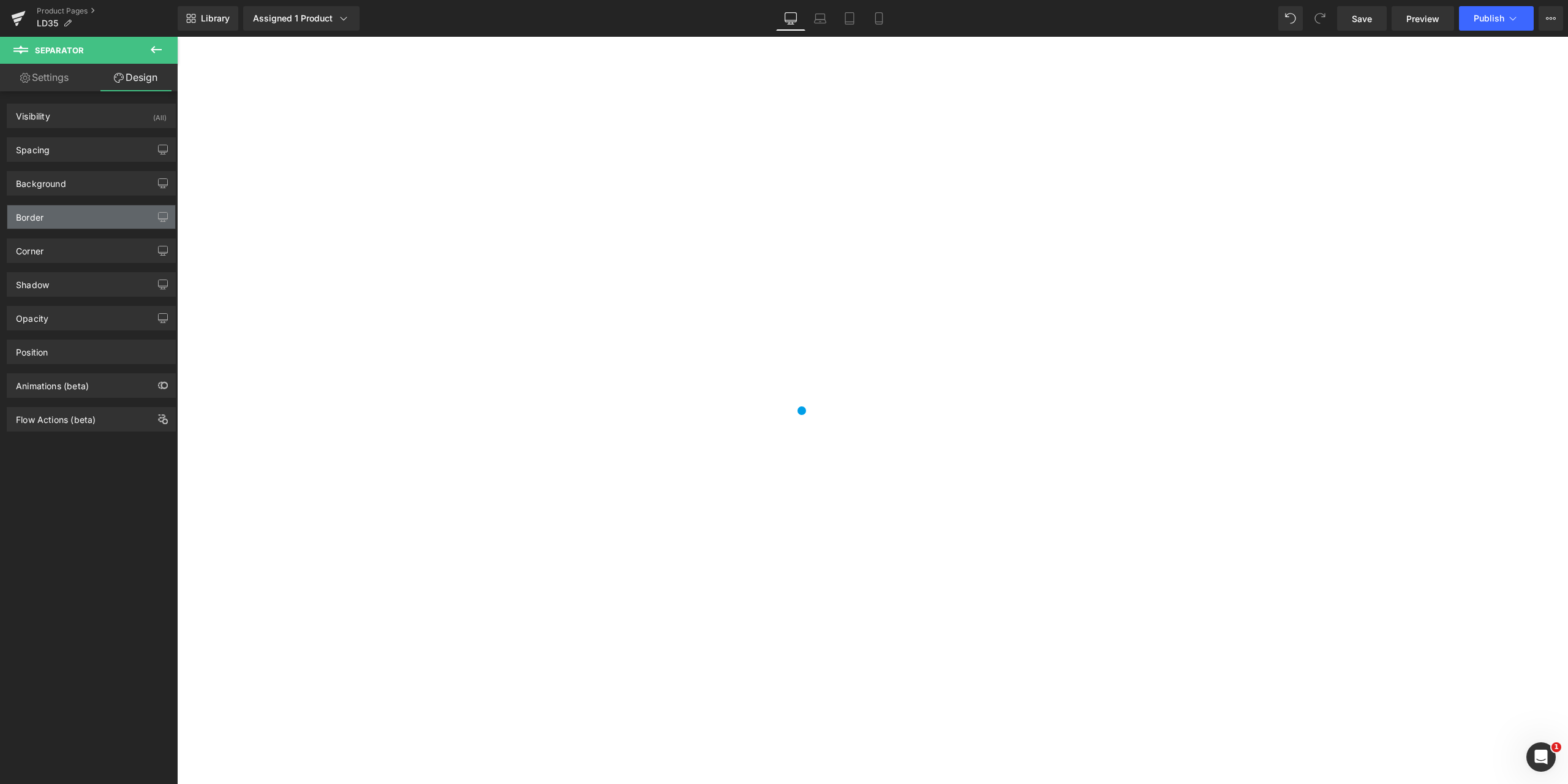
click at [73, 216] on div "Border" at bounding box center [91, 217] width 168 height 23
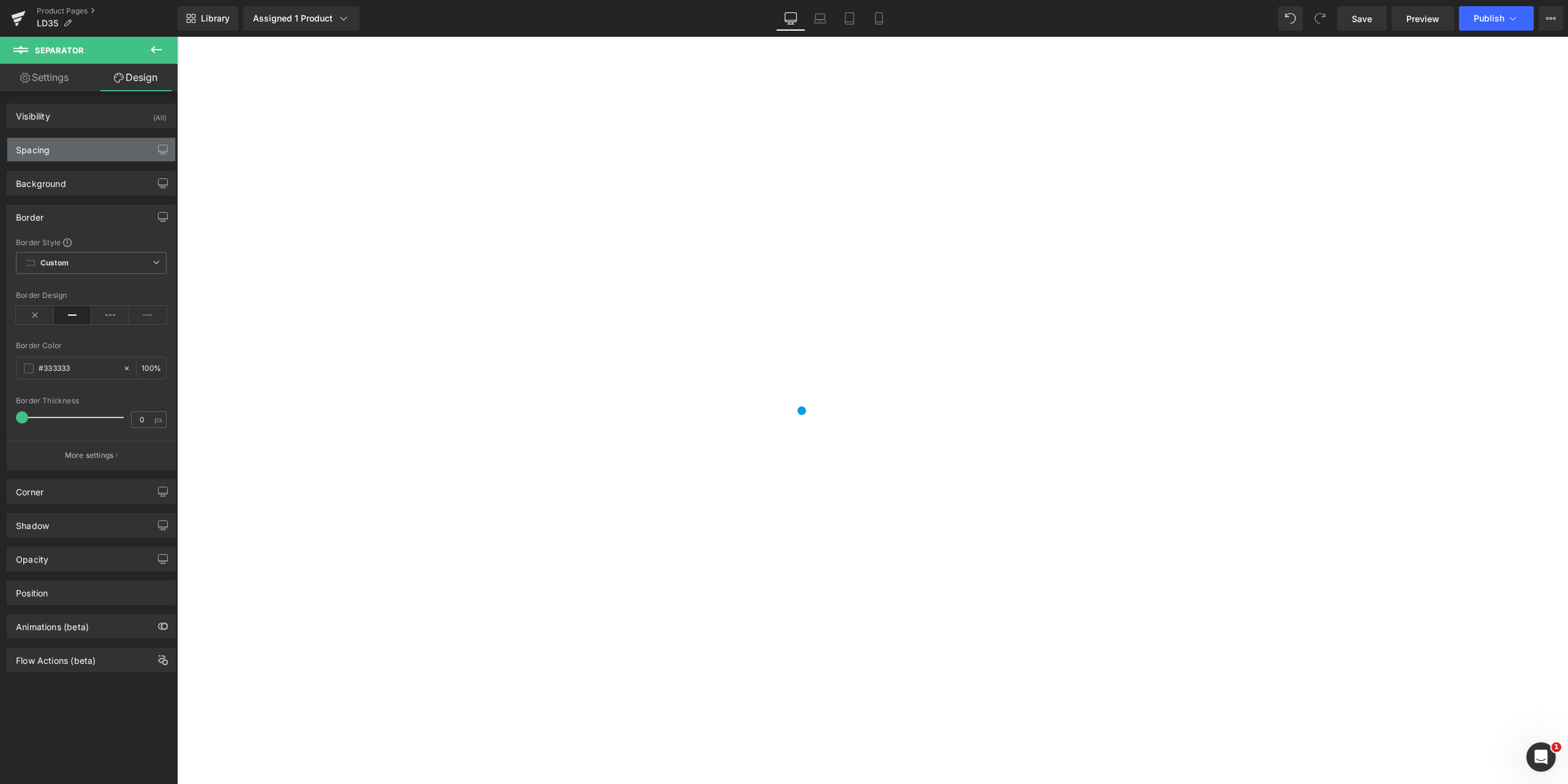
click at [96, 151] on div "Spacing" at bounding box center [91, 149] width 168 height 23
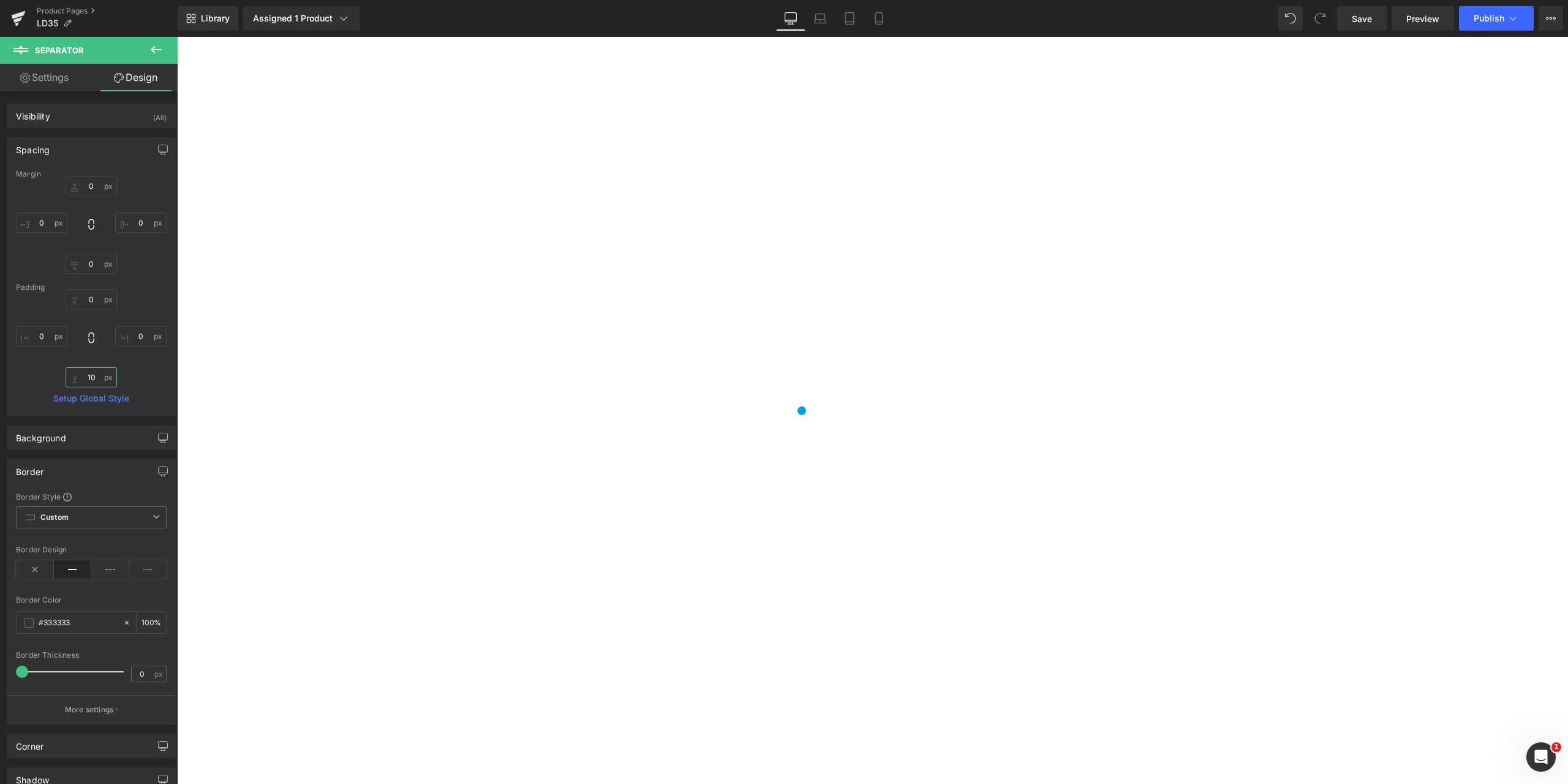
click at [99, 378] on input "10" at bounding box center [91, 377] width 52 height 21
type input "5"
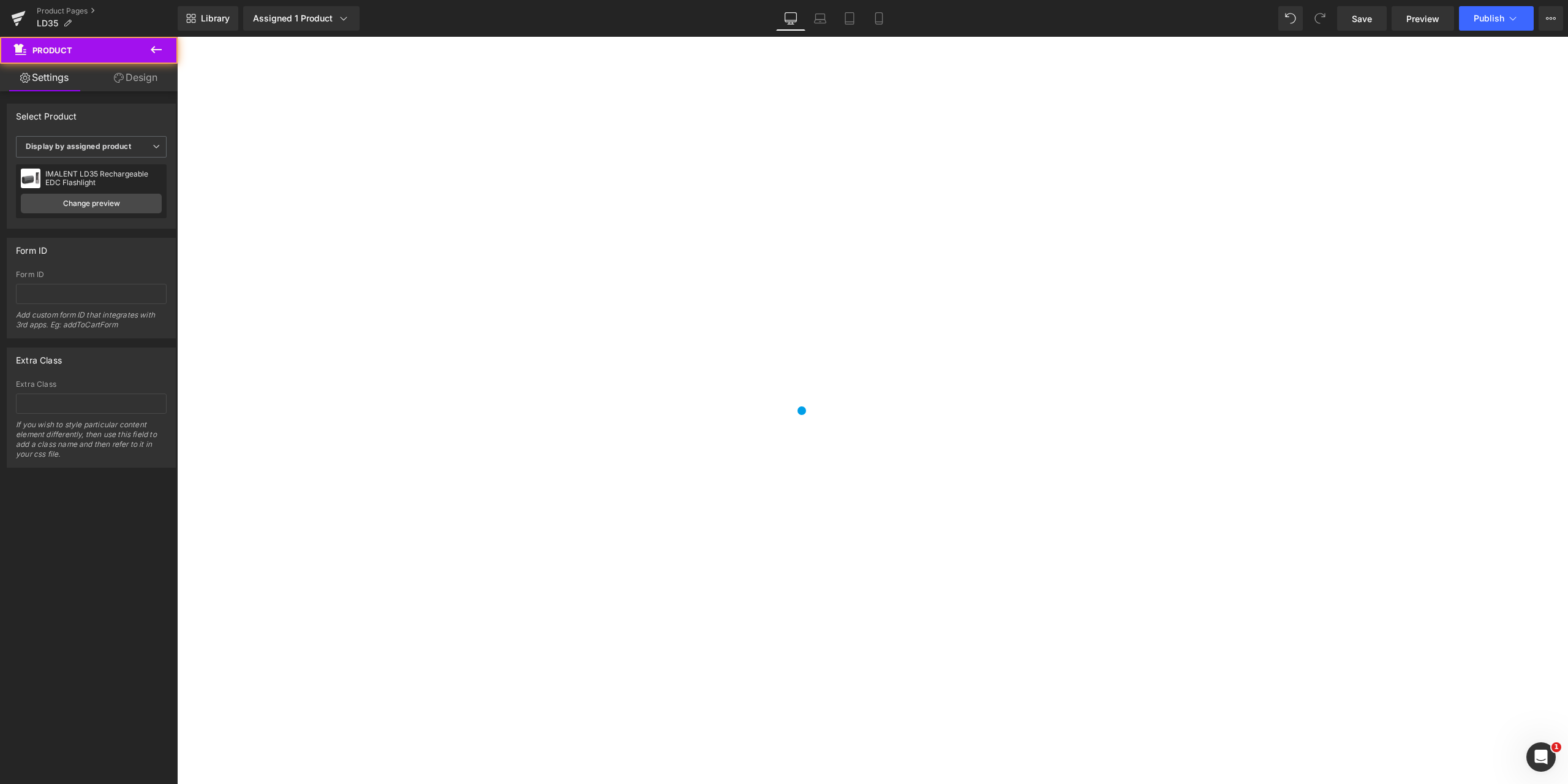
click at [1407, 347] on div "10% Off (P) Image" at bounding box center [872, 736] width 1379 height 1302
click at [1516, 13] on icon at bounding box center [1512, 18] width 12 height 12
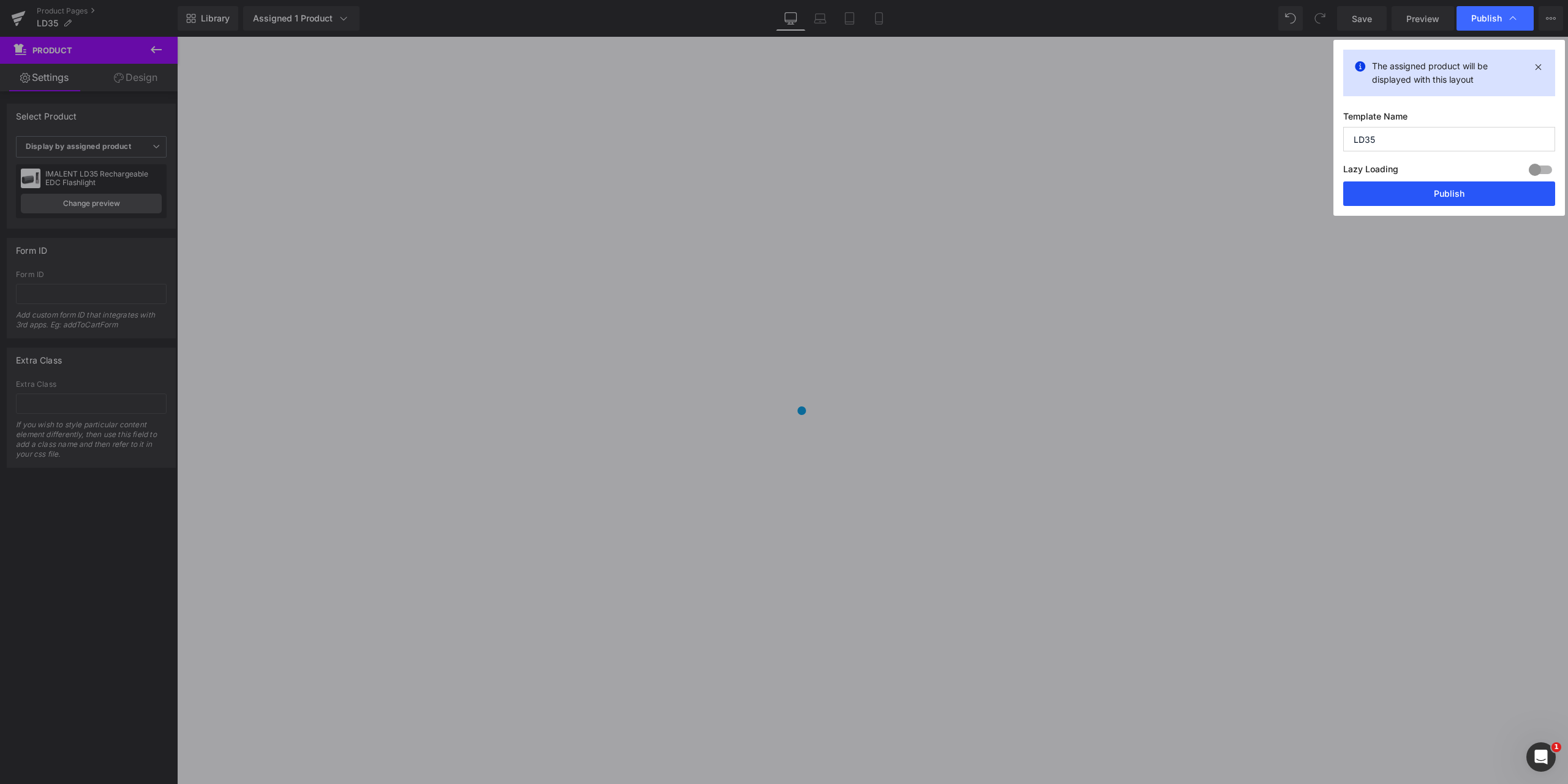
click at [1436, 192] on button "Publish" at bounding box center [1449, 193] width 212 height 24
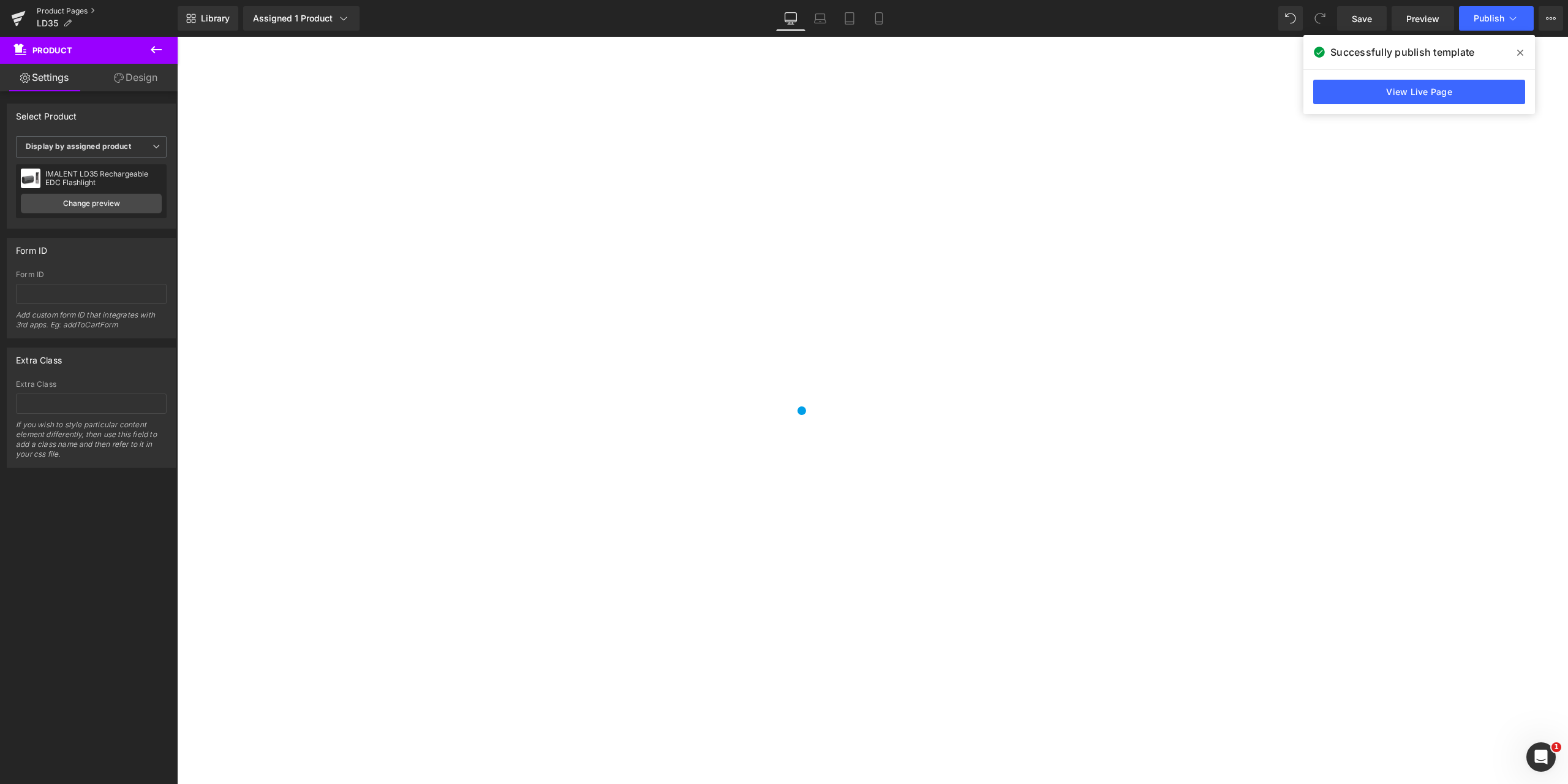
click at [58, 9] on link "Product Pages" at bounding box center [107, 11] width 141 height 9
